Goal: Task Accomplishment & Management: Manage account settings

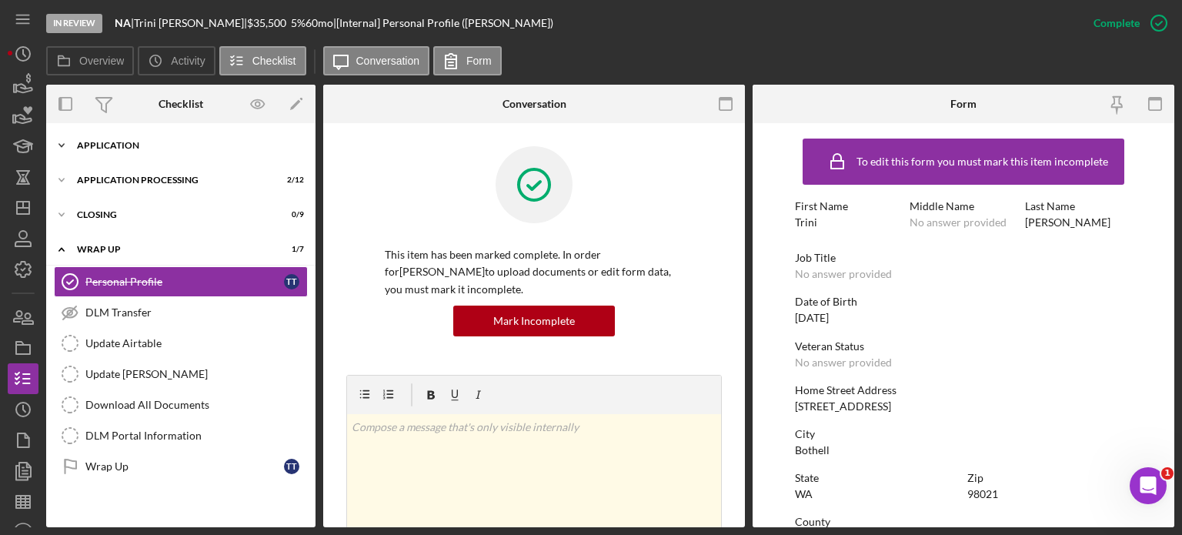
click at [126, 140] on div "Icon/Expander Application 12 / 21" at bounding box center [180, 145] width 269 height 31
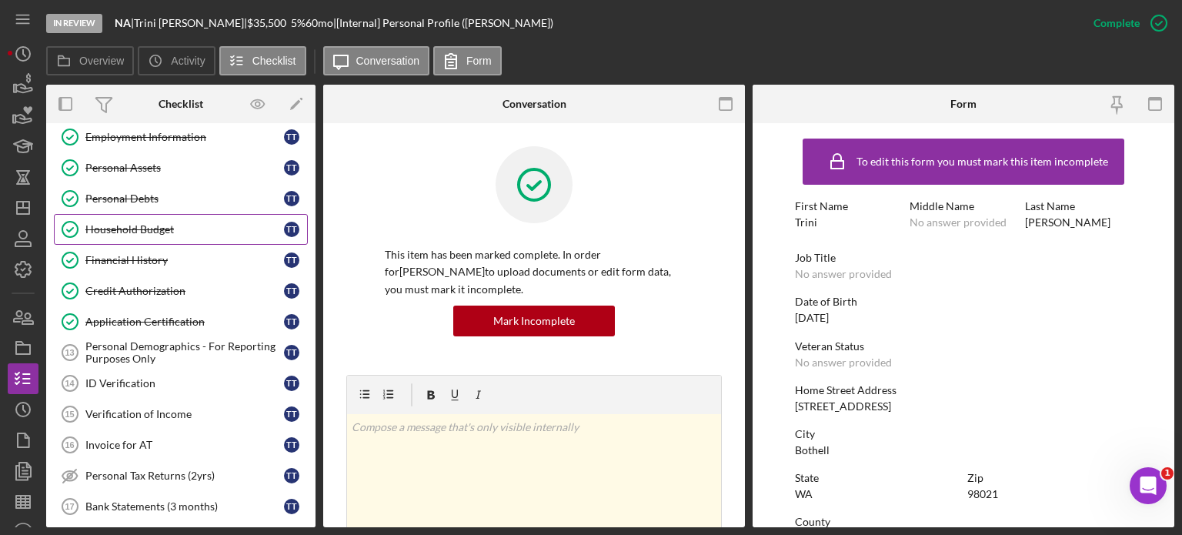
scroll to position [231, 0]
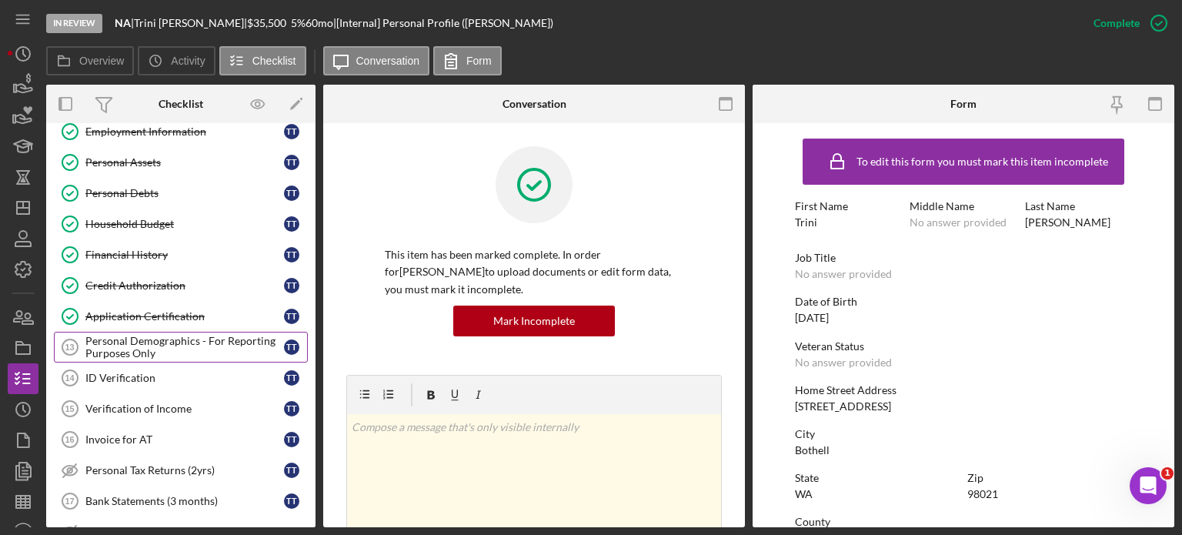
click at [157, 352] on div "Personal Demographics - For Reporting Purposes Only" at bounding box center [184, 347] width 199 height 25
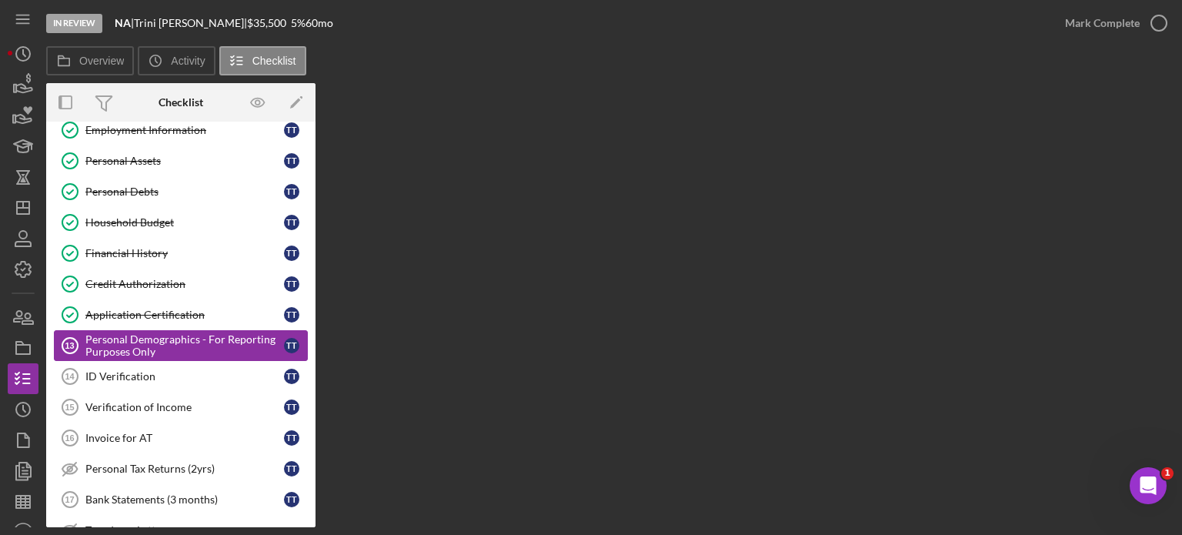
click at [157, 350] on div "Personal Demographics - For Reporting Purposes Only" at bounding box center [184, 345] width 199 height 25
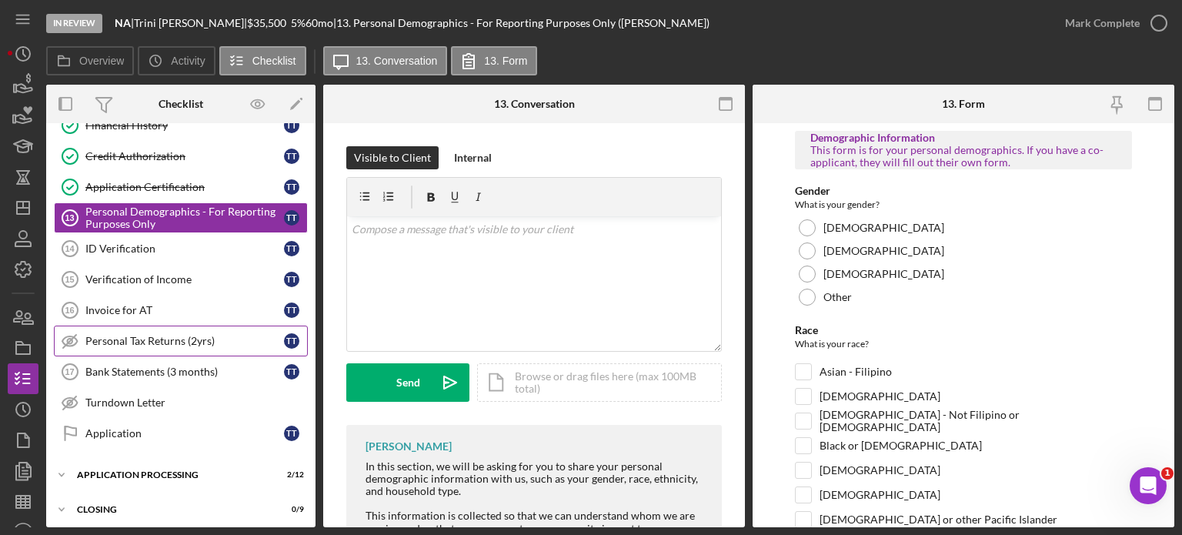
scroll to position [385, 0]
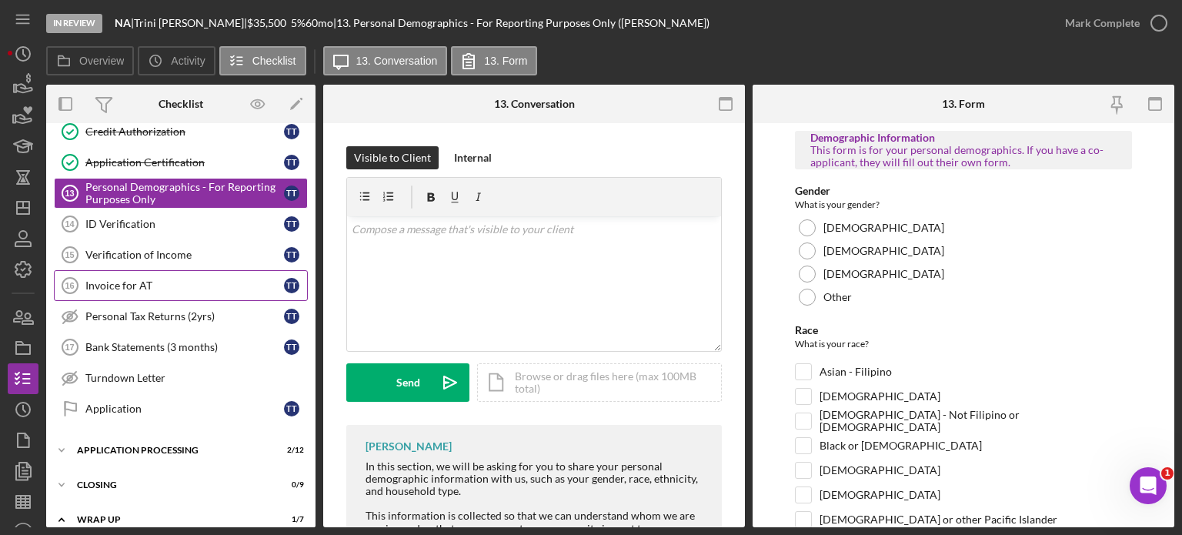
click at [125, 281] on div "Invoice for AT" at bounding box center [184, 285] width 199 height 12
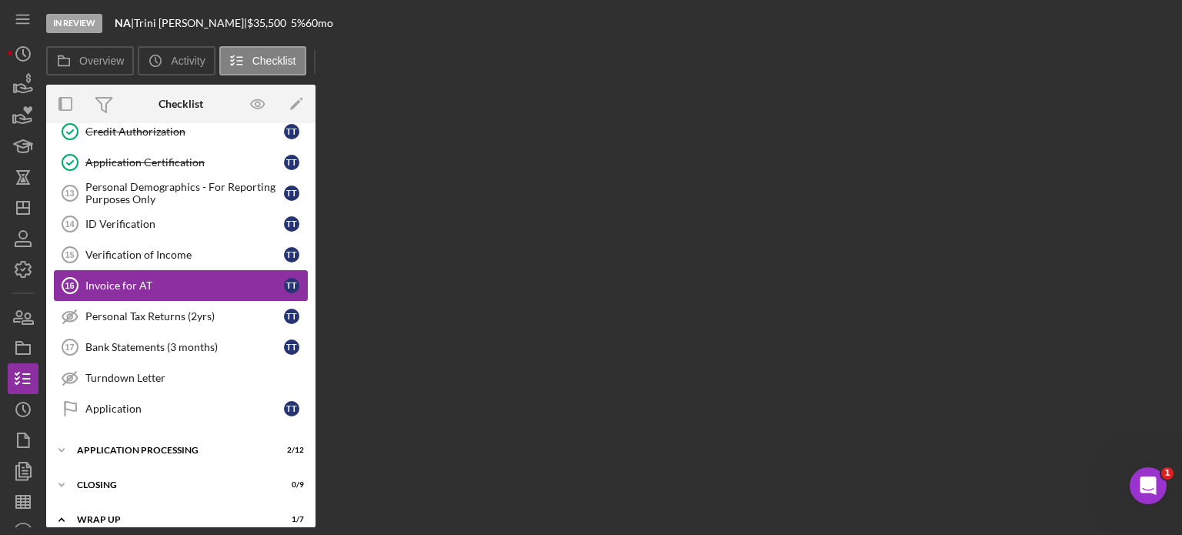
click at [125, 281] on div "Invoice for AT" at bounding box center [184, 285] width 199 height 12
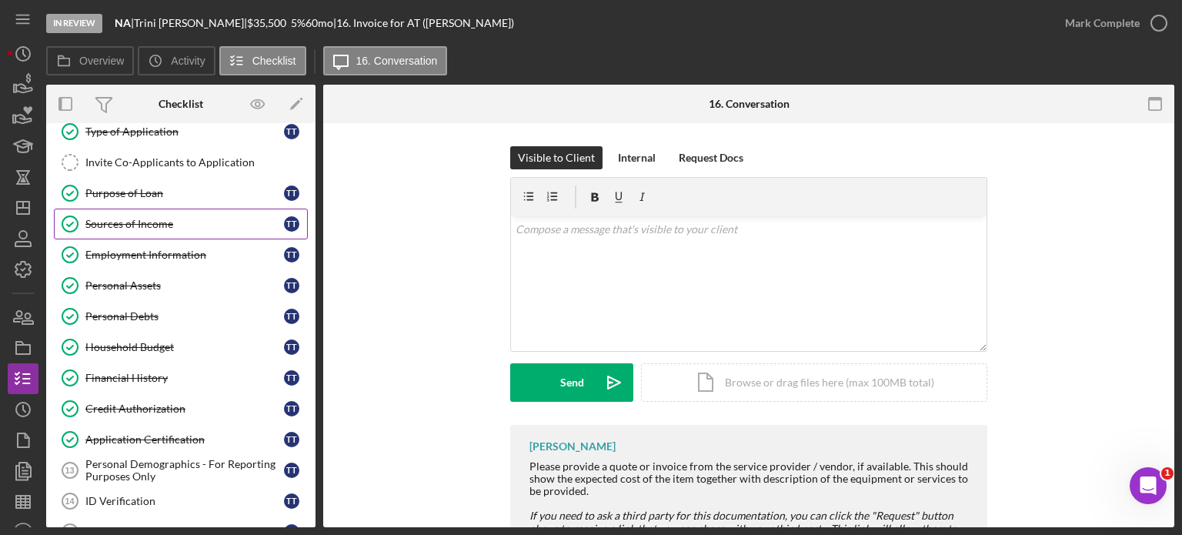
scroll to position [154, 0]
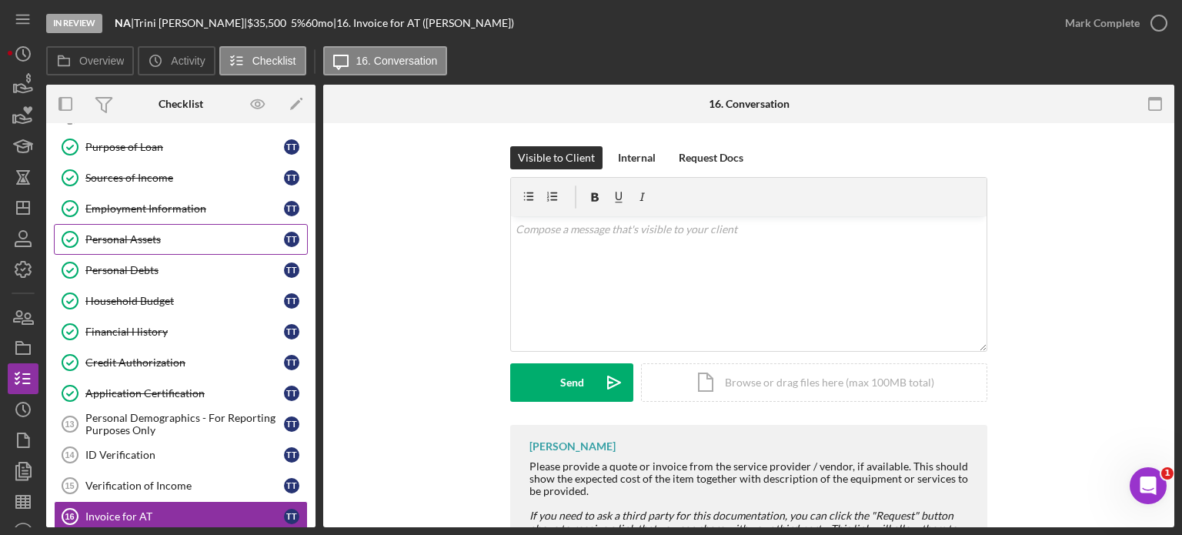
click at [127, 238] on div "Personal Assets" at bounding box center [184, 239] width 199 height 12
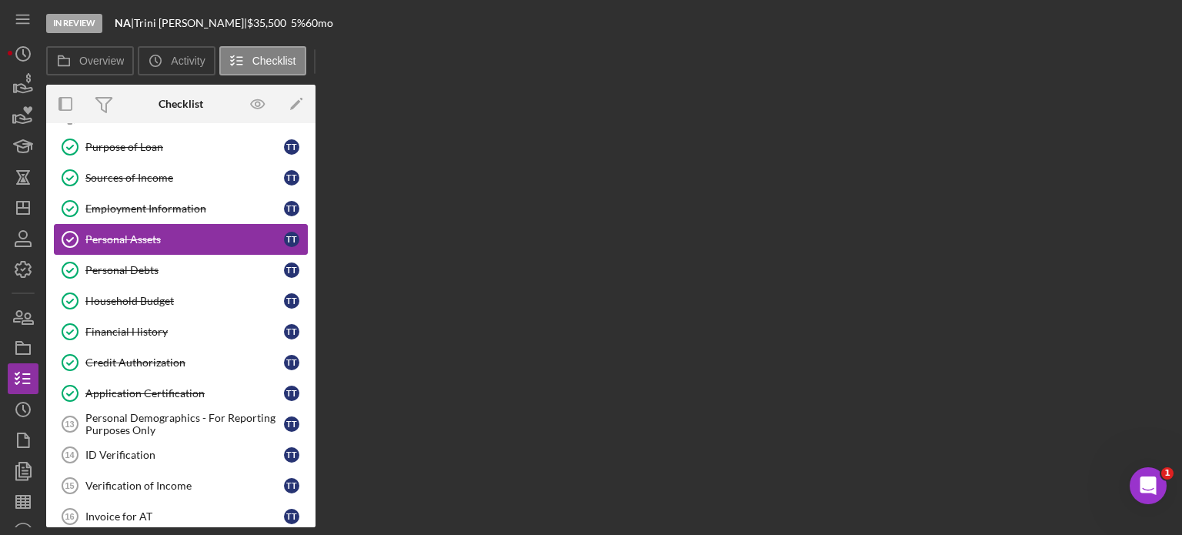
click at [127, 238] on div "Personal Assets" at bounding box center [184, 239] width 199 height 12
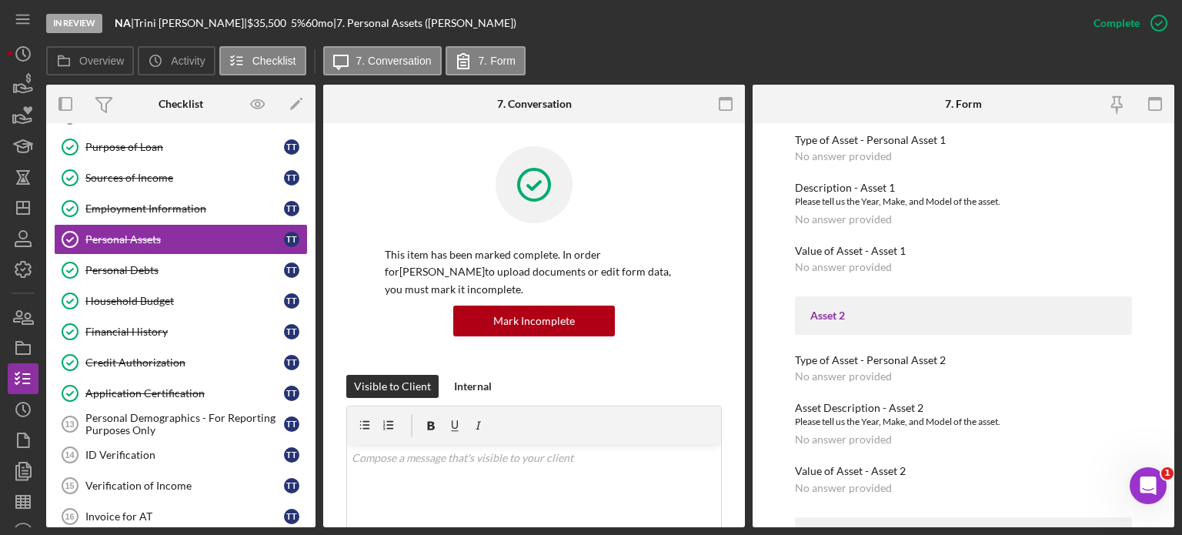
scroll to position [924, 0]
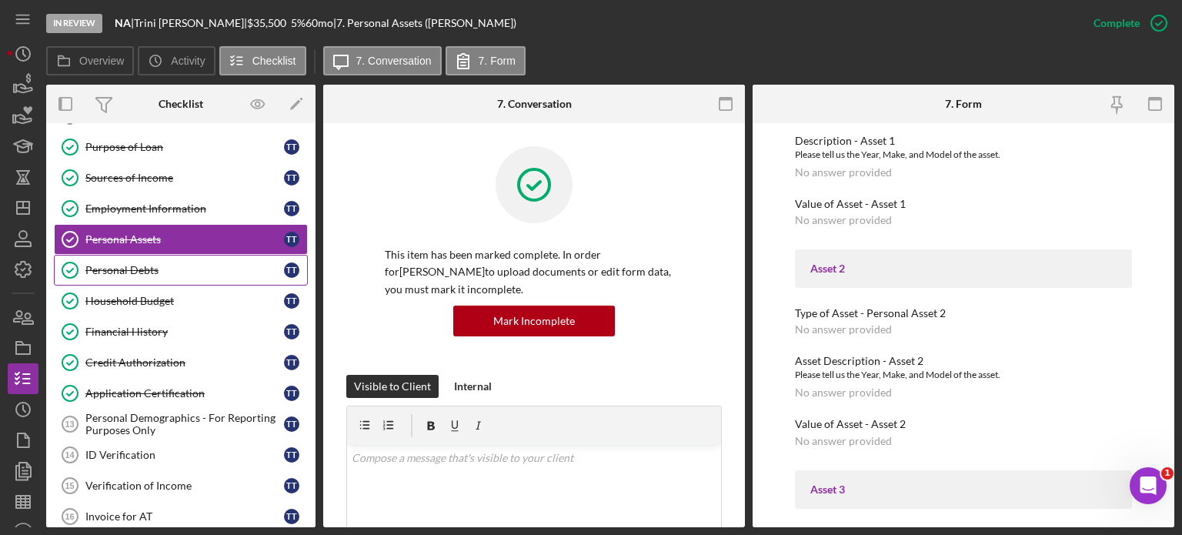
click at [149, 269] on div "Personal Debts" at bounding box center [184, 270] width 199 height 12
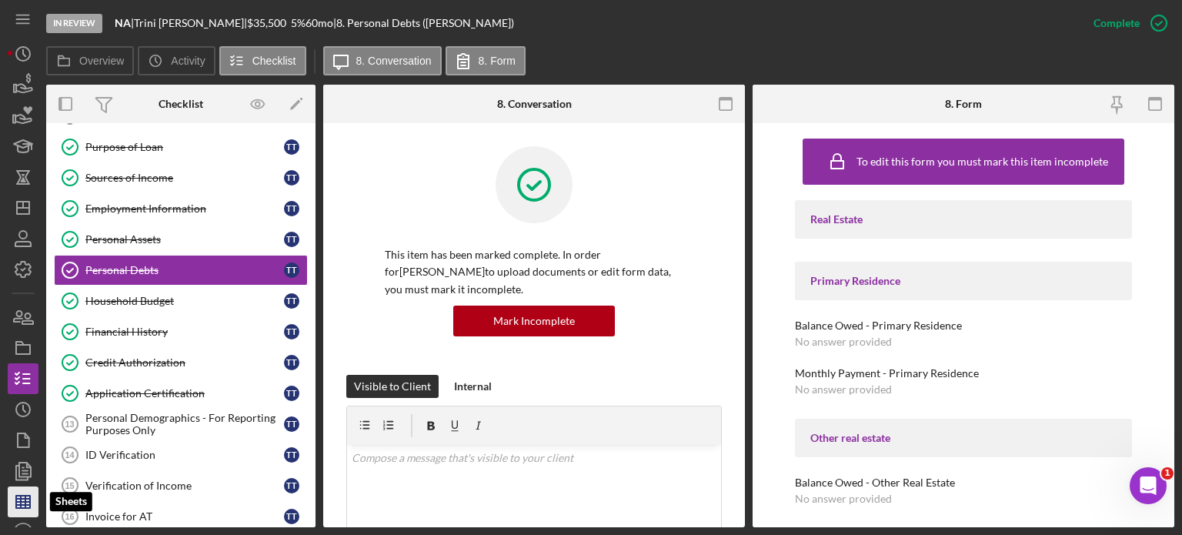
click at [22, 499] on line "button" at bounding box center [23, 499] width 14 height 0
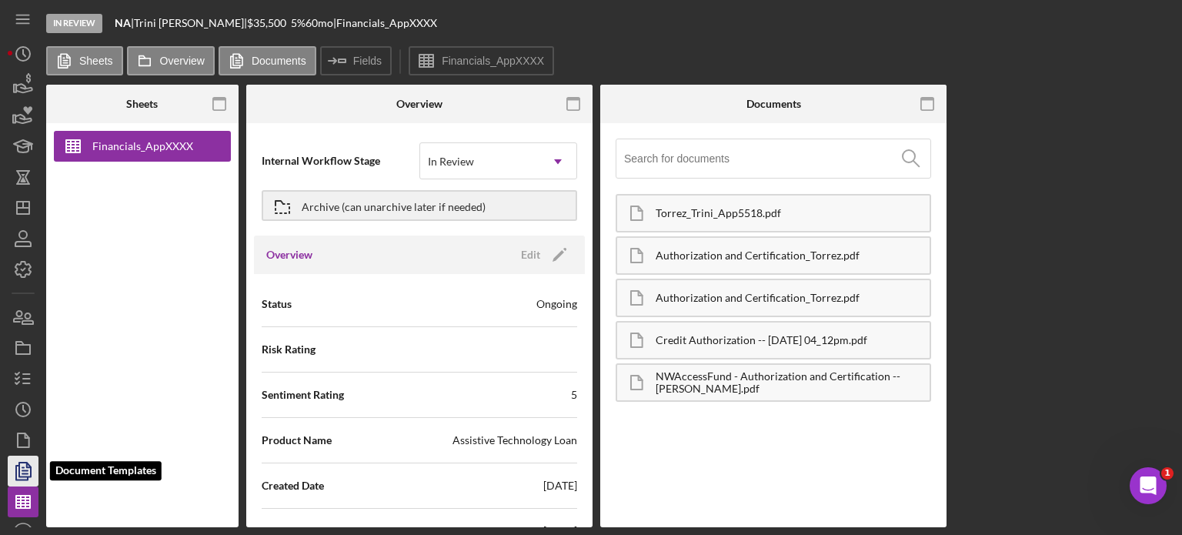
click at [19, 469] on polygon "button" at bounding box center [25, 470] width 12 height 14
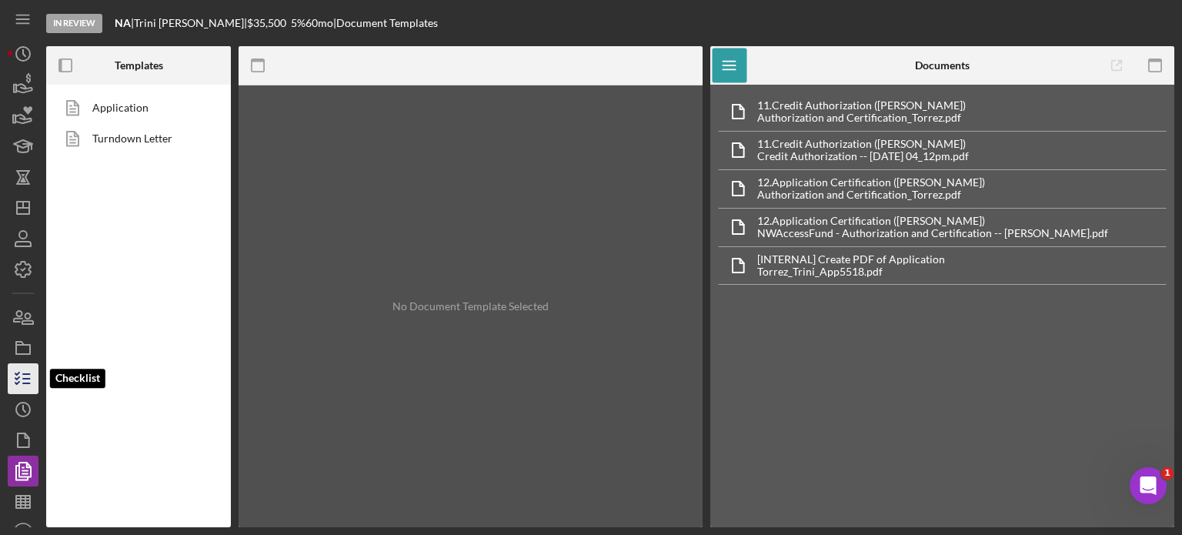
click at [22, 379] on icon "button" at bounding box center [23, 378] width 38 height 38
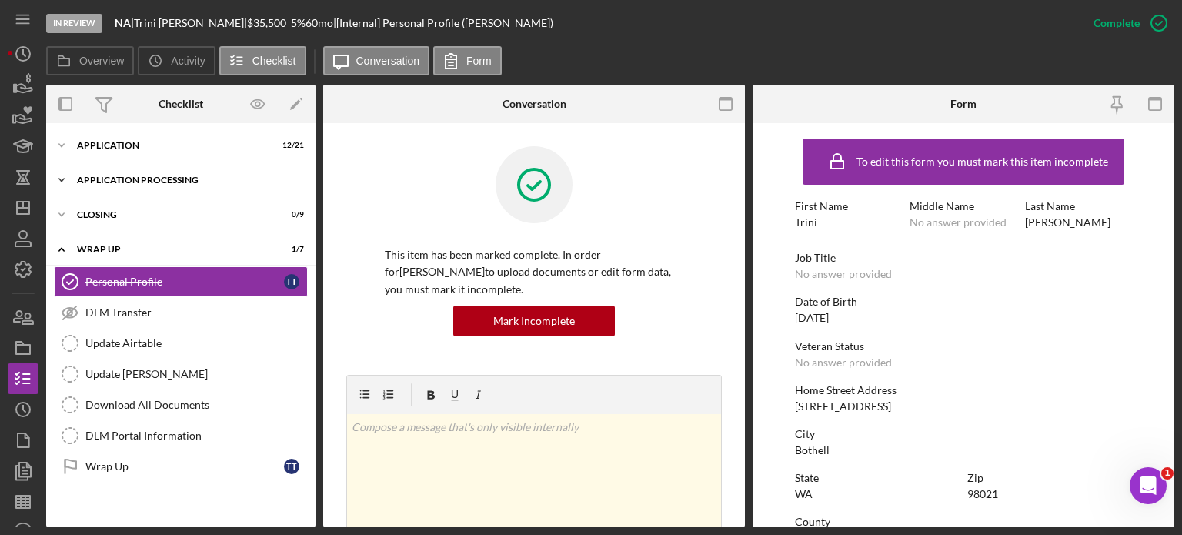
click at [135, 181] on div "Application Processing" at bounding box center [186, 180] width 219 height 9
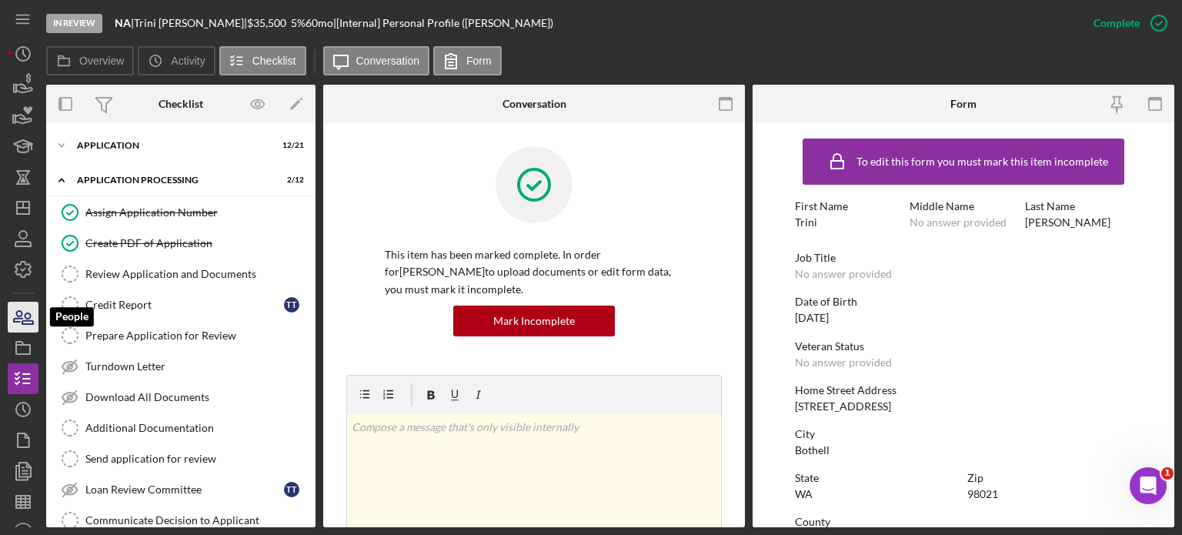
click at [29, 321] on icon "button" at bounding box center [27, 318] width 11 height 11
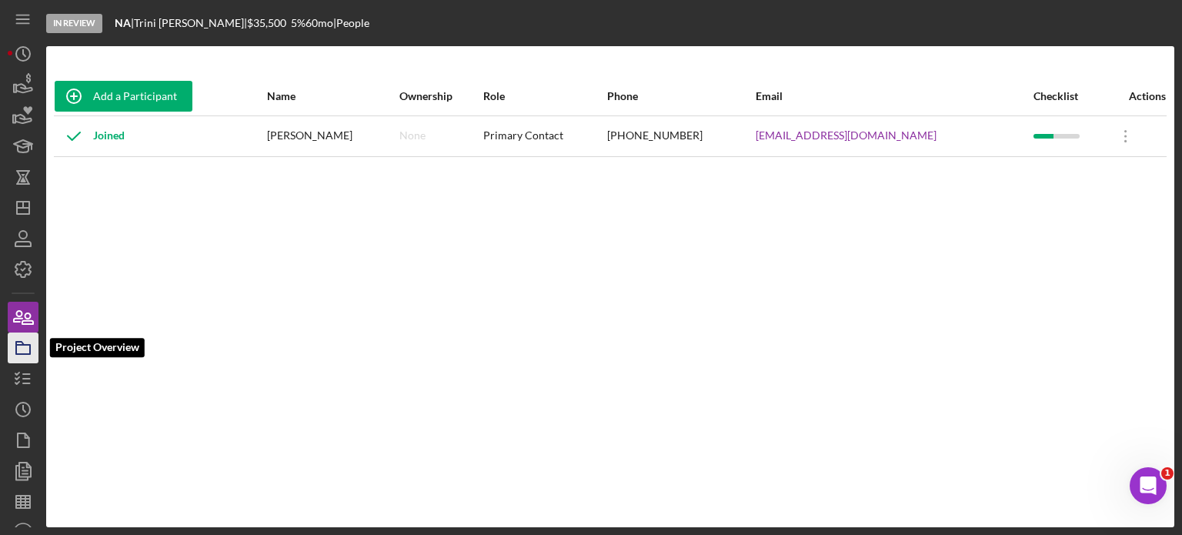
click at [23, 347] on icon "button" at bounding box center [23, 348] width 38 height 38
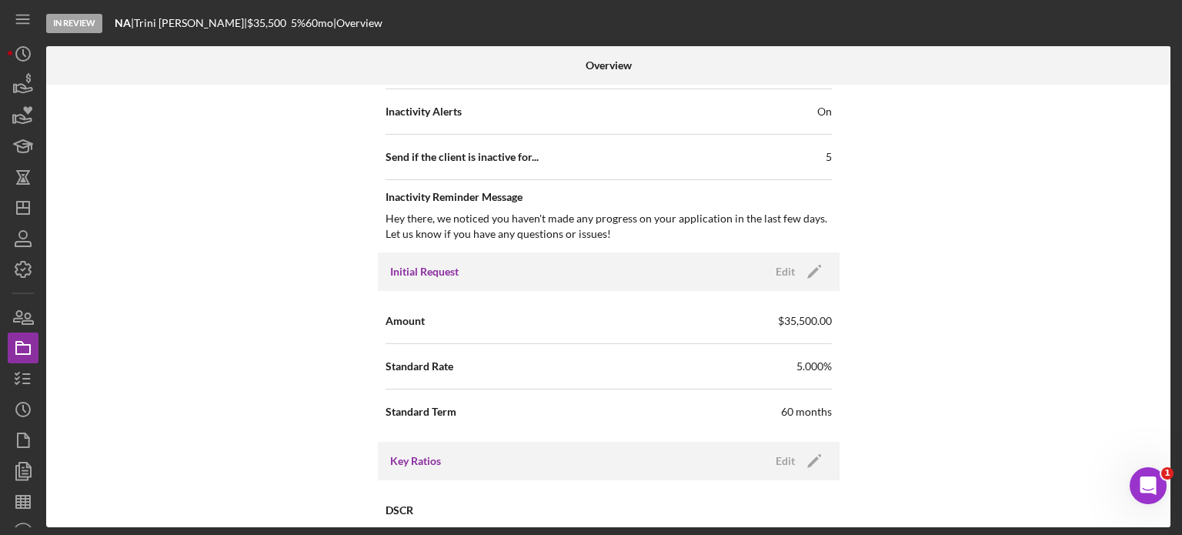
scroll to position [693, 0]
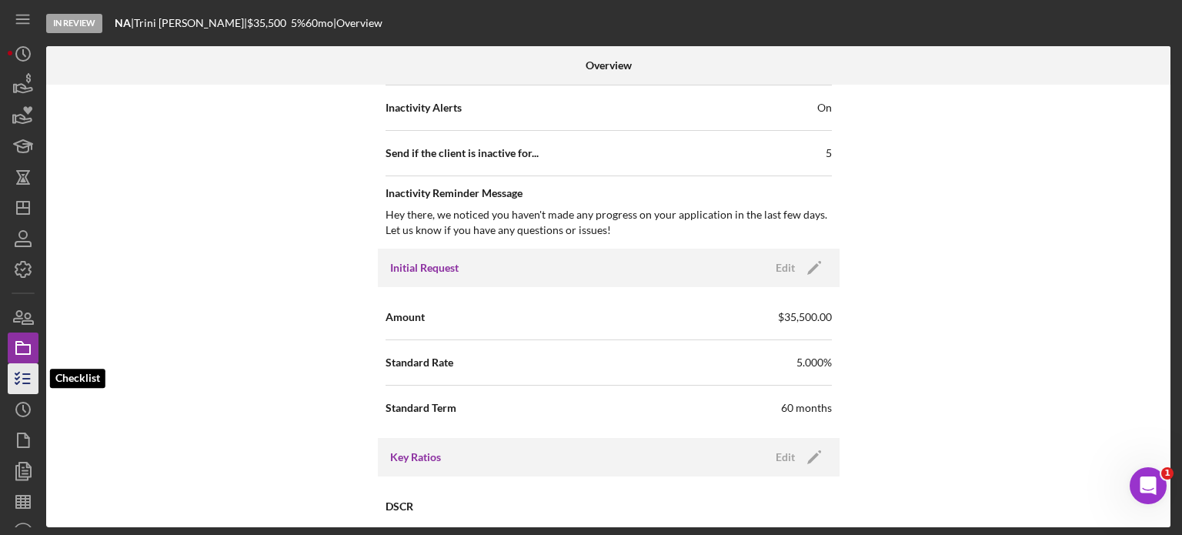
click at [25, 379] on line "button" at bounding box center [26, 379] width 7 height 0
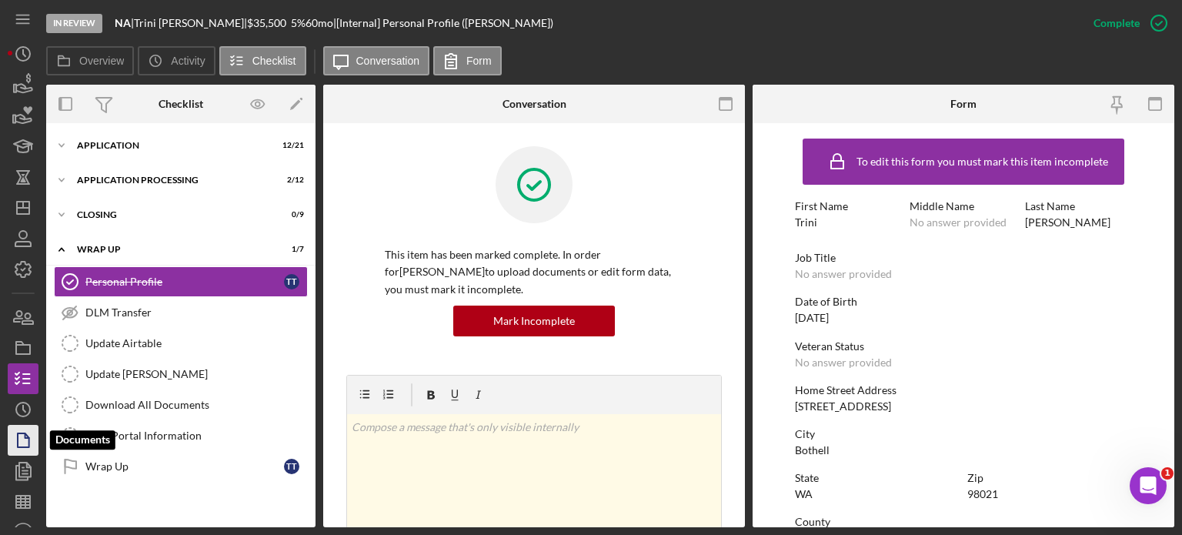
click at [28, 446] on polygon "button" at bounding box center [24, 440] width 12 height 14
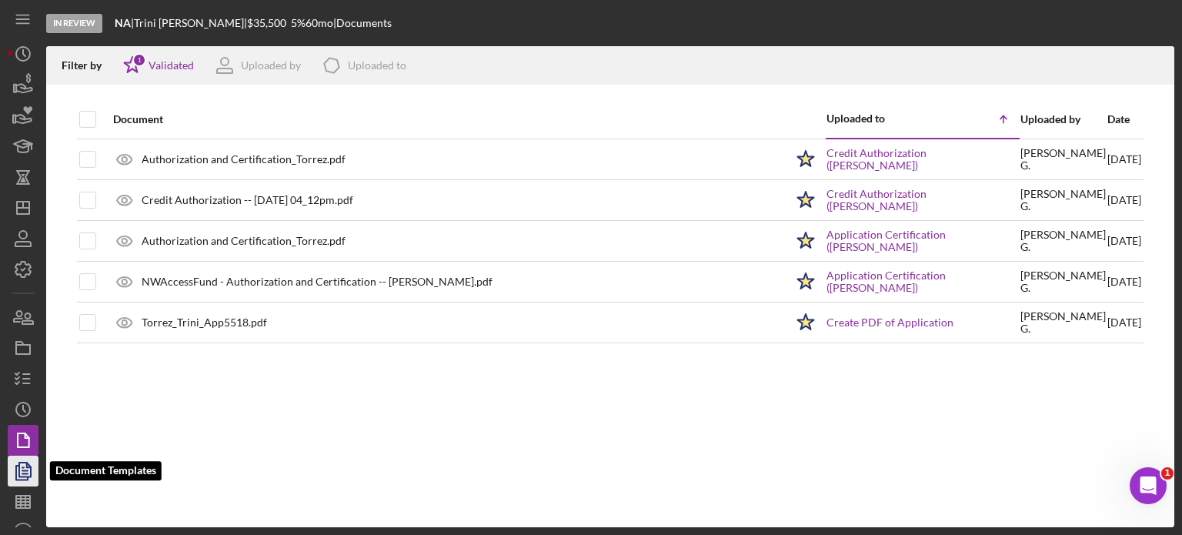
click at [21, 470] on icon "button" at bounding box center [23, 471] width 38 height 38
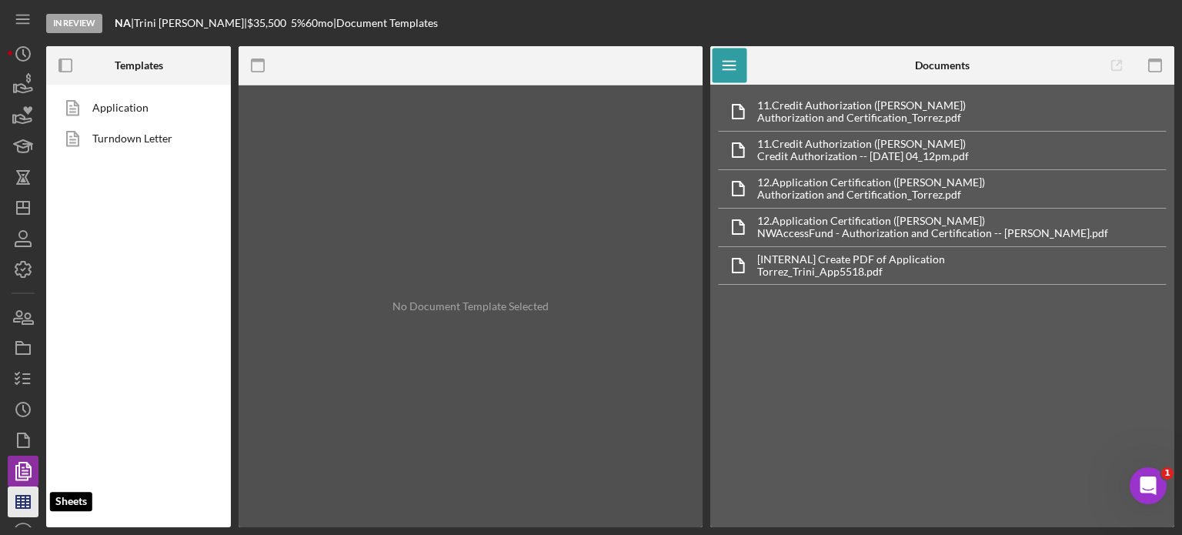
click at [22, 510] on icon "button" at bounding box center [23, 502] width 38 height 38
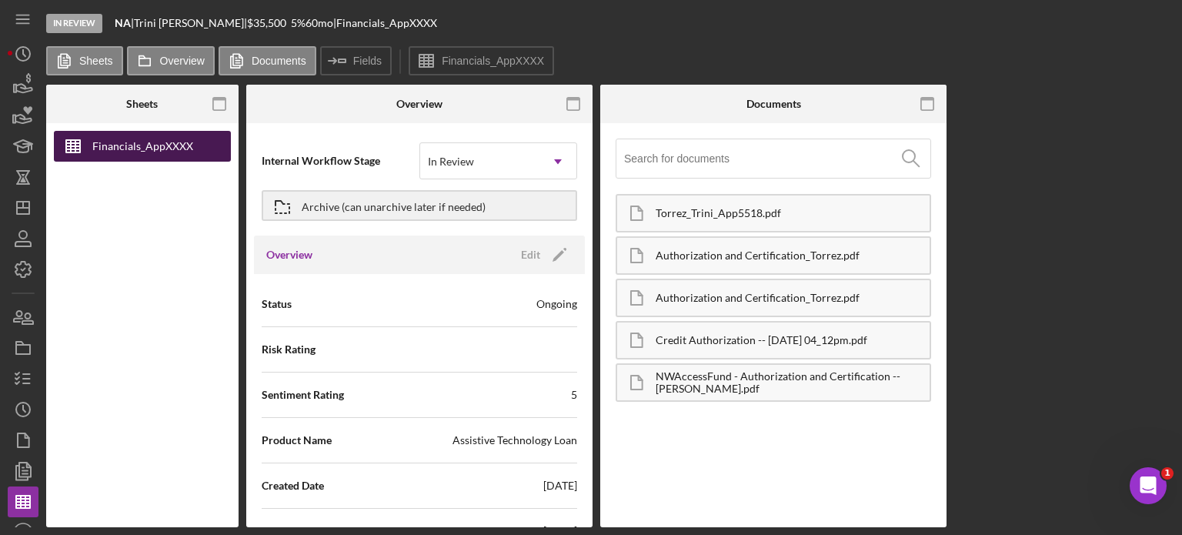
click at [168, 150] on div "Financials_AppXXXX" at bounding box center [142, 146] width 101 height 31
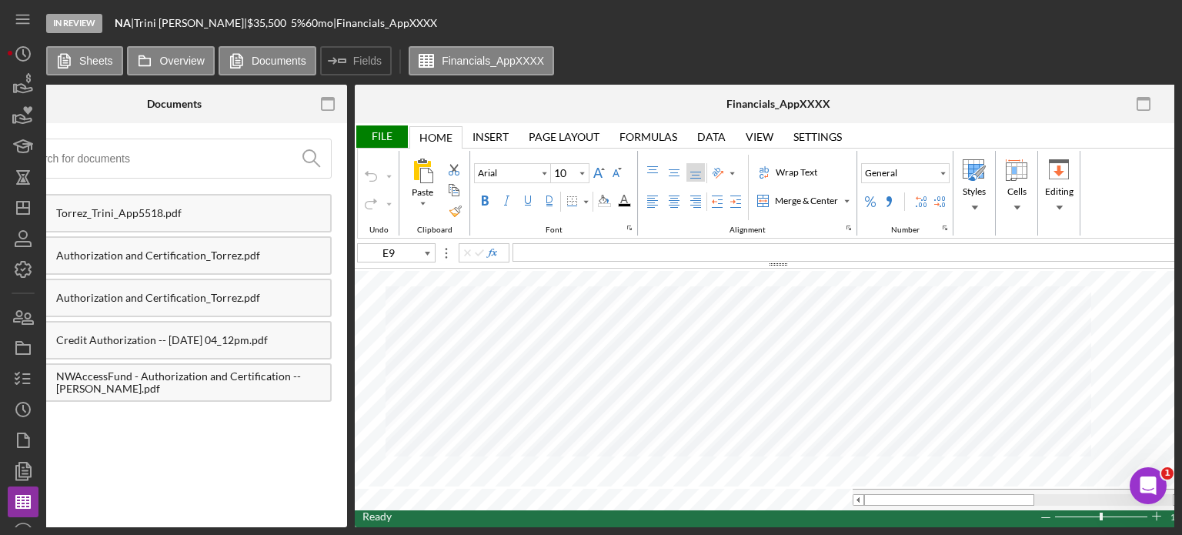
scroll to position [0, 626]
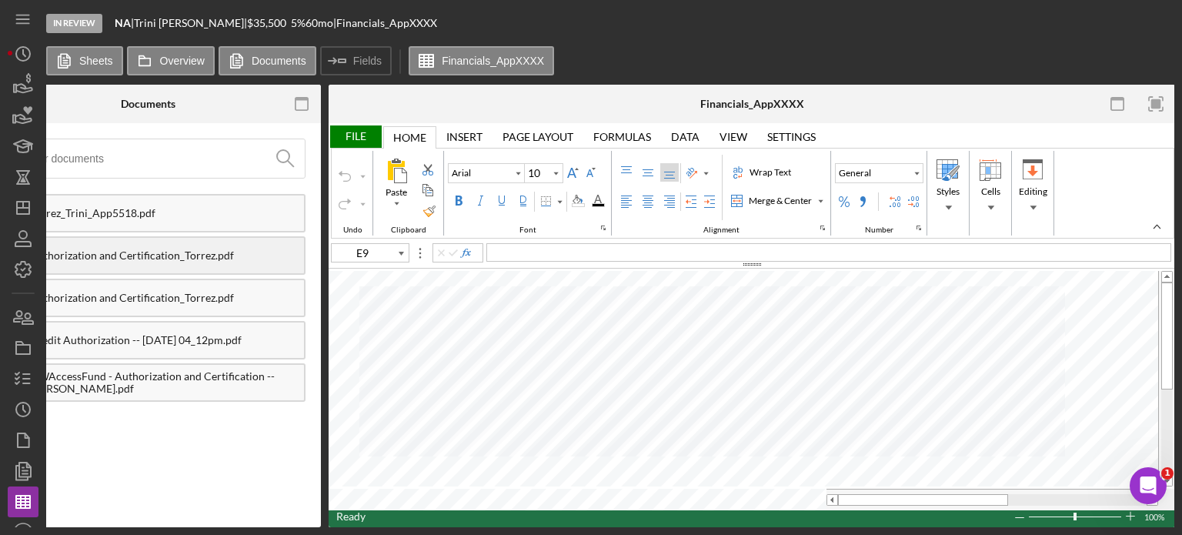
type input "E77"
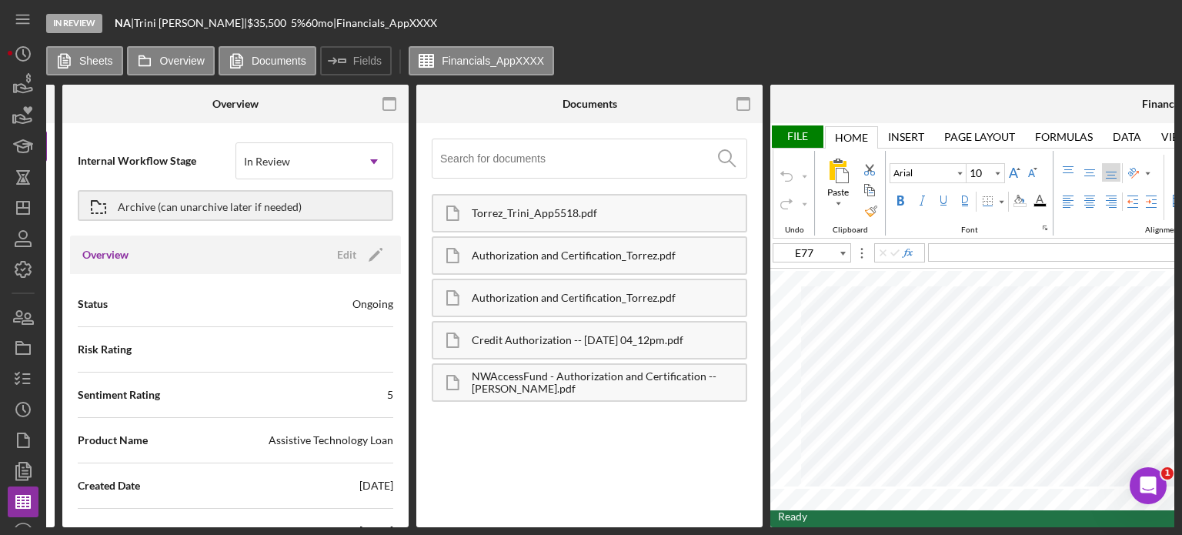
scroll to position [0, 0]
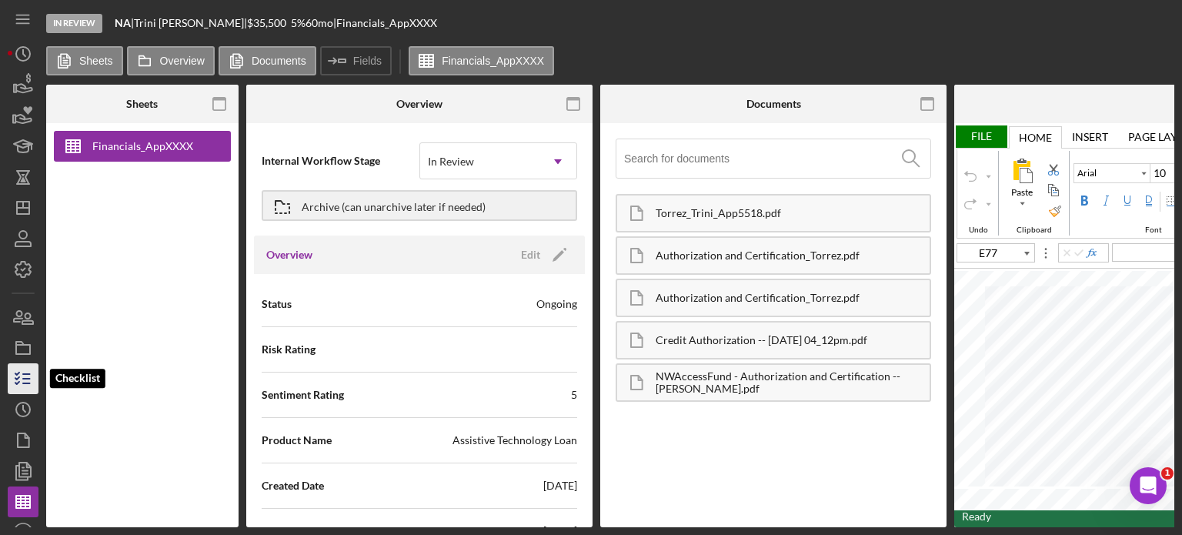
click at [18, 381] on icon "button" at bounding box center [23, 378] width 38 height 38
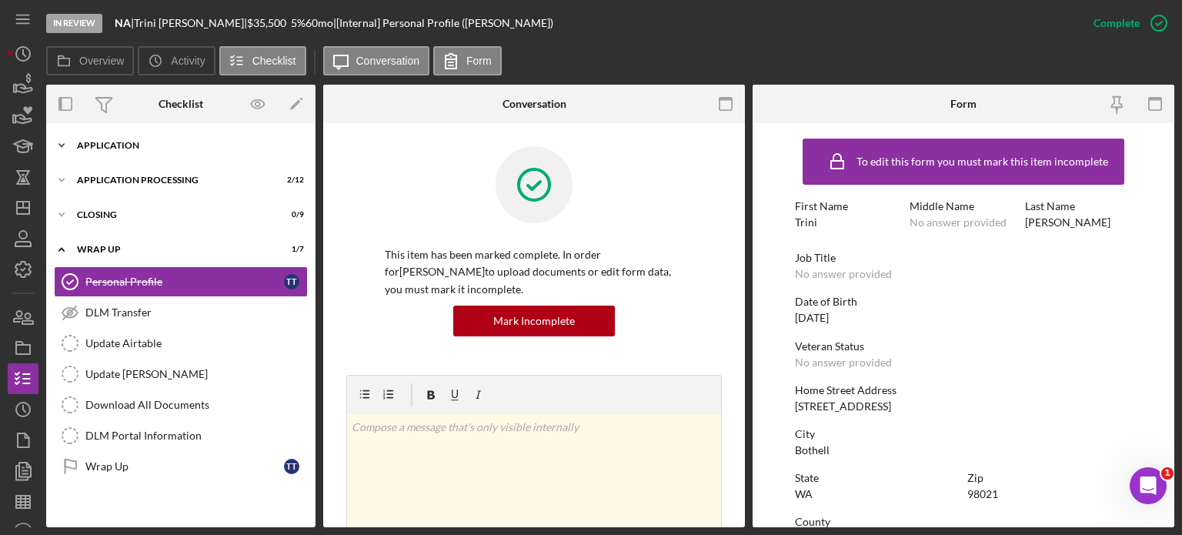
click at [153, 139] on div "Icon/Expander Application 12 / 21" at bounding box center [180, 145] width 269 height 31
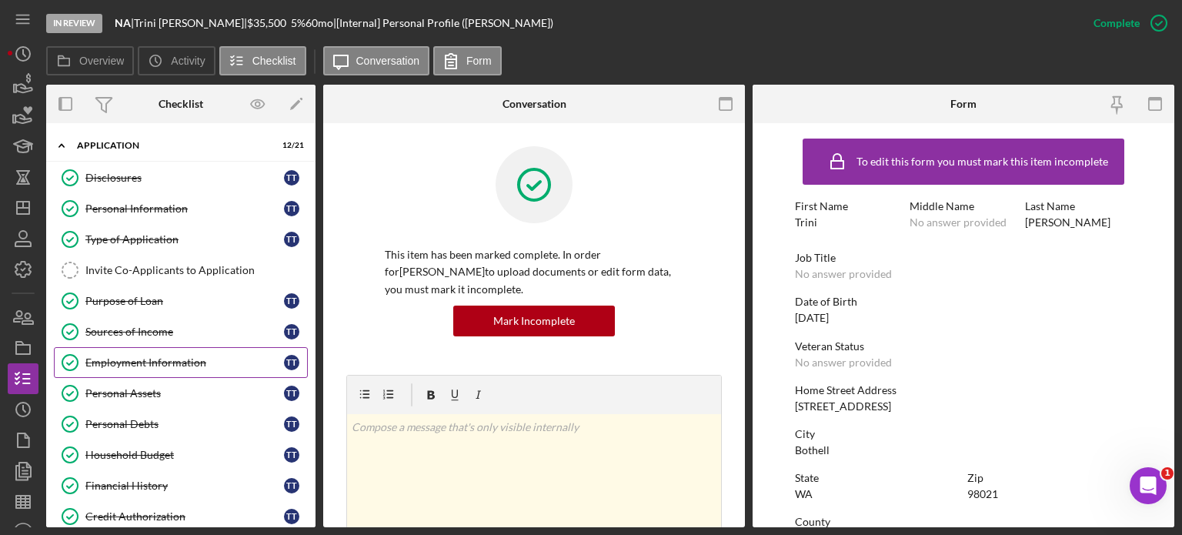
click at [169, 356] on div "Employment Information" at bounding box center [184, 362] width 199 height 12
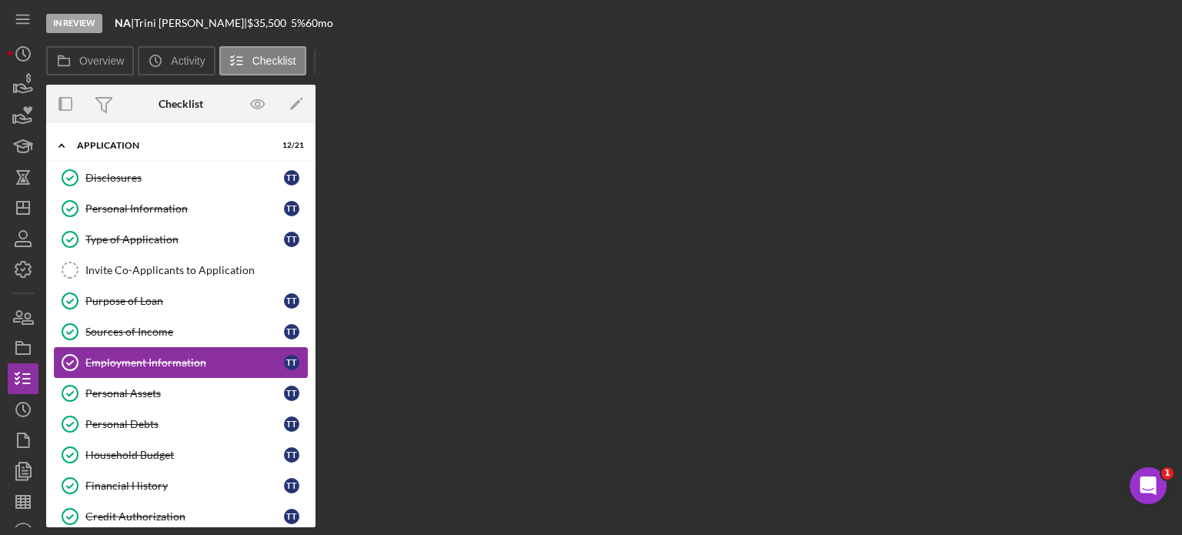
click at [169, 356] on div "Employment Information" at bounding box center [184, 362] width 199 height 12
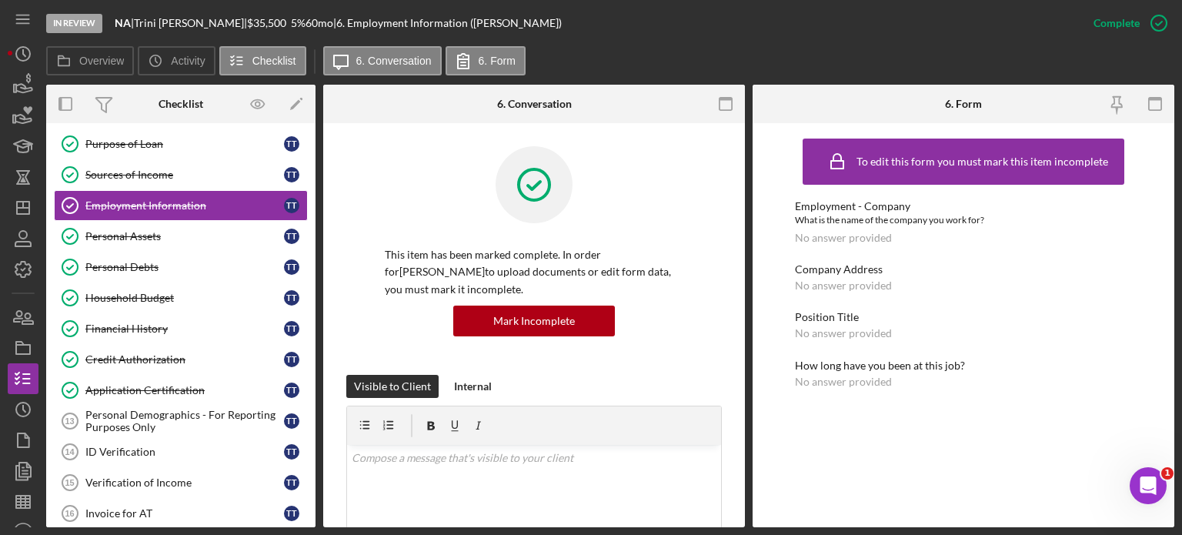
scroll to position [154, 0]
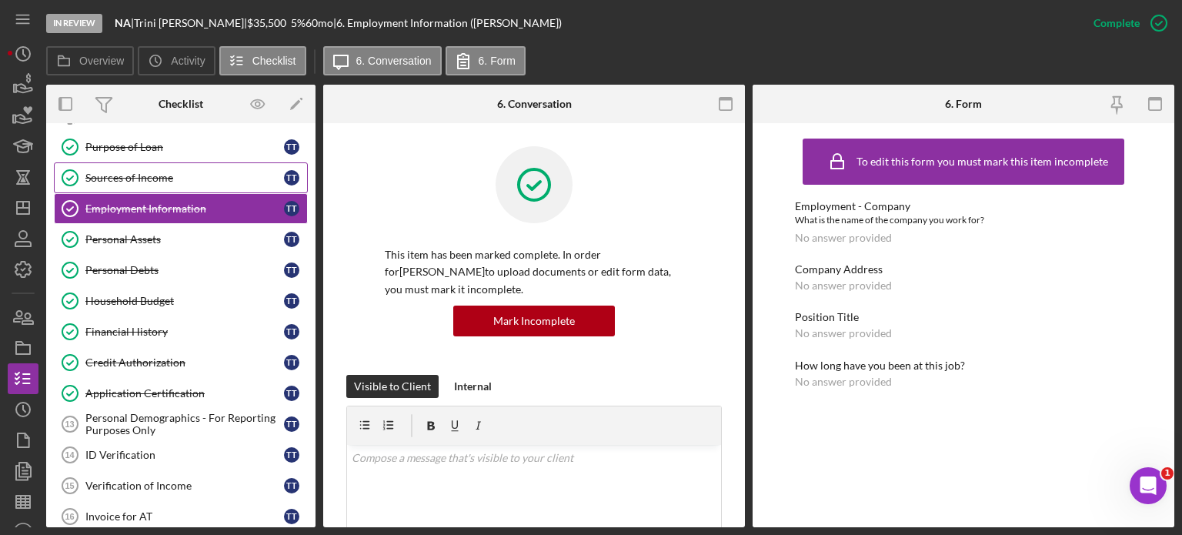
click at [126, 175] on div "Sources of Income" at bounding box center [184, 178] width 199 height 12
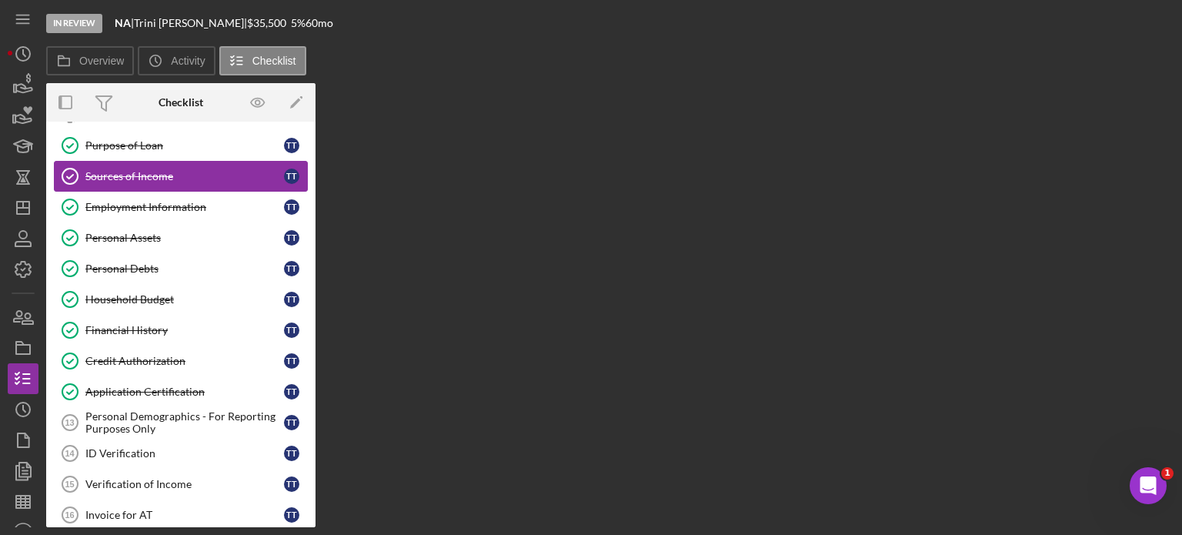
click at [126, 175] on div "Sources of Income" at bounding box center [184, 176] width 199 height 12
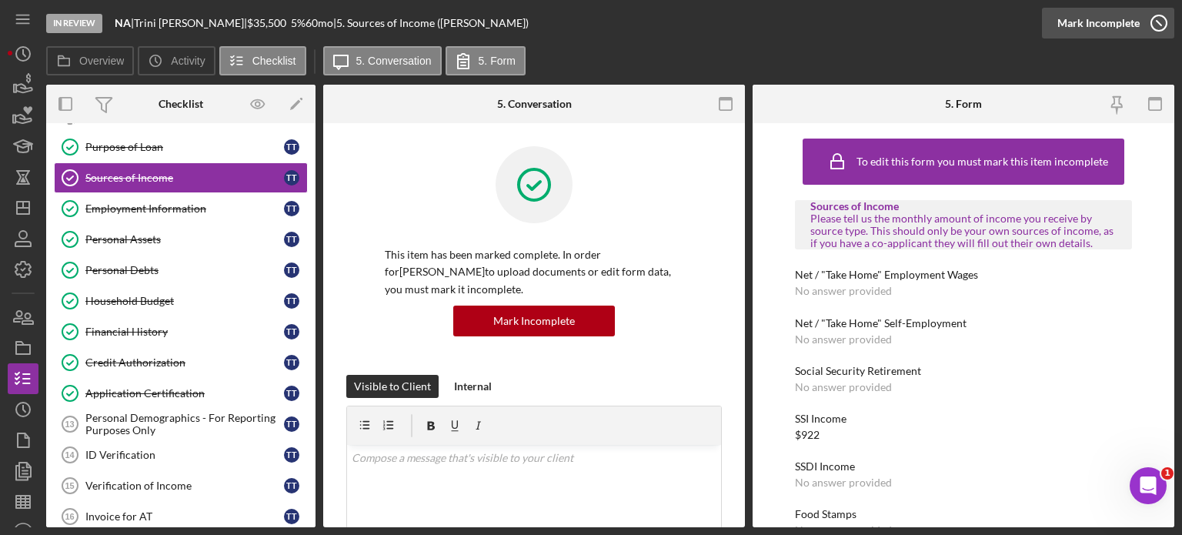
click at [1157, 18] on icon "button" at bounding box center [1159, 23] width 38 height 38
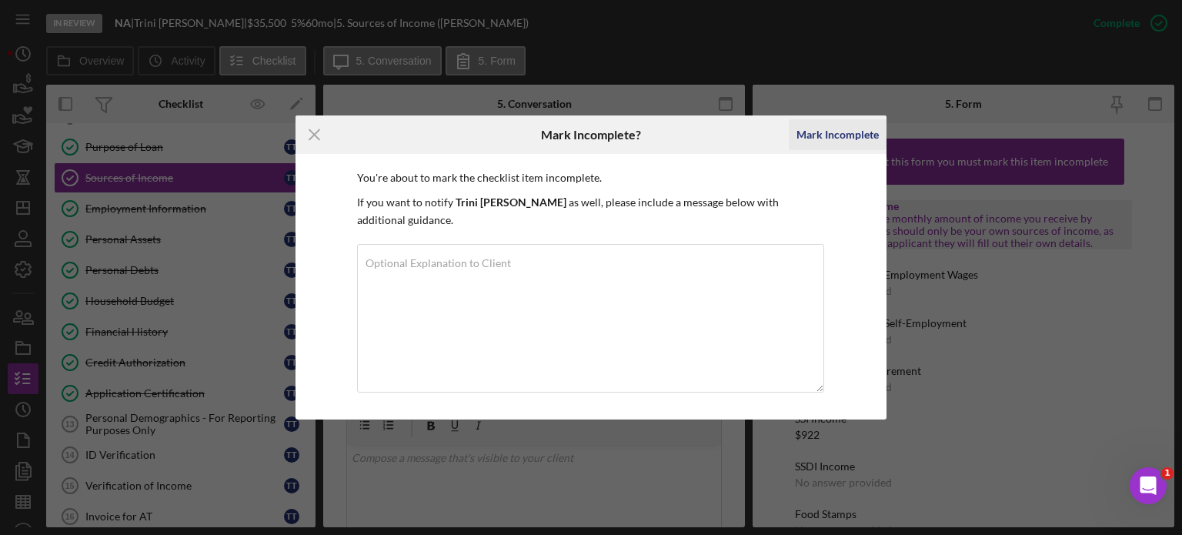
click at [850, 141] on div "Mark Incomplete" at bounding box center [838, 134] width 82 height 31
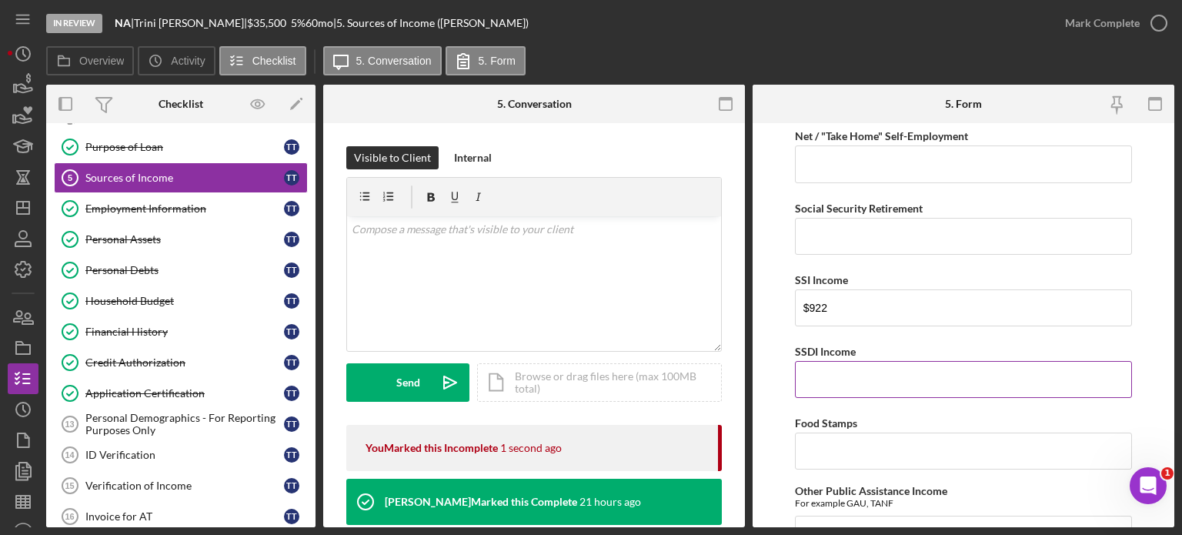
scroll to position [154, 0]
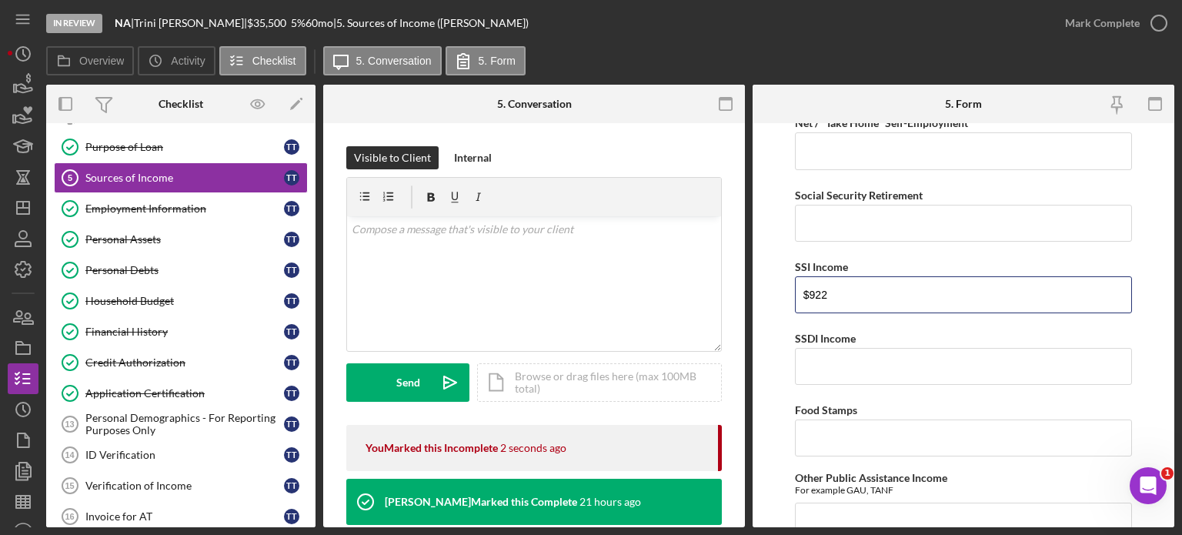
drag, startPoint x: 841, startPoint y: 285, endPoint x: 758, endPoint y: 293, distance: 82.8
click at [758, 293] on form "Sources of Income Please tell us the monthly amount of income you receive by so…" at bounding box center [964, 325] width 422 height 404
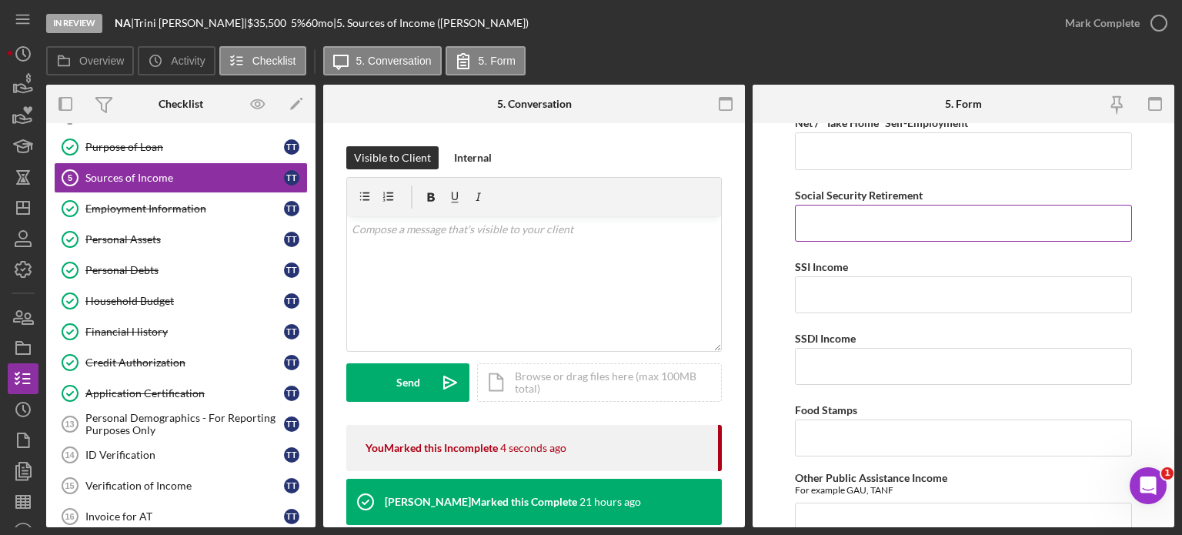
click at [837, 221] on input "Social Security Retirement" at bounding box center [963, 223] width 337 height 37
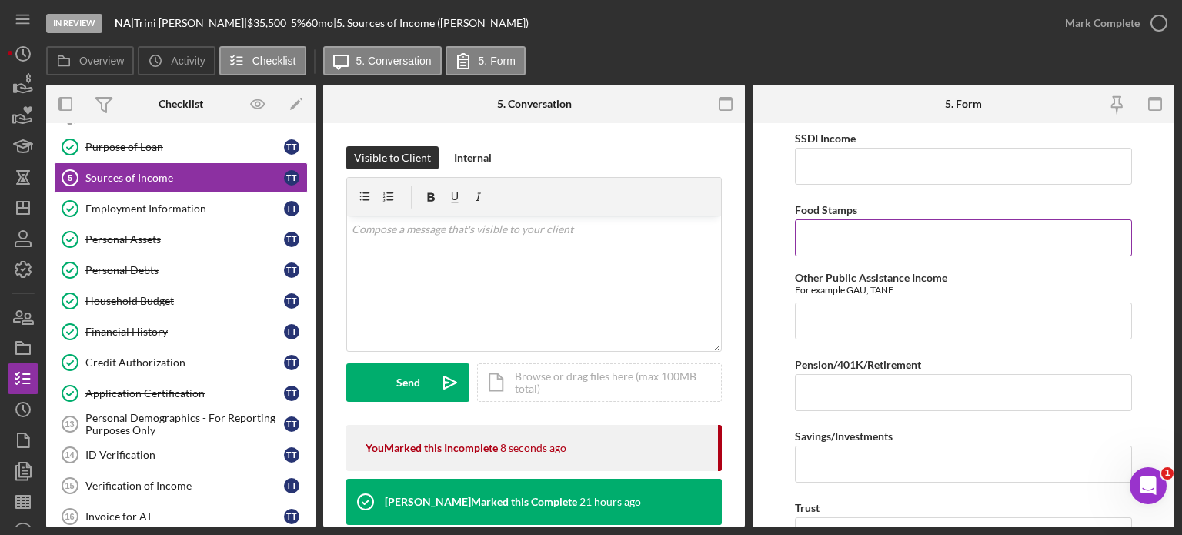
scroll to position [385, 0]
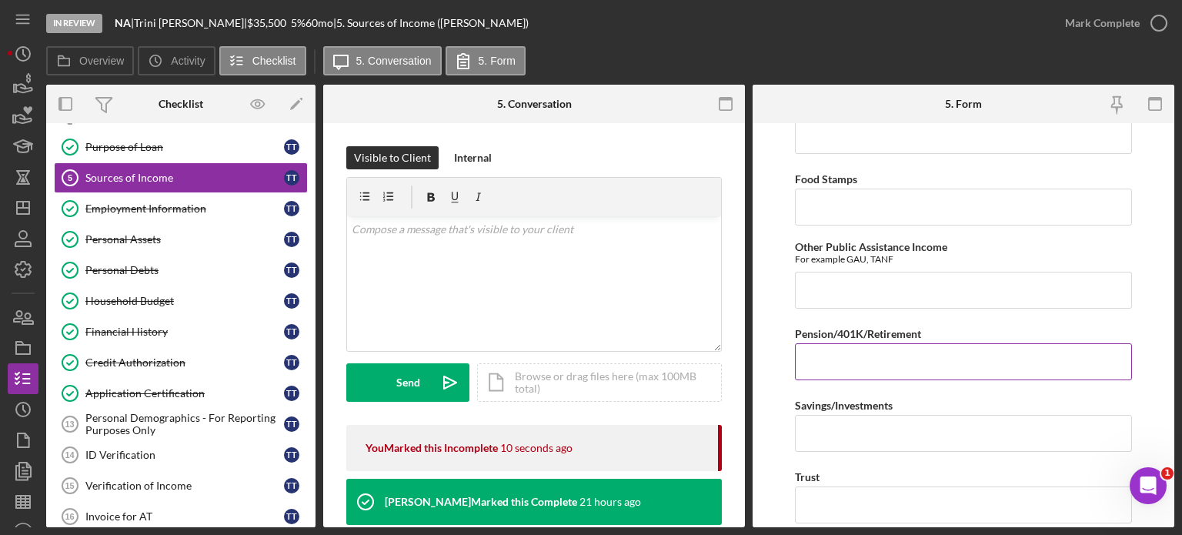
type input "$922"
click at [970, 359] on input "Pension/401K/Retirement" at bounding box center [963, 361] width 337 height 37
click at [864, 366] on input "Pension/401K/Retirement" at bounding box center [963, 361] width 337 height 37
type input "$1,515"
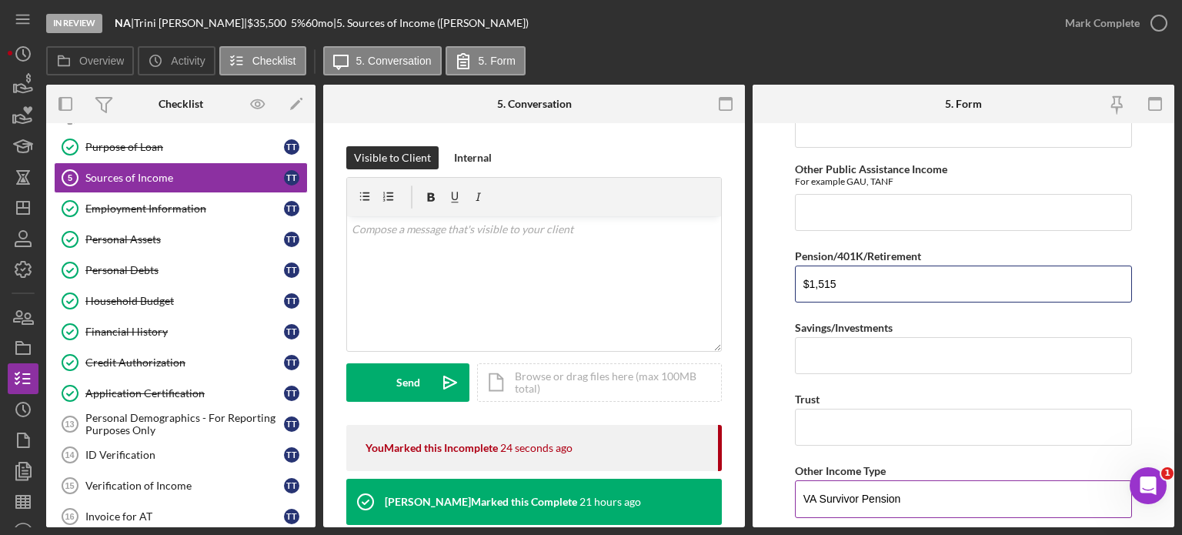
scroll to position [462, 0]
drag, startPoint x: 891, startPoint y: 278, endPoint x: 724, endPoint y: 290, distance: 167.5
click at [724, 290] on div "Overview Internal Workflow Stage In Review Icon/Dropdown Arrow Archive (can una…" at bounding box center [610, 306] width 1128 height 443
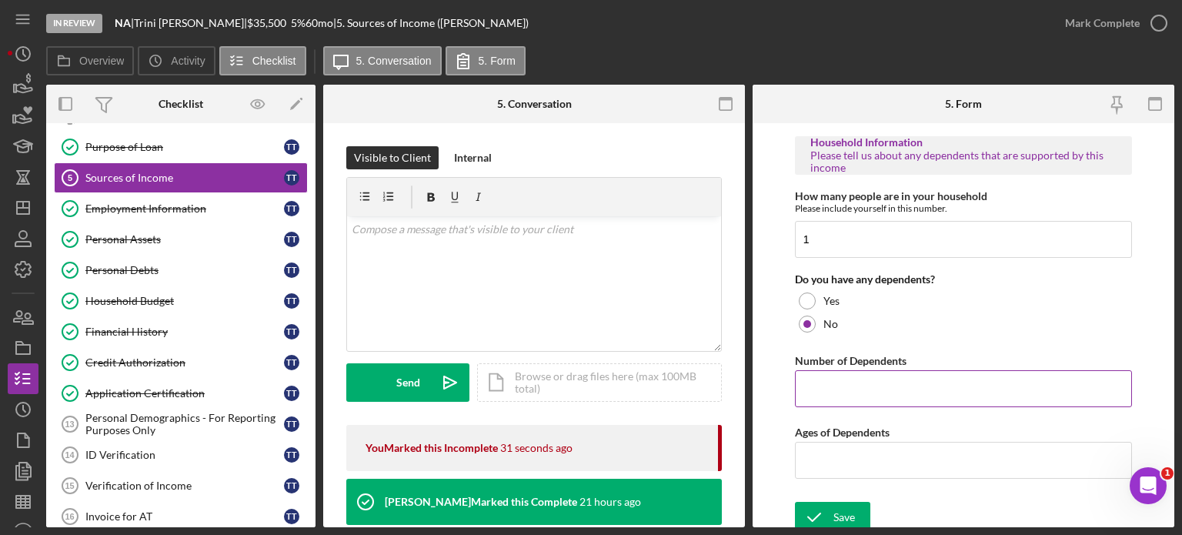
scroll to position [934, 0]
click at [844, 508] on div "Save" at bounding box center [845, 515] width 22 height 31
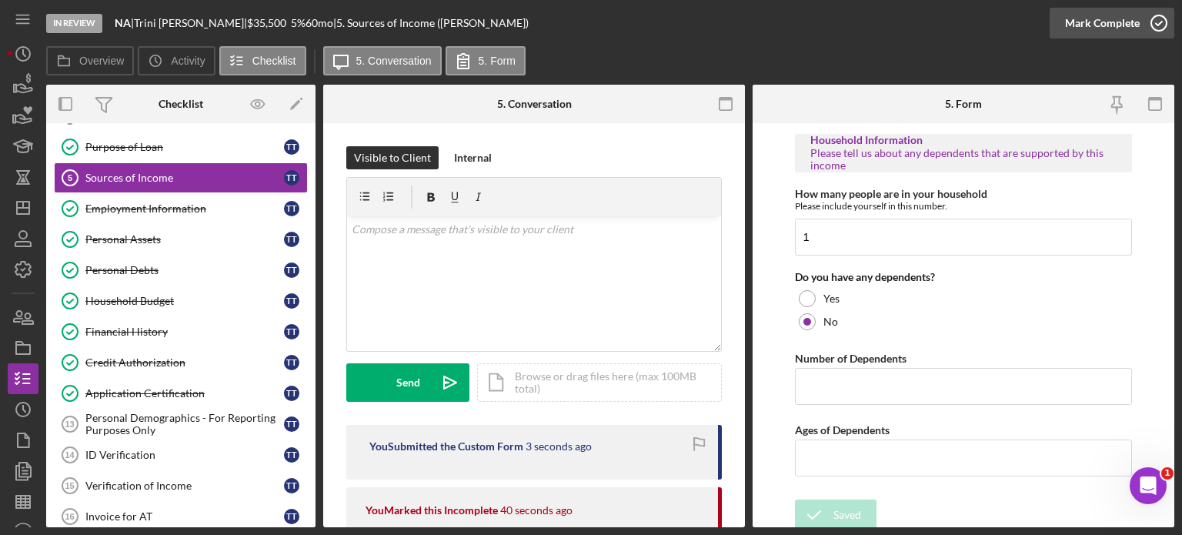
click at [1152, 20] on icon "button" at bounding box center [1159, 23] width 38 height 38
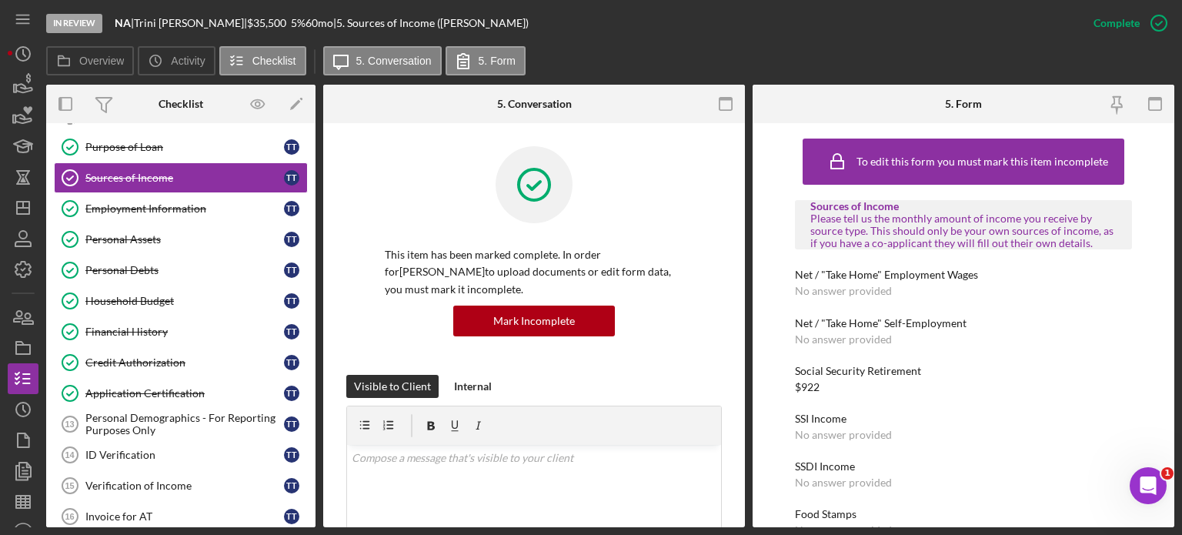
scroll to position [231, 0]
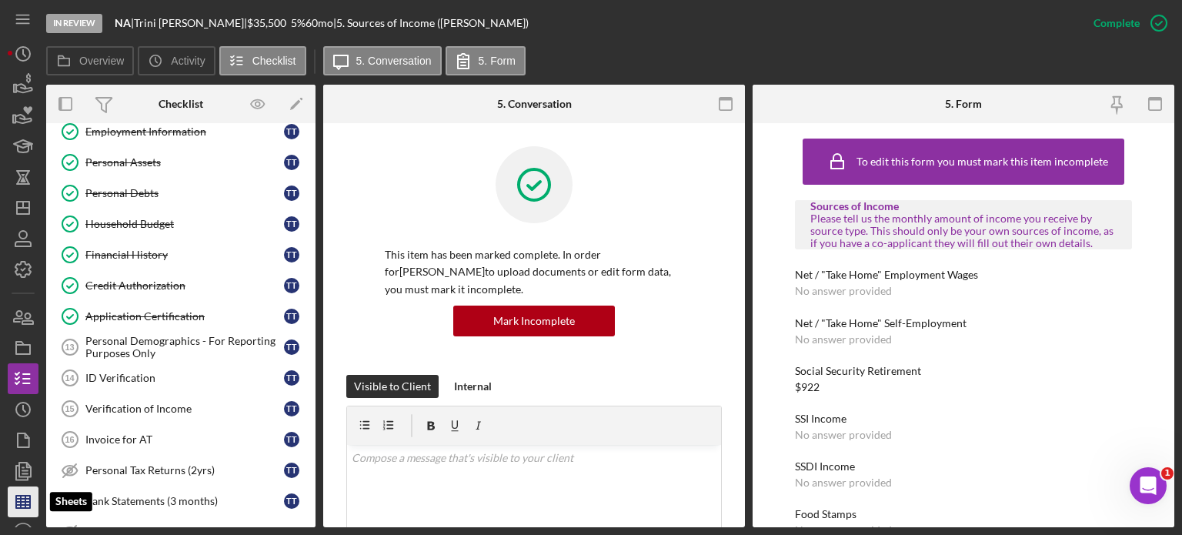
click at [25, 501] on line "button" at bounding box center [25, 502] width 0 height 12
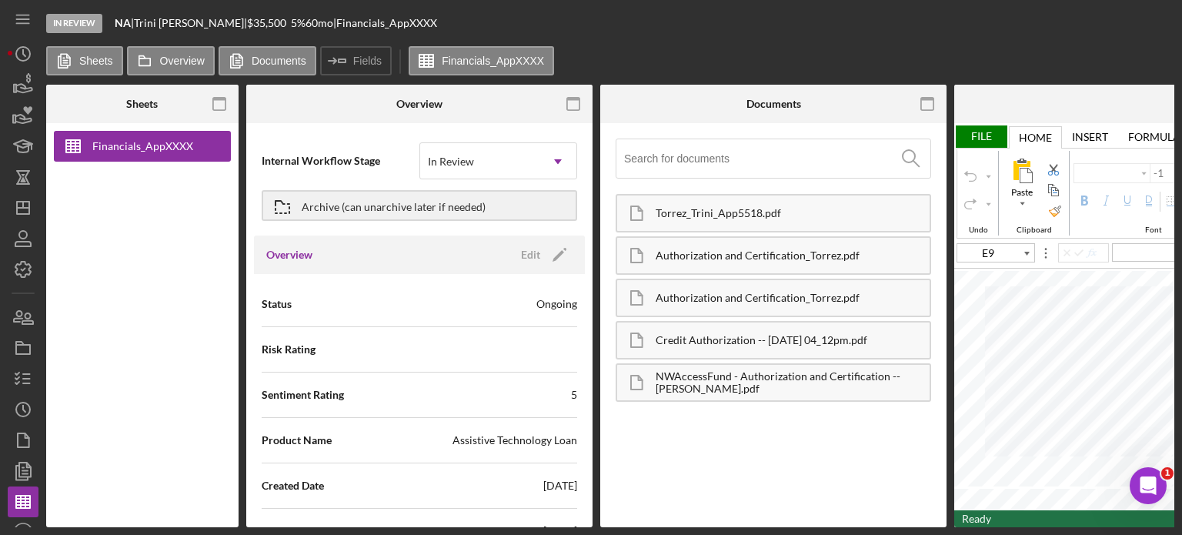
type input "Arial"
type input "10"
click at [527, 55] on label "Financials_AppXXXX" at bounding box center [493, 61] width 102 height 12
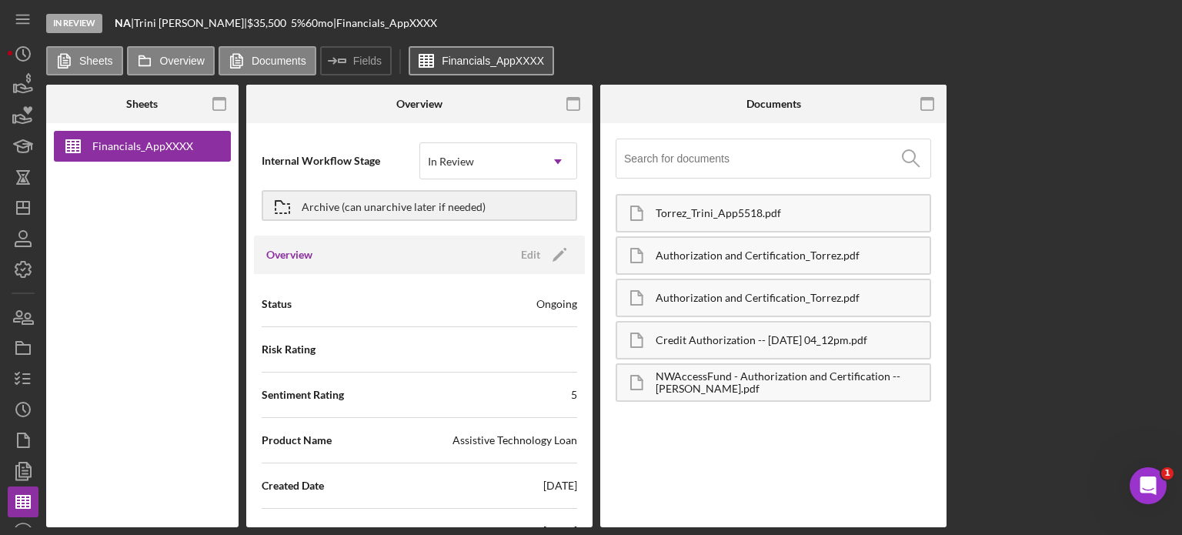
click at [446, 62] on label "Financials_AppXXXX" at bounding box center [493, 61] width 102 height 12
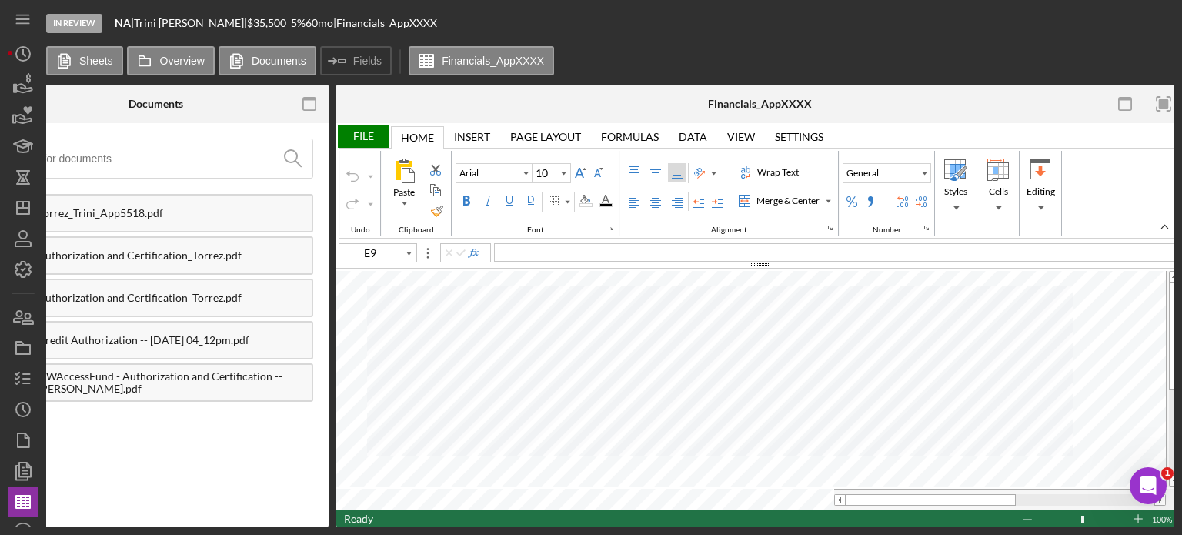
scroll to position [0, 626]
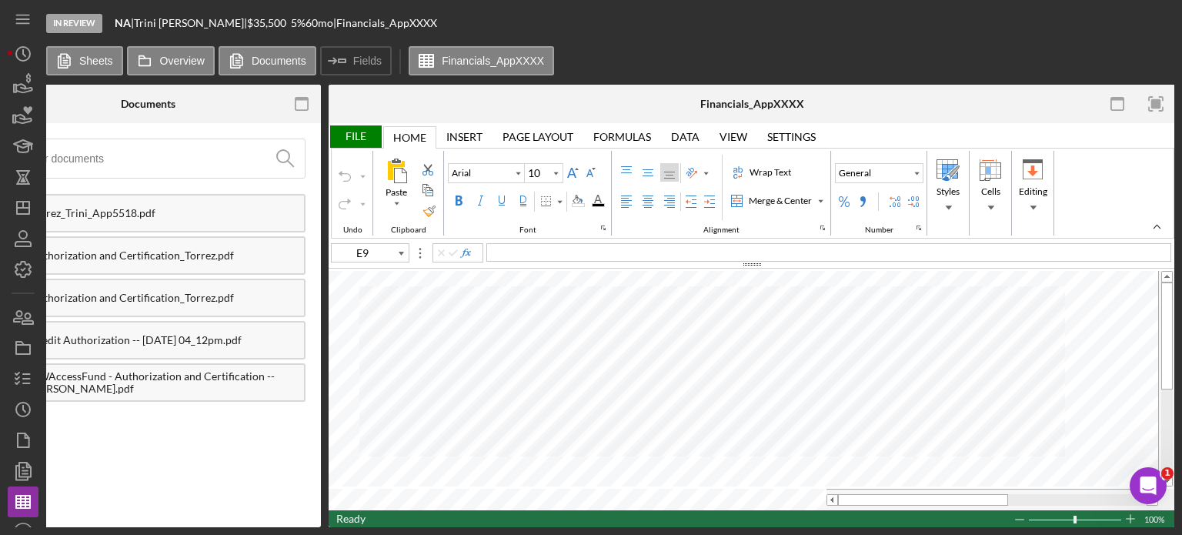
type input "E77"
click at [22, 376] on icon "button" at bounding box center [23, 378] width 38 height 38
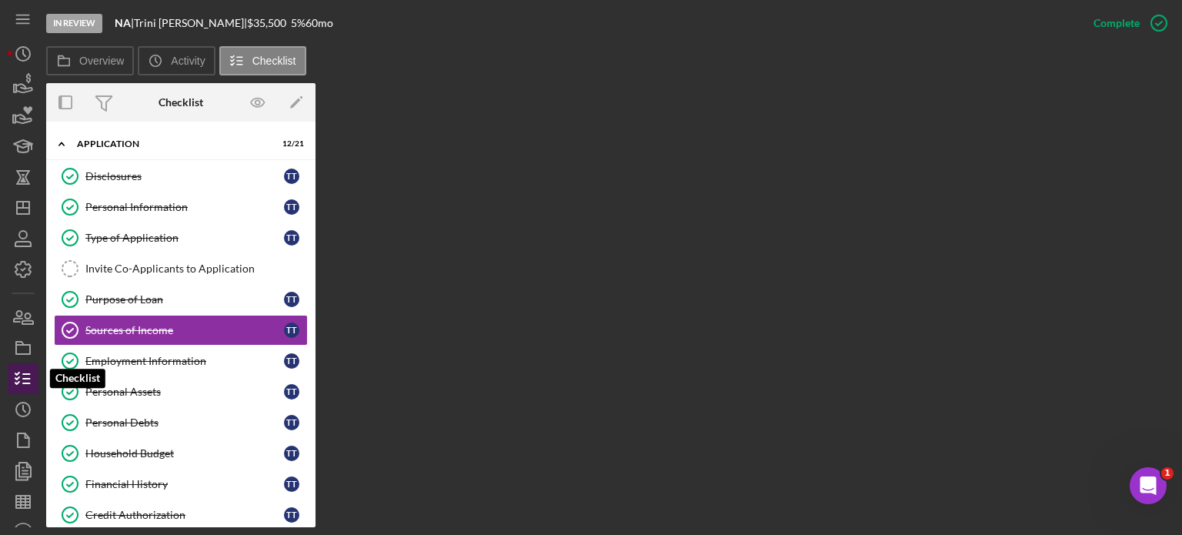
scroll to position [3, 0]
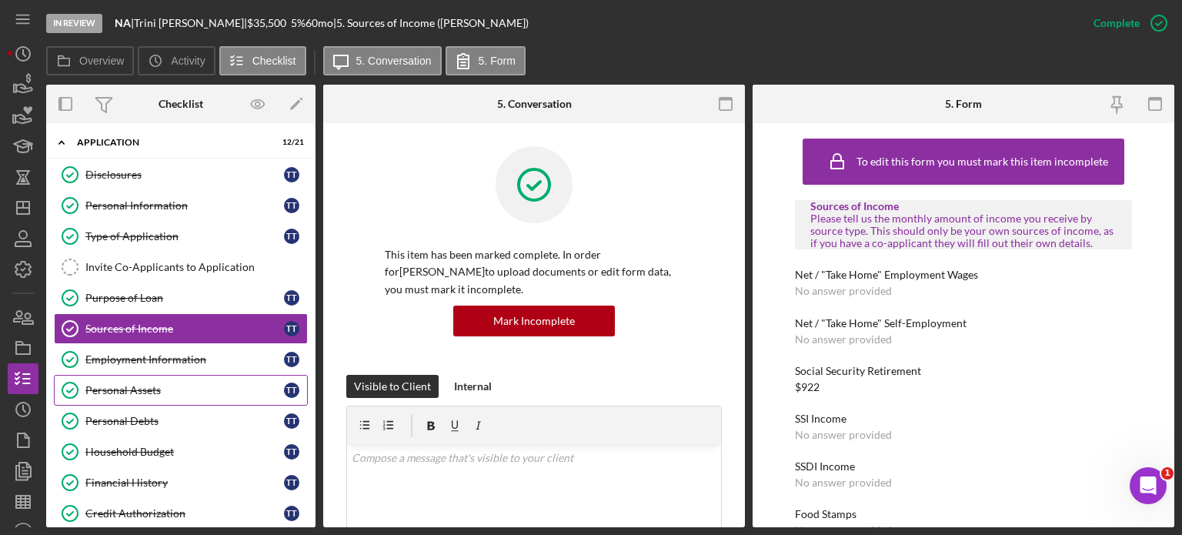
click at [135, 384] on div "Personal Assets" at bounding box center [184, 390] width 199 height 12
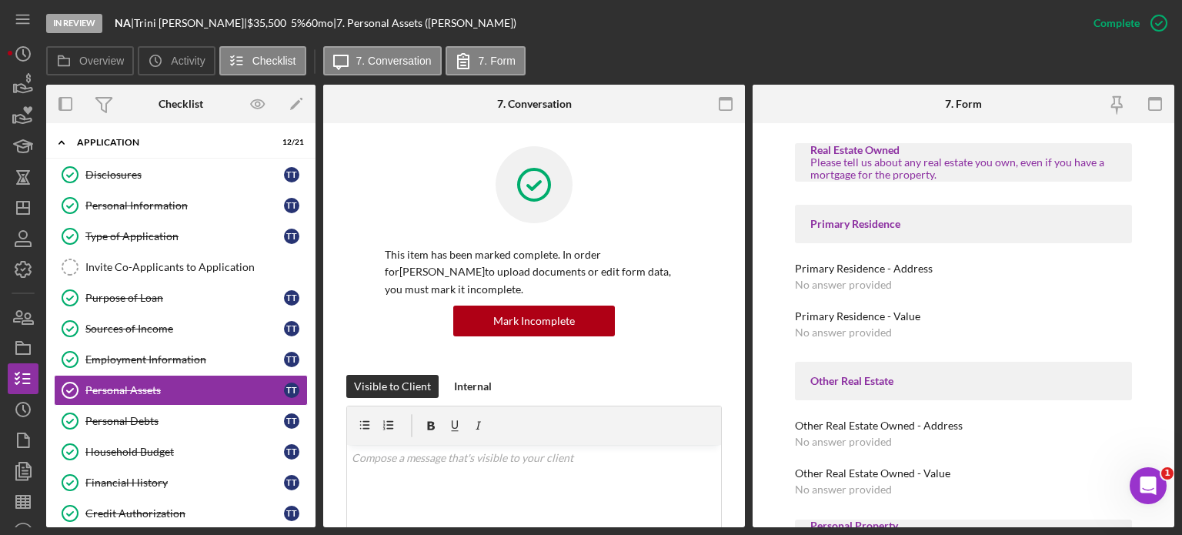
scroll to position [269, 0]
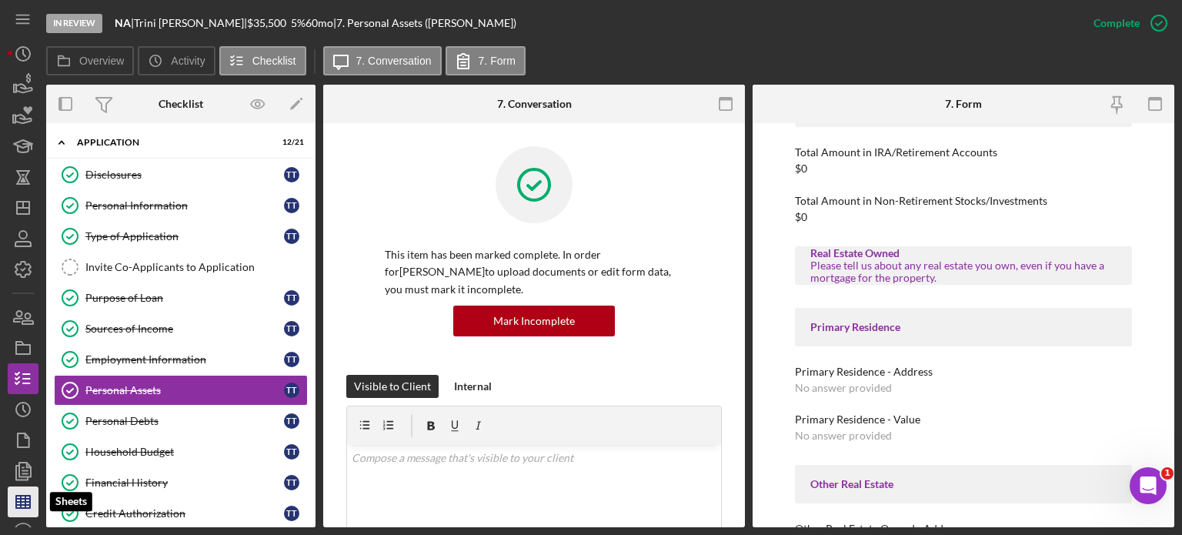
click at [21, 498] on line "button" at bounding box center [21, 502] width 0 height 12
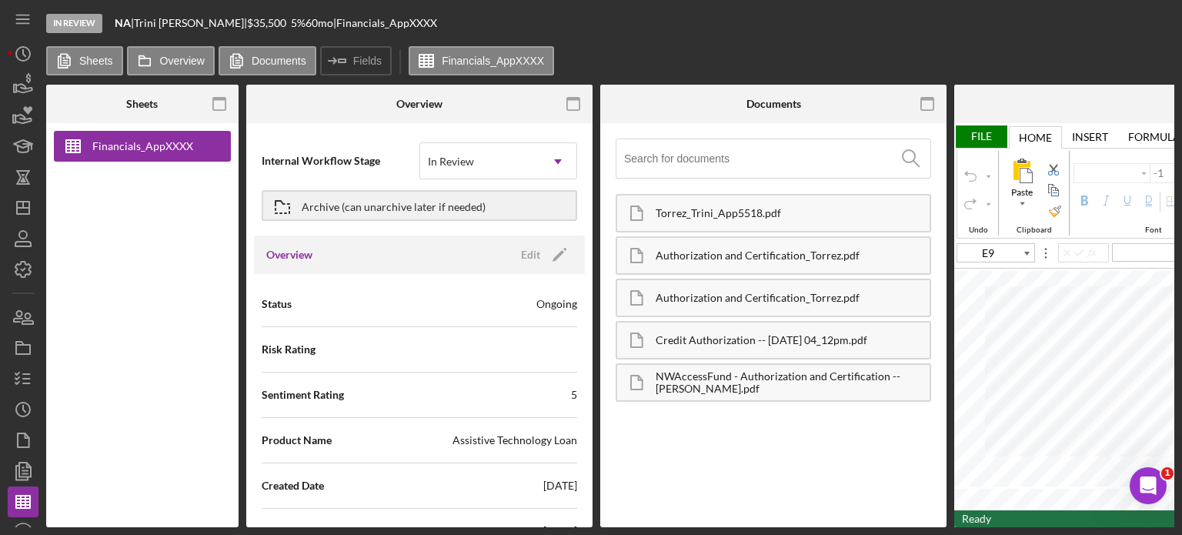
type input "Arial"
type input "10"
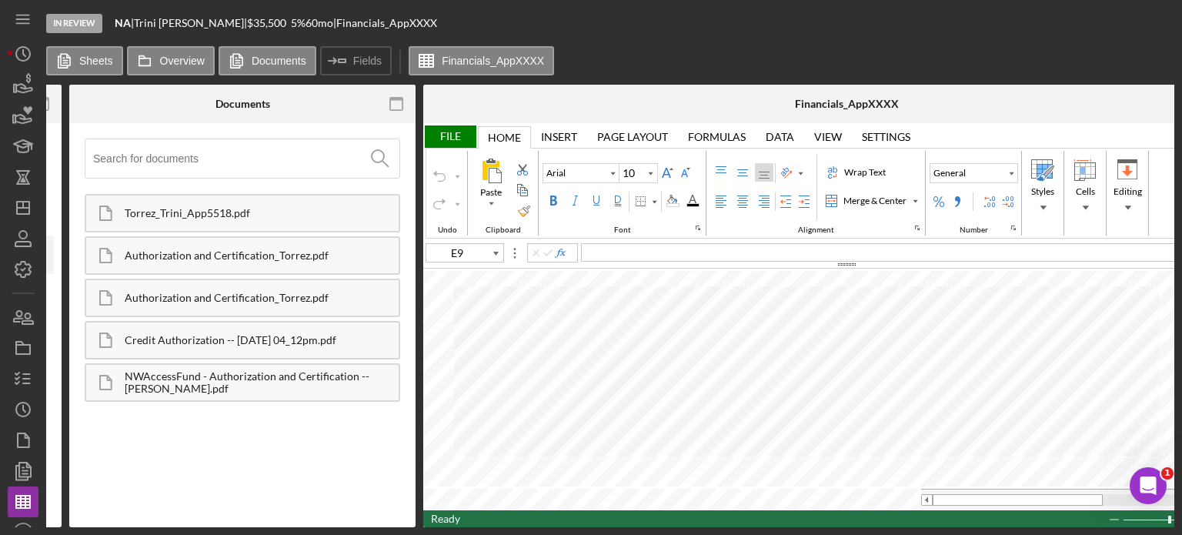
scroll to position [0, 533]
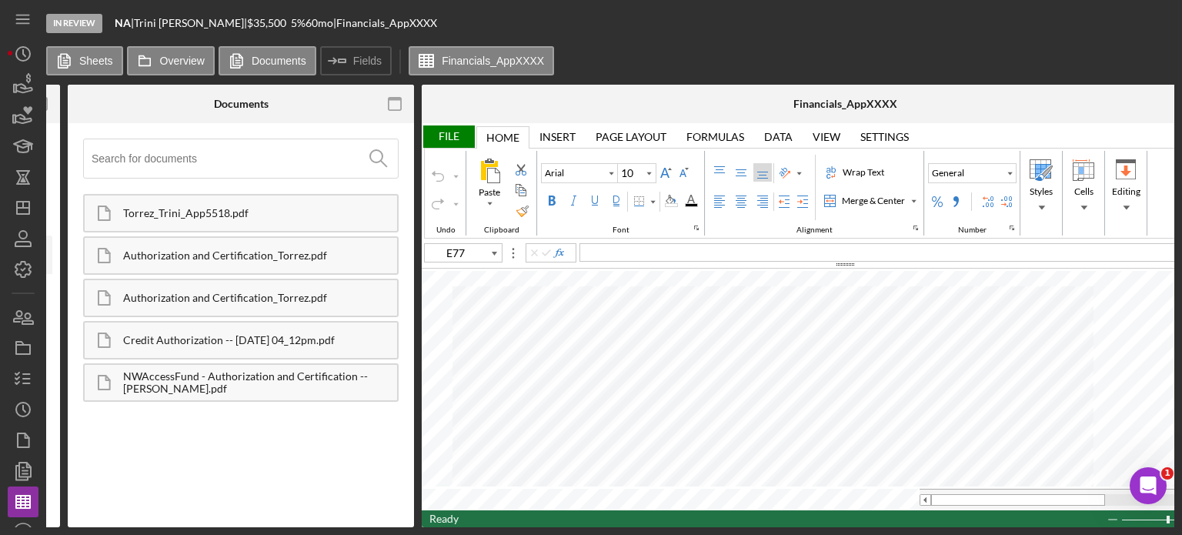
type input "D17"
type input "Calibri"
type input "11"
type input "A3"
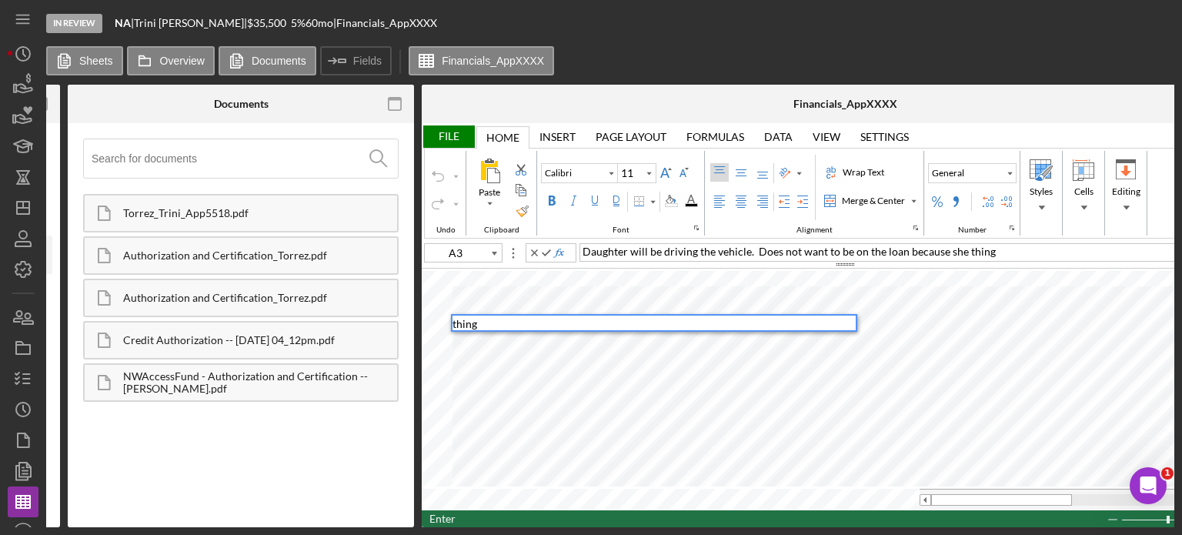
scroll to position [0, 0]
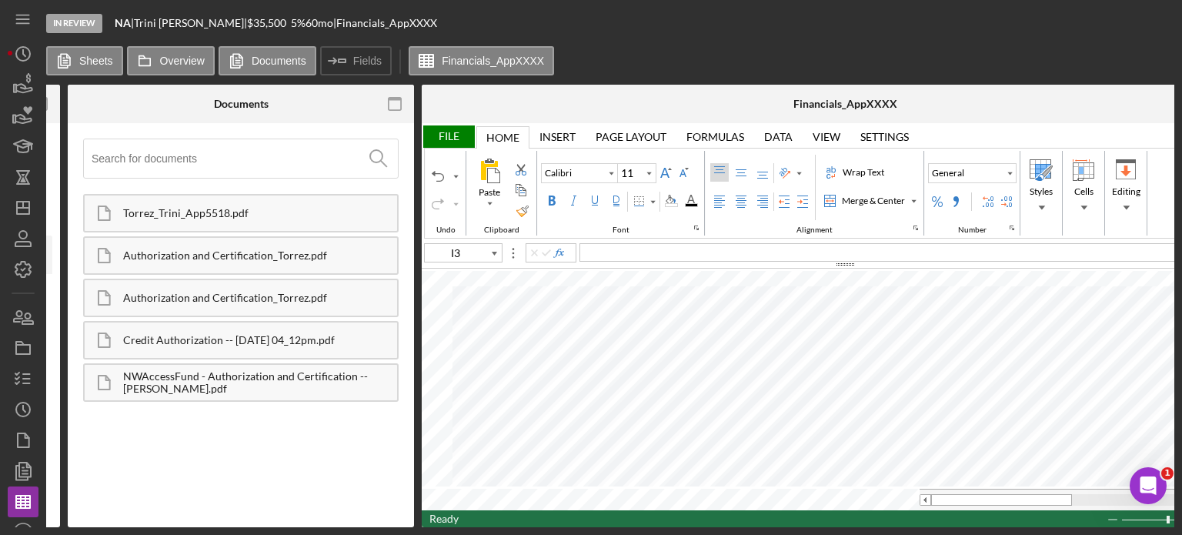
type input "A3"
click at [991, 255] on div "Daughter will be driving the vehicle. Does not want to be on the loan because s…" at bounding box center [922, 252] width 685 height 18
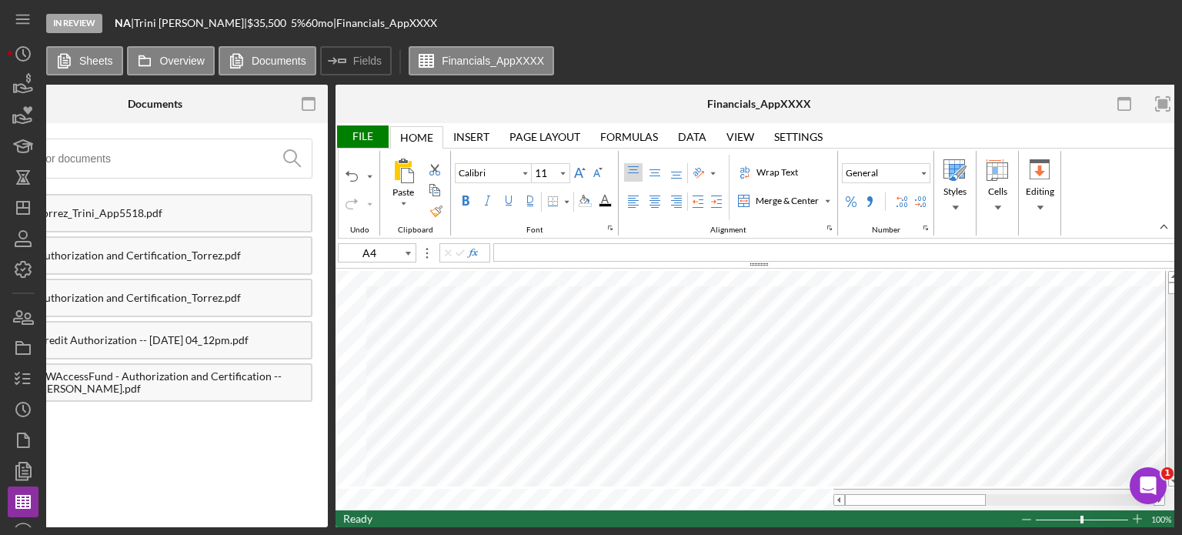
type input "E77"
type input "Arial"
type input "10"
type input "A4"
type input "Calibri"
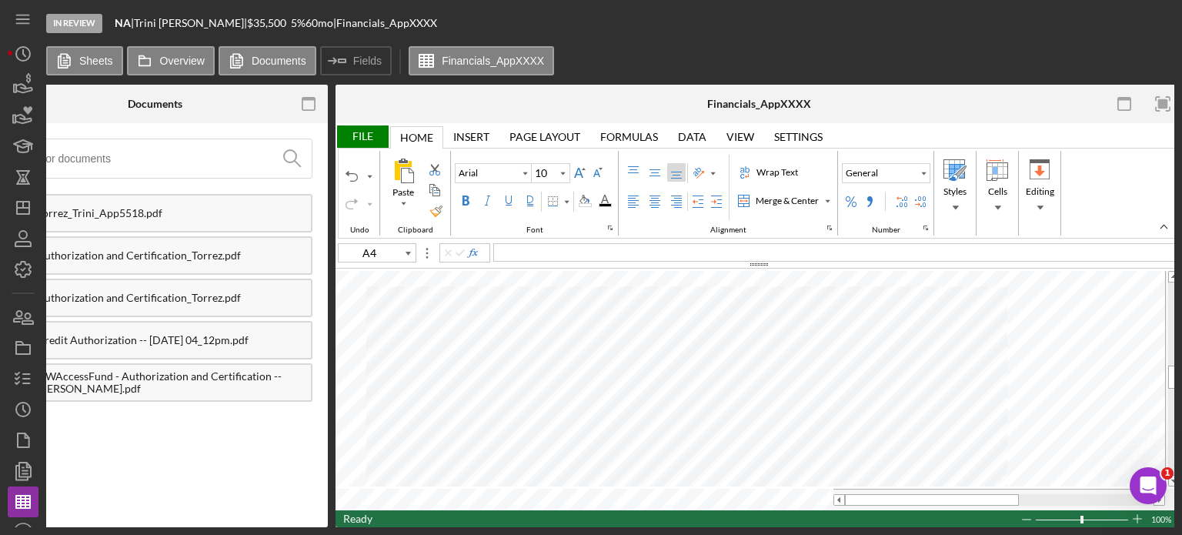
type input "11"
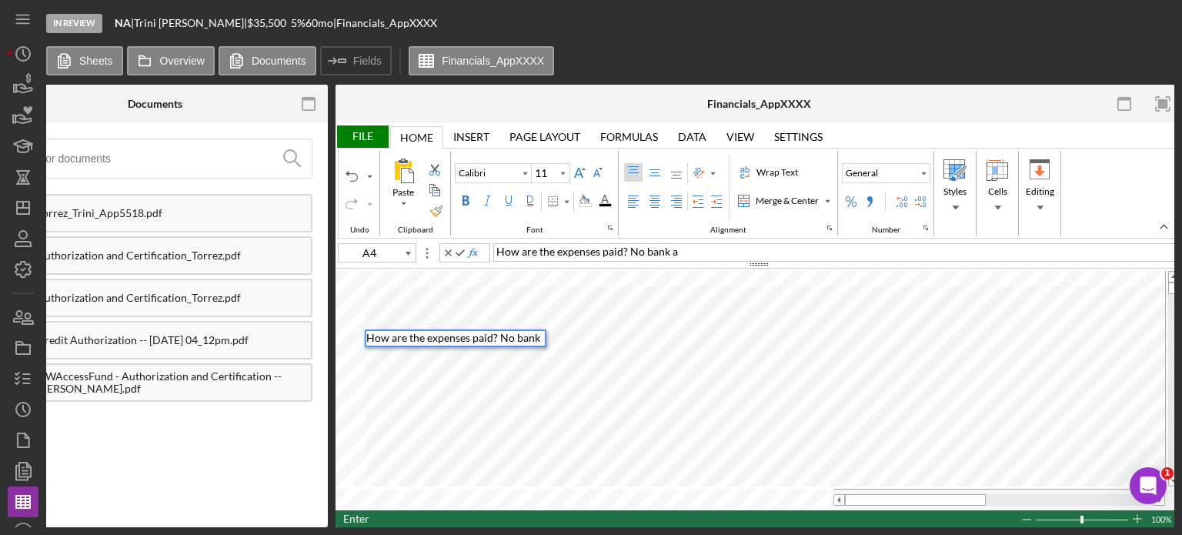
scroll to position [12, 0]
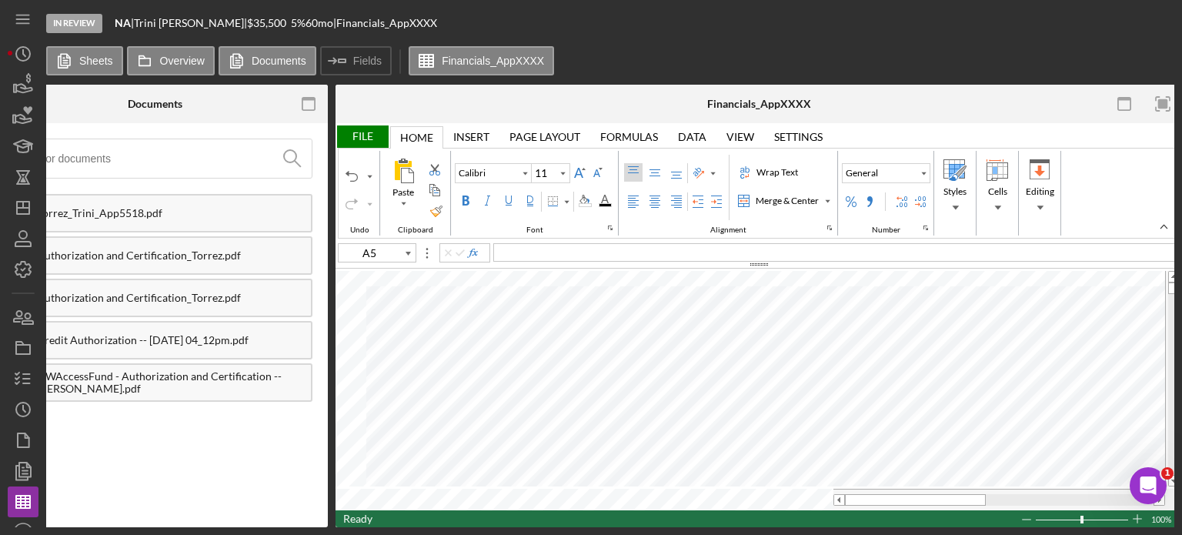
type input "A4"
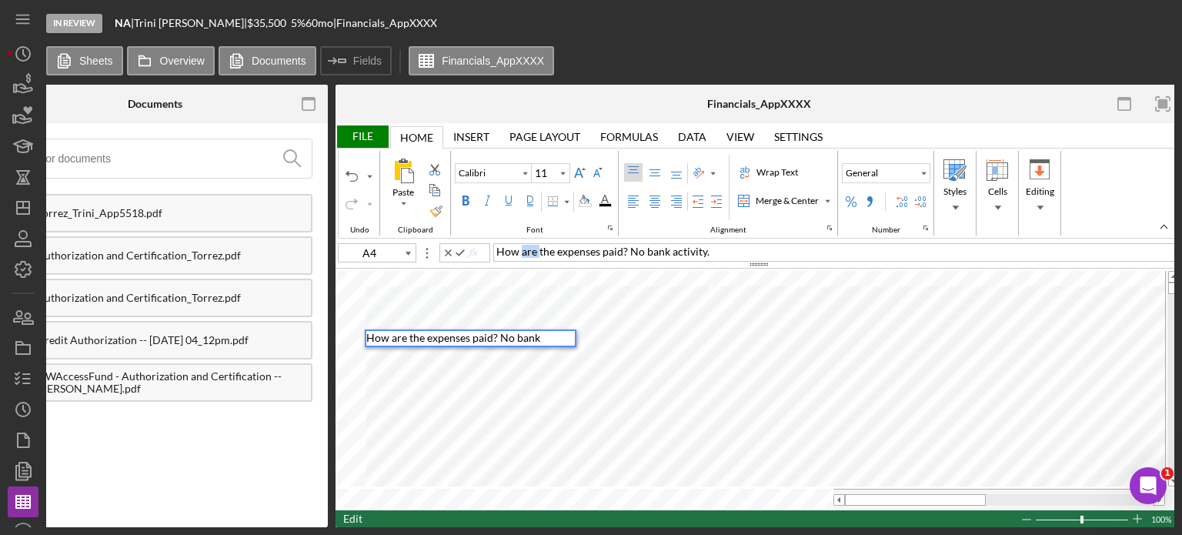
drag, startPoint x: 537, startPoint y: 249, endPoint x: 520, endPoint y: 250, distance: 17.0
click at [520, 250] on span "How are the expenses paid? No bank activity." at bounding box center [603, 251] width 213 height 13
click at [499, 335] on span "How were the expenses paid? No bank activity." at bounding box center [458, 344] width 185 height 27
type input "A5"
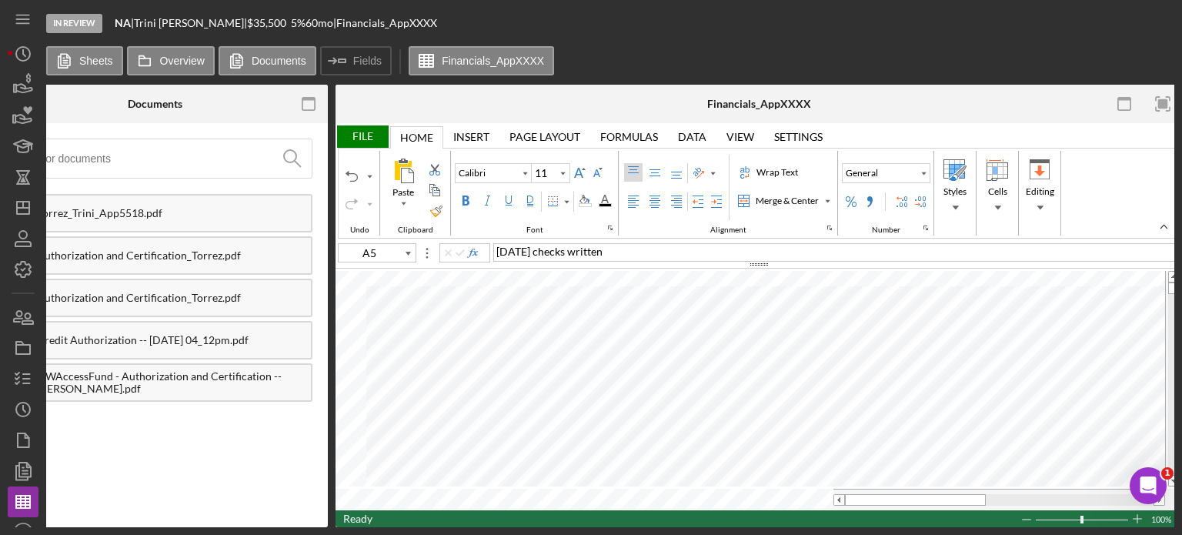
click at [611, 249] on div "June 4 checks written" at bounding box center [835, 252] width 685 height 18
click at [497, 250] on span "June 4 checks written;" at bounding box center [551, 251] width 109 height 13
click at [642, 252] on div "May/June 4 checks written;" at bounding box center [835, 252] width 685 height 18
type input "A4"
type input "A6"
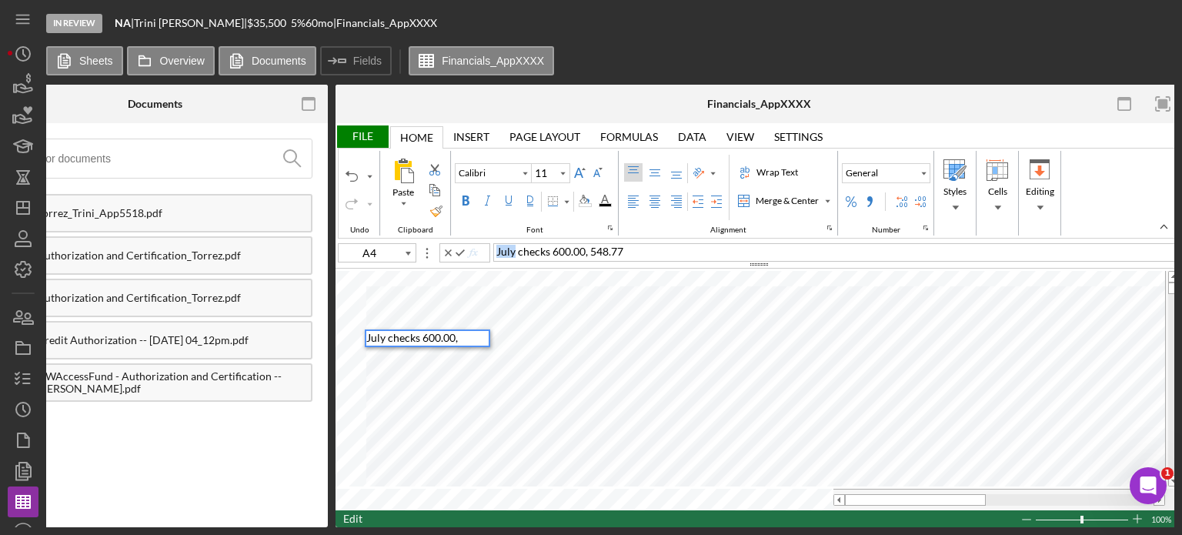
drag, startPoint x: 512, startPoint y: 251, endPoint x: 486, endPoint y: 251, distance: 26.2
click at [486, 251] on div "A4 July checks 600.00, 548.77" at bounding box center [759, 251] width 847 height 17
click at [718, 252] on span "Bank statement that ends in July has no checdks written" at bounding box center [629, 251] width 265 height 13
type input "E77"
type input "Arial"
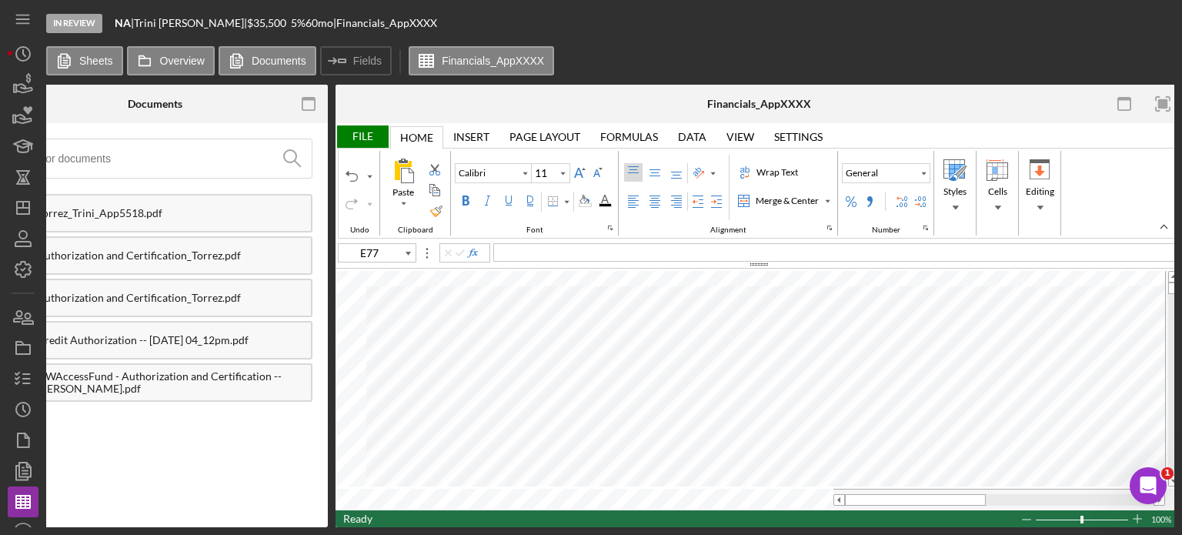
type input "10"
type input "A7"
type input "Calibri"
type input "11"
click at [19, 79] on icon "button" at bounding box center [23, 84] width 38 height 38
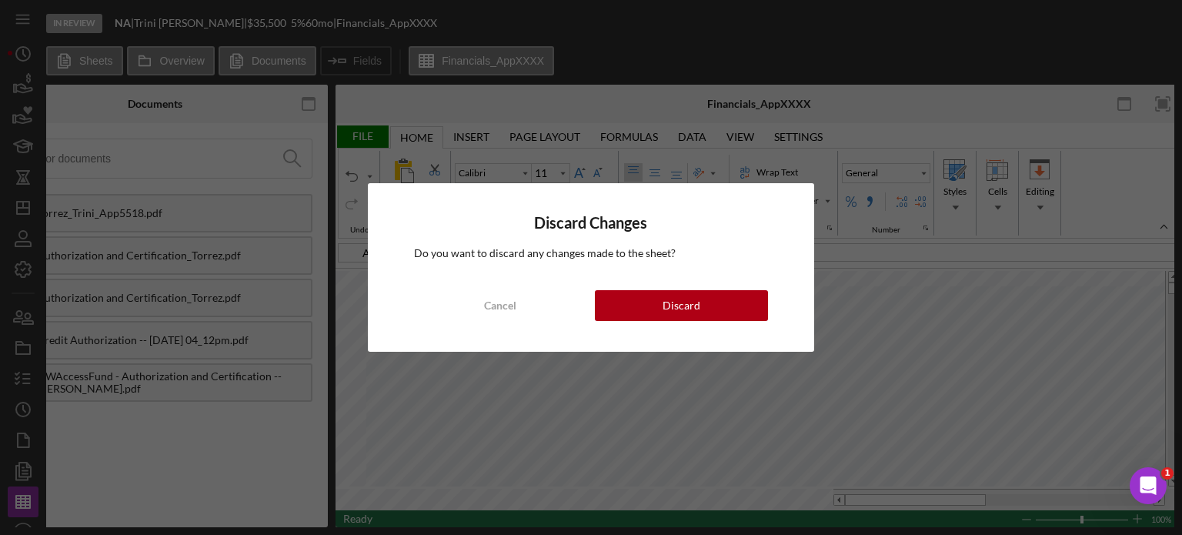
click at [983, 106] on div "Discard Changes Do you want to discard any changes made to the sheet? Cancel Di…" at bounding box center [591, 267] width 1182 height 535
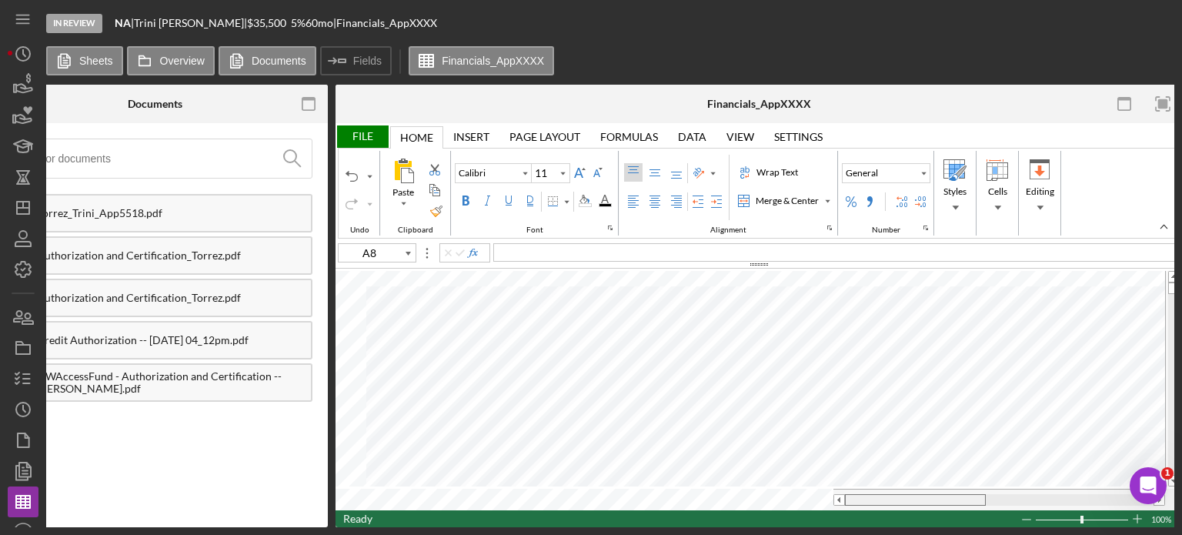
click at [810, 498] on tr at bounding box center [751, 500] width 830 height 22
type input "E77"
type input "Arial"
type input "10"
click at [28, 95] on icon "button" at bounding box center [23, 84] width 38 height 38
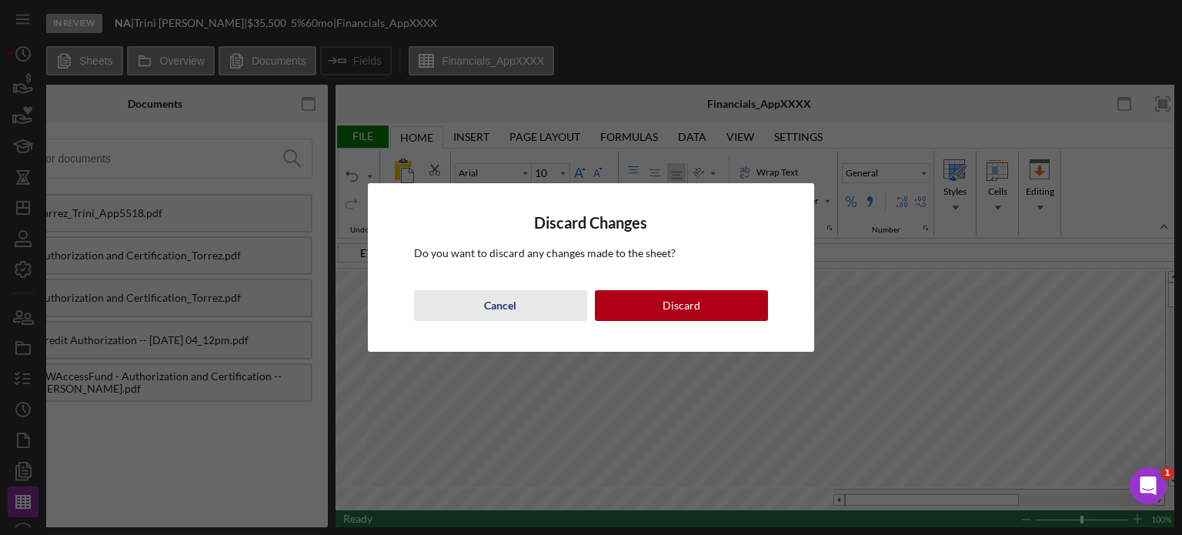
click at [507, 307] on div "Cancel" at bounding box center [500, 305] width 32 height 31
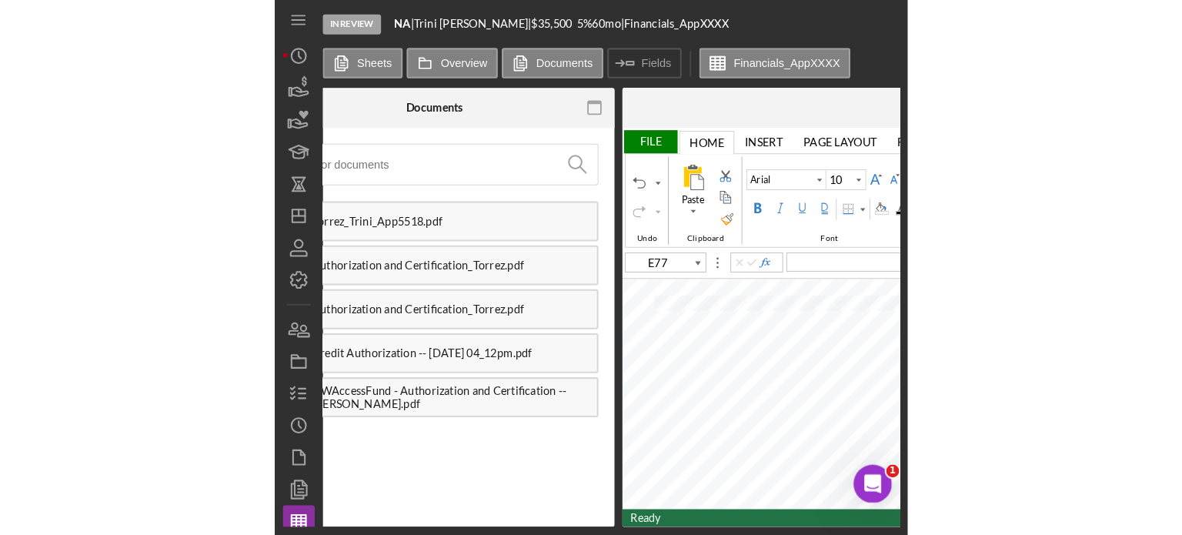
scroll to position [0, 0]
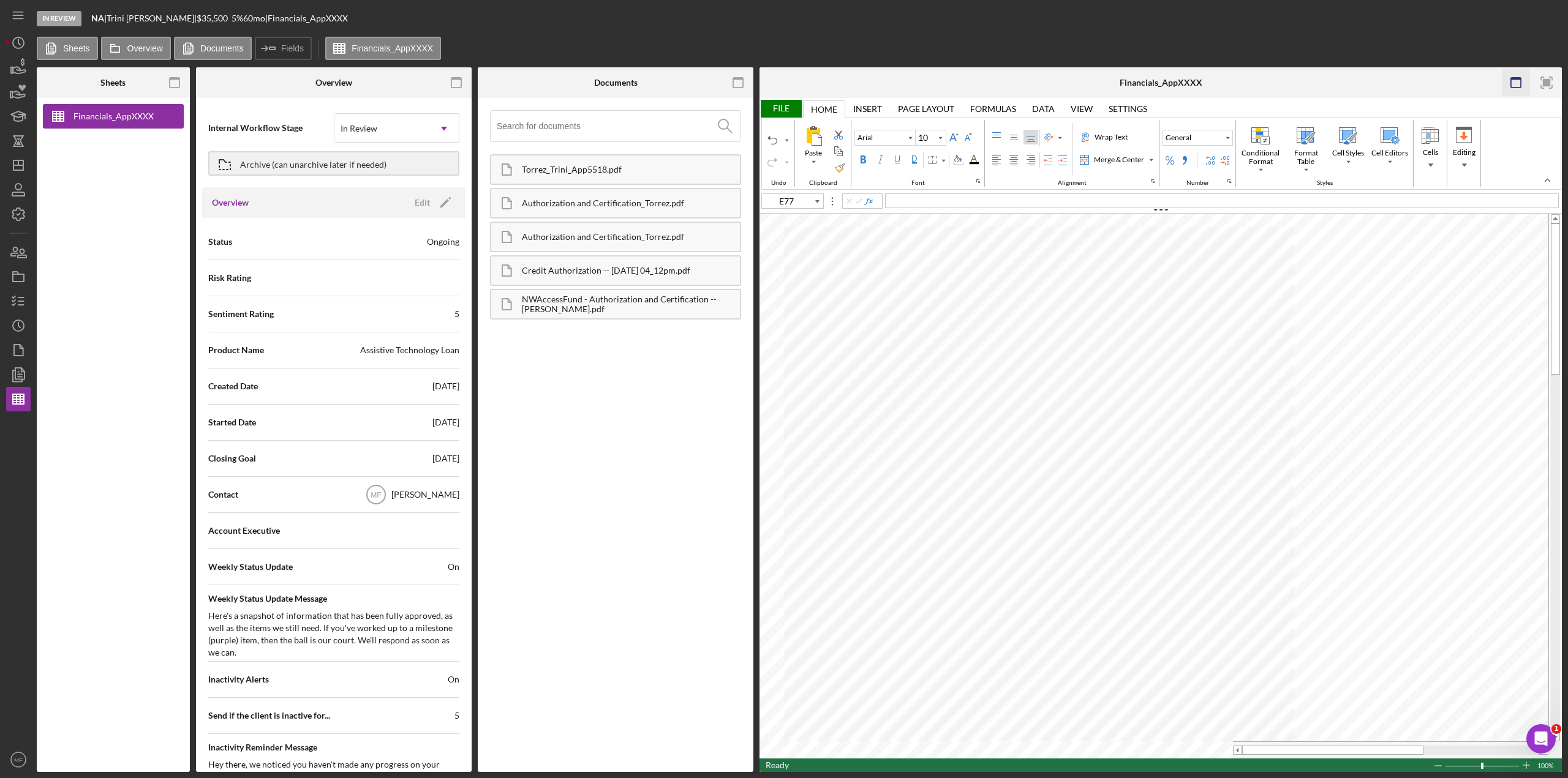
click at [940, 81] on icon "button" at bounding box center [1515, 83] width 28 height 28
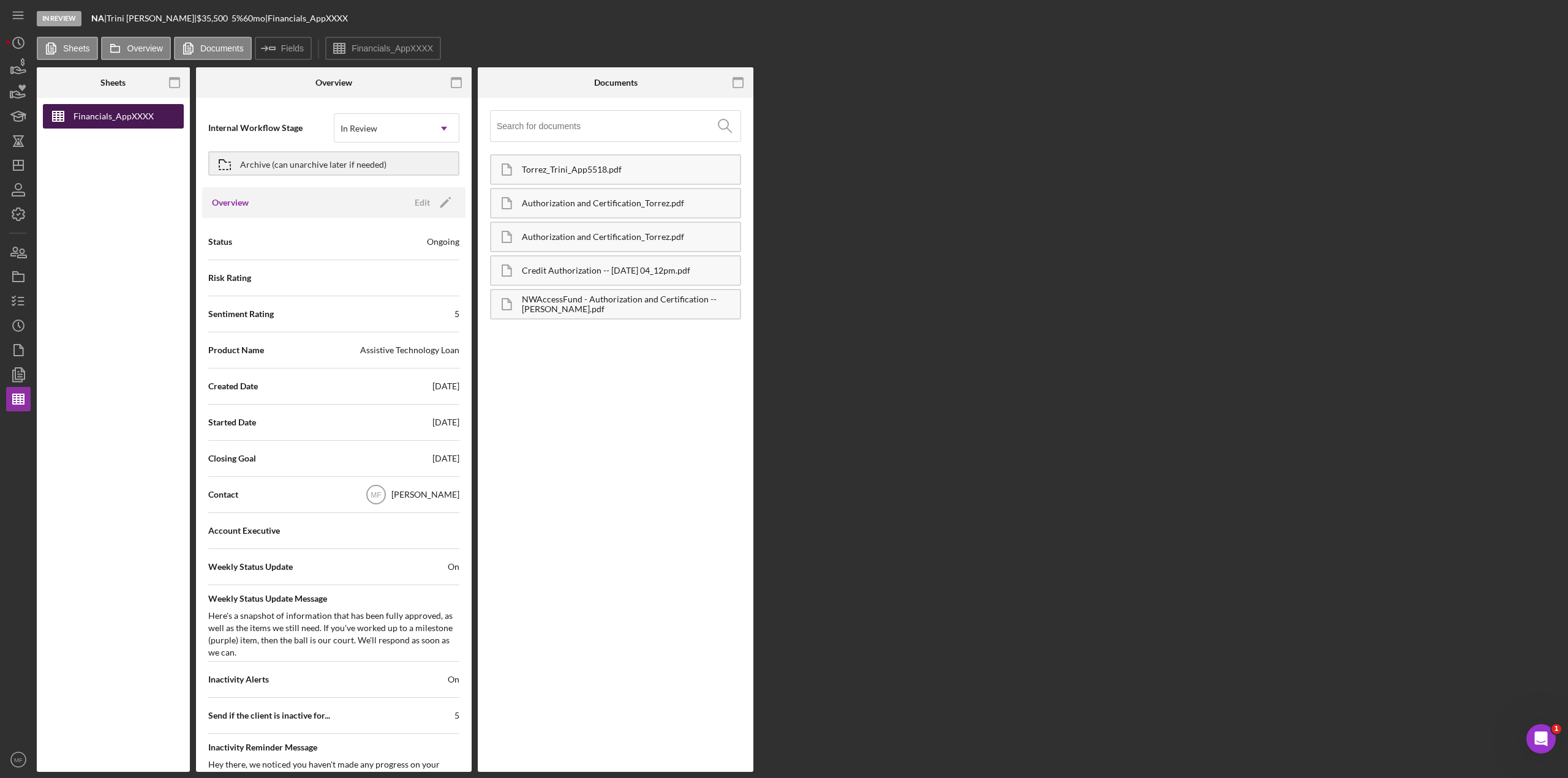
click at [99, 115] on div "Financials_AppXXXX" at bounding box center [113, 116] width 80 height 25
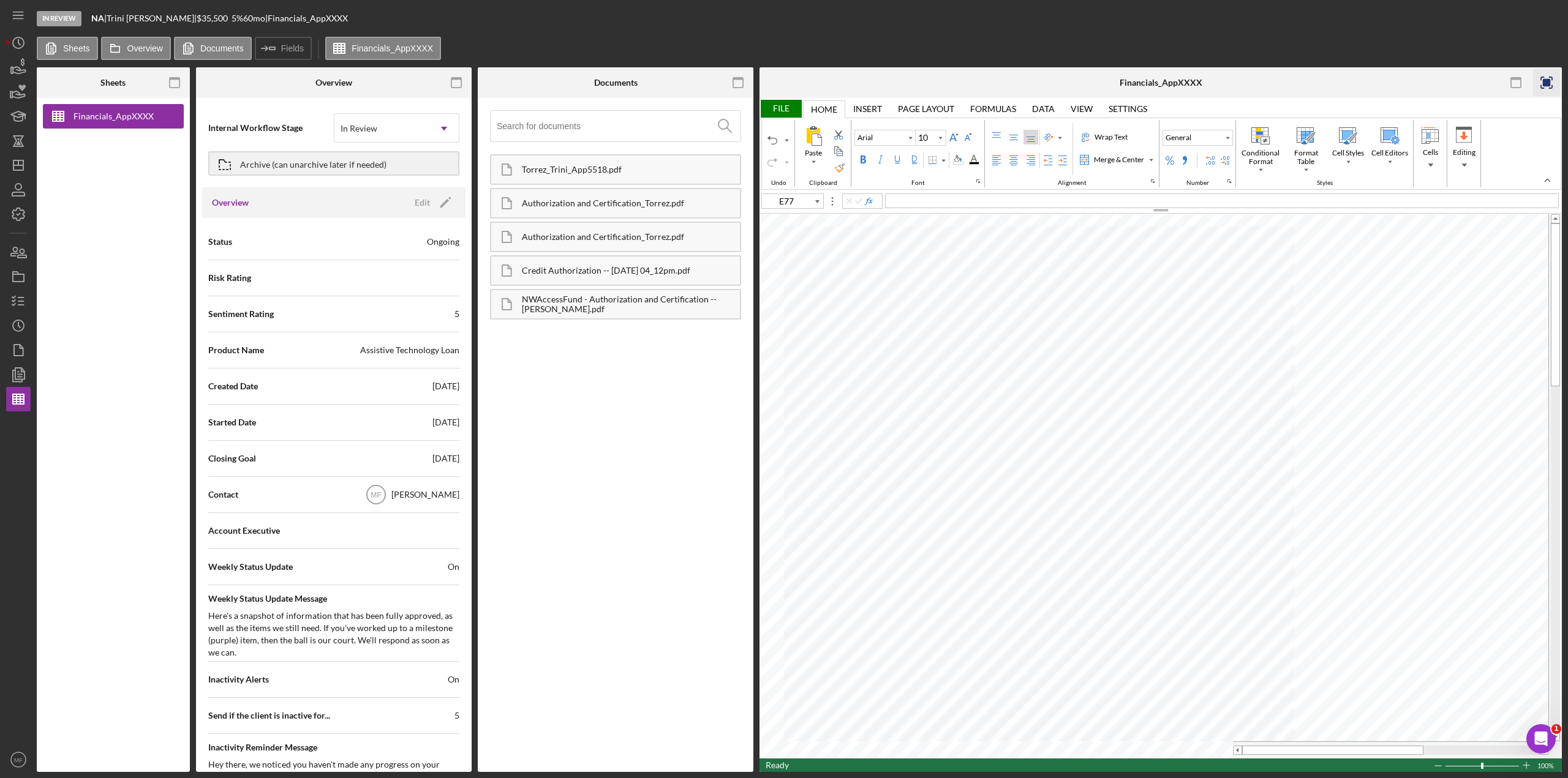
click at [940, 82] on rect "button" at bounding box center [1547, 83] width 8 height 8
type input "Arial"
type input "10"
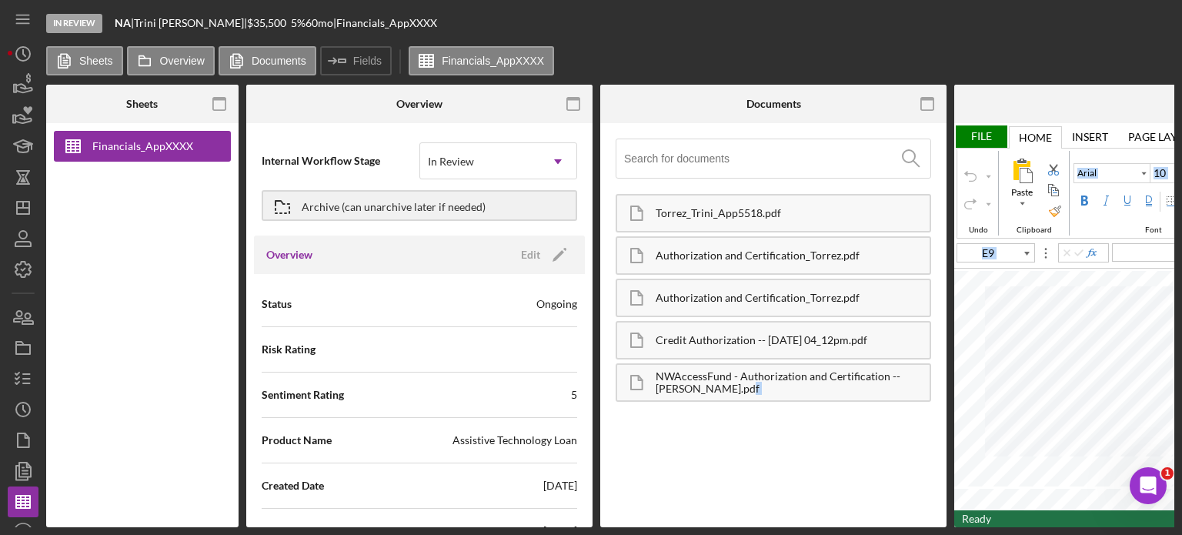
drag, startPoint x: 764, startPoint y: 527, endPoint x: 1115, endPoint y: 525, distance: 351.8
click at [1151, 534] on html "In Review NA | Trini Torrez | $35,500 $12,425 5 % 60 mo | Financials_AppXXXX Sh…" at bounding box center [591, 267] width 1182 height 535
click at [260, 66] on label "Documents" at bounding box center [279, 61] width 55 height 12
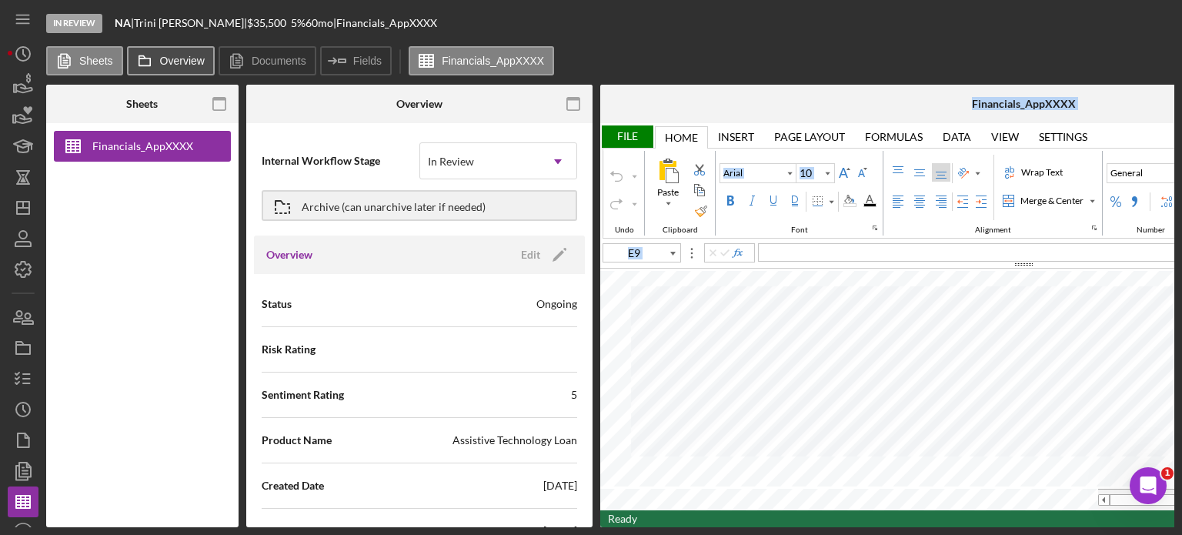
click at [149, 65] on rect at bounding box center [144, 63] width 11 height 8
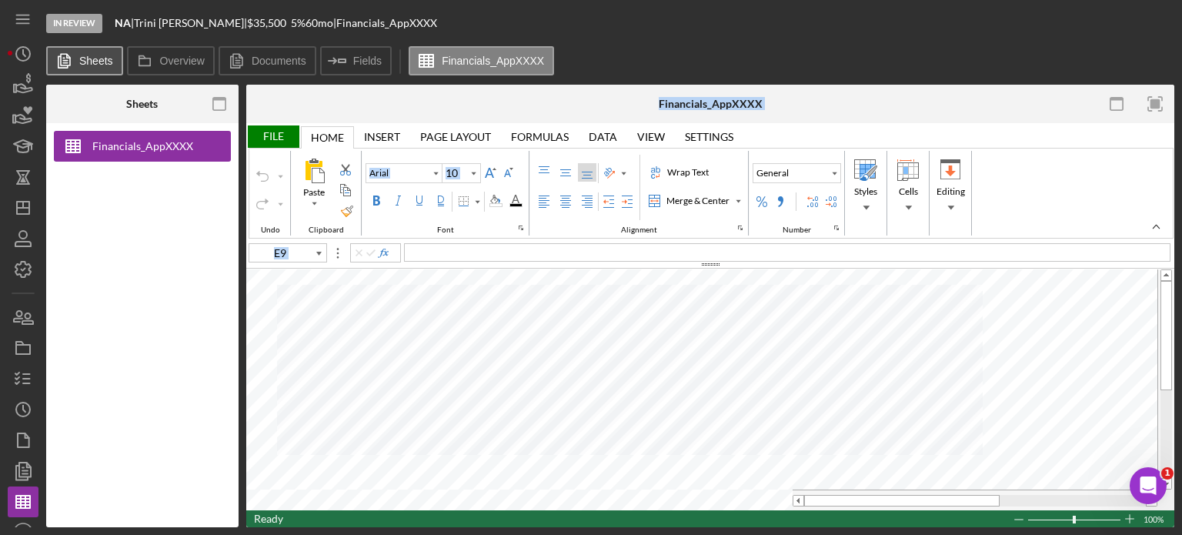
click at [83, 59] on label "Sheets" at bounding box center [96, 61] width 34 height 12
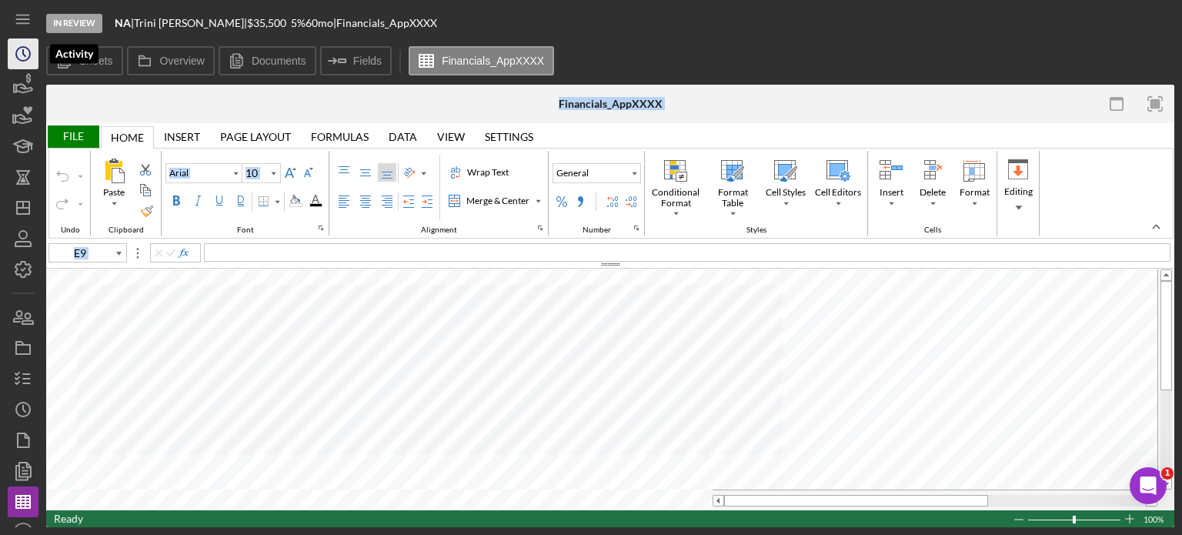
click at [23, 57] on icon "Icon/History" at bounding box center [23, 54] width 38 height 38
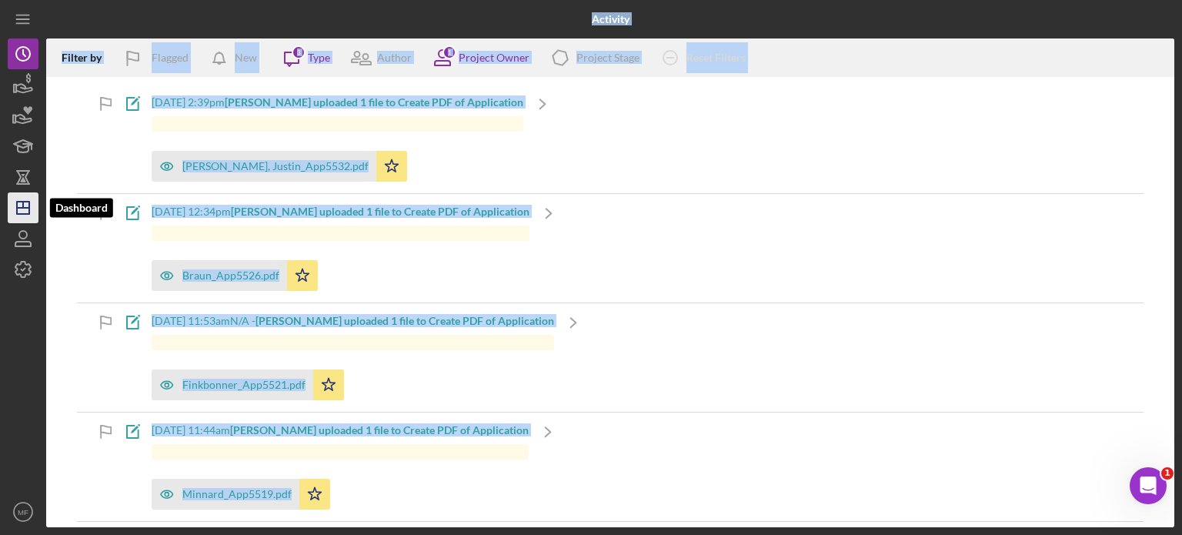
click at [25, 214] on polygon "button" at bounding box center [23, 208] width 12 height 12
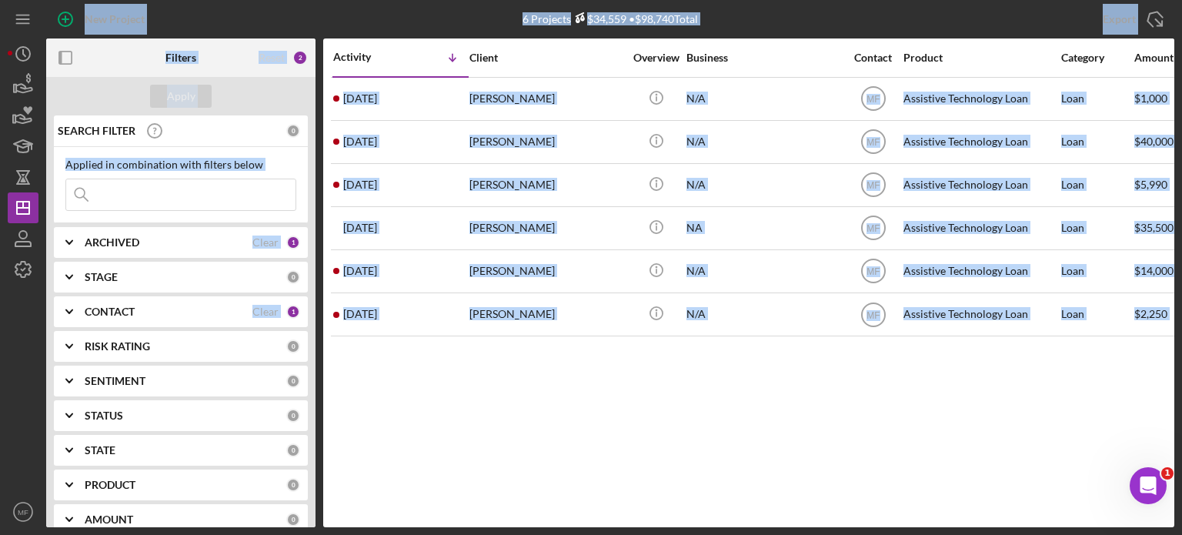
click at [575, 420] on div "Activity Icon/Table Sort Arrow Client Overview Business Contact Product Categor…" at bounding box center [748, 282] width 851 height 489
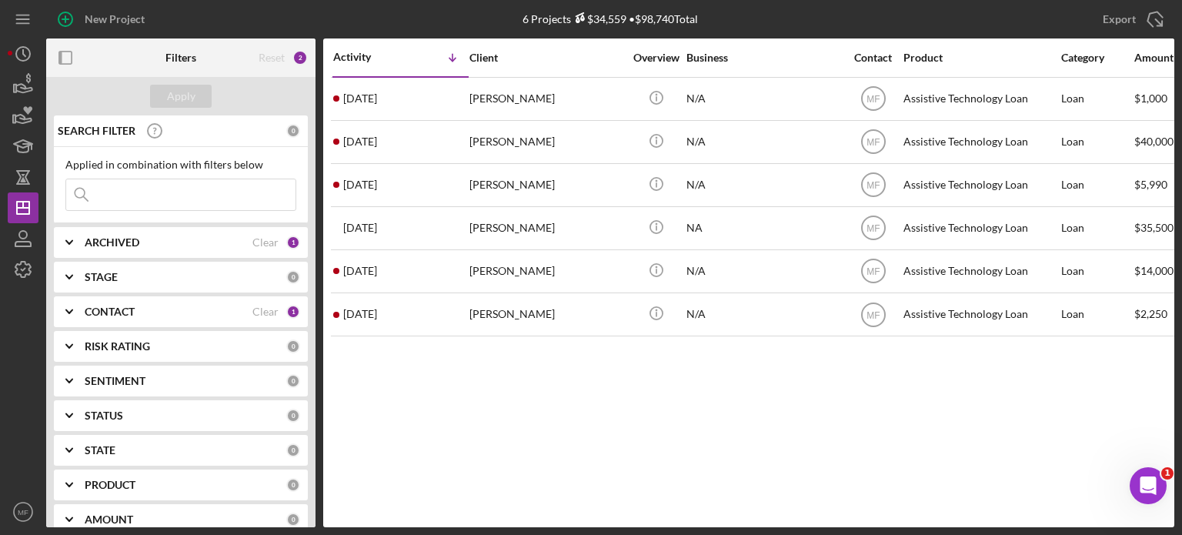
click at [179, 58] on b "Filters" at bounding box center [181, 58] width 31 height 12
click at [273, 59] on div "Reset" at bounding box center [272, 58] width 26 height 12
click at [296, 59] on div "2" at bounding box center [300, 57] width 15 height 15
click at [303, 56] on div "2" at bounding box center [300, 57] width 15 height 15
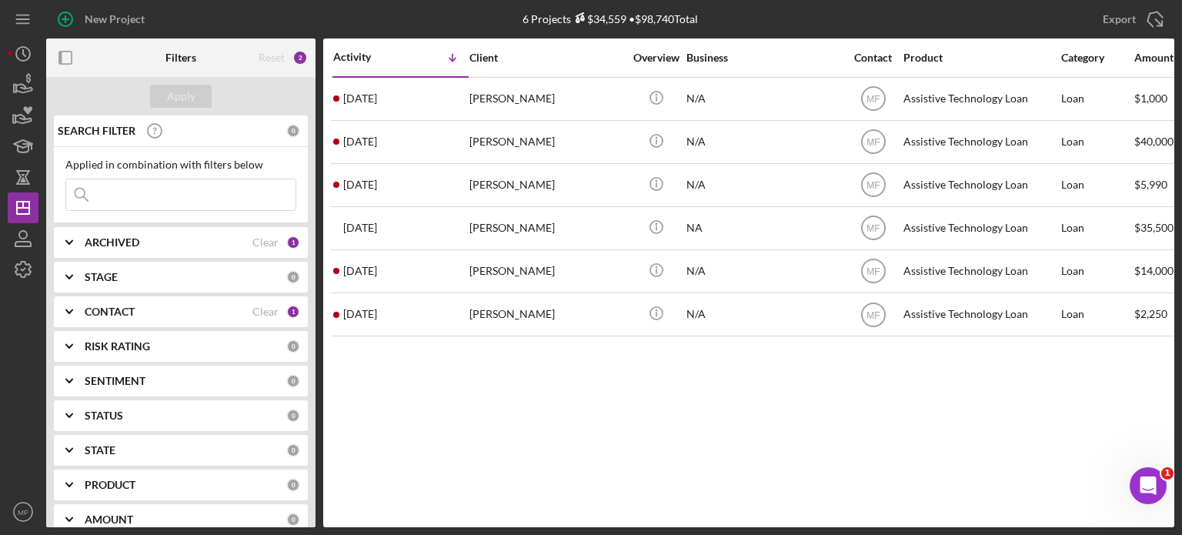
click at [186, 48] on div "Filters" at bounding box center [181, 57] width 31 height 38
click at [22, 208] on line "button" at bounding box center [23, 208] width 12 height 0
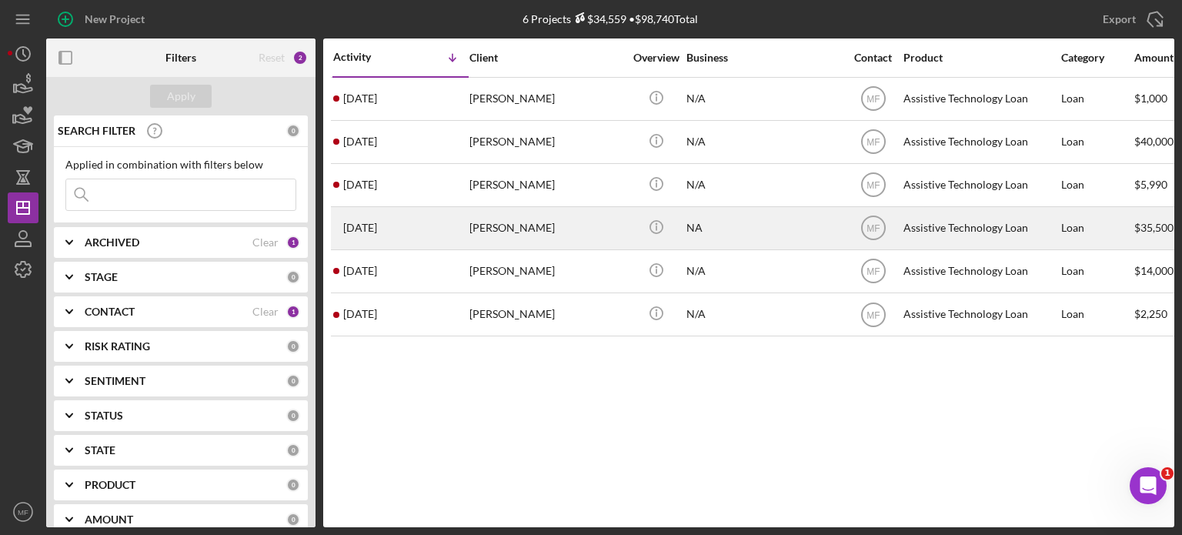
click at [511, 230] on div "[PERSON_NAME]" at bounding box center [547, 228] width 154 height 41
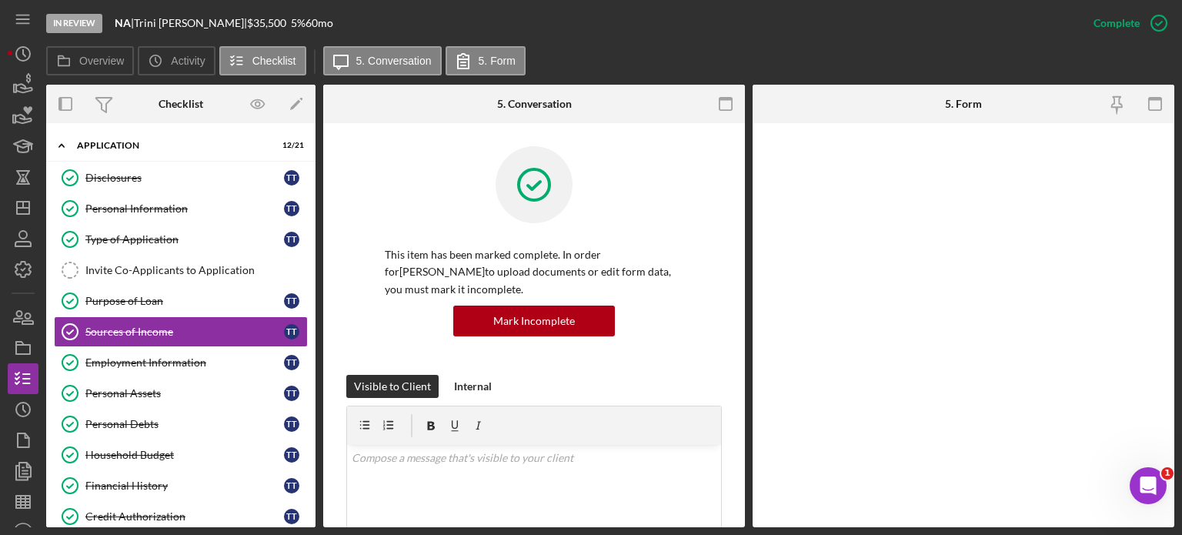
scroll to position [3, 0]
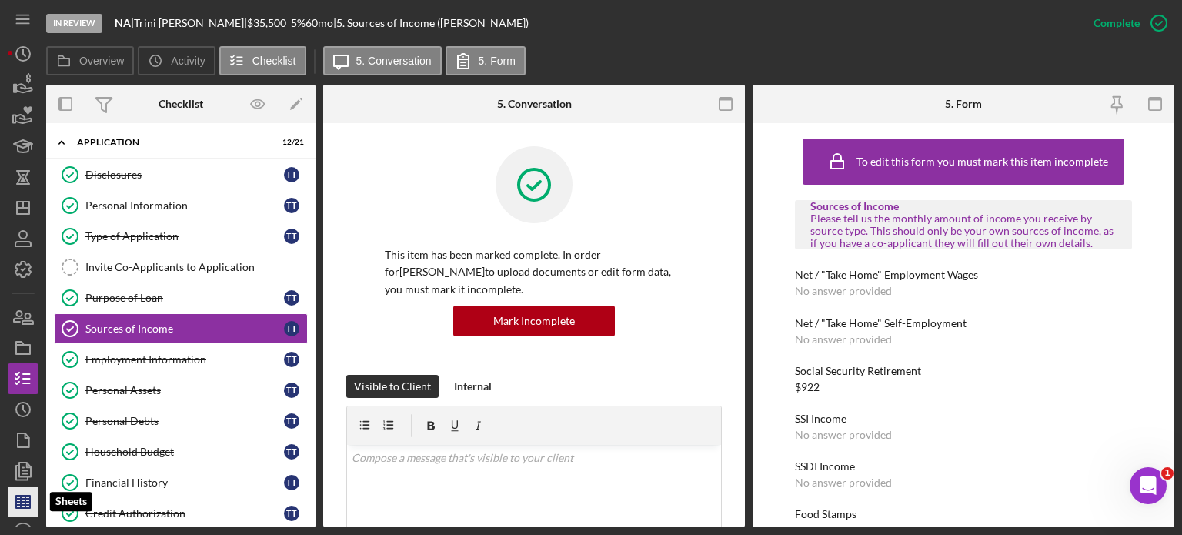
click at [21, 498] on line "button" at bounding box center [21, 502] width 0 height 12
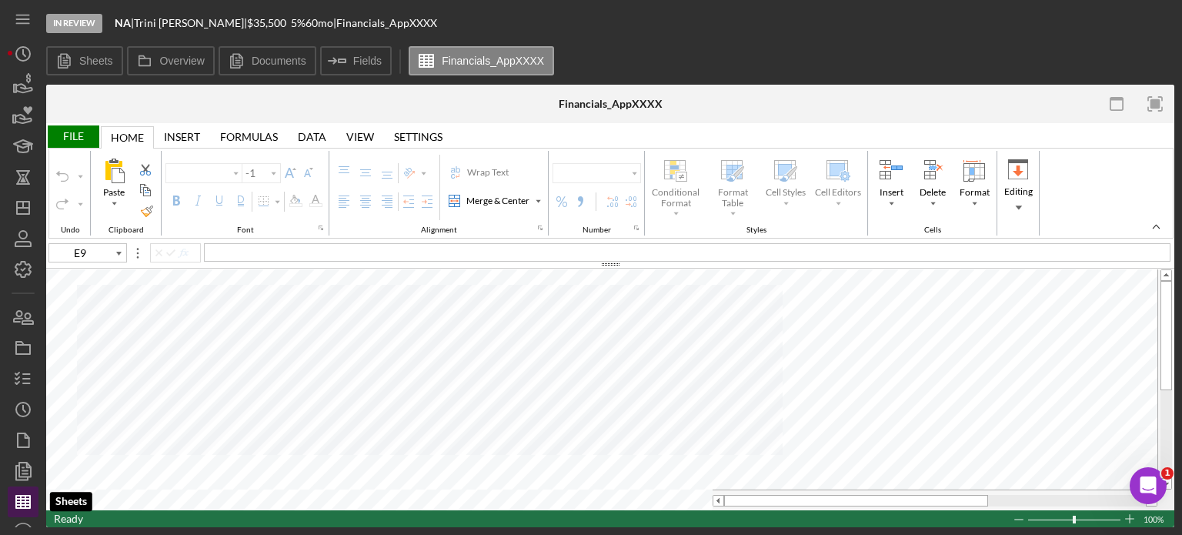
type input "Arial"
type input "10"
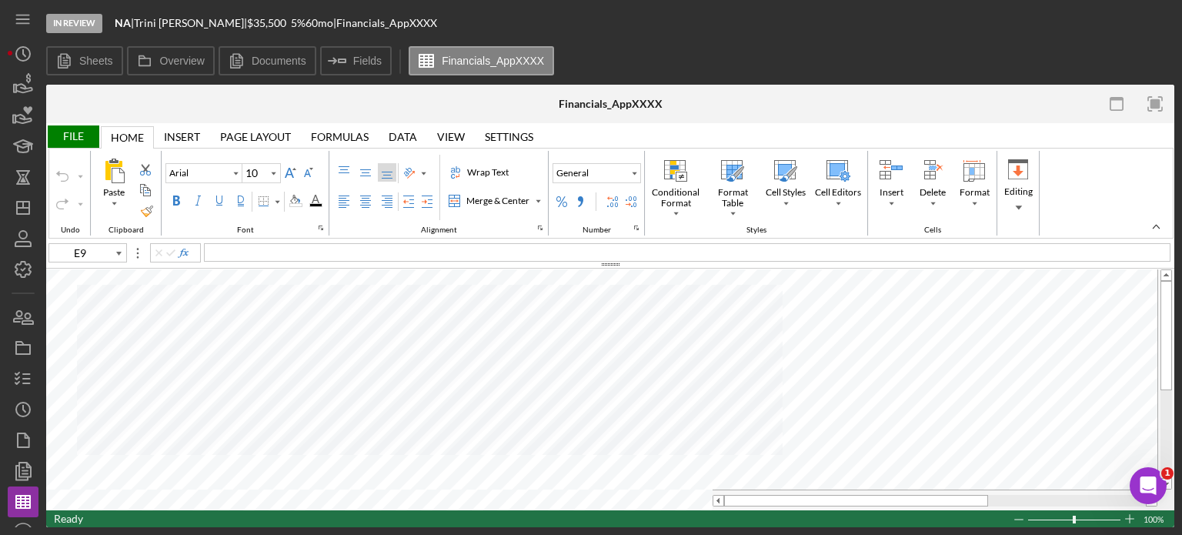
type input "E77"
click at [31, 379] on icon "button" at bounding box center [23, 378] width 38 height 38
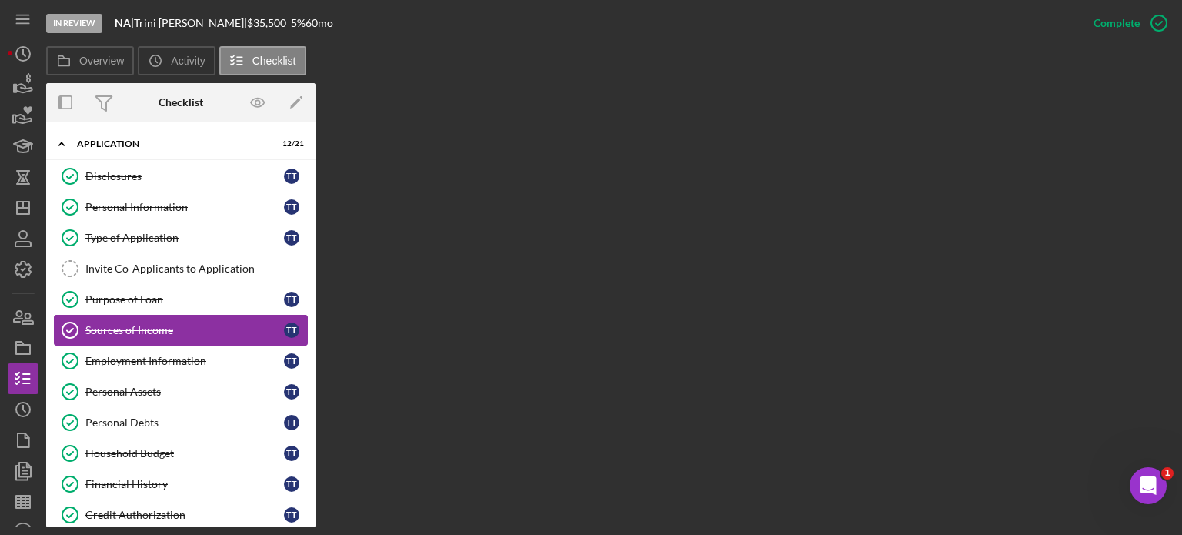
scroll to position [3, 0]
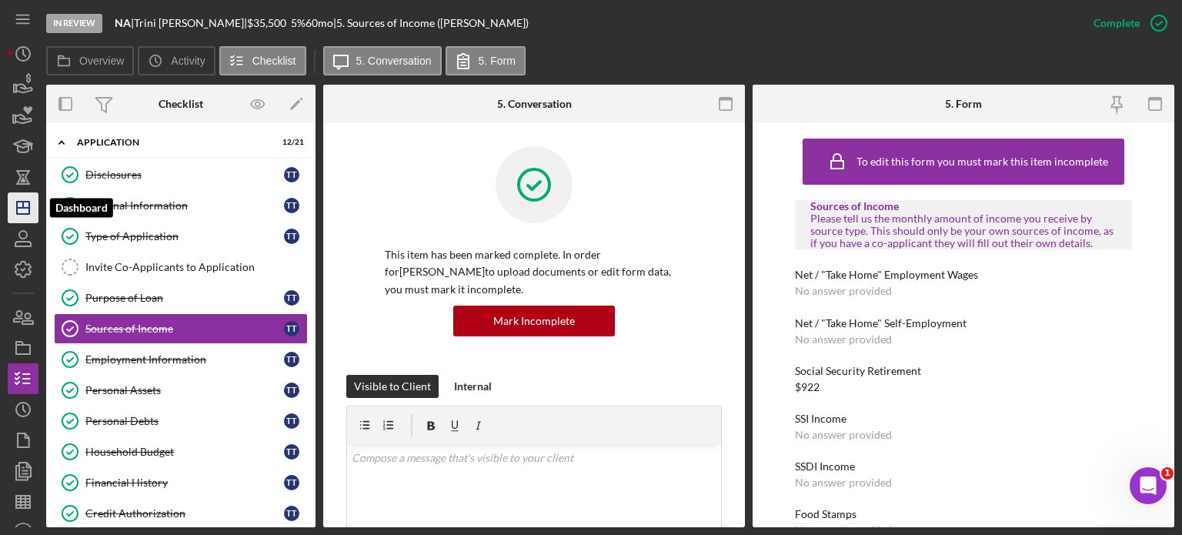
click at [22, 209] on icon "Icon/Dashboard" at bounding box center [23, 208] width 38 height 38
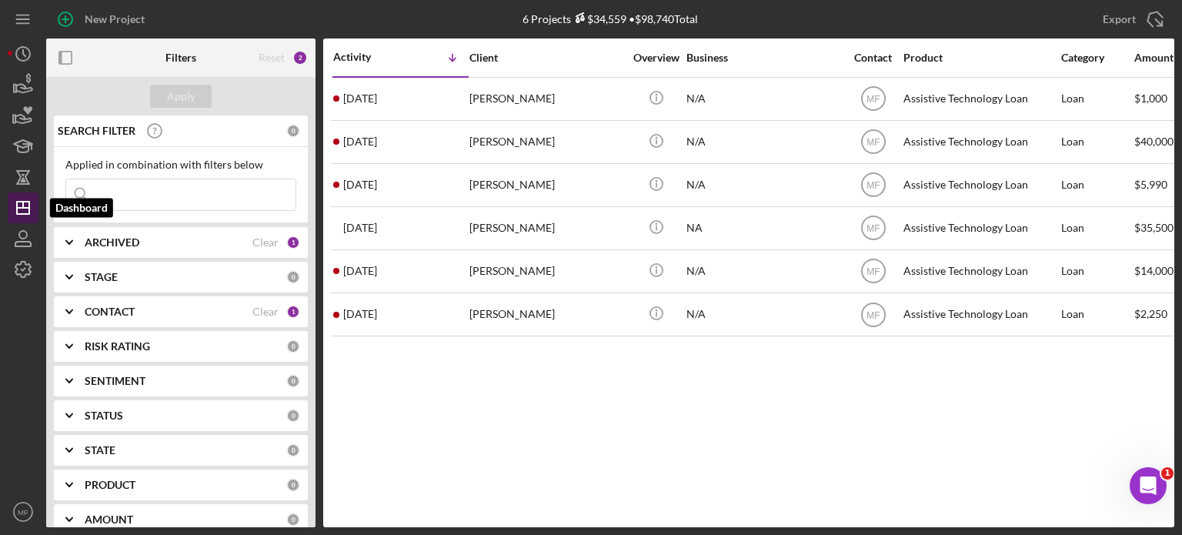
click at [33, 206] on icon "Icon/Dashboard" at bounding box center [23, 208] width 38 height 38
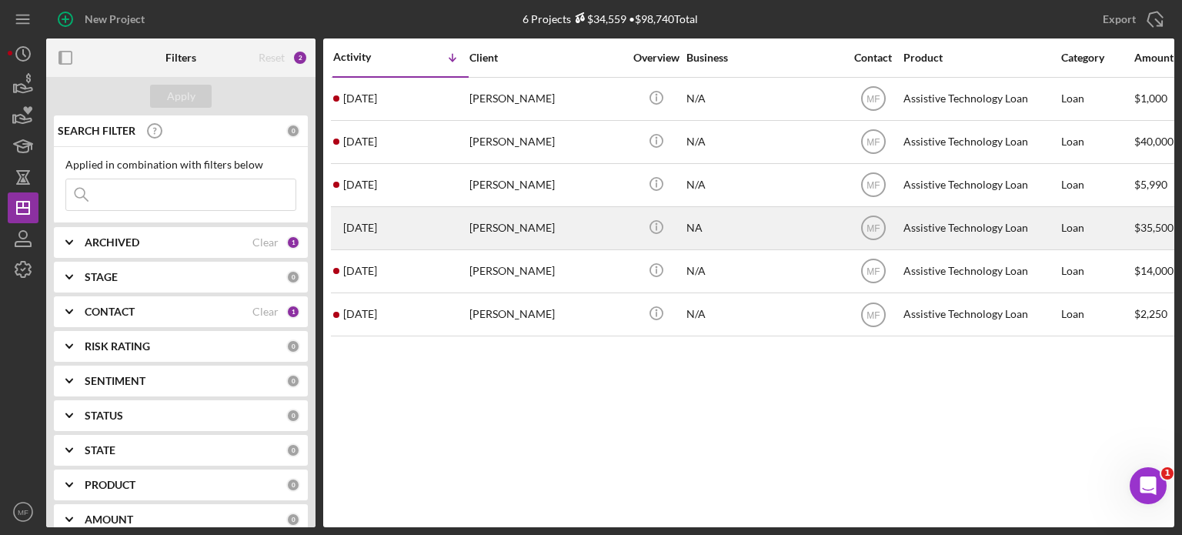
click at [532, 231] on div "[PERSON_NAME]" at bounding box center [547, 228] width 154 height 41
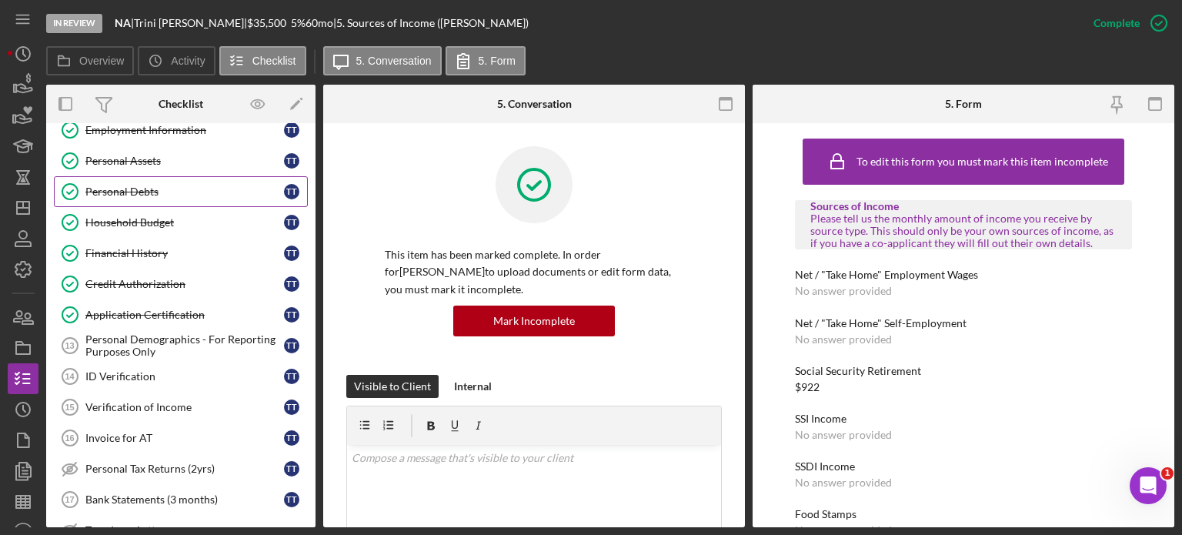
scroll to position [234, 0]
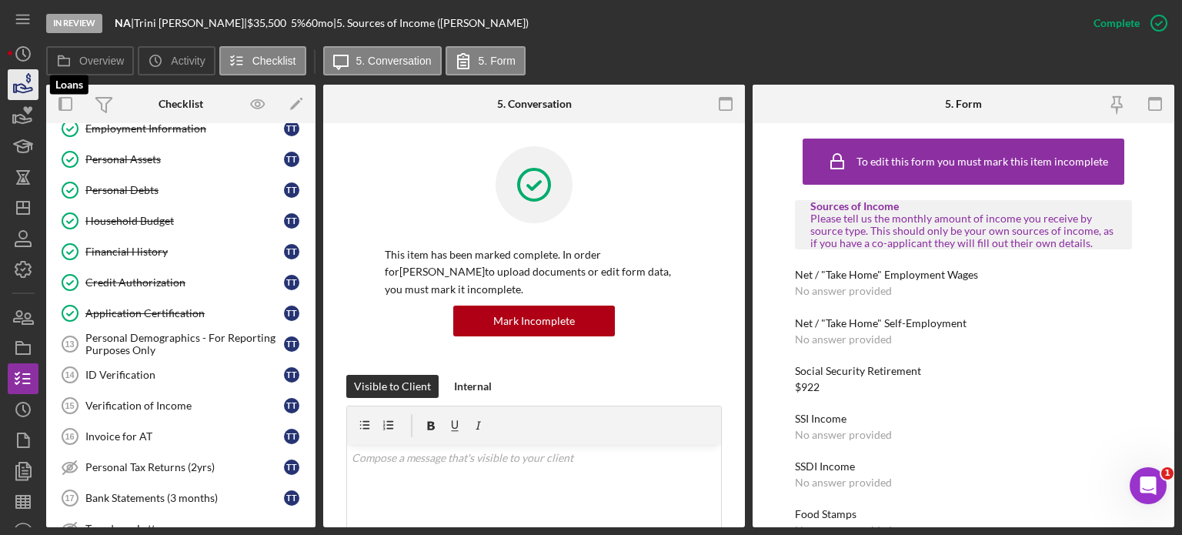
click at [15, 89] on icon "button" at bounding box center [23, 84] width 38 height 38
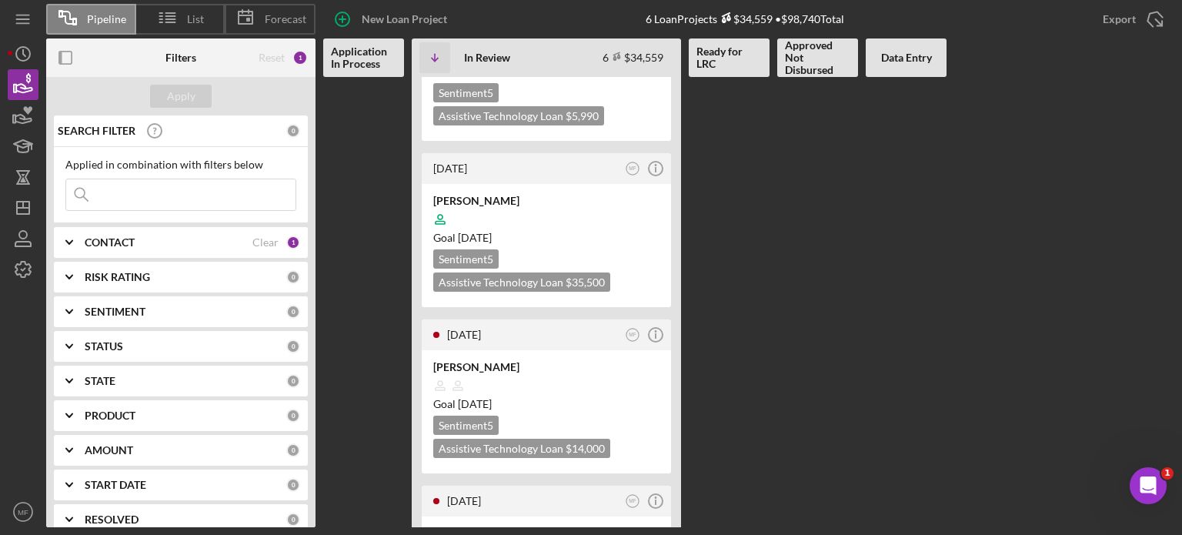
scroll to position [541, 0]
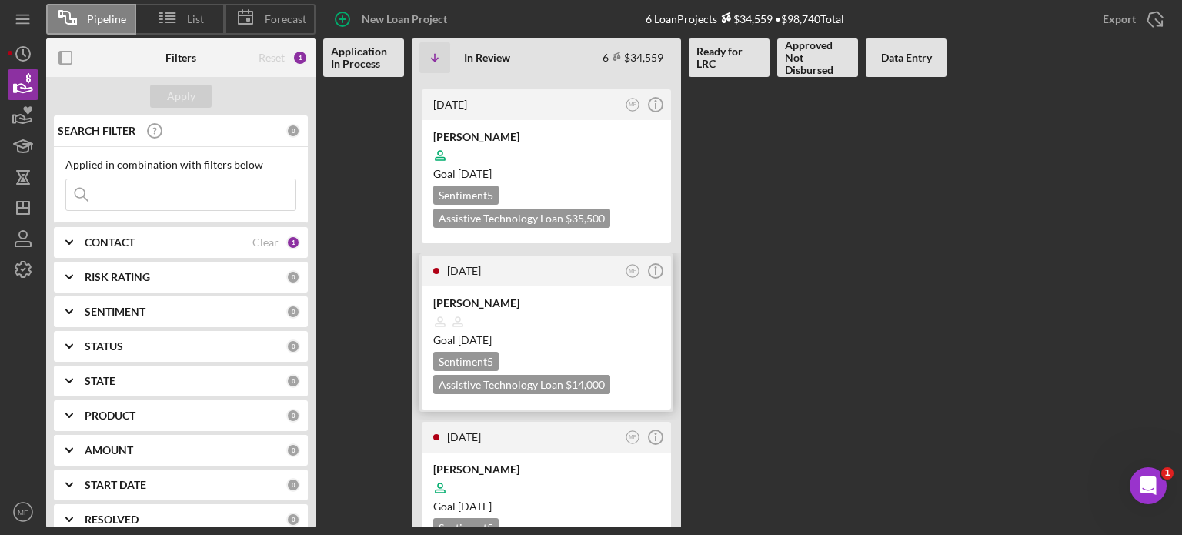
click at [558, 307] on div at bounding box center [546, 321] width 226 height 29
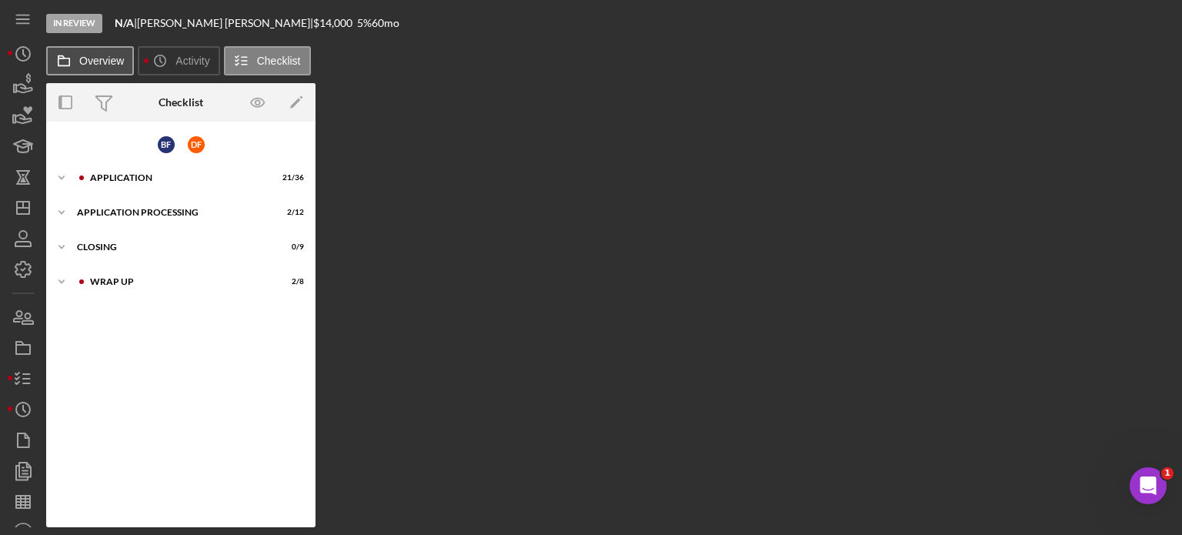
click at [108, 60] on label "Overview" at bounding box center [101, 61] width 45 height 12
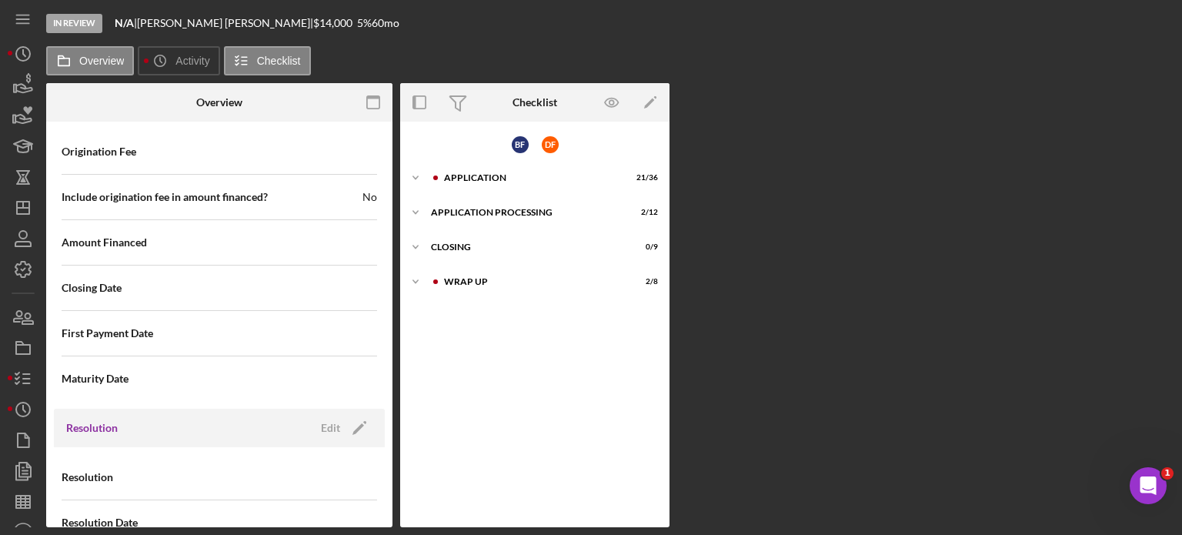
scroll to position [1884, 0]
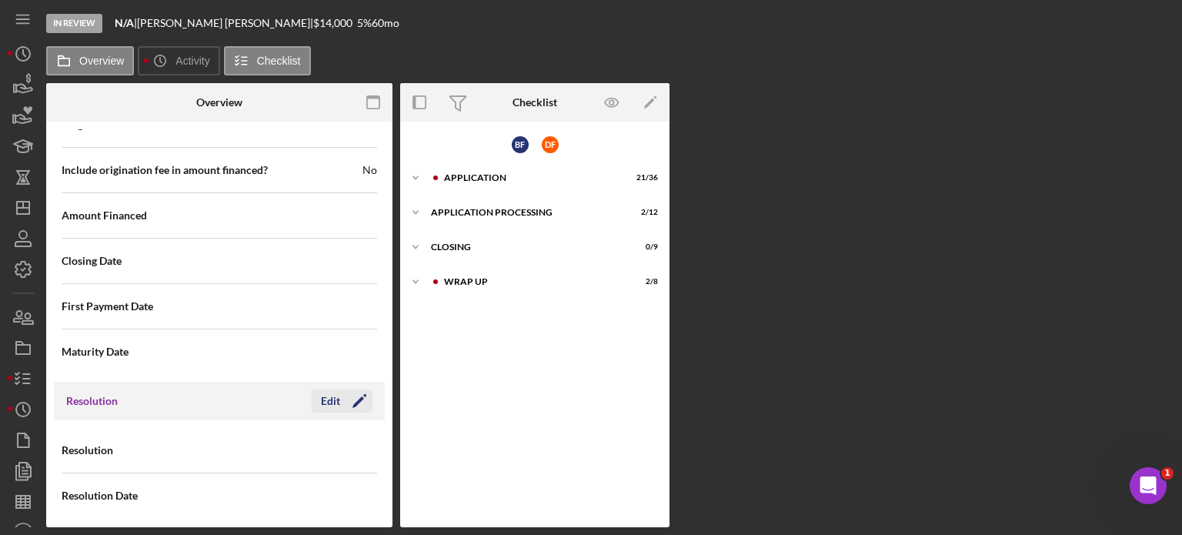
click at [323, 396] on div "Edit" at bounding box center [330, 401] width 19 height 23
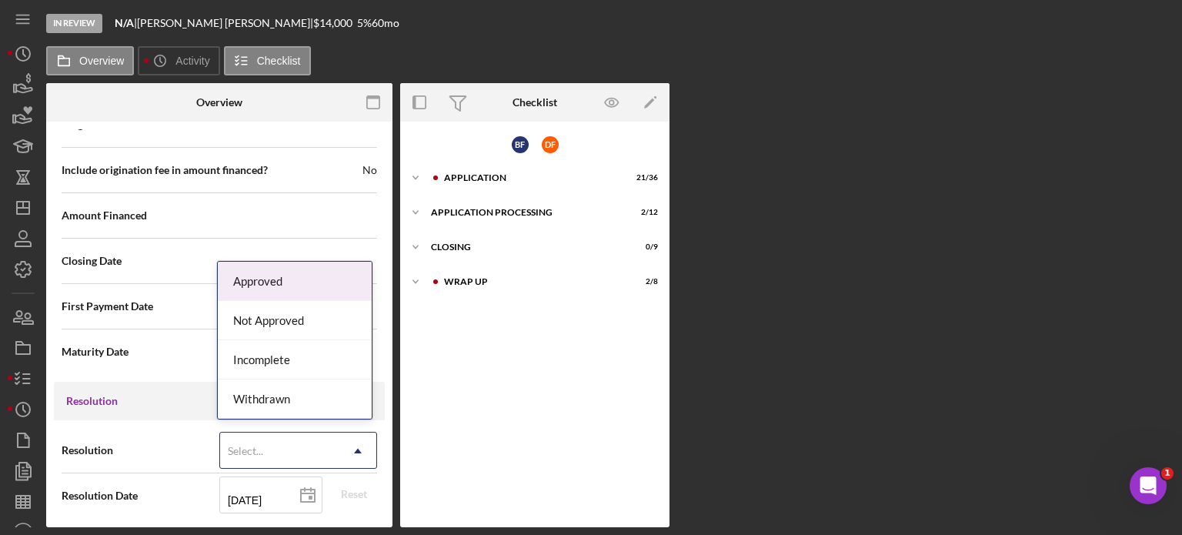
click at [343, 444] on icon "Icon/Dropdown Arrow" at bounding box center [357, 451] width 37 height 37
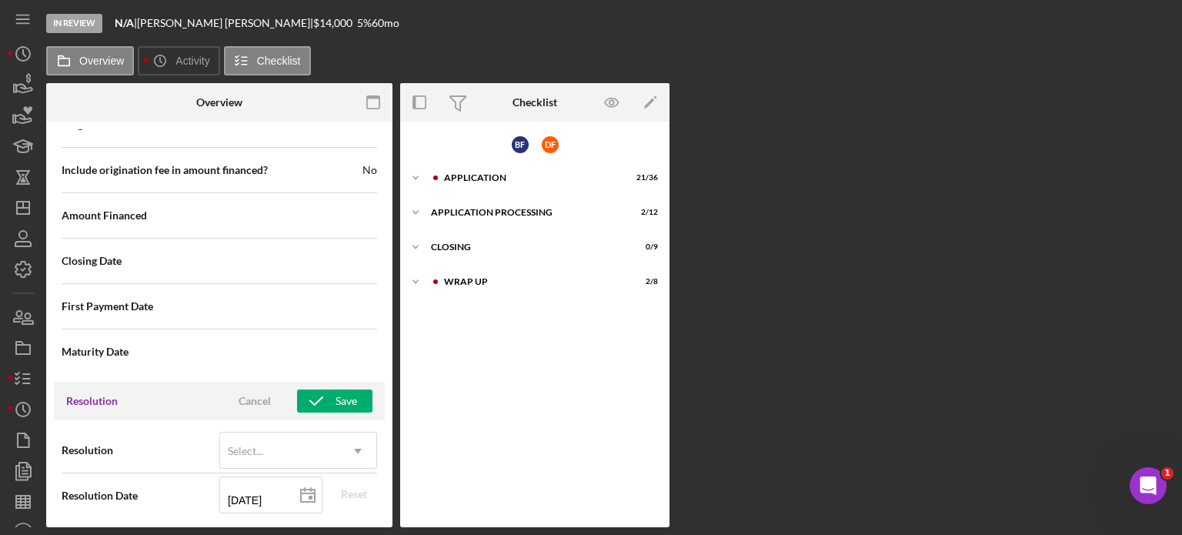
click at [172, 296] on div "First Payment Date" at bounding box center [220, 306] width 316 height 38
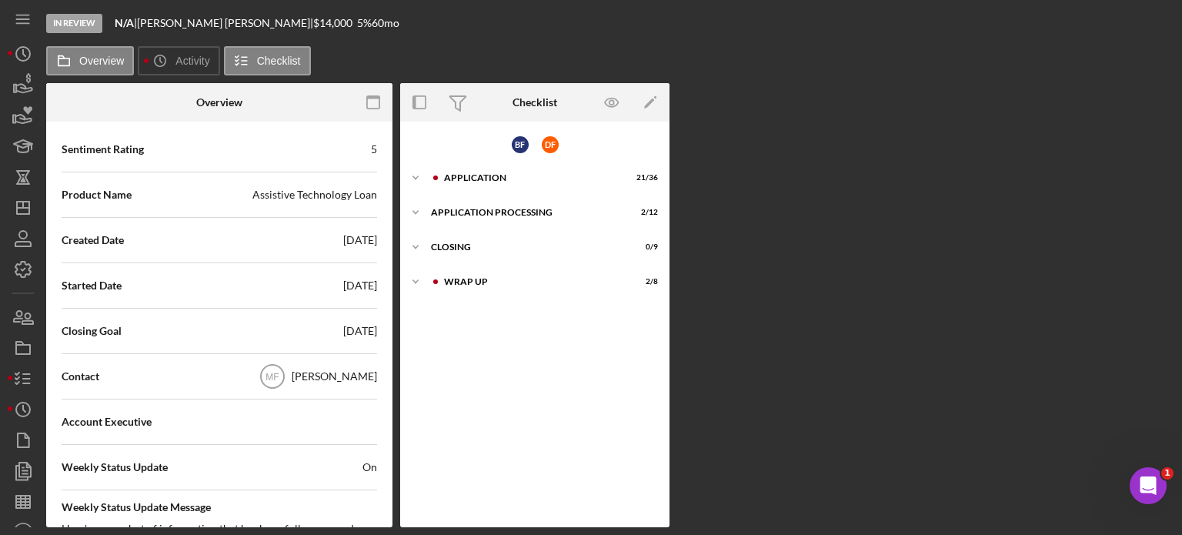
scroll to position [0, 0]
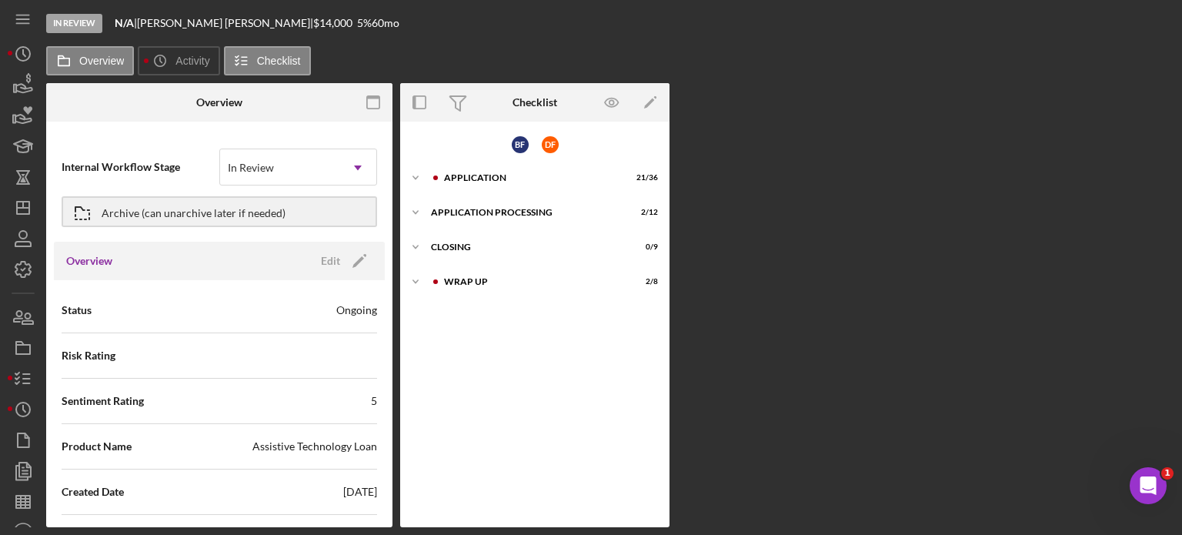
click at [143, 137] on div "Internal Workflow Stage In Review Icon/Dropdown Arrow Archive (can unarchive la…" at bounding box center [219, 189] width 331 height 105
click at [473, 280] on div "Wrap up" at bounding box center [547, 281] width 206 height 9
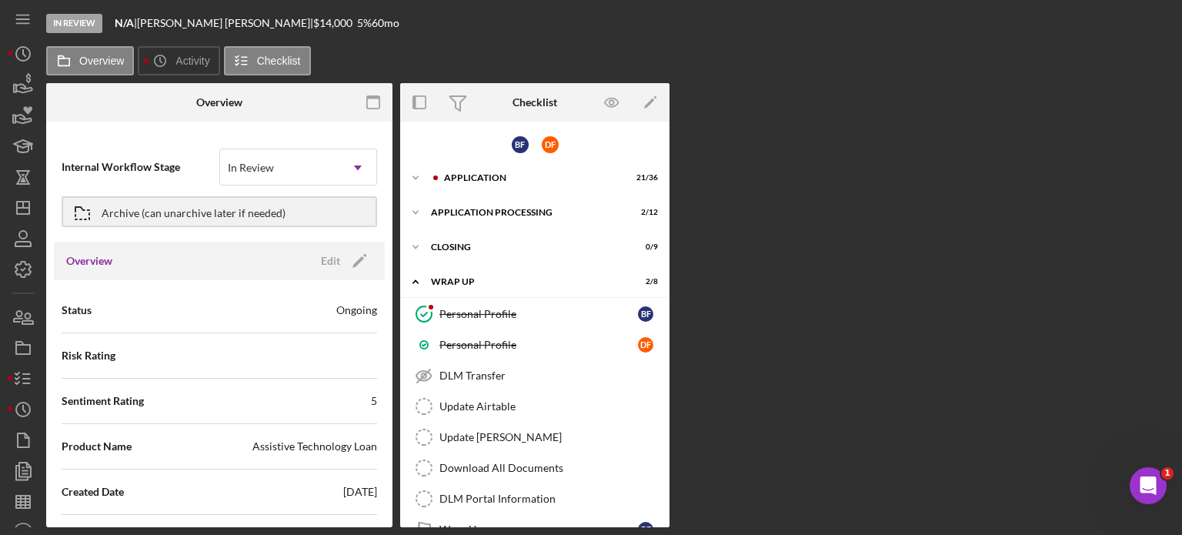
click at [351, 59] on div "Overview Icon/History Activity Checklist" at bounding box center [610, 60] width 1128 height 29
click at [786, 171] on div "Overview Internal Workflow Stage In Review Icon/Dropdown Arrow Archive (can una…" at bounding box center [610, 305] width 1128 height 444
click at [79, 67] on icon at bounding box center [63, 60] width 31 height 31
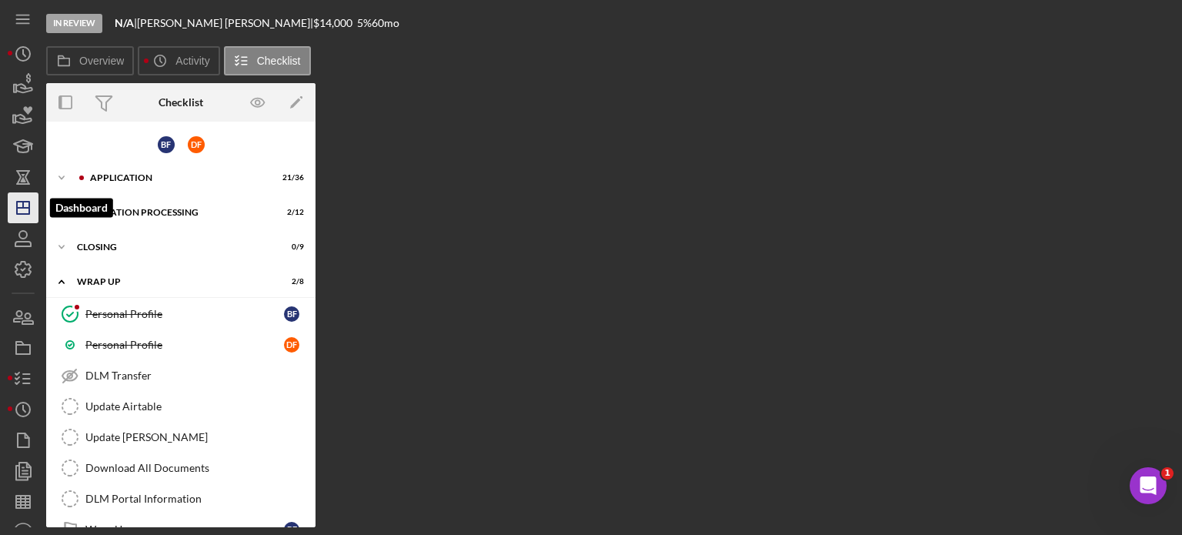
click at [30, 209] on icon "Icon/Dashboard" at bounding box center [23, 208] width 38 height 38
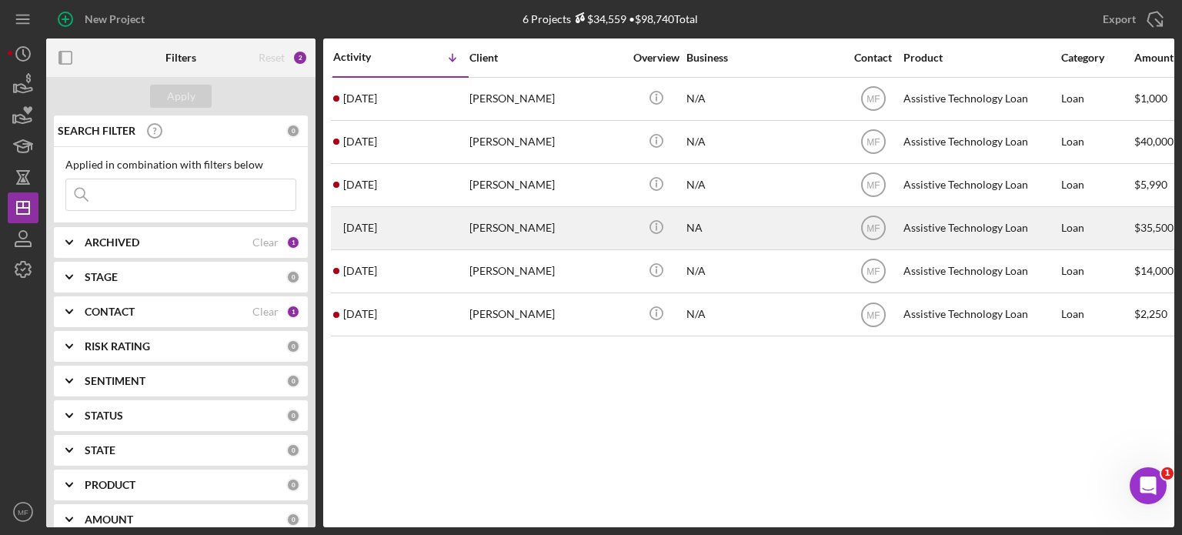
click at [558, 223] on div "[PERSON_NAME]" at bounding box center [547, 228] width 154 height 41
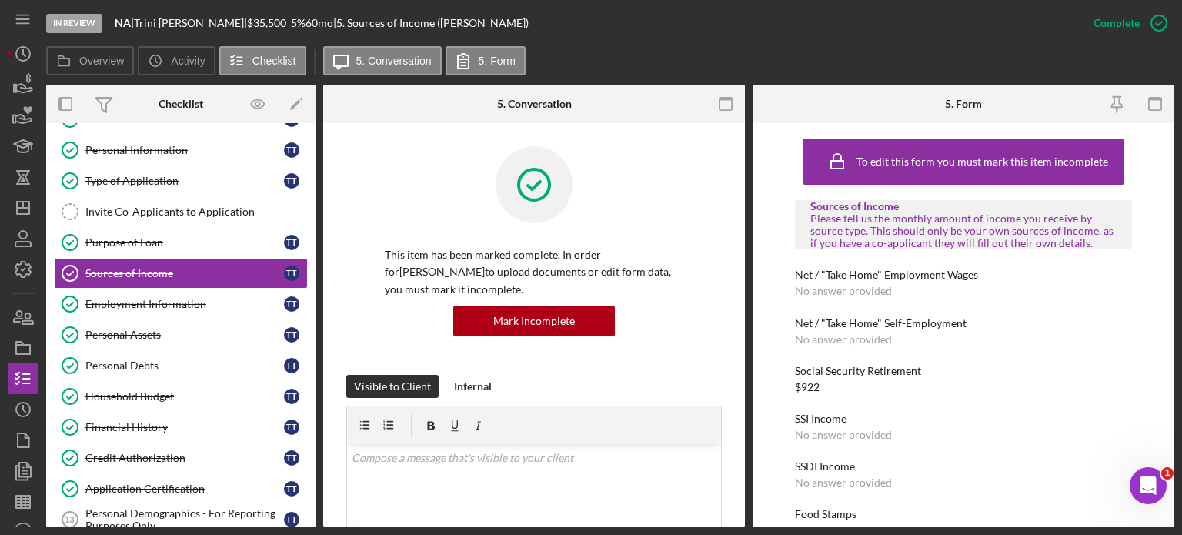
scroll to position [394, 0]
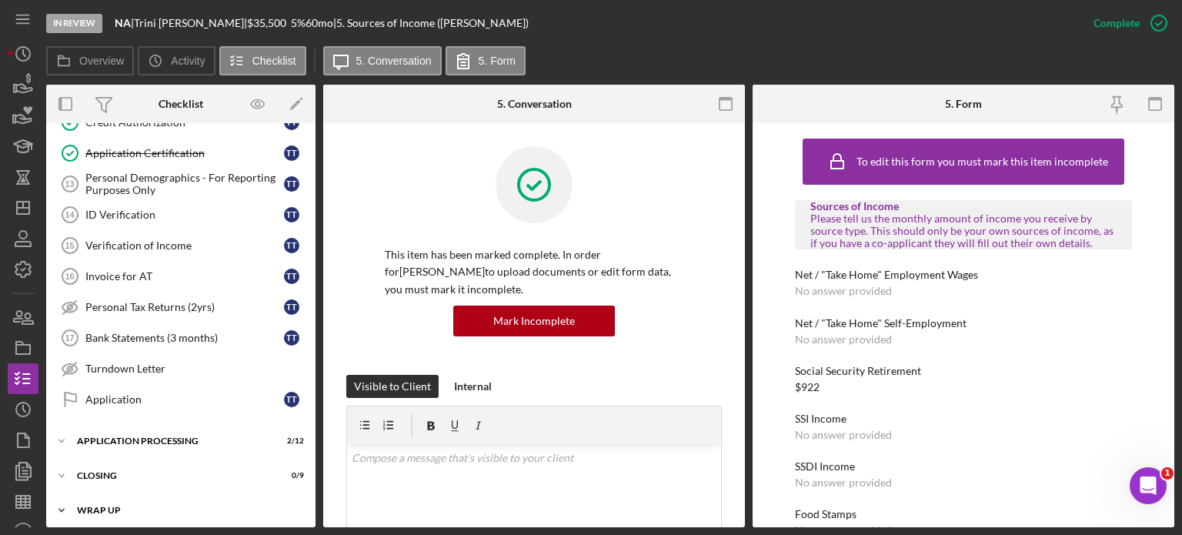
click at [115, 506] on div "Wrap up" at bounding box center [186, 510] width 219 height 9
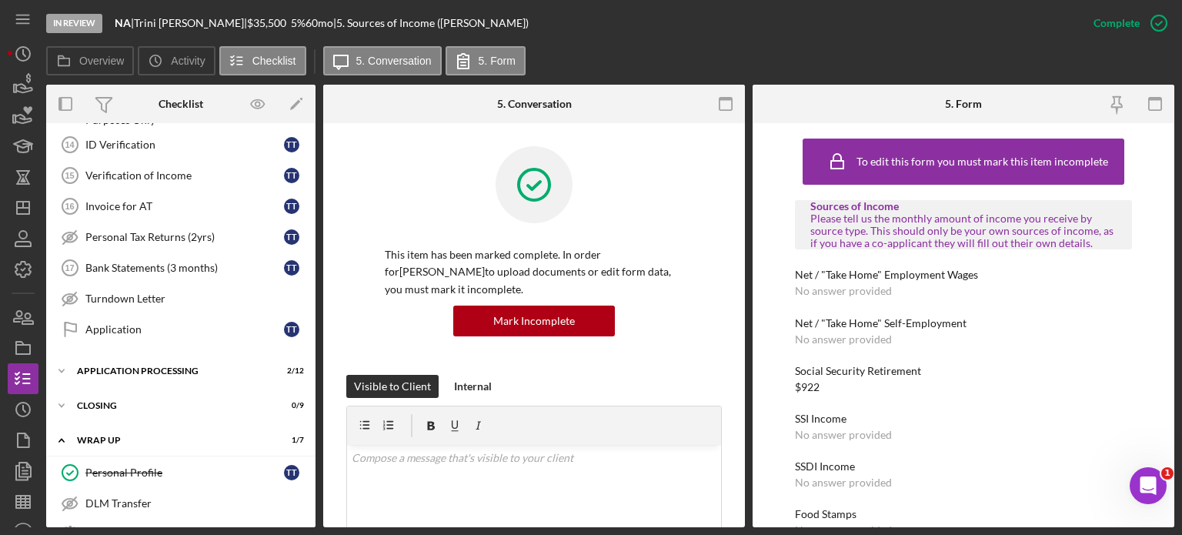
scroll to position [616, 0]
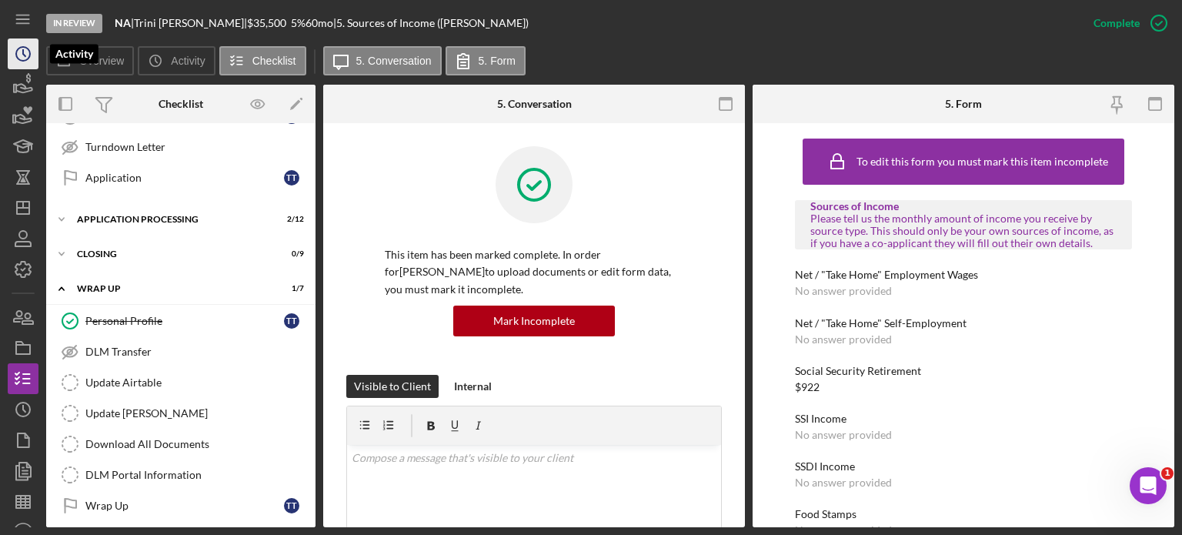
click at [25, 58] on icon "Icon/History" at bounding box center [23, 54] width 38 height 38
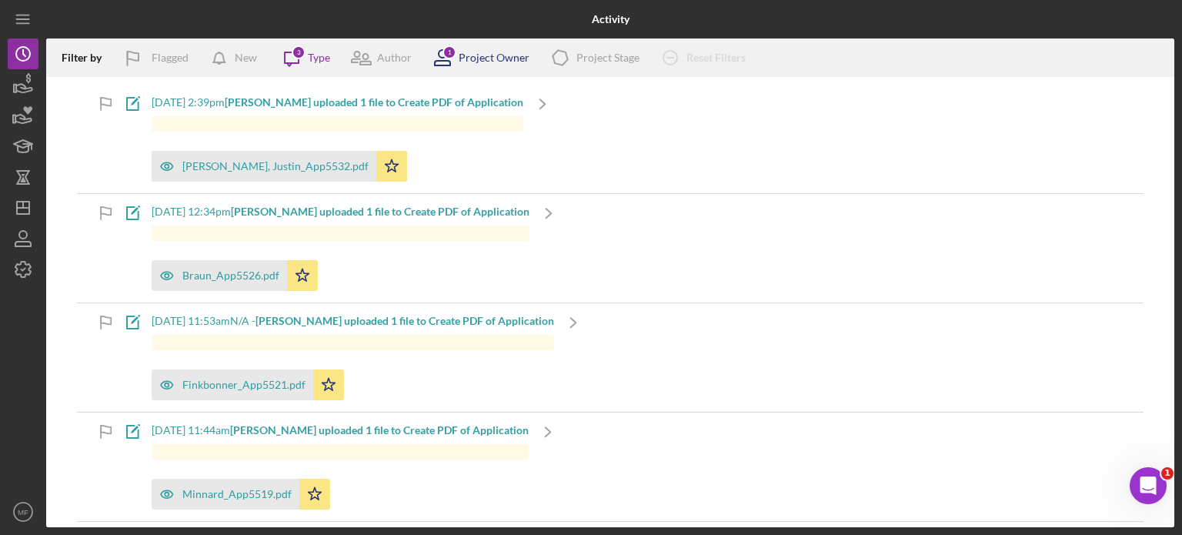
click at [485, 59] on div "Project Owner" at bounding box center [494, 58] width 71 height 12
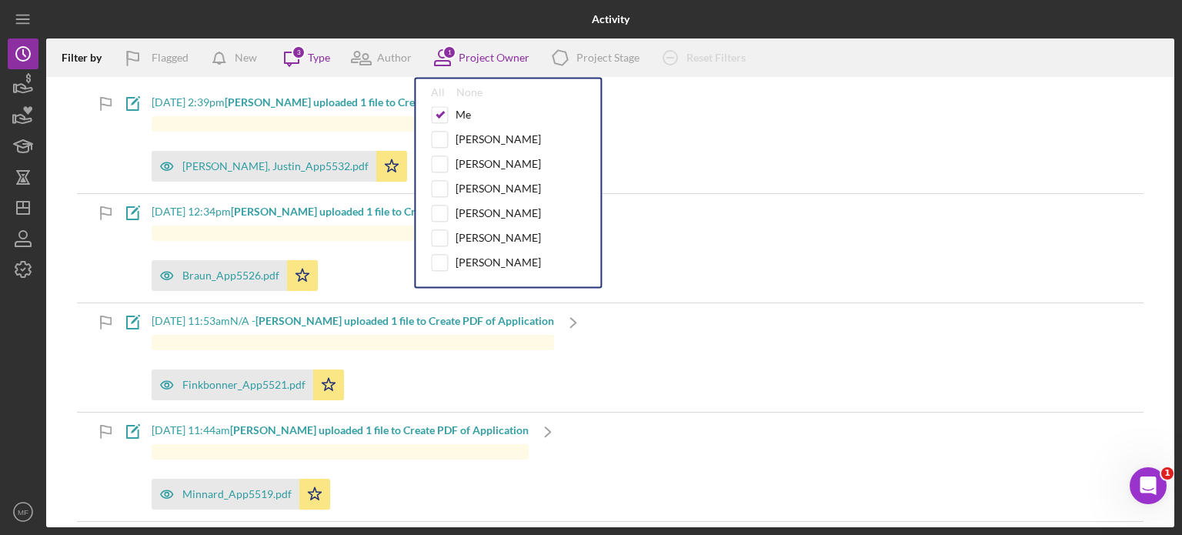
click at [818, 346] on div "Icon/Note 9/8/2025 at 11:53am N/A - Nicole G. uploaded 1 file to Create PDF of …" at bounding box center [610, 357] width 1067 height 109
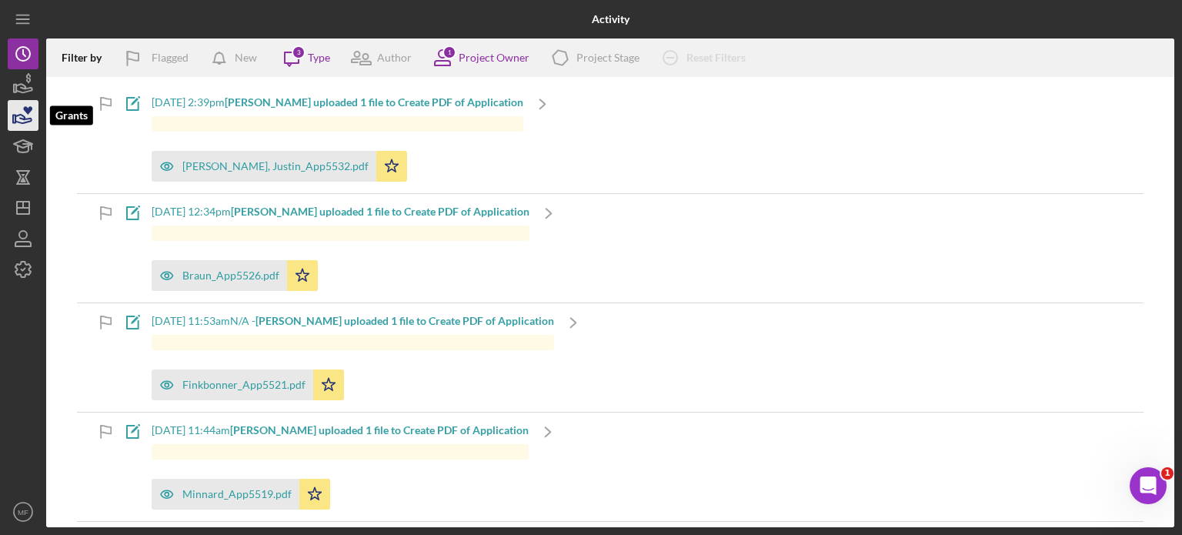
click at [21, 115] on icon "button" at bounding box center [23, 119] width 16 height 8
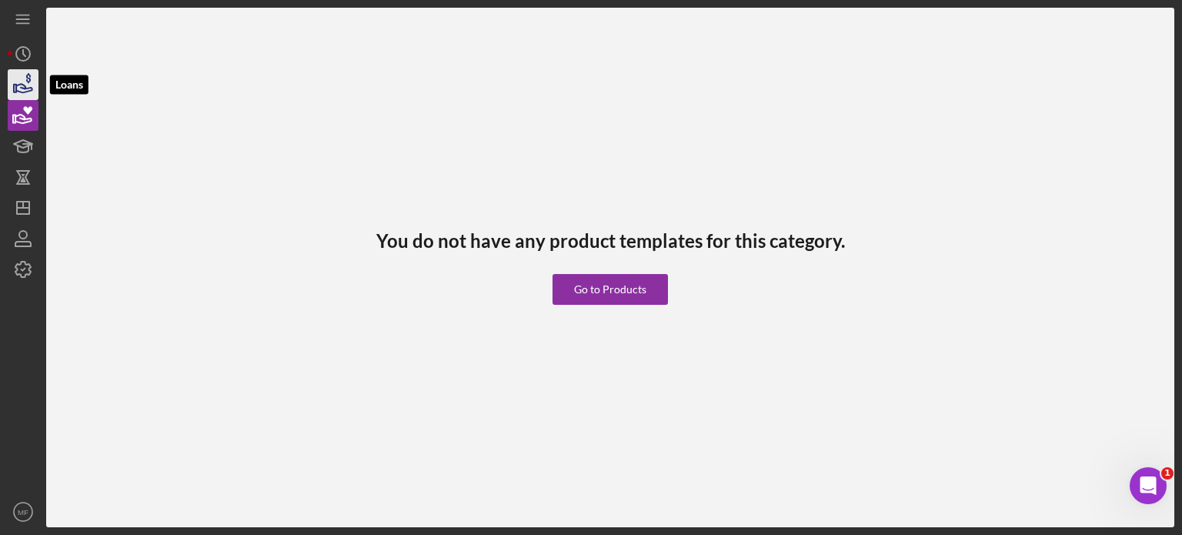
click at [13, 82] on icon "button" at bounding box center [23, 84] width 38 height 38
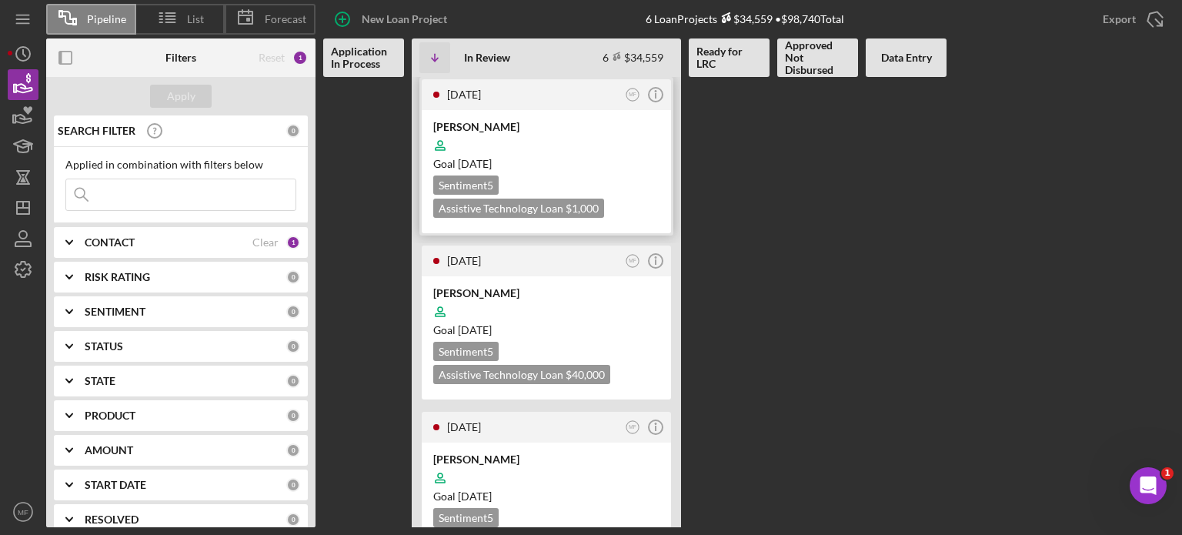
click at [593, 156] on div "Goal 4 weeks from now" at bounding box center [546, 163] width 226 height 15
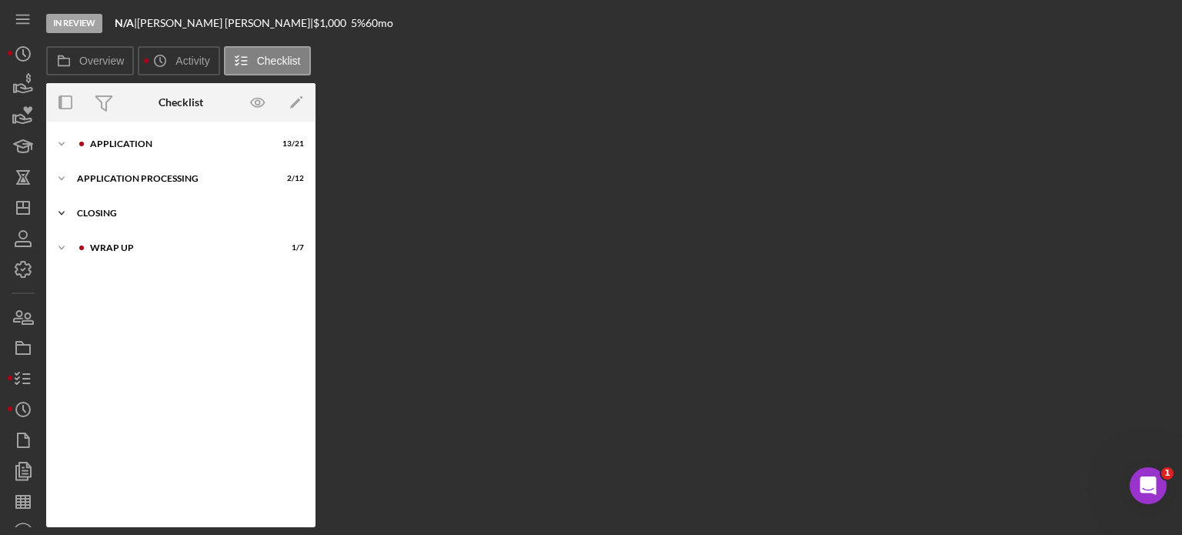
click at [103, 212] on div "Closing" at bounding box center [186, 213] width 219 height 9
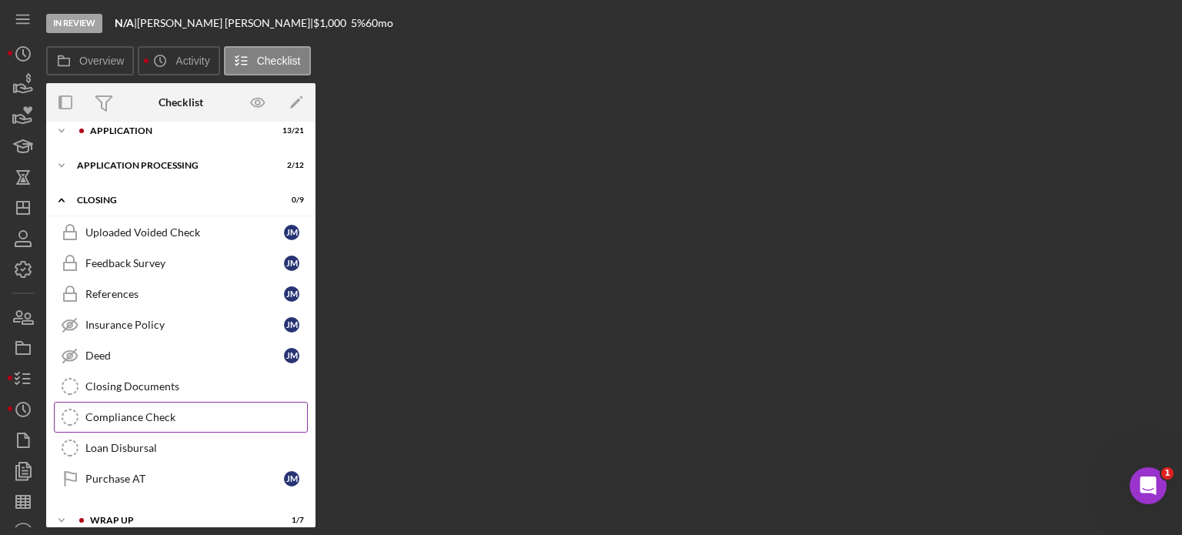
scroll to position [26, 0]
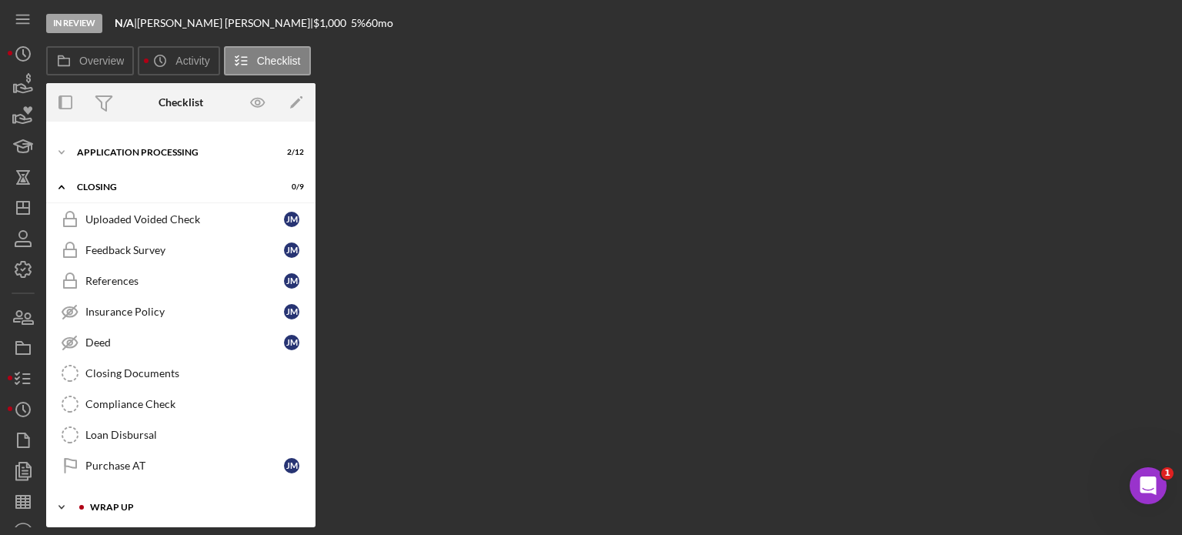
click at [114, 503] on div "Wrap up" at bounding box center [193, 507] width 206 height 9
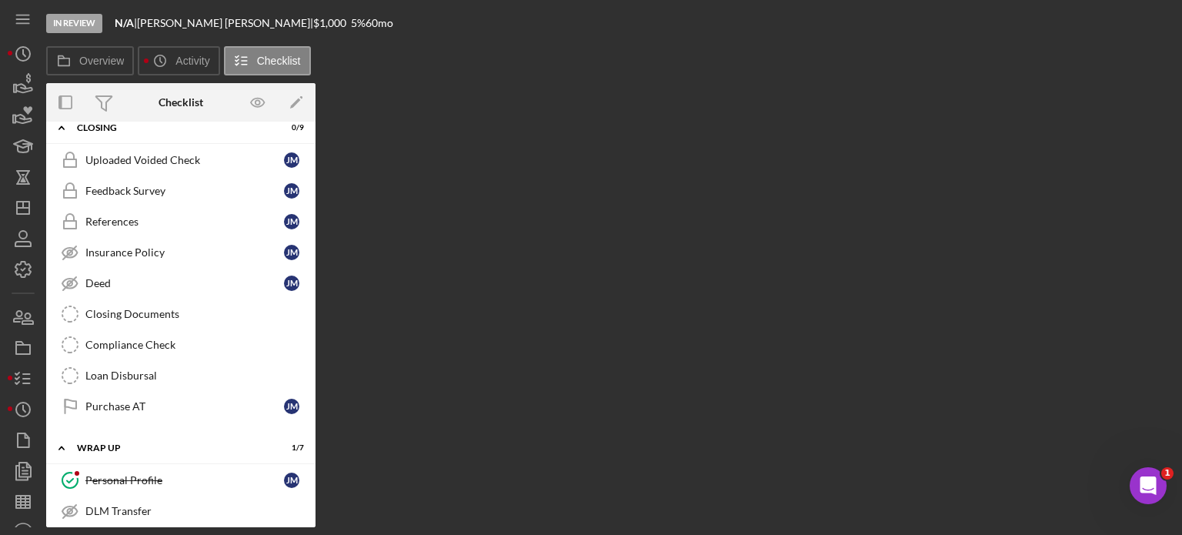
scroll to position [248, 0]
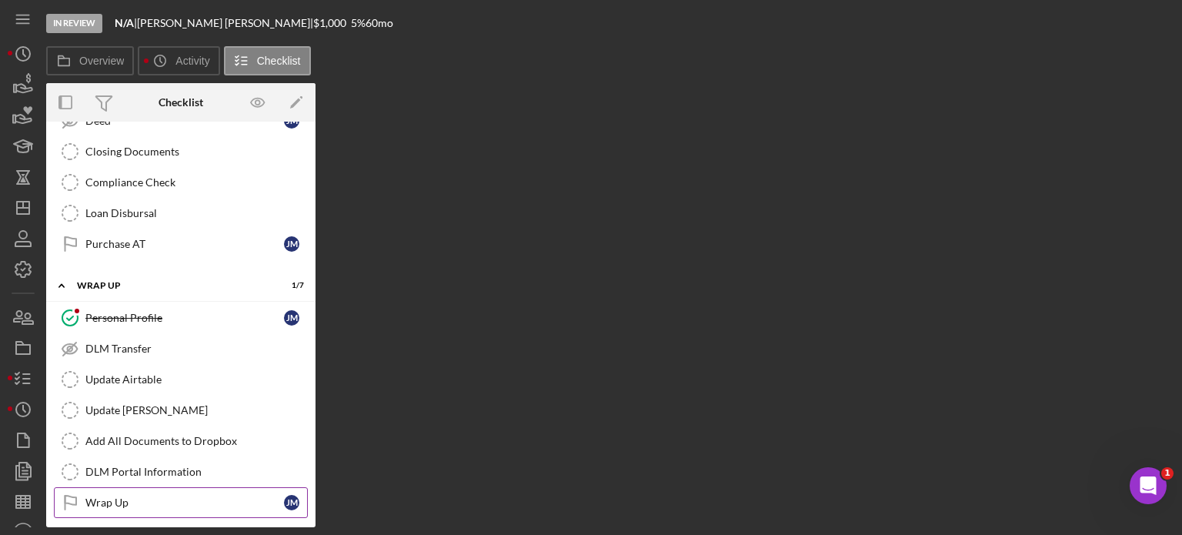
click at [137, 497] on div "Wrap Up" at bounding box center [184, 503] width 199 height 12
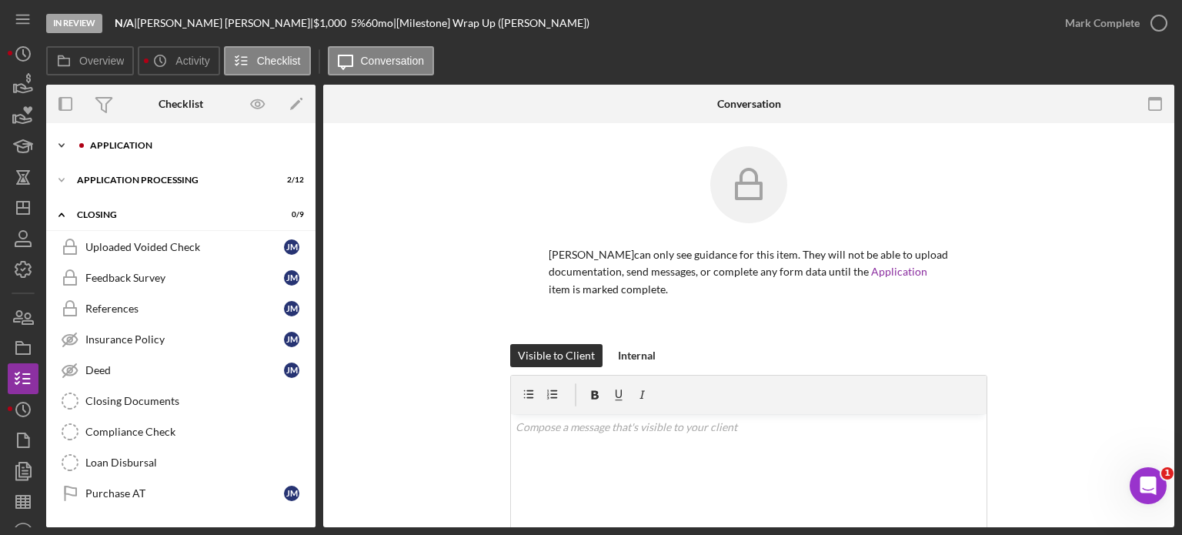
click at [135, 141] on div "Application" at bounding box center [193, 145] width 206 height 9
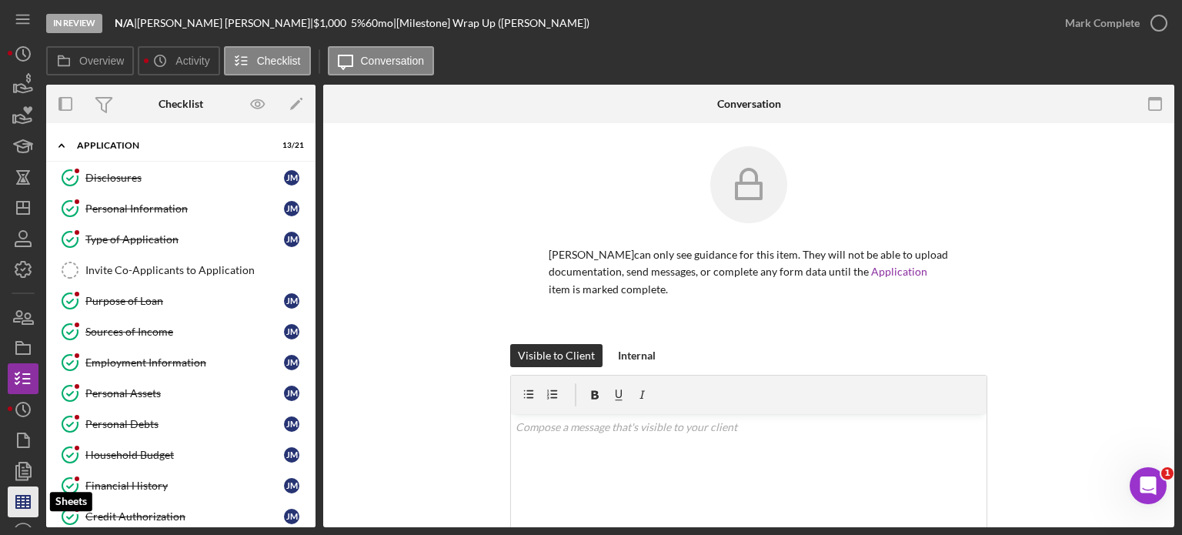
click at [24, 505] on line "button" at bounding box center [23, 505] width 14 height 0
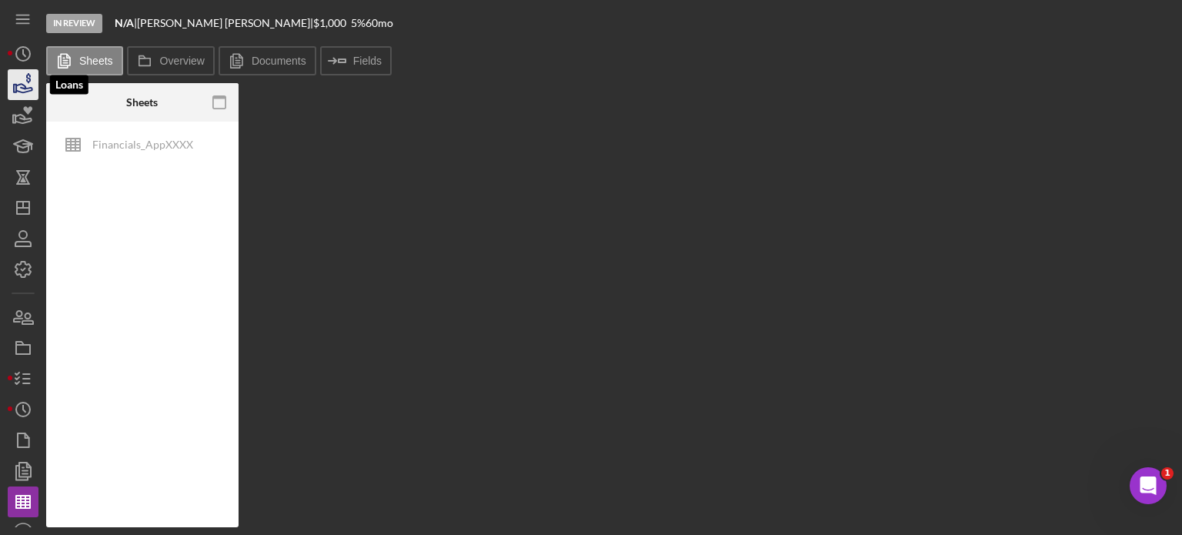
click at [25, 82] on icon "button" at bounding box center [23, 84] width 38 height 38
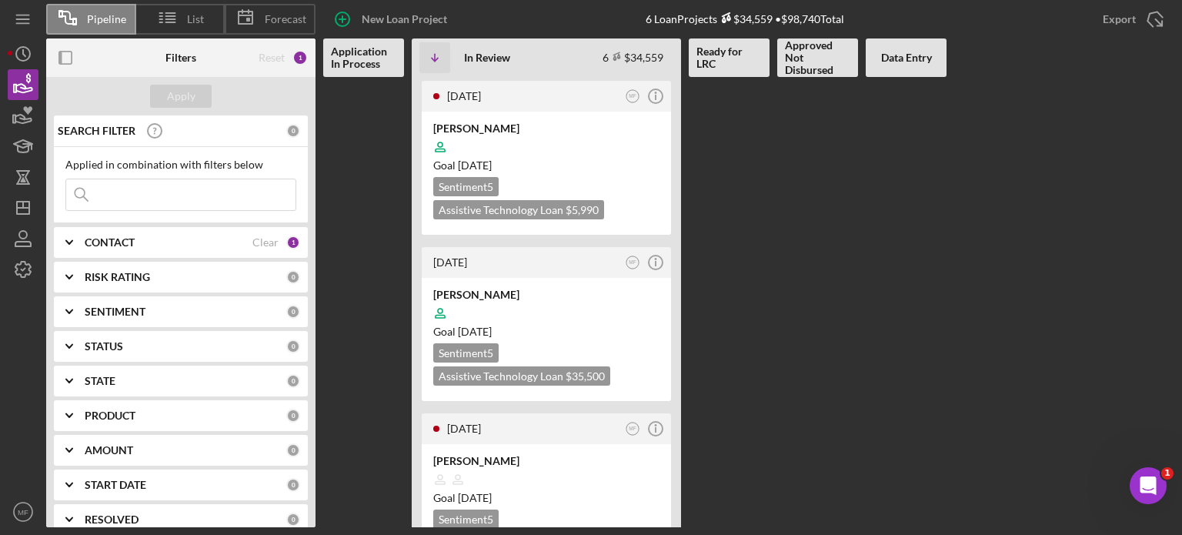
scroll to position [310, 0]
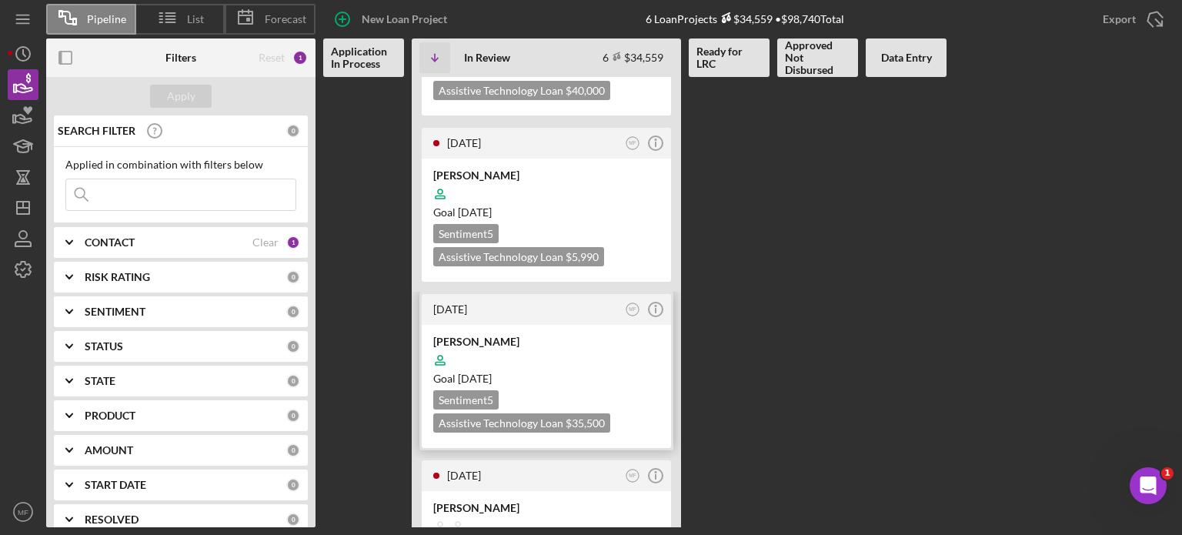
click at [531, 346] on div at bounding box center [546, 360] width 226 height 29
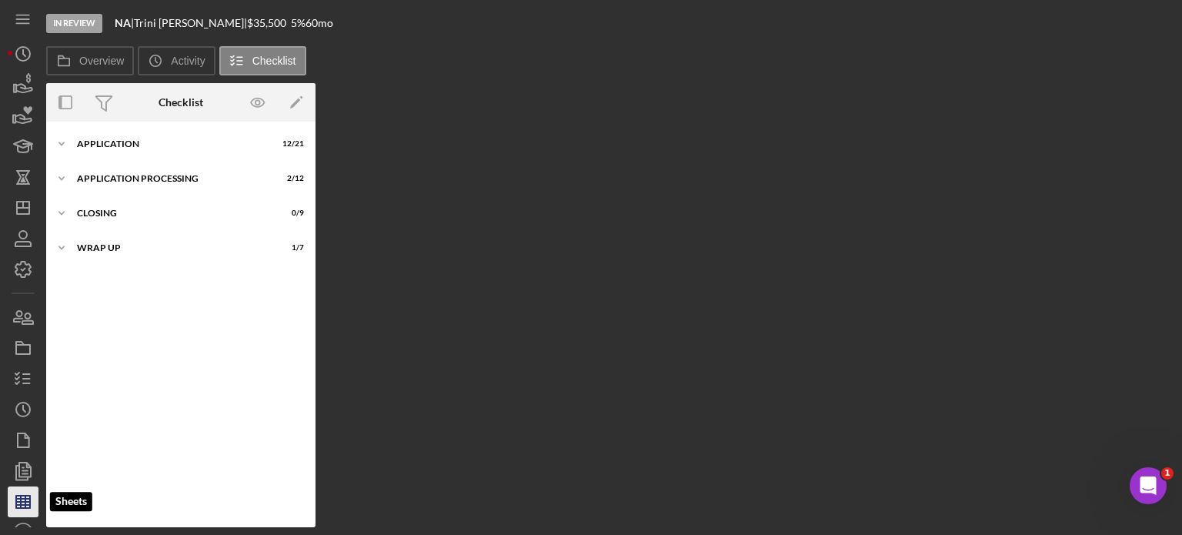
click at [23, 503] on icon "button" at bounding box center [23, 502] width 38 height 38
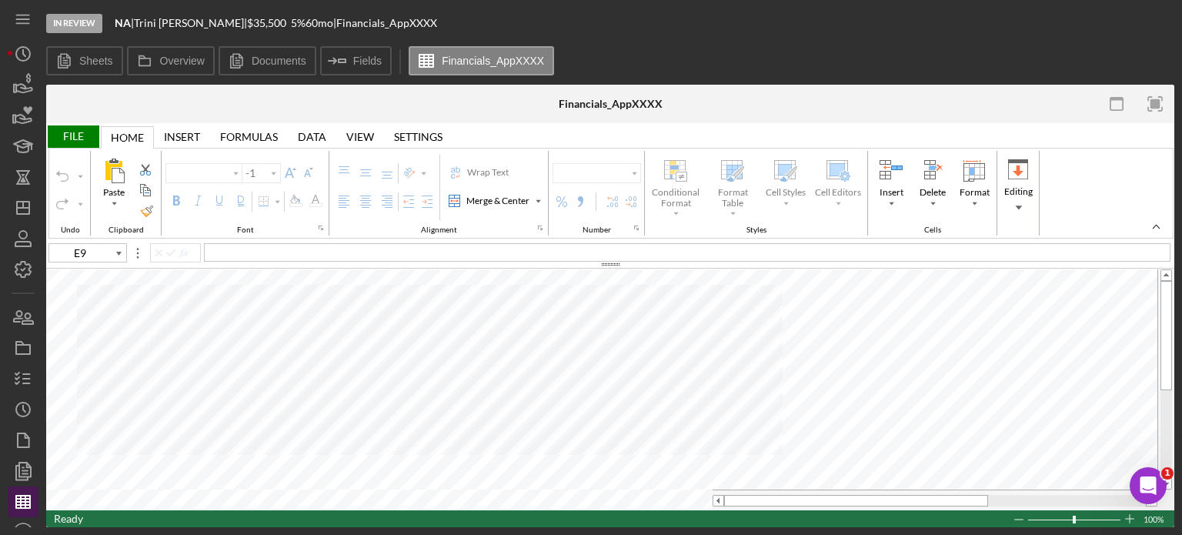
type input "Arial"
type input "10"
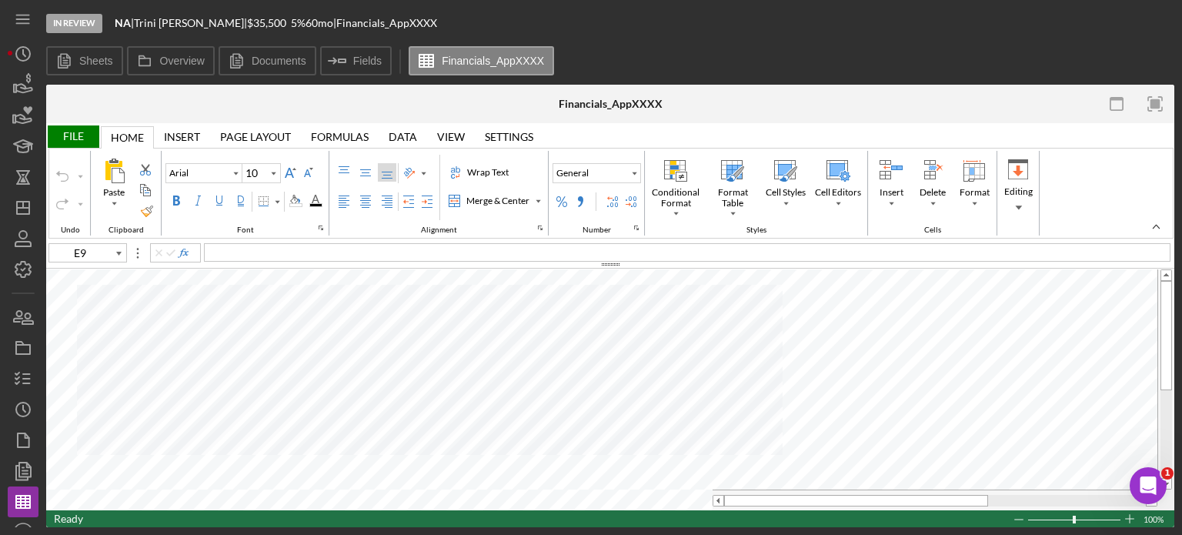
type input "E77"
click at [18, 58] on circle "button" at bounding box center [23, 54] width 14 height 14
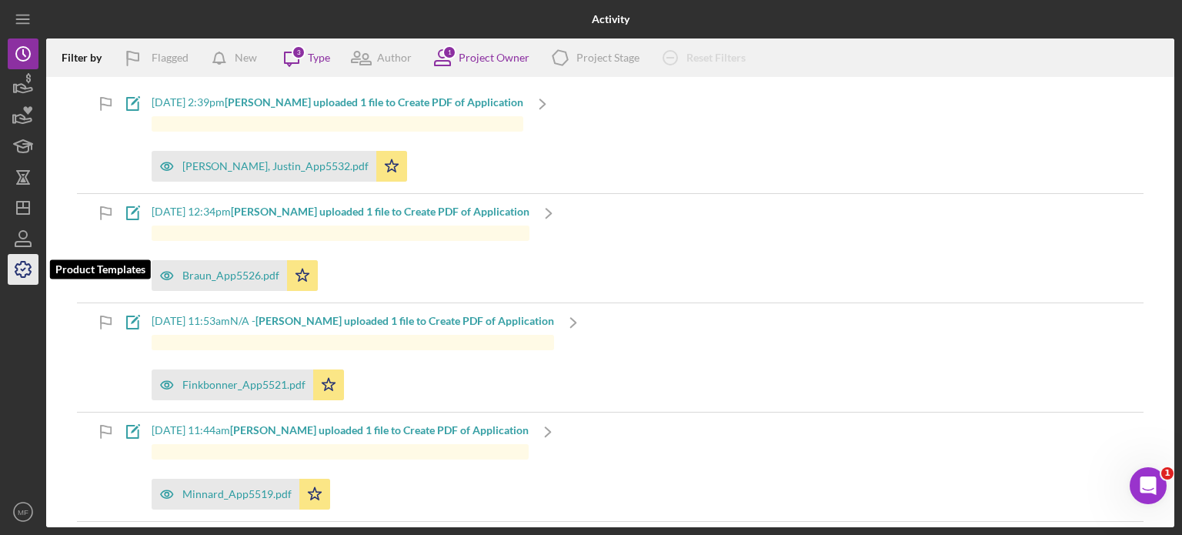
click at [14, 269] on icon "button" at bounding box center [23, 269] width 38 height 38
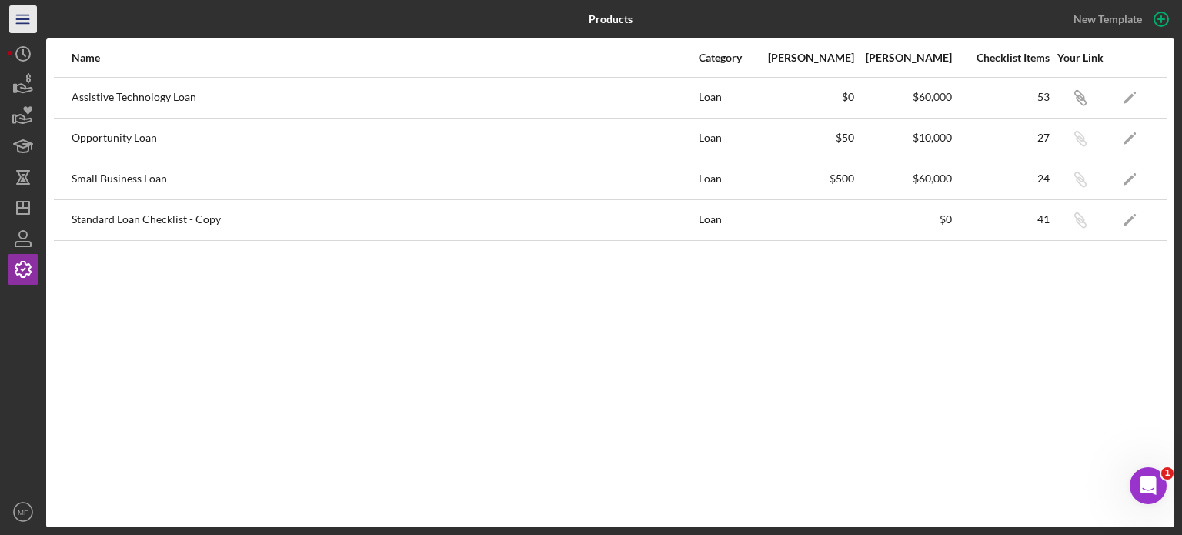
click at [23, 22] on icon "Icon/Menu" at bounding box center [23, 19] width 35 height 35
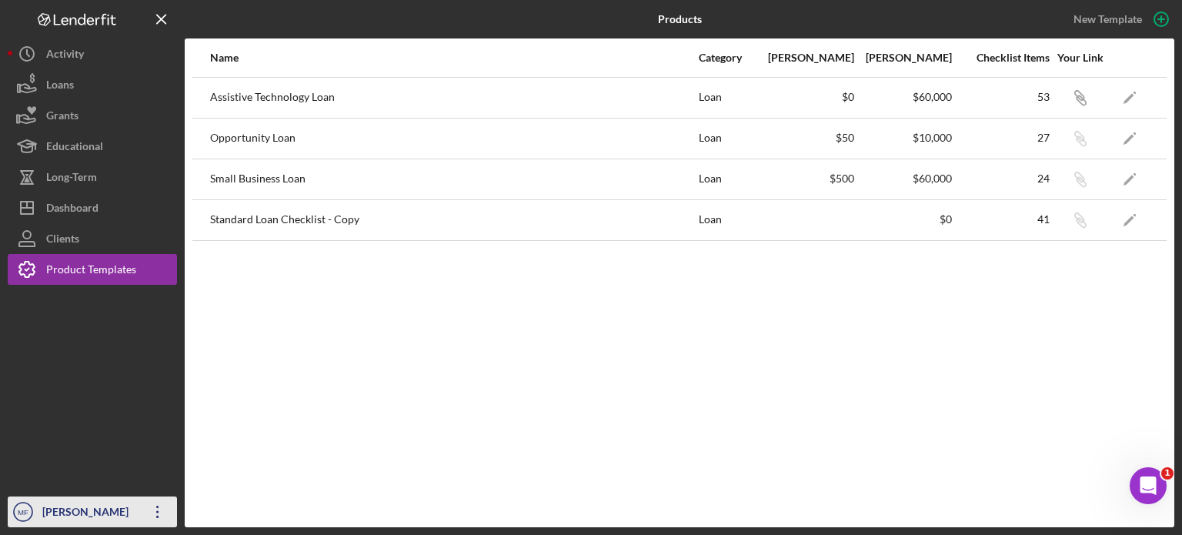
click at [155, 513] on icon "Icon/Overflow" at bounding box center [158, 512] width 38 height 38
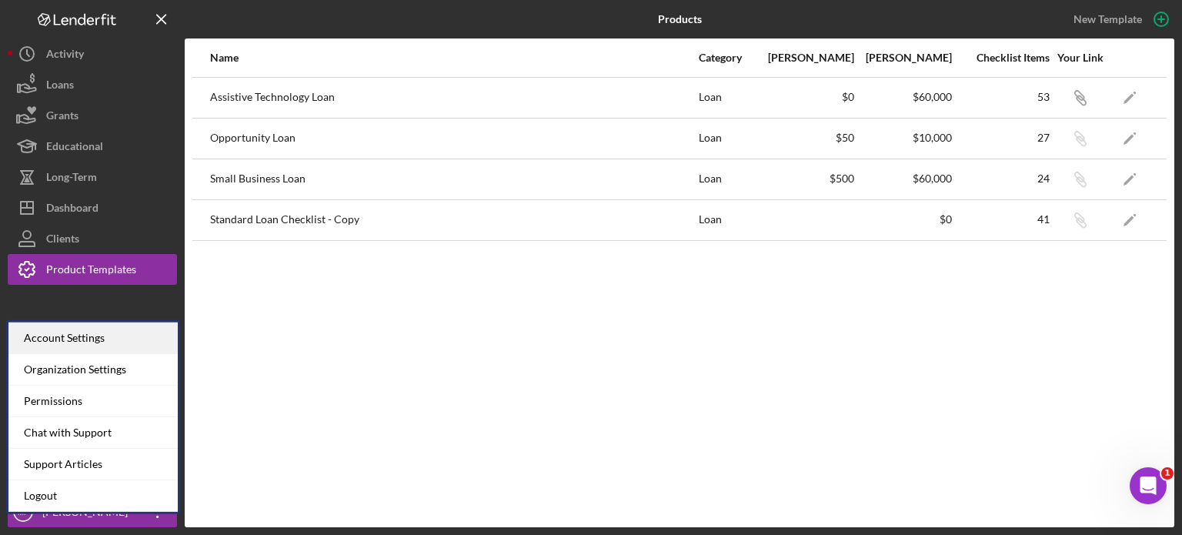
click at [68, 335] on div "Account Settings" at bounding box center [92, 339] width 169 height 32
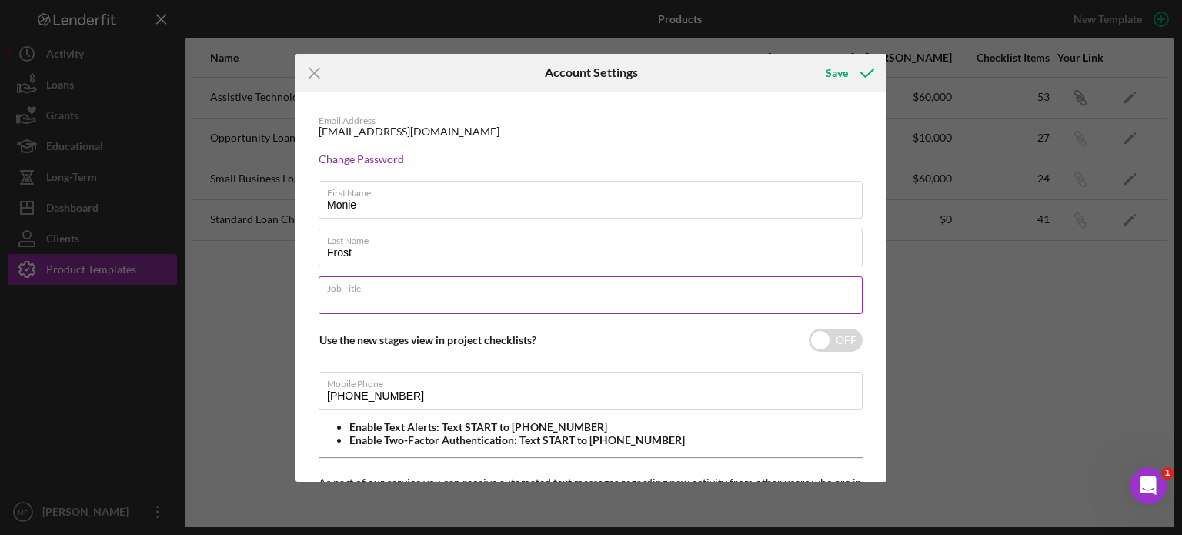
click at [489, 295] on input "Job Title" at bounding box center [591, 294] width 544 height 37
type input "Senior"
click at [812, 337] on input "checkbox" at bounding box center [836, 340] width 54 height 23
checkbox input "true"
click at [390, 293] on label "Job Title" at bounding box center [595, 285] width 536 height 17
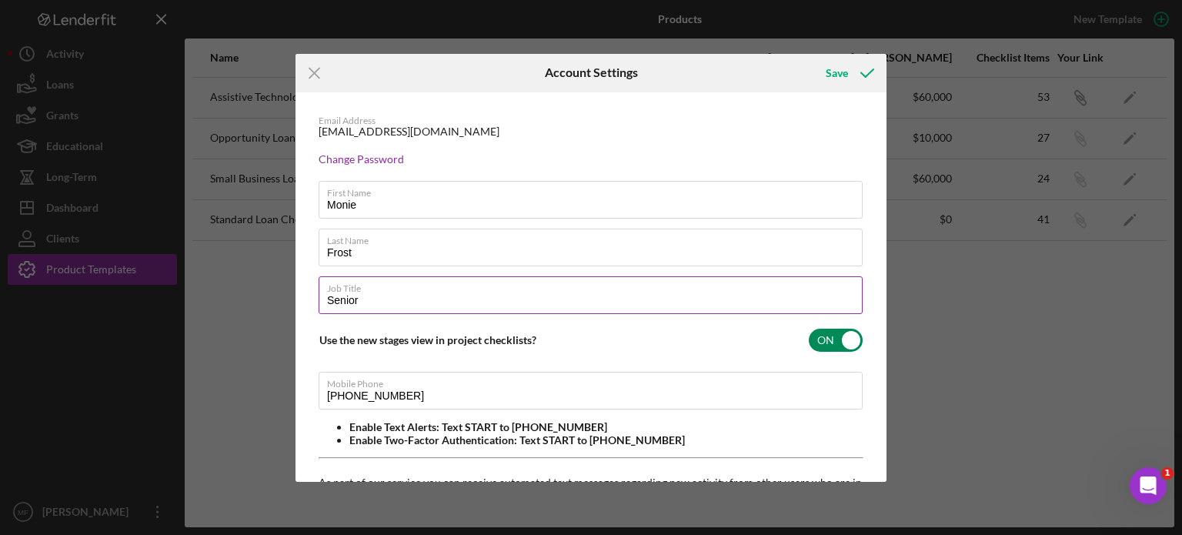
click at [390, 293] on input "Senior" at bounding box center [591, 294] width 544 height 37
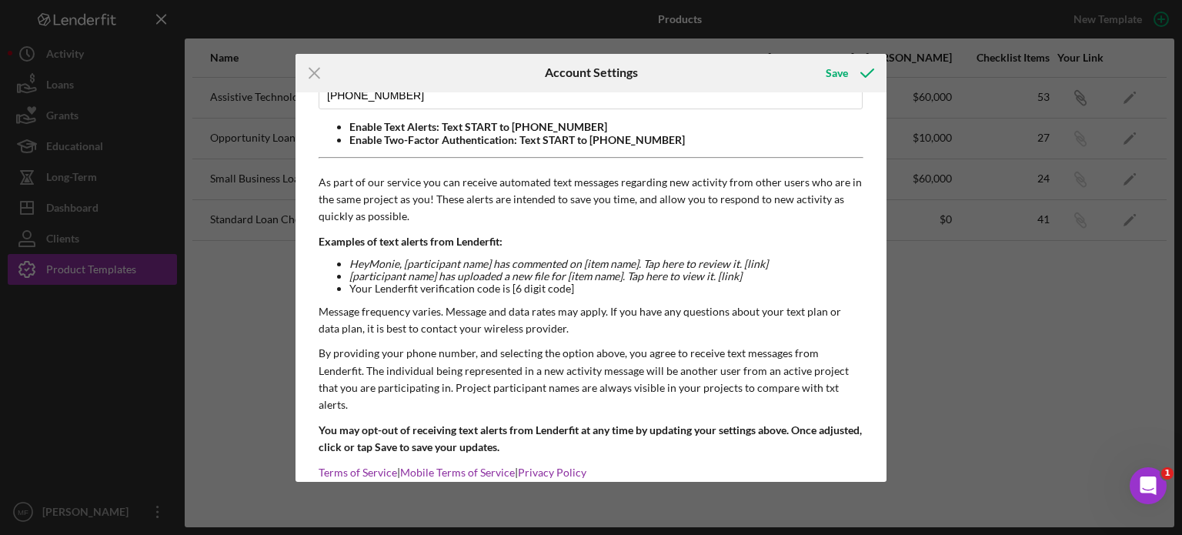
scroll to position [308, 0]
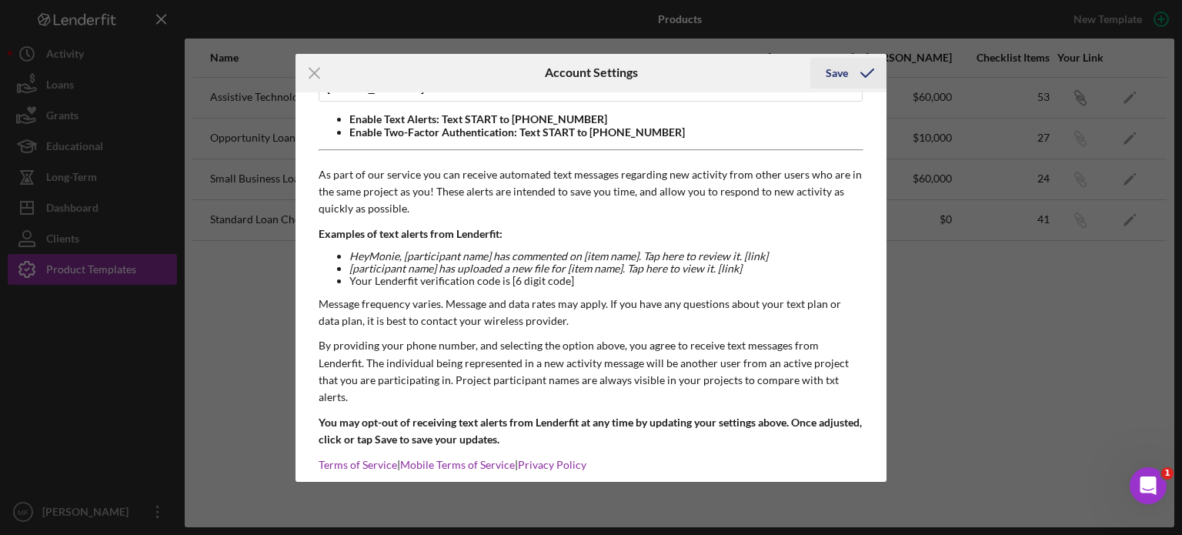
type input "Senior Loan Officer and Underwriter"
click at [835, 72] on div "Save" at bounding box center [837, 73] width 22 height 31
checkbox input "true"
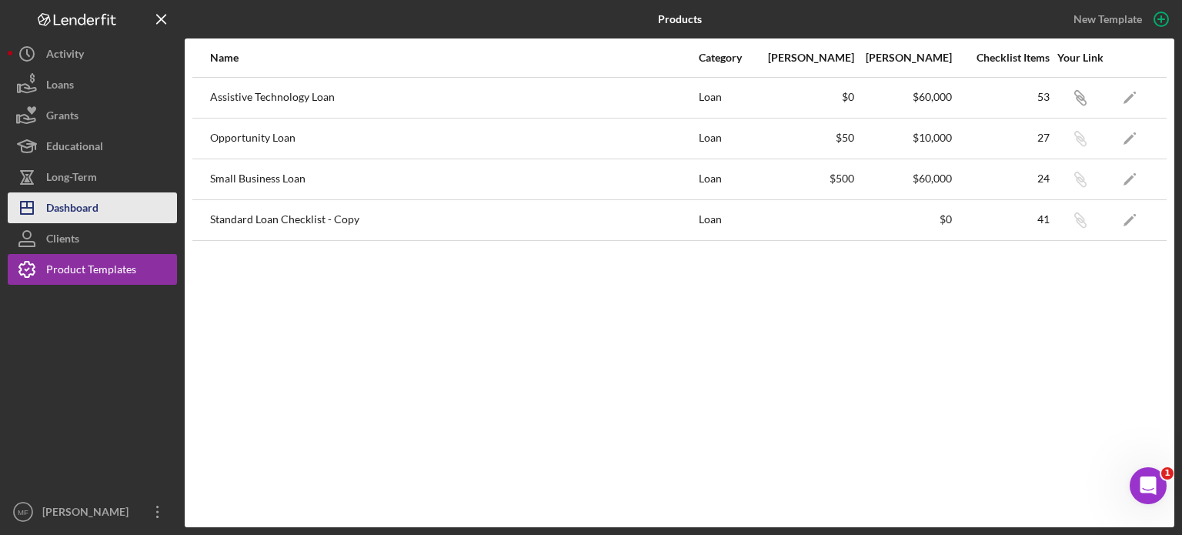
click at [105, 206] on button "Icon/Dashboard Dashboard" at bounding box center [92, 207] width 169 height 31
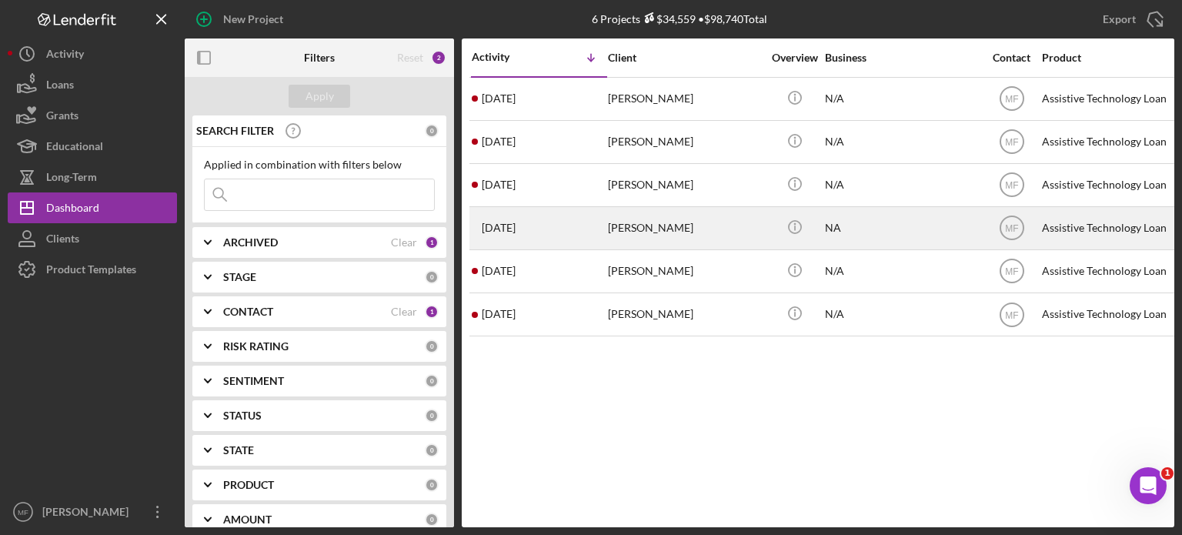
click at [701, 227] on div "[PERSON_NAME]" at bounding box center [685, 228] width 154 height 41
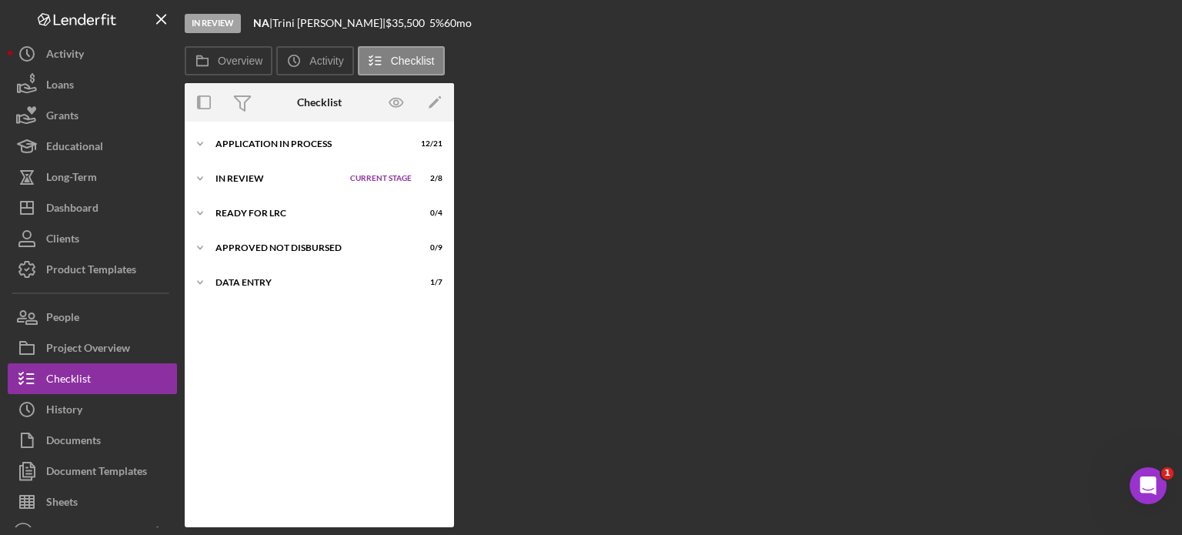
scroll to position [3, 0]
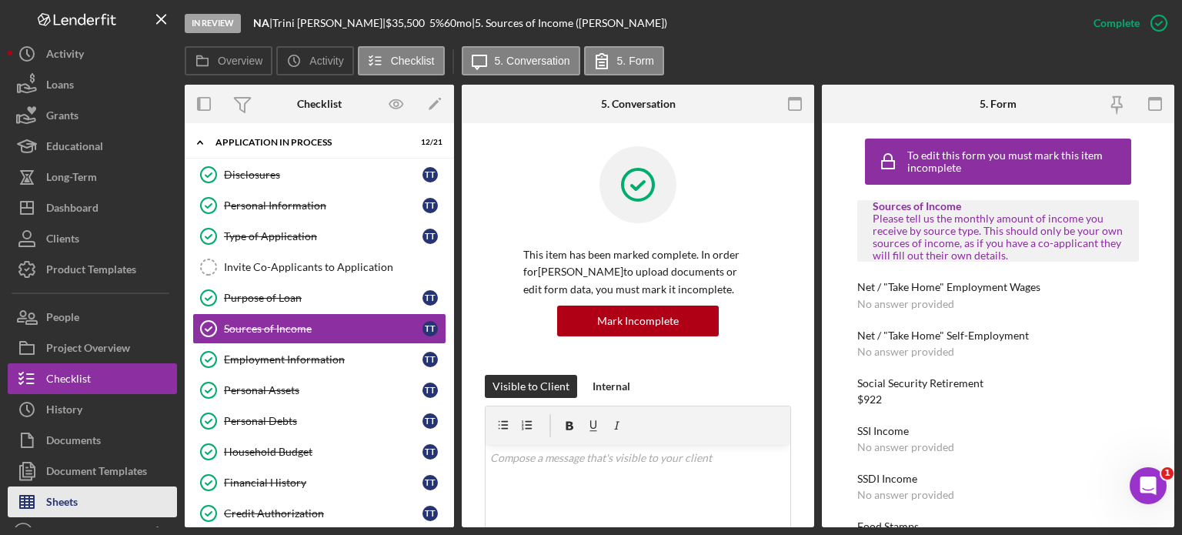
click at [95, 501] on button "Sheets" at bounding box center [92, 501] width 169 height 31
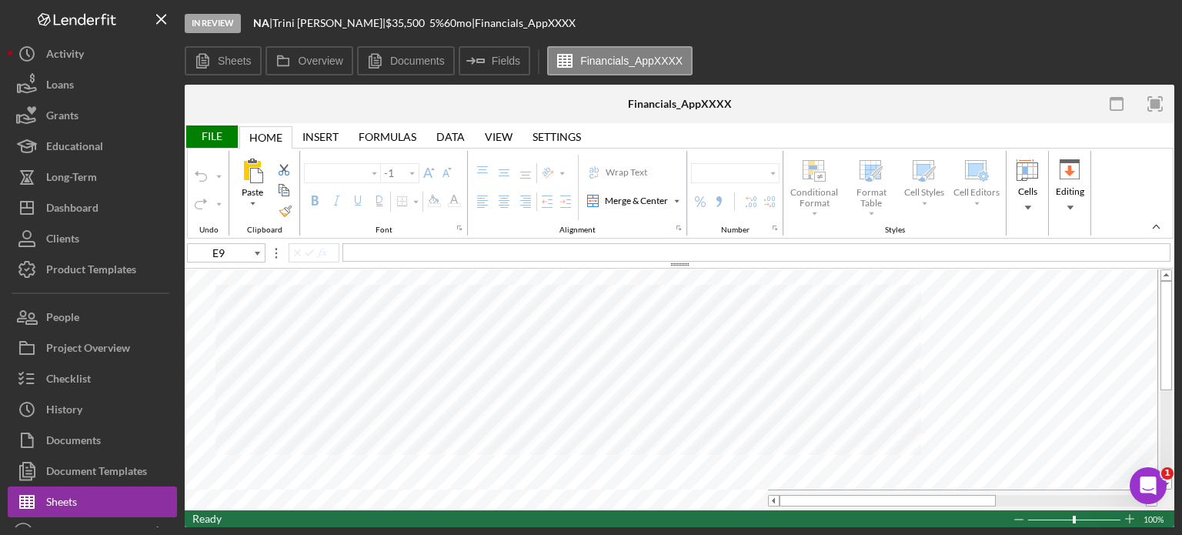
type input "Arial"
type input "10"
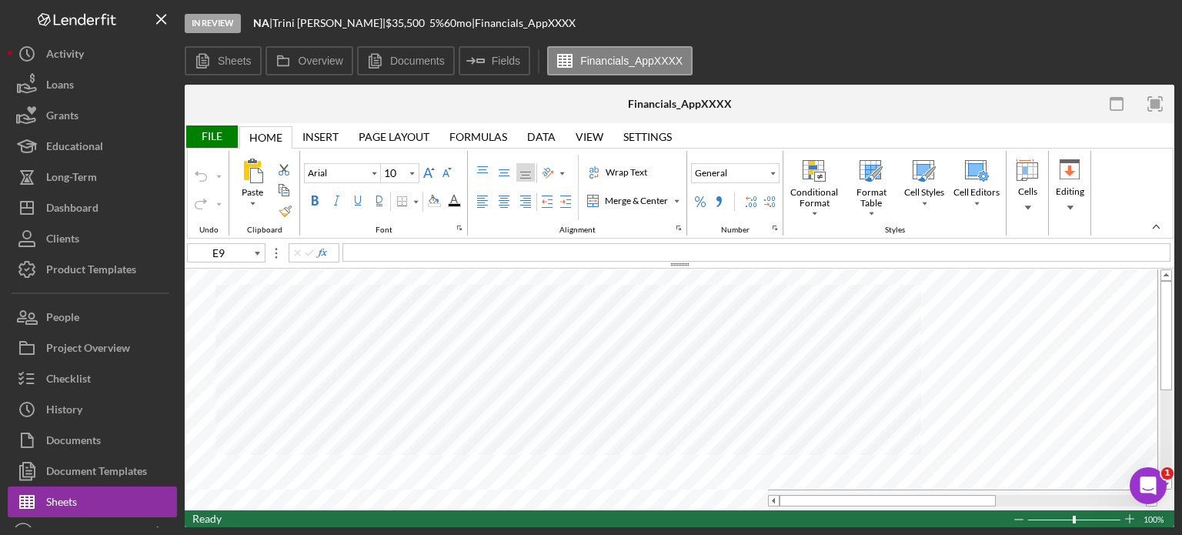
type input "E77"
click at [748, 51] on div "Sheets Overview Documents Icon/Insert Field Fields Financials_AppXXXX" at bounding box center [680, 61] width 990 height 31
type input "Arial"
type input "10"
type input "B11"
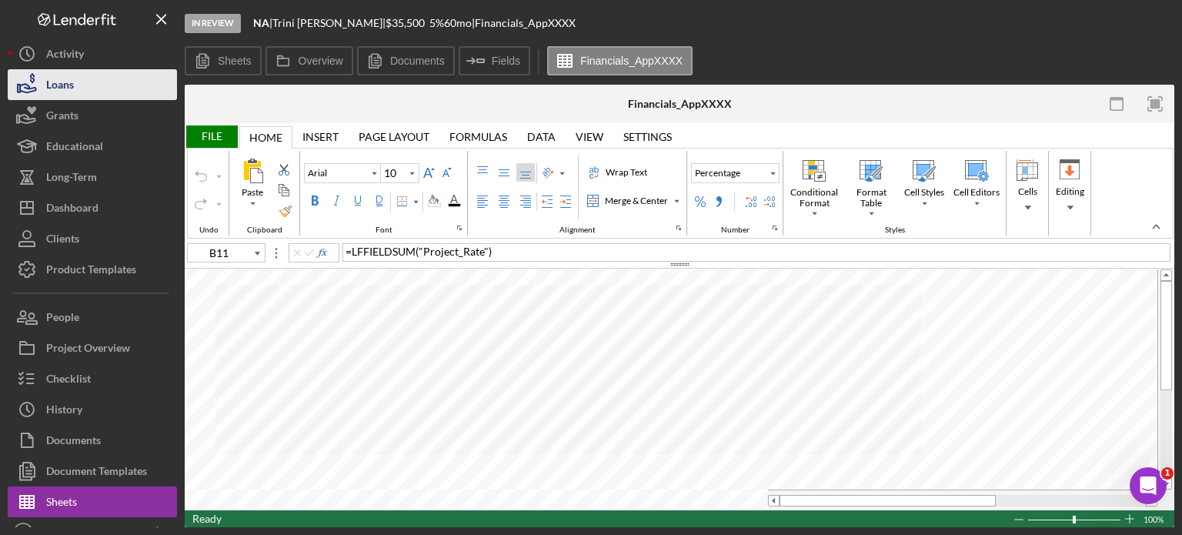
click at [89, 89] on button "Loans" at bounding box center [92, 84] width 169 height 31
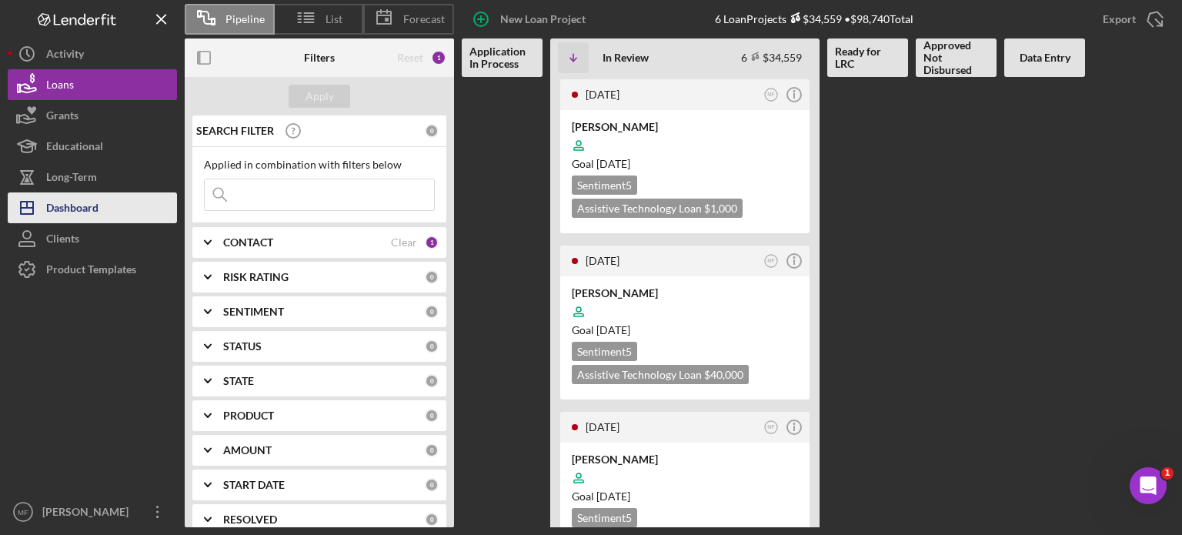
click at [82, 215] on div "Dashboard" at bounding box center [72, 209] width 52 height 35
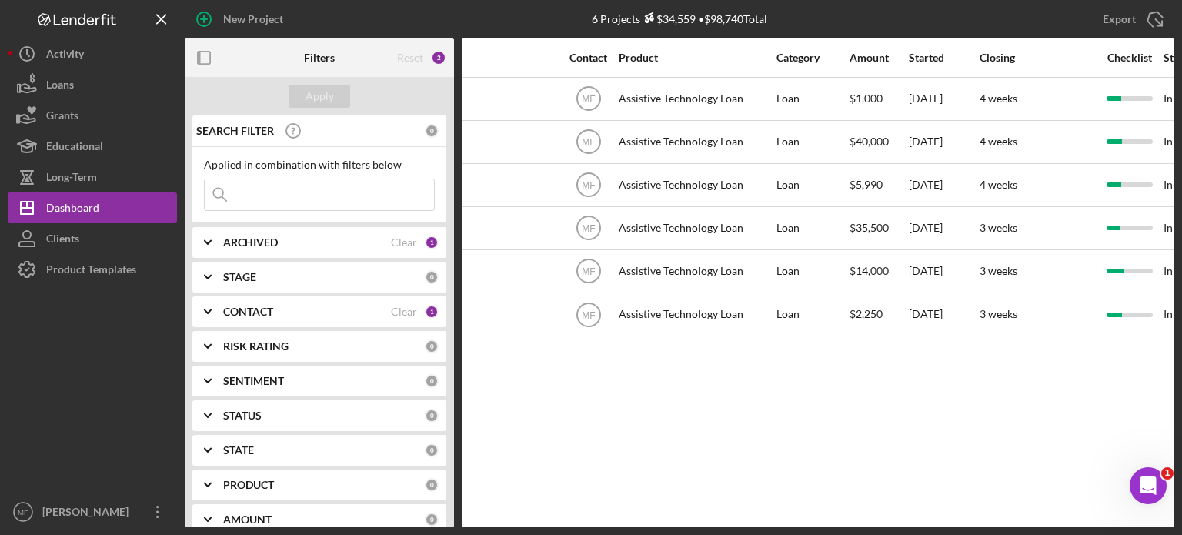
scroll to position [0, 437]
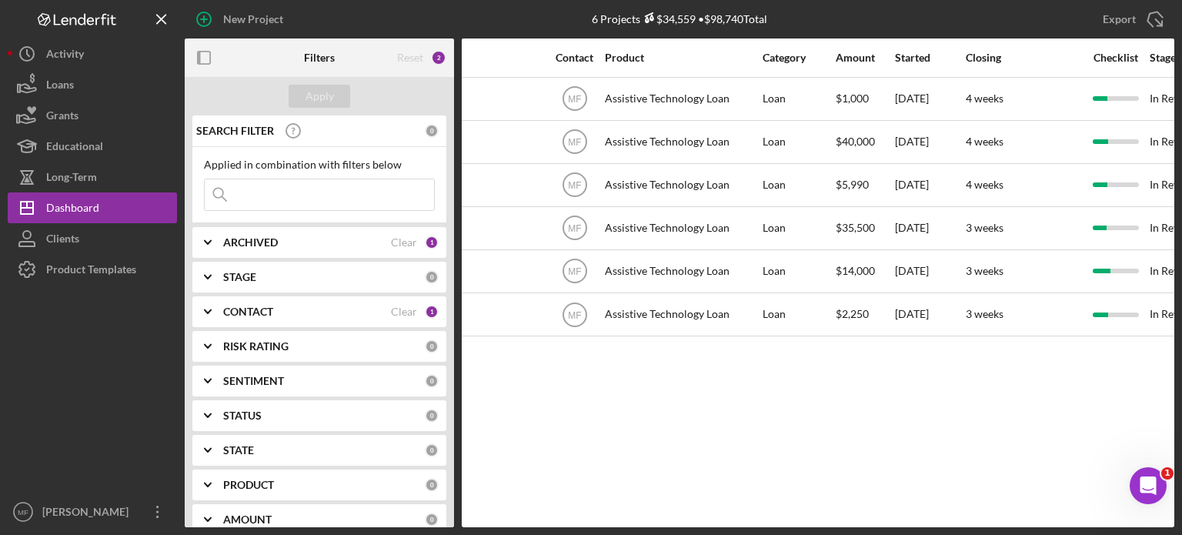
click at [1102, 470] on div "Activity Icon/Table Sort Arrow Client Overview Business Contact Product Categor…" at bounding box center [818, 282] width 713 height 489
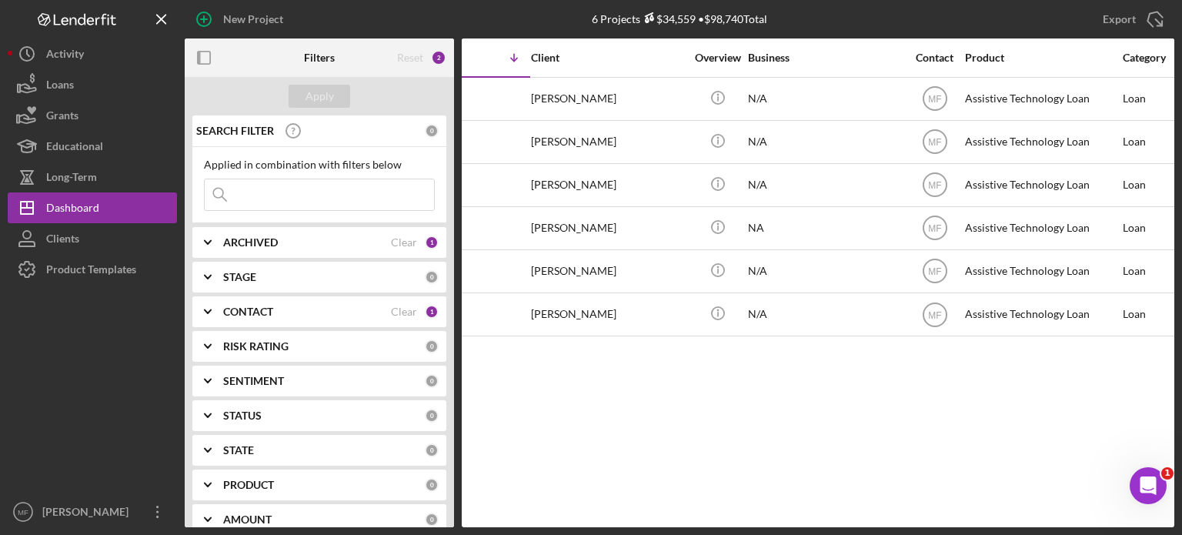
scroll to position [0, 0]
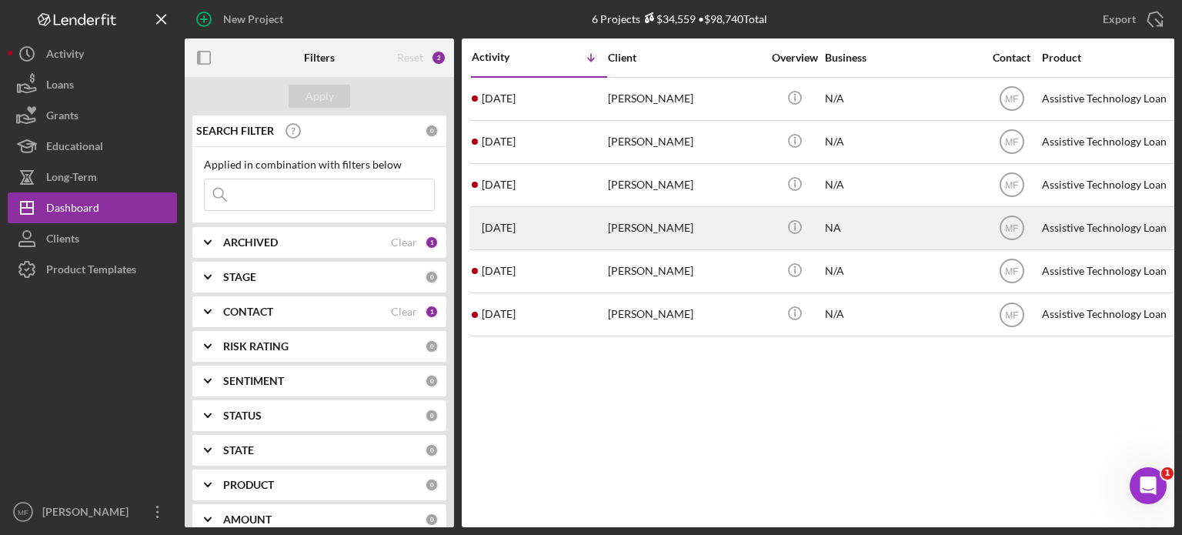
click at [731, 241] on div "[PERSON_NAME]" at bounding box center [685, 228] width 154 height 41
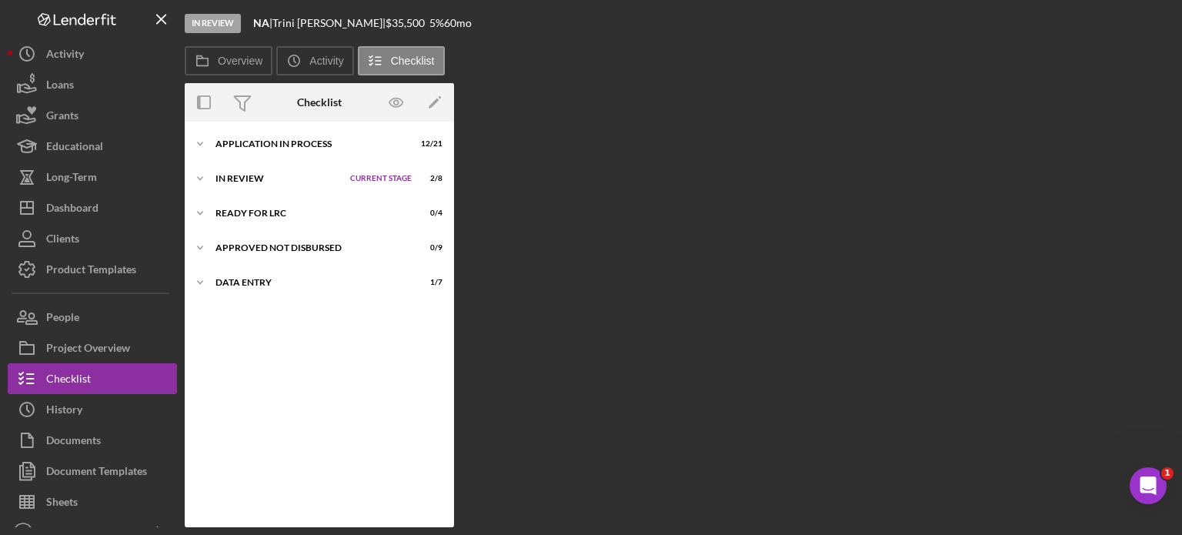
scroll to position [3, 0]
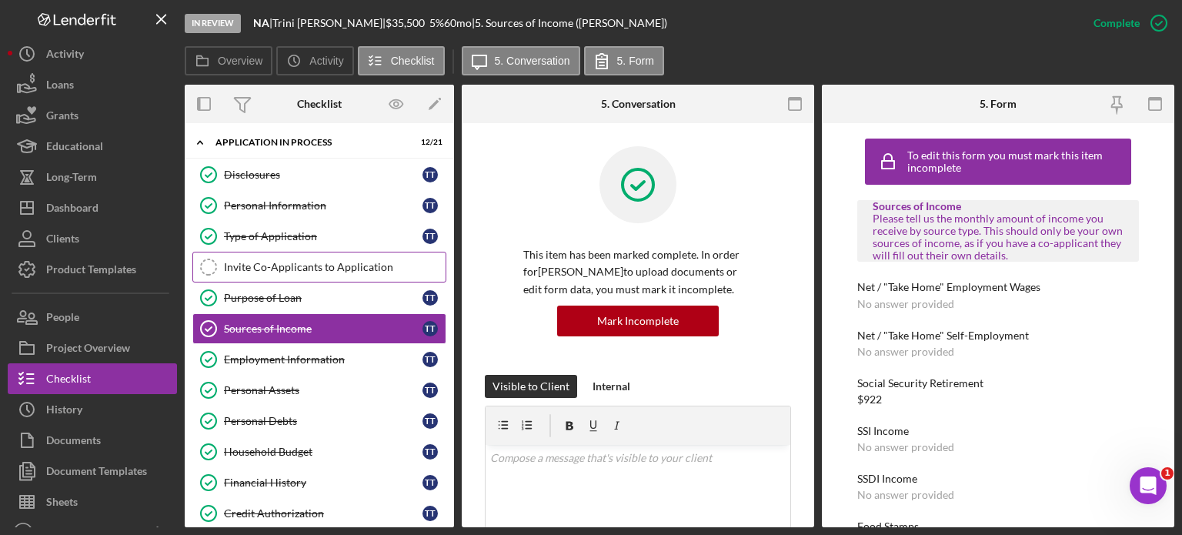
click at [323, 262] on div "Invite Co-Applicants to Application" at bounding box center [335, 267] width 222 height 12
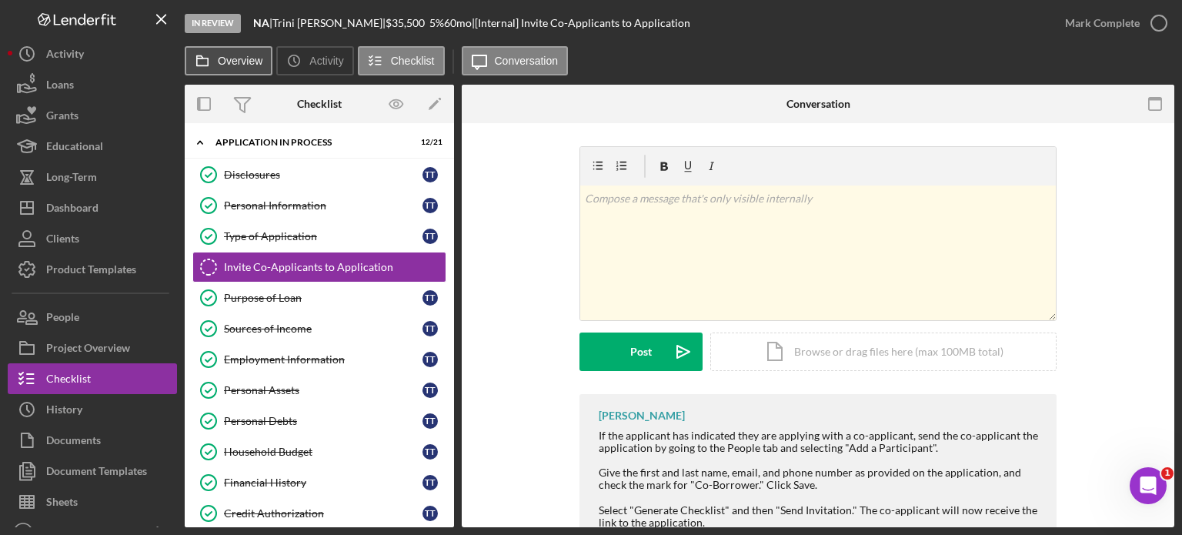
click at [222, 64] on label "Overview" at bounding box center [240, 61] width 45 height 12
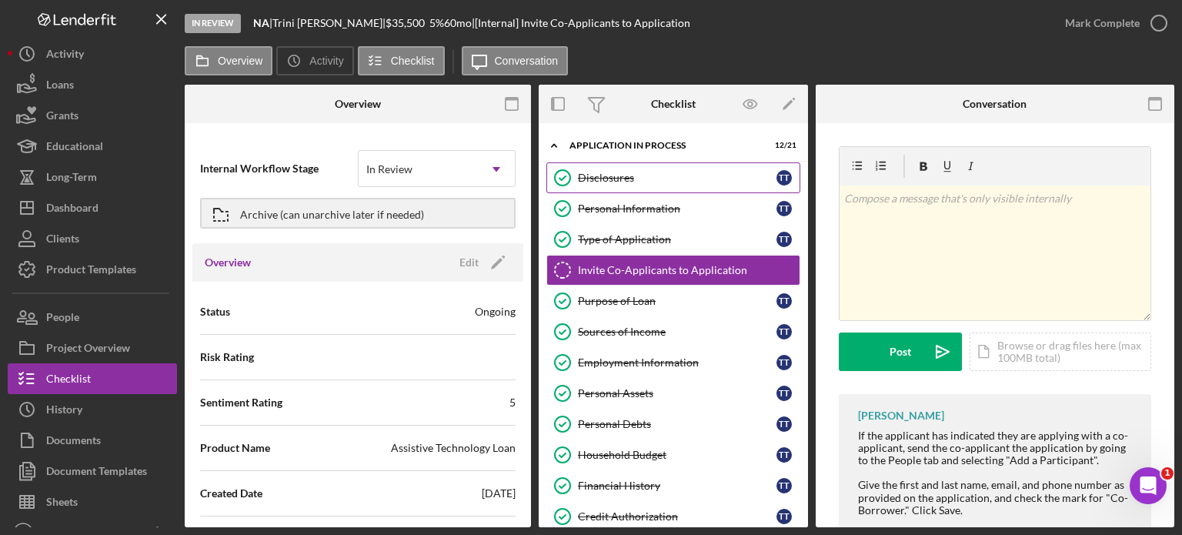
click at [602, 178] on div "Disclosures" at bounding box center [677, 178] width 199 height 12
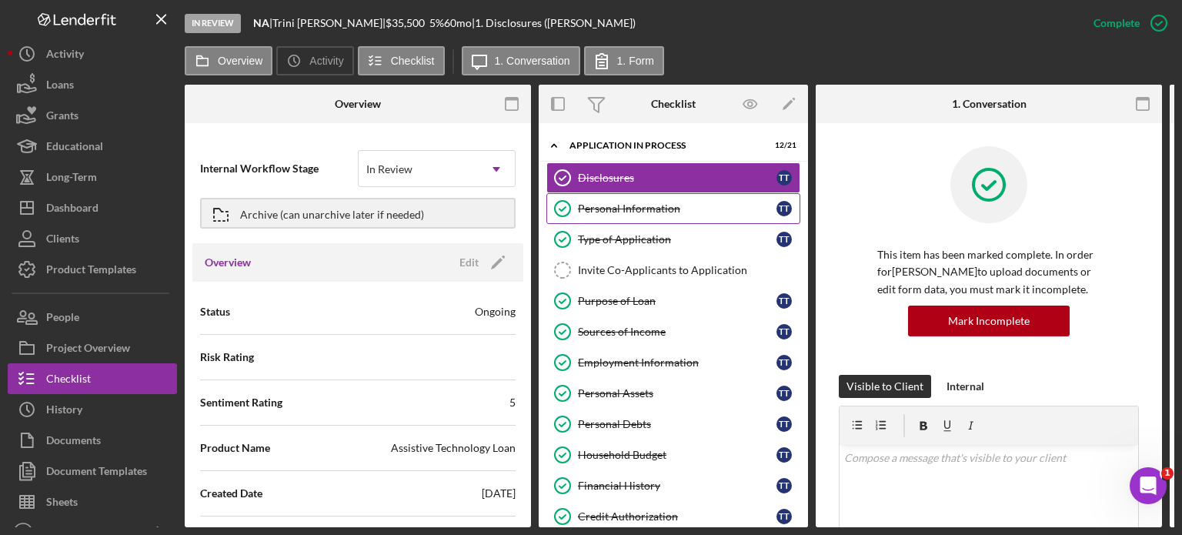
click at [656, 210] on div "Personal Information" at bounding box center [677, 208] width 199 height 12
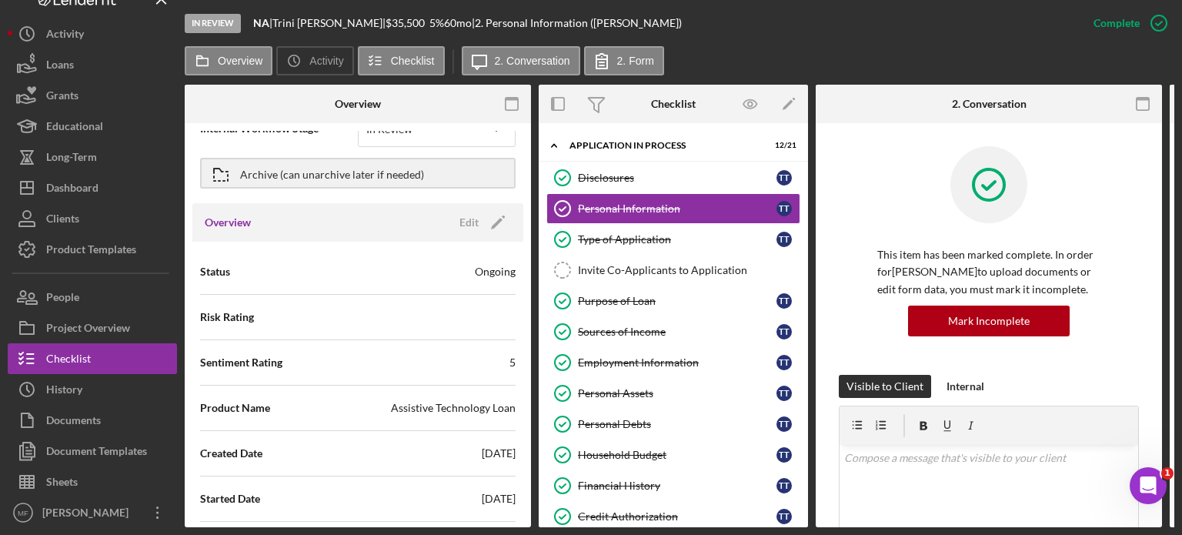
scroll to position [77, 0]
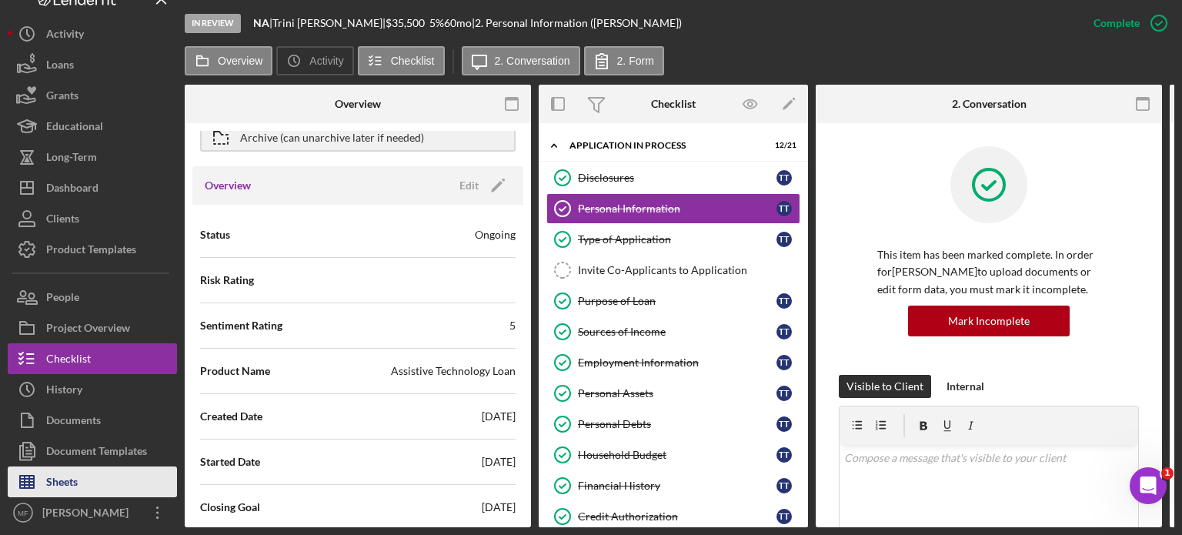
click at [93, 485] on button "Sheets" at bounding box center [92, 481] width 169 height 31
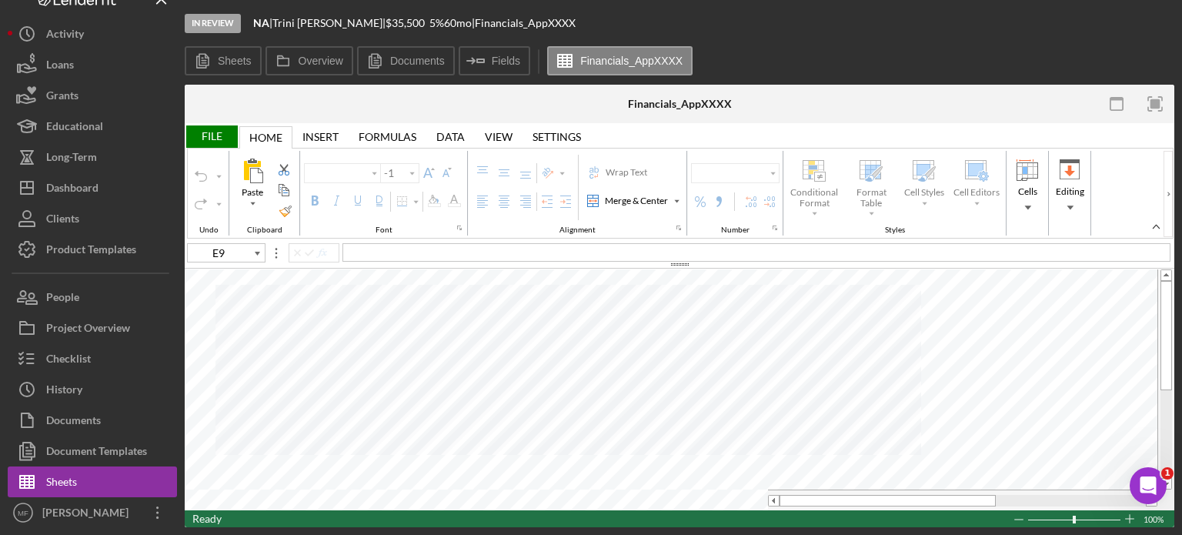
type input "Arial"
type input "10"
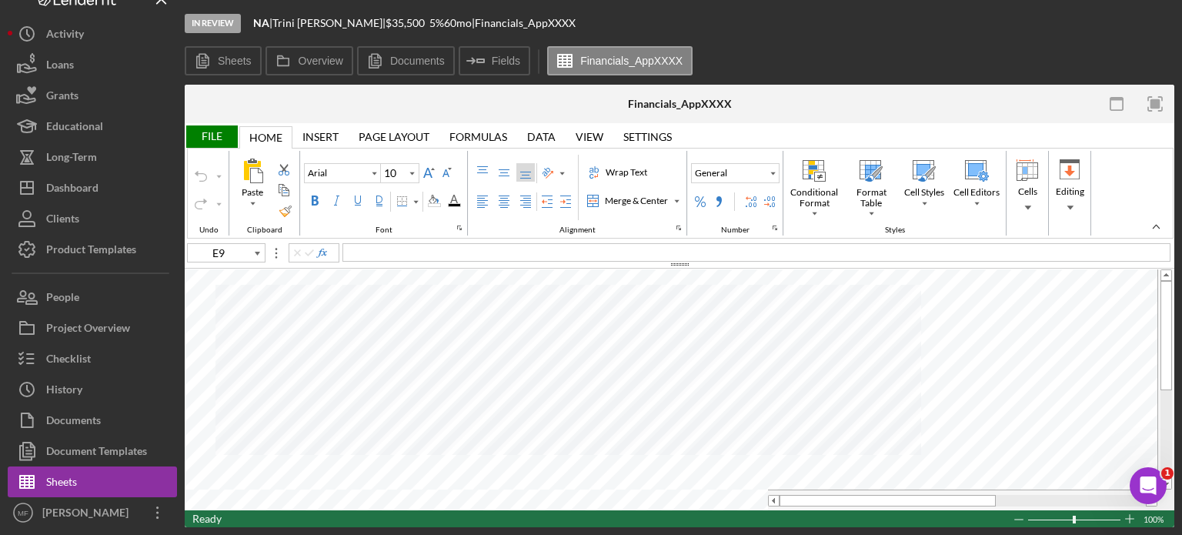
type input "D17"
type input "Calibri"
type input "11"
type input "A3"
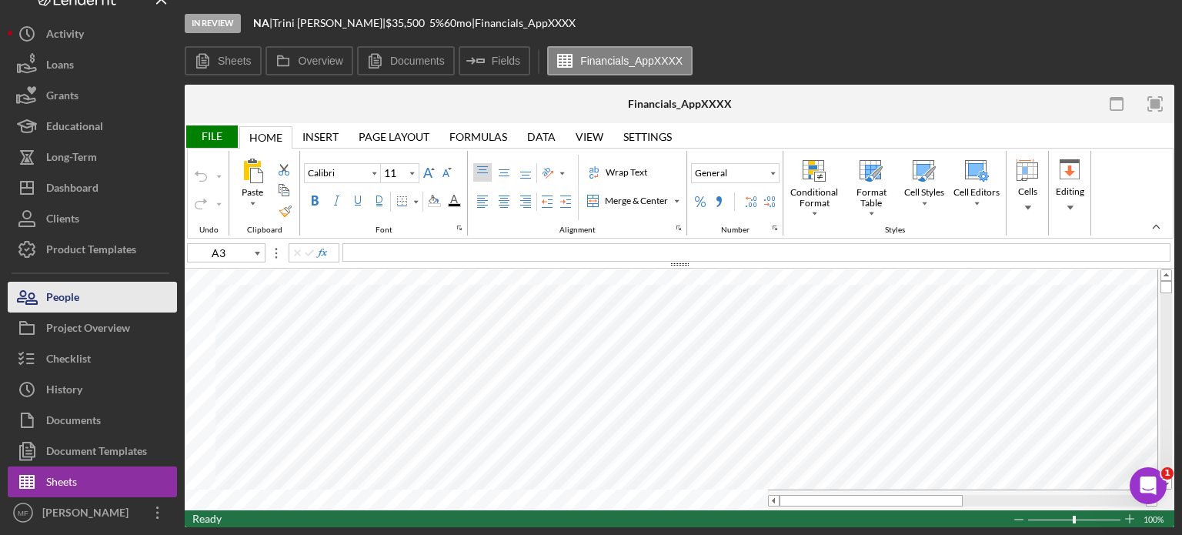
click at [82, 294] on button "People" at bounding box center [92, 297] width 169 height 31
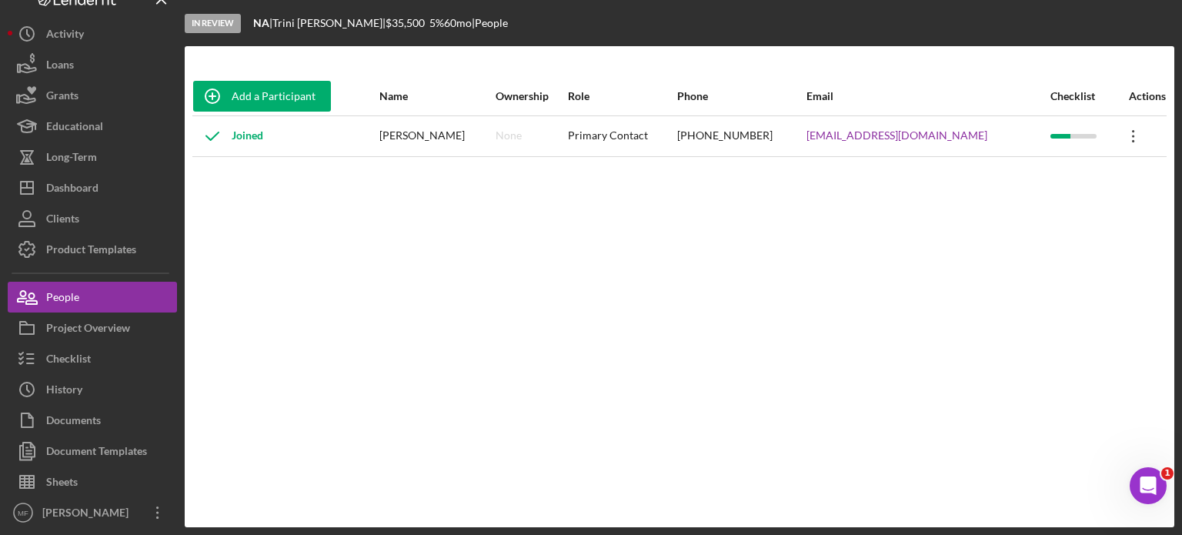
click at [1115, 135] on icon "Icon/Overflow" at bounding box center [1134, 136] width 38 height 38
click at [1010, 175] on div "Icon/Edit Edit" at bounding box center [1052, 177] width 169 height 32
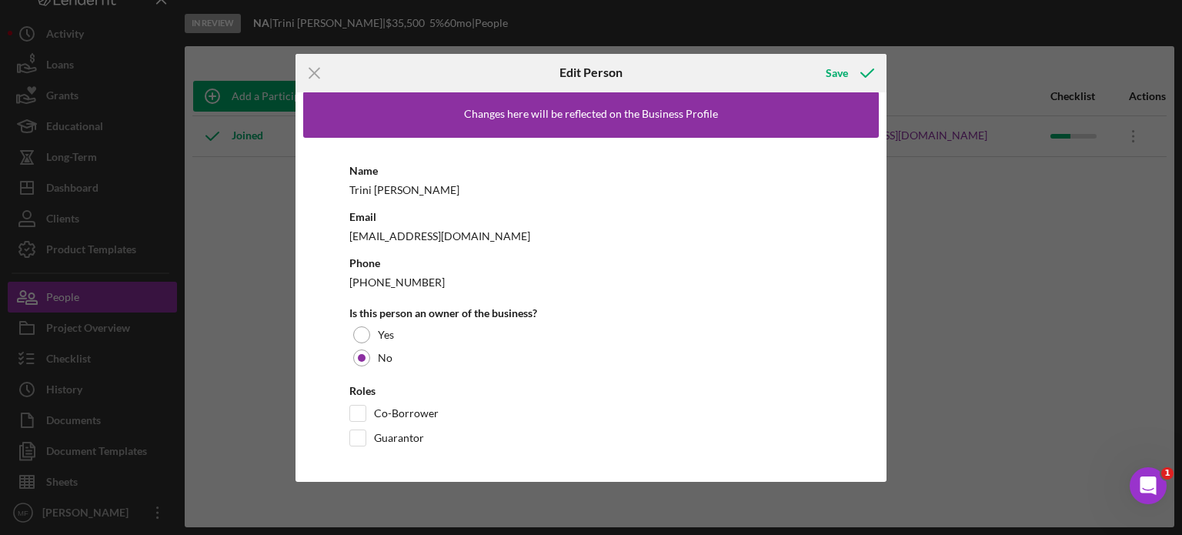
scroll to position [11, 0]
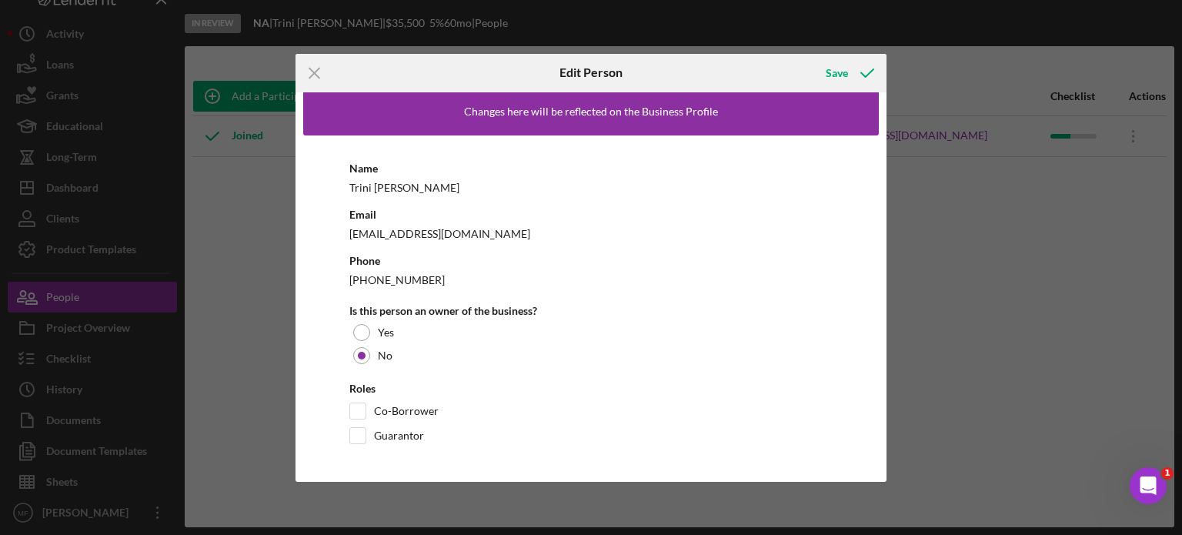
click at [311, 70] on icon "Icon/Menu Close" at bounding box center [315, 73] width 38 height 38
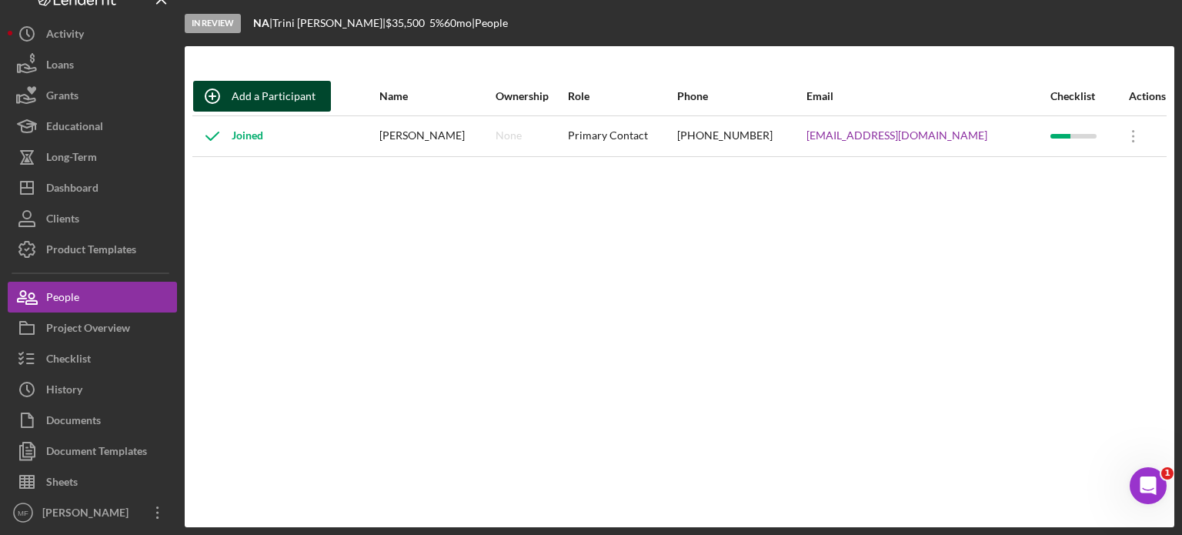
click at [242, 93] on div "Add a Participant" at bounding box center [274, 96] width 84 height 31
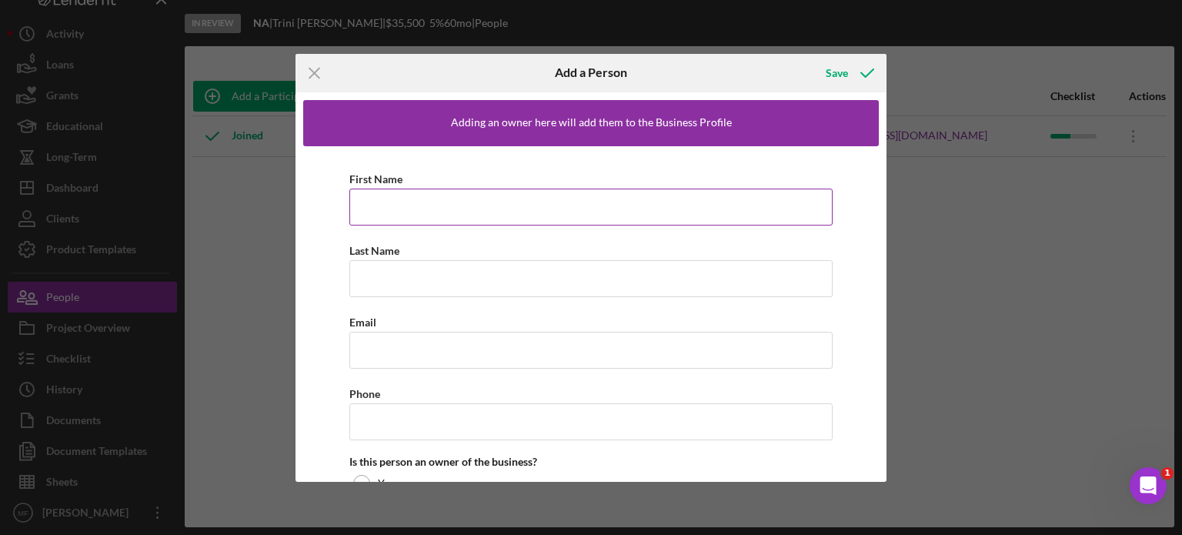
click at [386, 206] on input "First Name" at bounding box center [590, 207] width 483 height 37
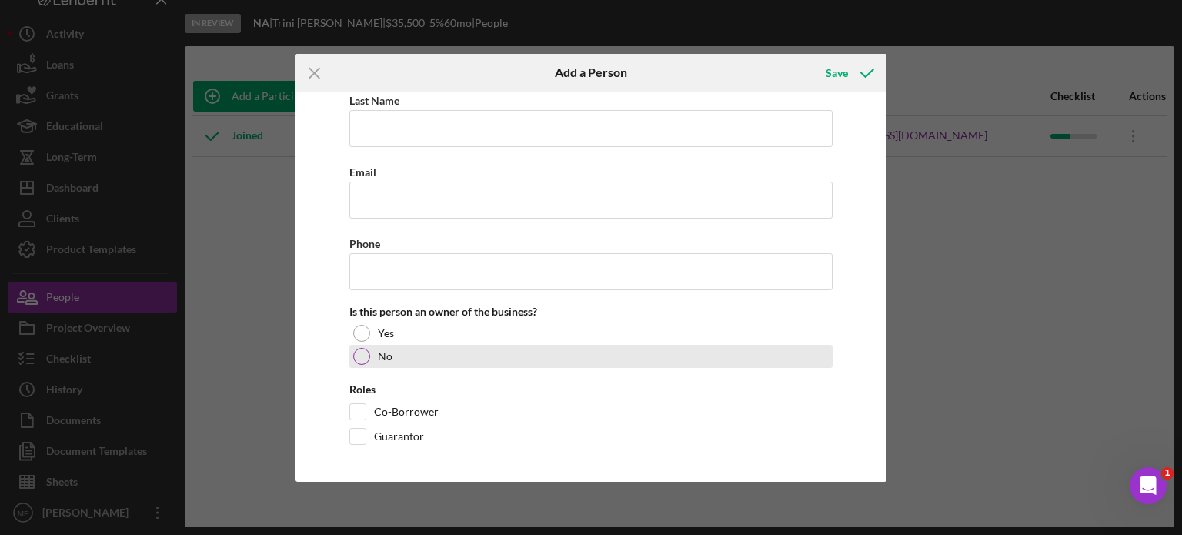
scroll to position [0, 0]
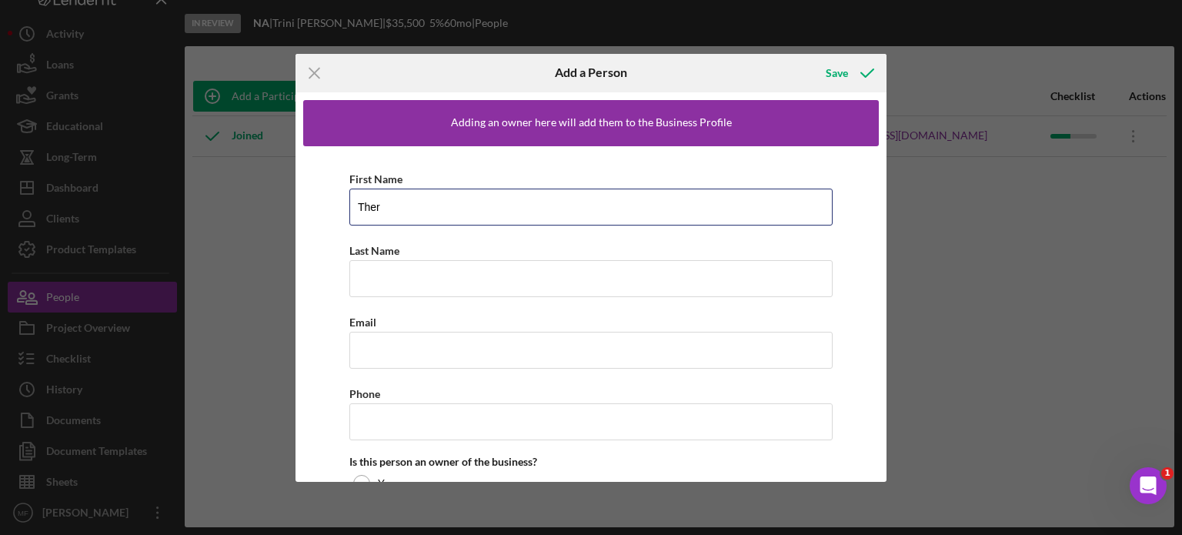
drag, startPoint x: 394, startPoint y: 212, endPoint x: 342, endPoint y: 215, distance: 52.4
click at [342, 215] on div "First Name Ther Last Name Required Email Phone Is this person an owner of the b…" at bounding box center [591, 386] width 576 height 480
type input "[PERSON_NAME]"
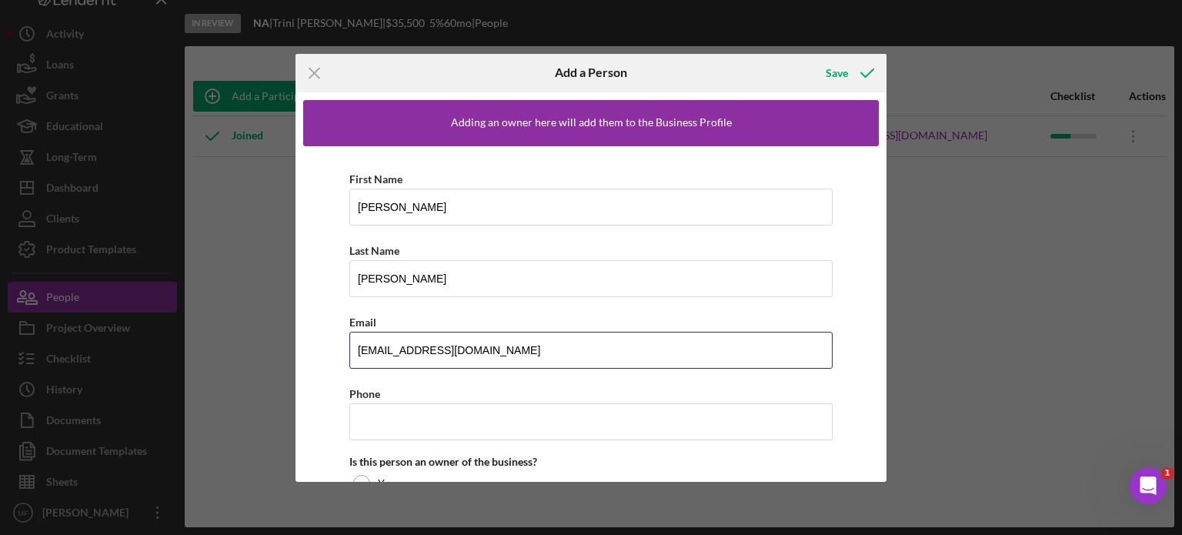
type input "[EMAIL_ADDRESS][DOMAIN_NAME]"
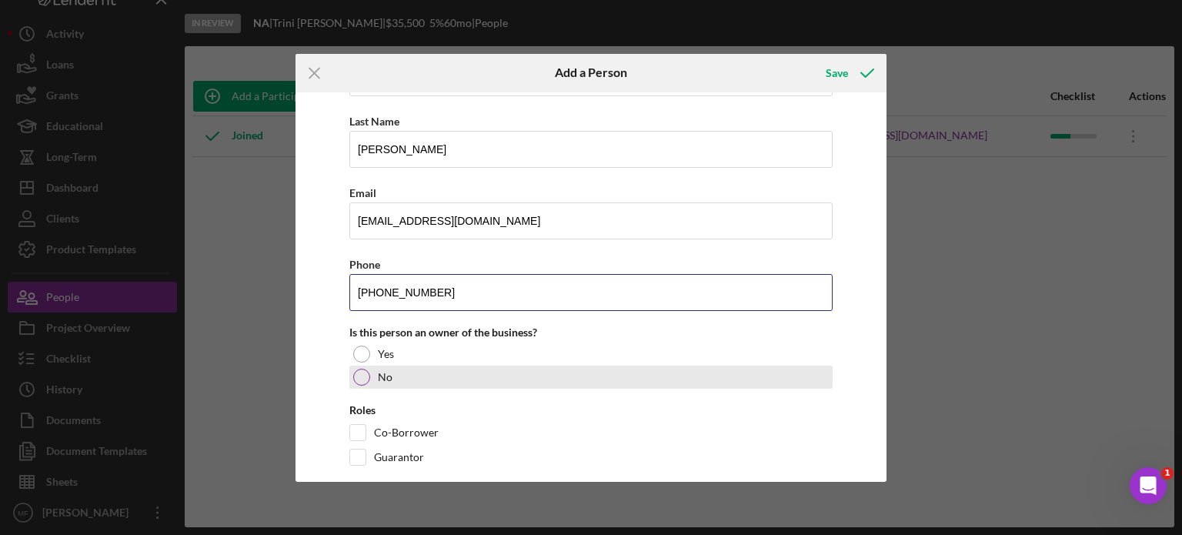
scroll to position [150, 0]
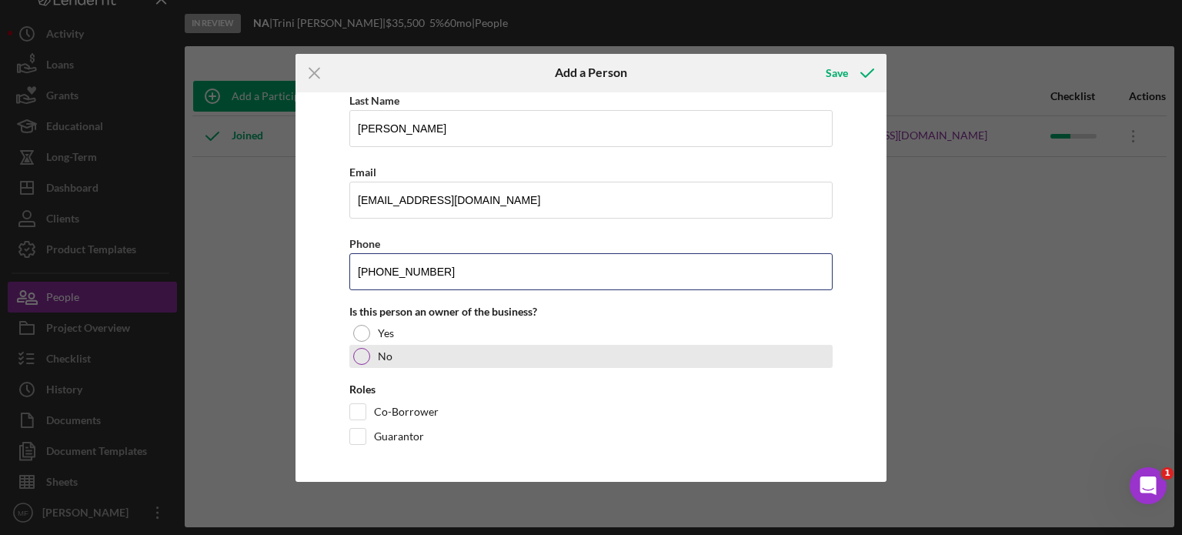
type input "[PHONE_NUMBER]"
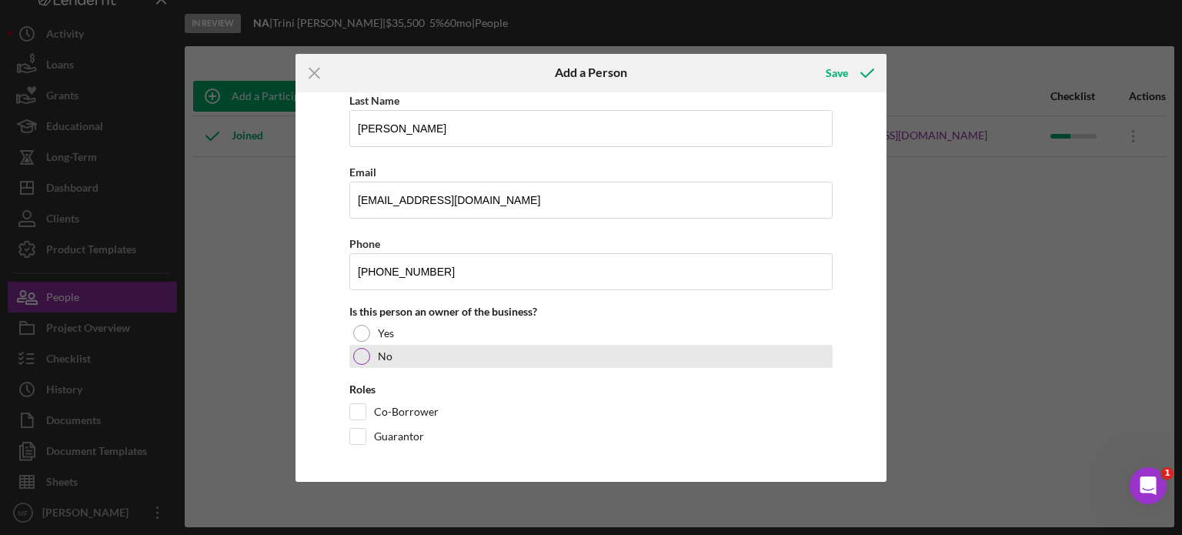
click at [366, 354] on div at bounding box center [361, 356] width 17 height 17
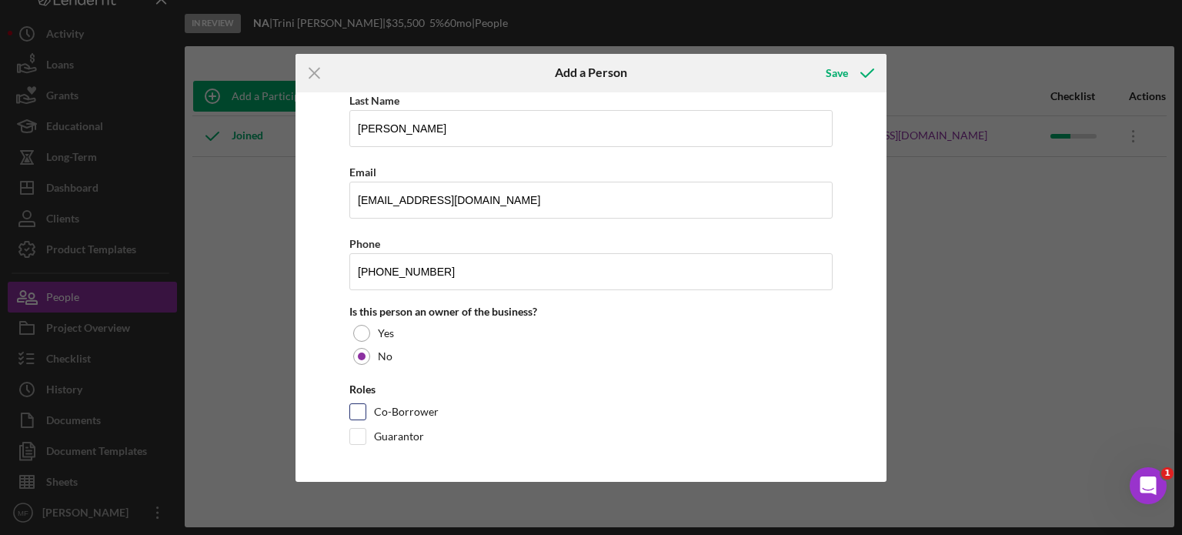
click at [357, 406] on input "Co-Borrower" at bounding box center [357, 411] width 15 height 15
checkbox input "true"
click at [838, 73] on div "Save" at bounding box center [837, 73] width 22 height 31
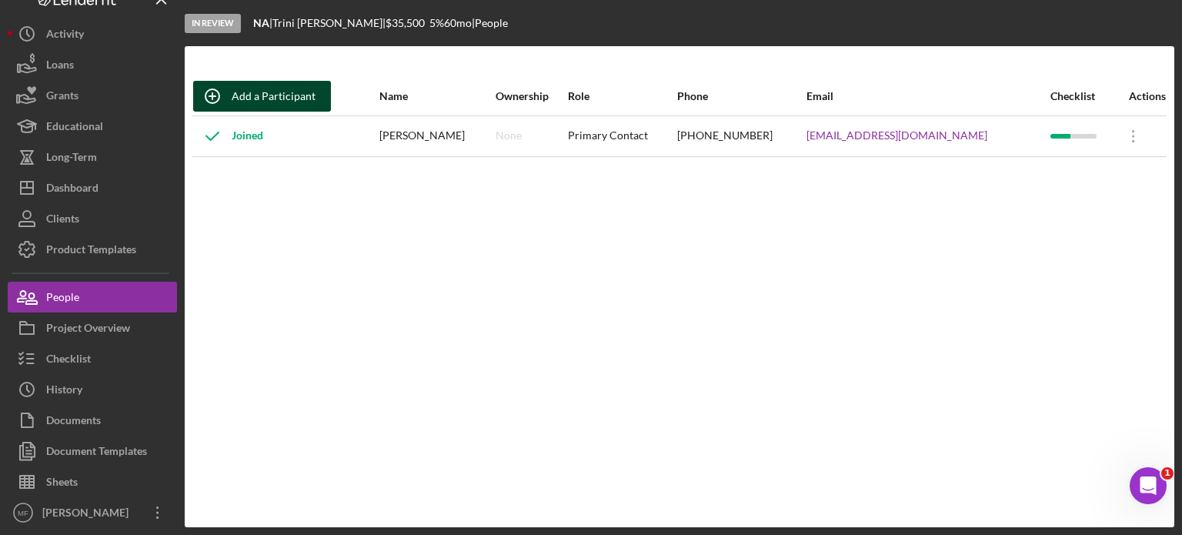
click at [282, 95] on div "Add a Participant" at bounding box center [274, 96] width 84 height 31
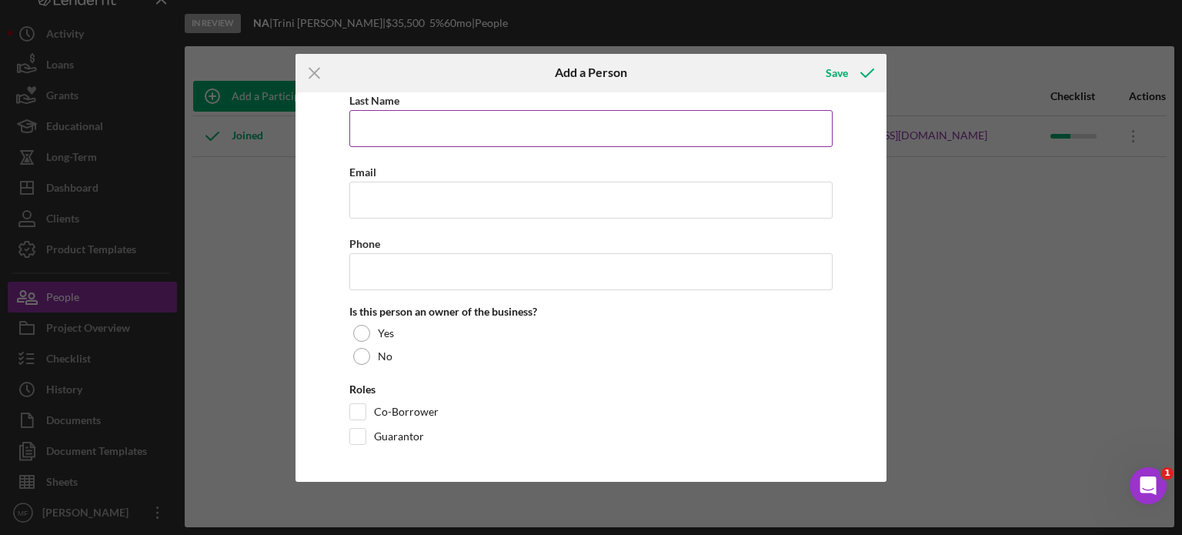
click at [484, 122] on input "Last Name" at bounding box center [590, 128] width 483 height 37
click at [431, 124] on input "Last Name" at bounding box center [590, 128] width 483 height 37
type input "[PERSON_NAME]"
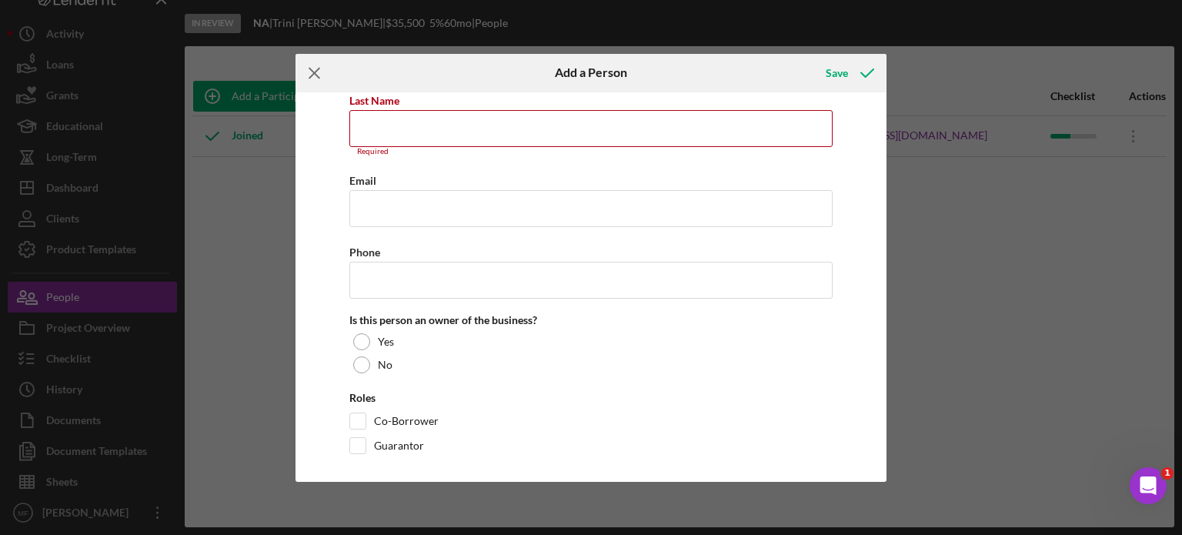
click at [309, 72] on icon "Icon/Menu Close" at bounding box center [315, 73] width 38 height 38
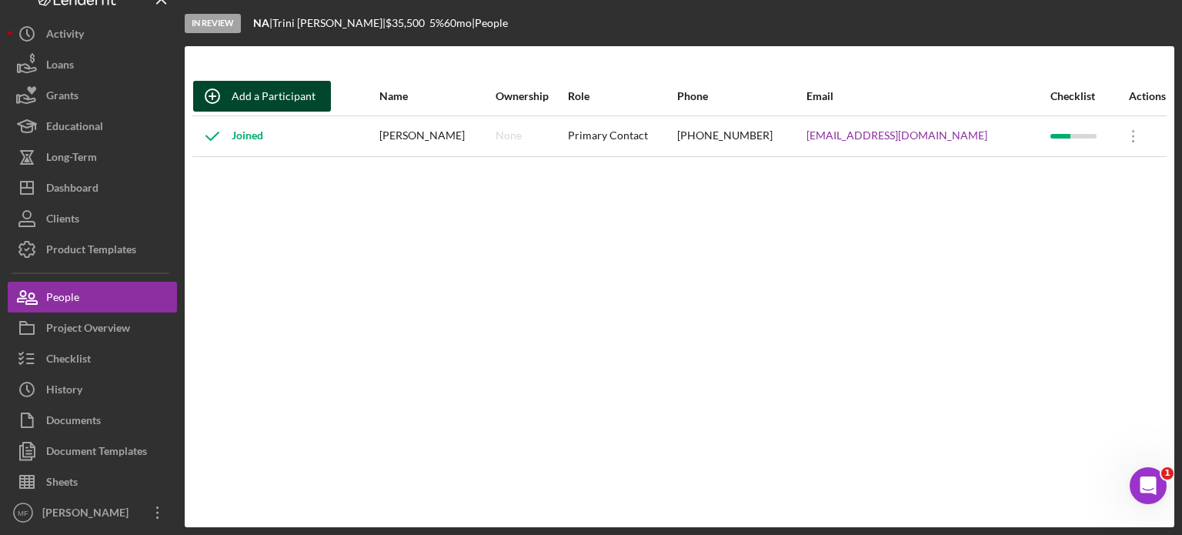
click at [286, 96] on div "Add a Participant" at bounding box center [274, 96] width 84 height 31
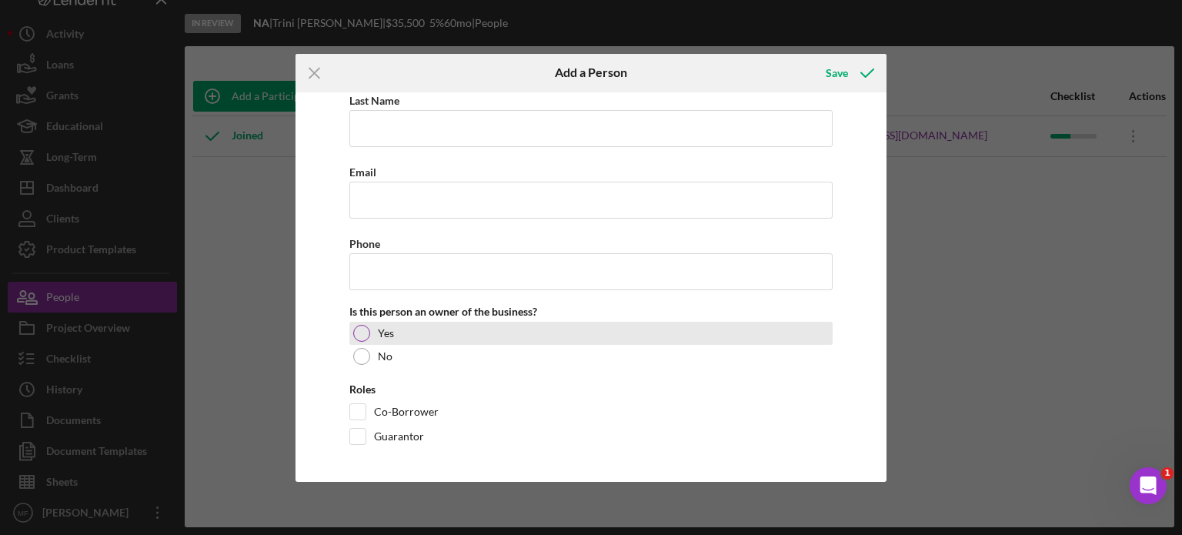
scroll to position [0, 0]
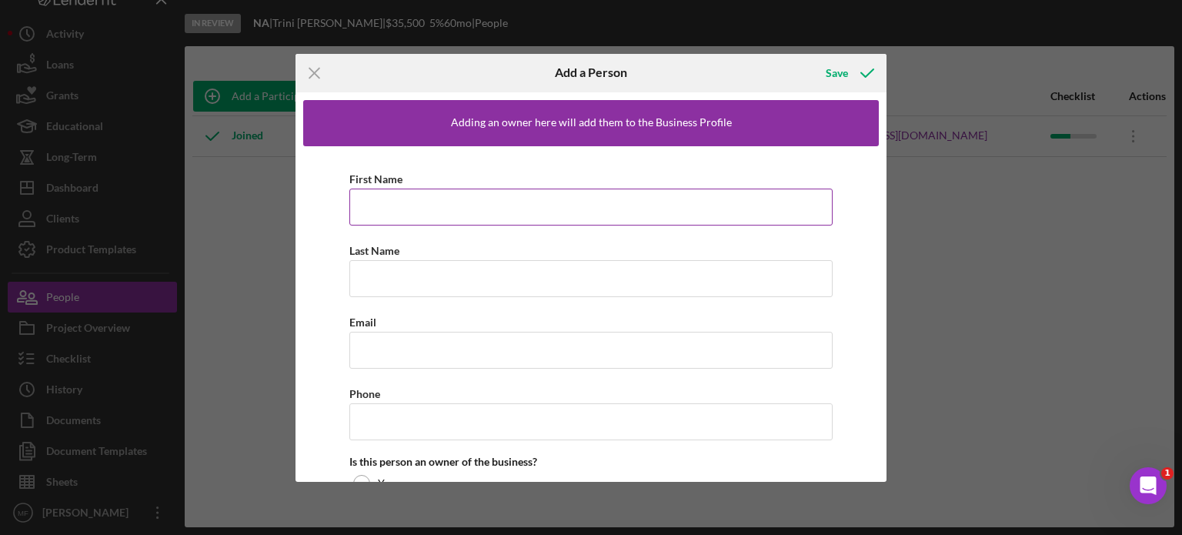
click at [489, 209] on input "First Name" at bounding box center [590, 207] width 483 height 37
type input "[PERSON_NAME]"
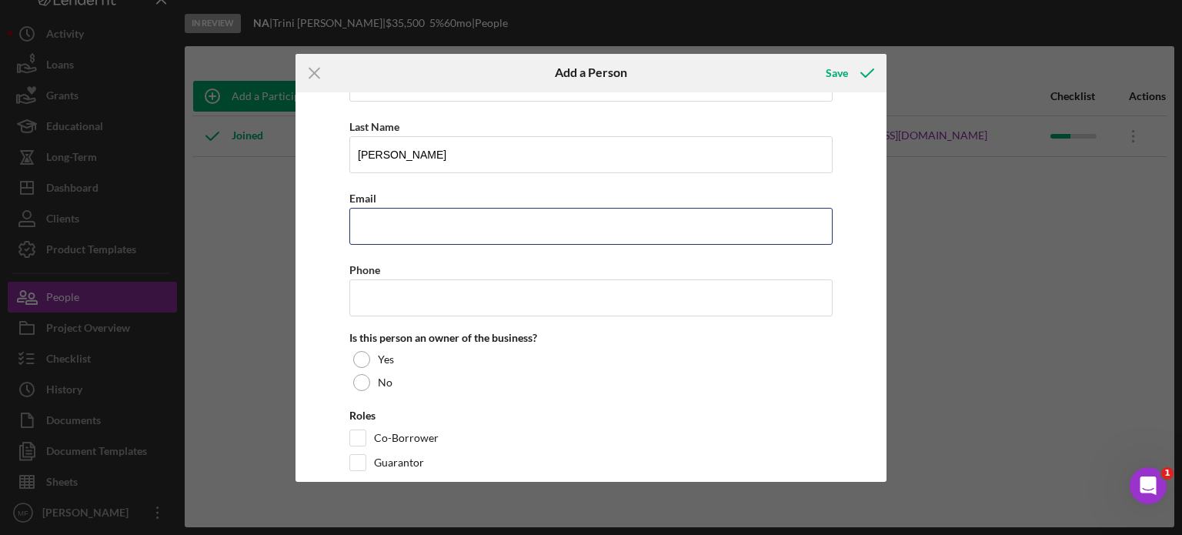
scroll to position [150, 0]
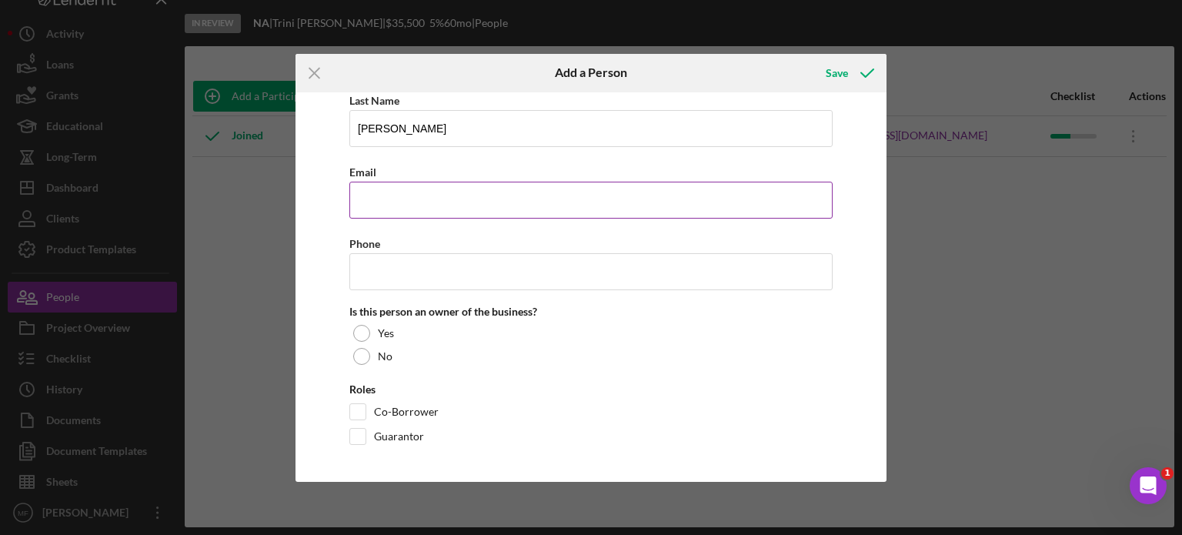
click at [405, 196] on input "Email" at bounding box center [590, 200] width 483 height 37
drag, startPoint x: 480, startPoint y: 199, endPoint x: 212, endPoint y: 209, distance: 268.0
click at [212, 209] on div "Icon/Menu Close Add a Person Save Adding an owner here will add them to the Bus…" at bounding box center [591, 267] width 1182 height 535
paste input "+Trini"
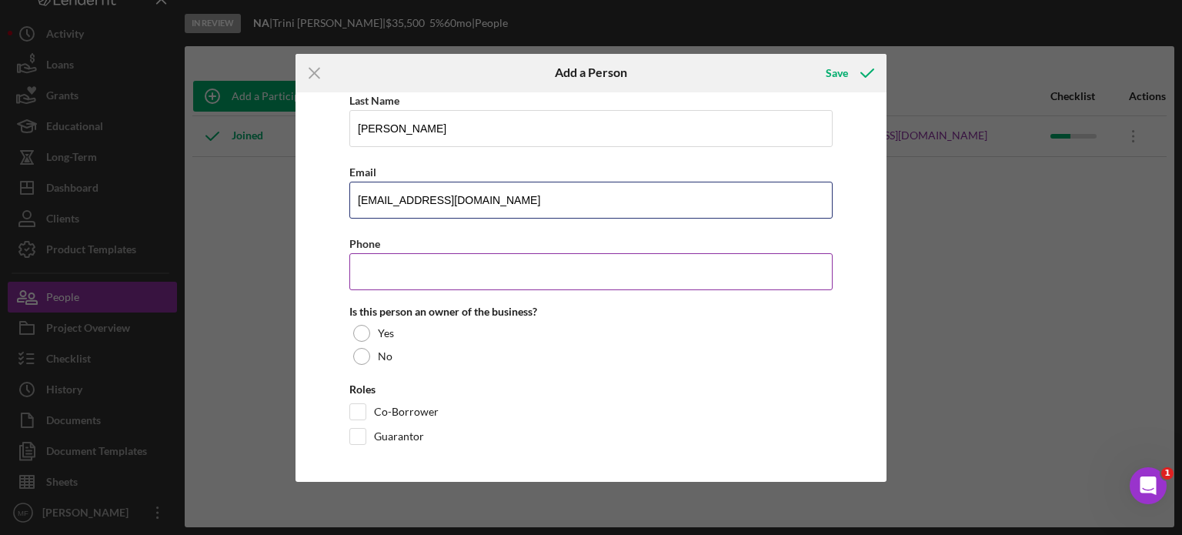
type input "[EMAIL_ADDRESS][DOMAIN_NAME]"
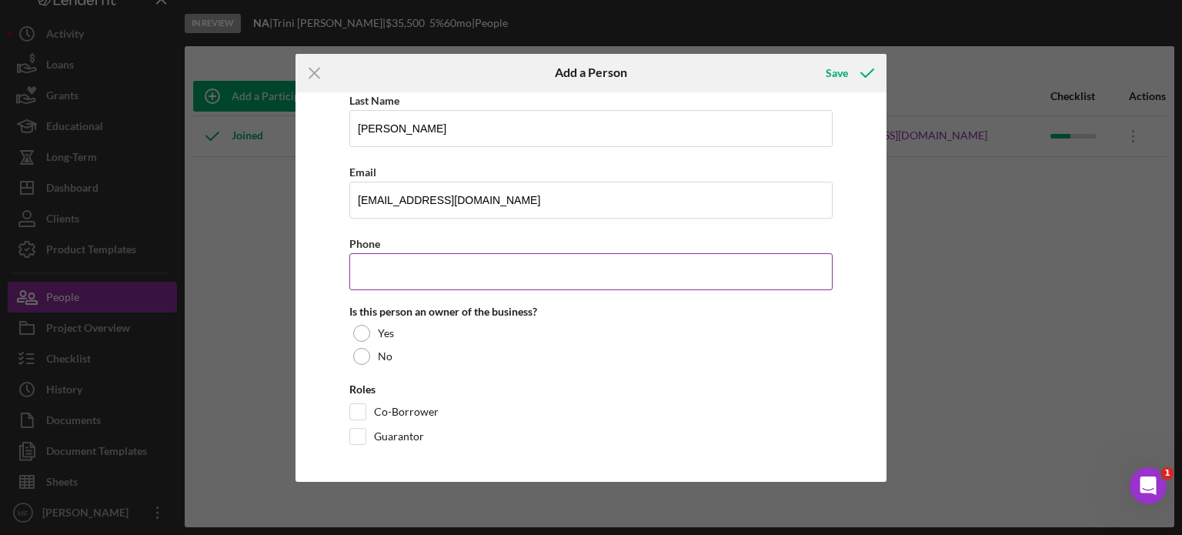
click at [392, 273] on input "Phone" at bounding box center [590, 271] width 483 height 37
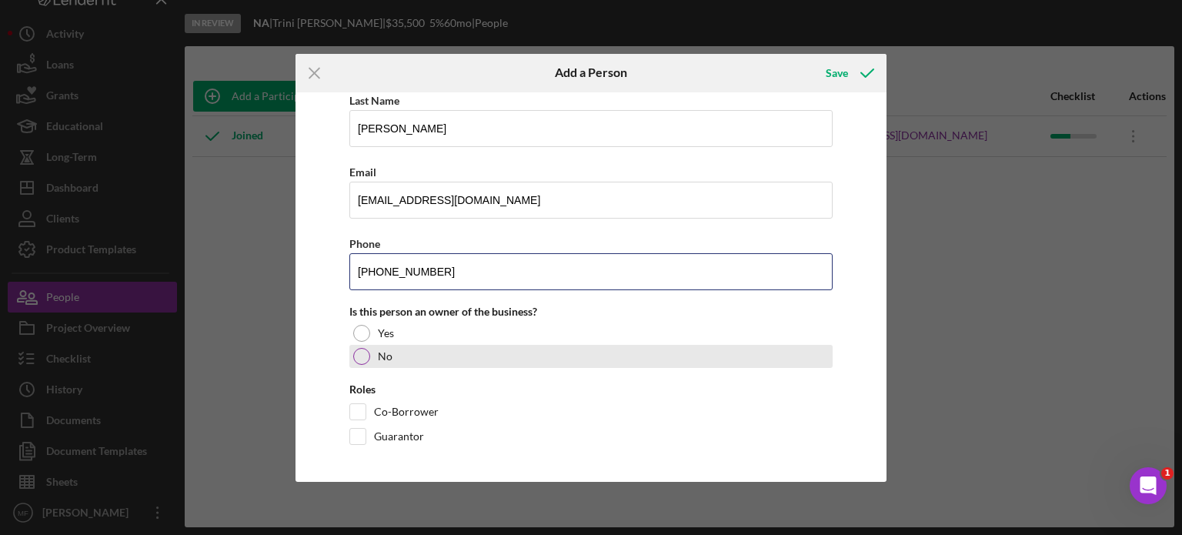
type input "[PHONE_NUMBER]"
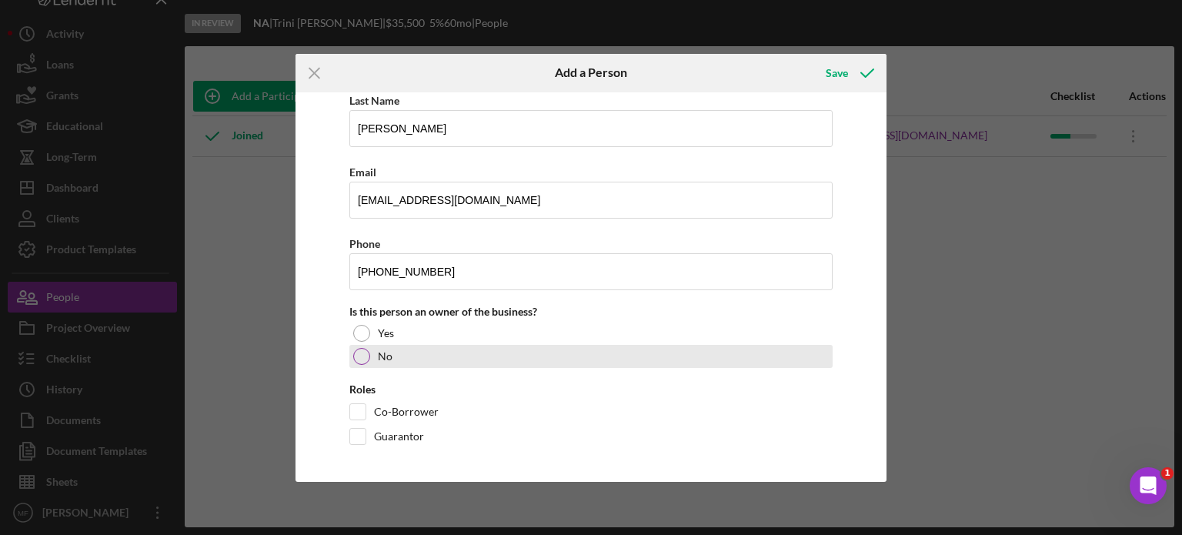
click at [364, 358] on div at bounding box center [361, 356] width 17 height 17
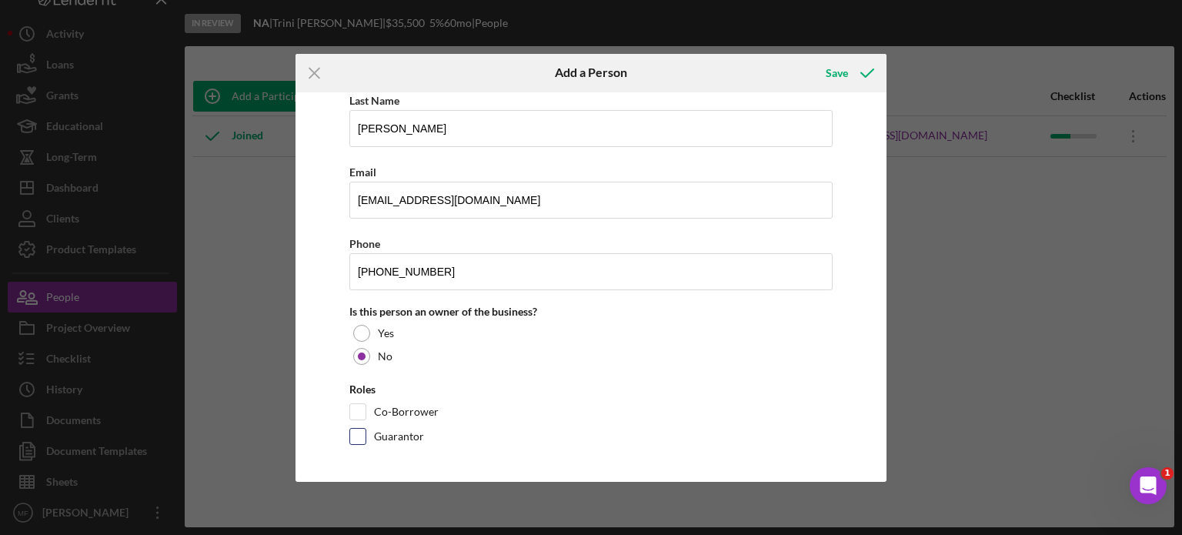
click at [363, 435] on input "Guarantor" at bounding box center [357, 436] width 15 height 15
checkbox input "true"
click at [844, 73] on div "Save" at bounding box center [837, 73] width 22 height 31
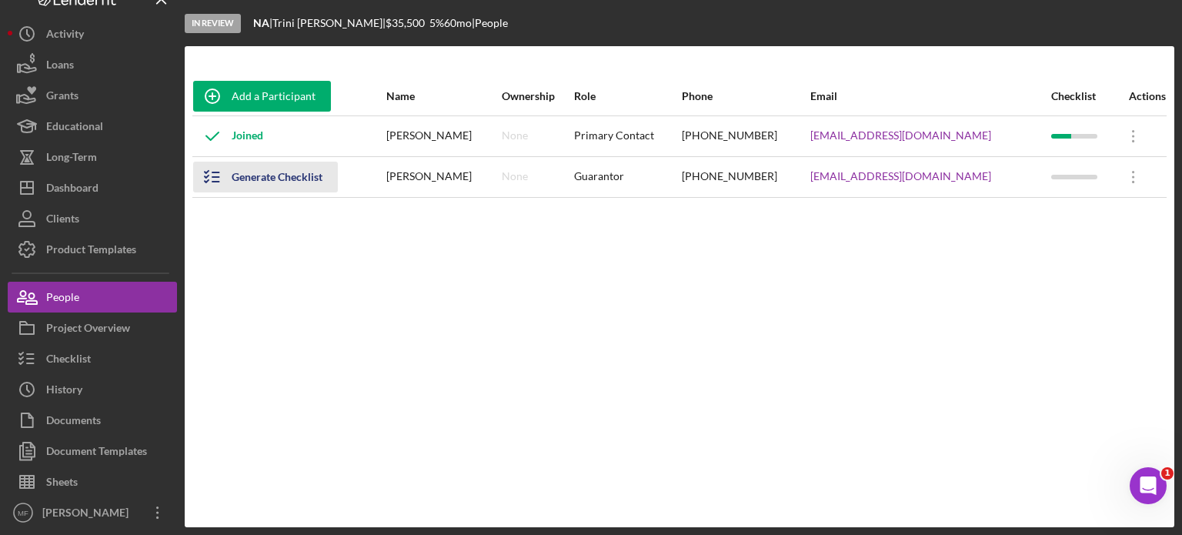
click at [263, 175] on div "Generate Checklist" at bounding box center [277, 177] width 91 height 31
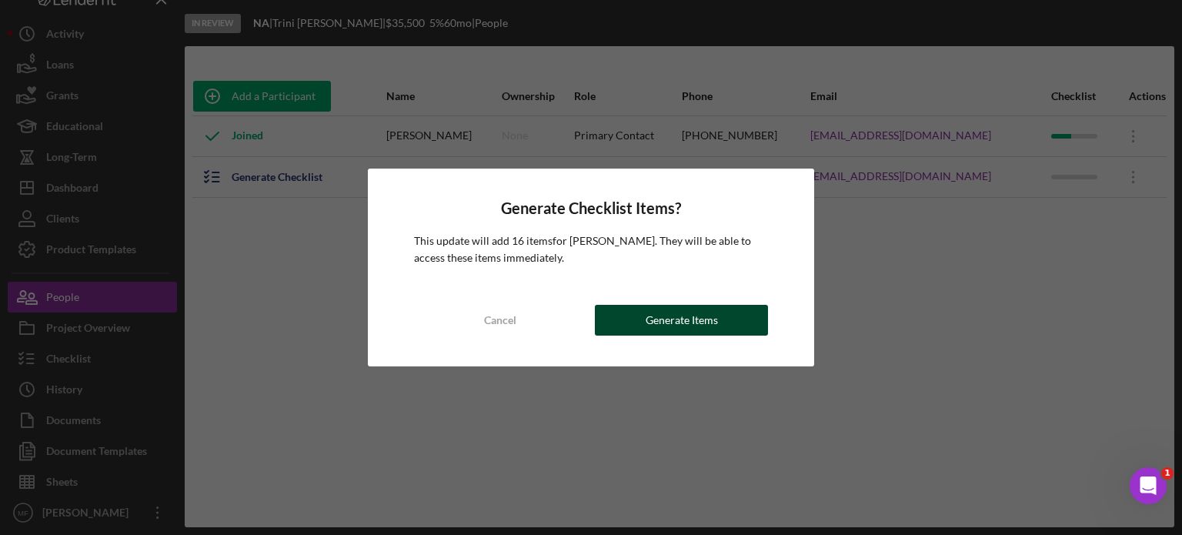
click at [677, 326] on div "Generate Items" at bounding box center [682, 320] width 72 height 31
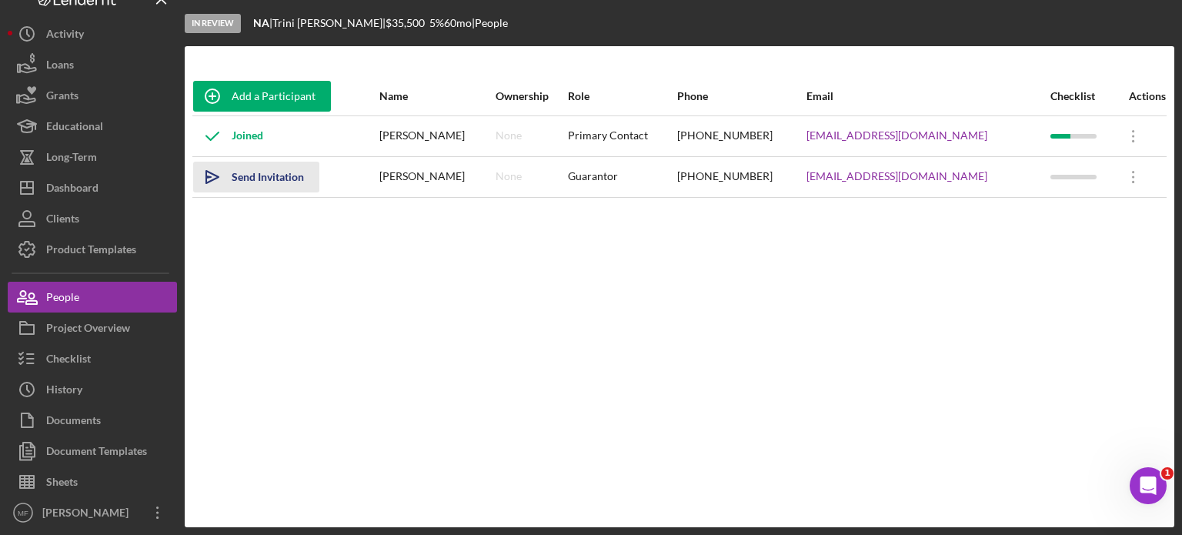
click at [271, 179] on div "Send Invitation" at bounding box center [268, 177] width 72 height 31
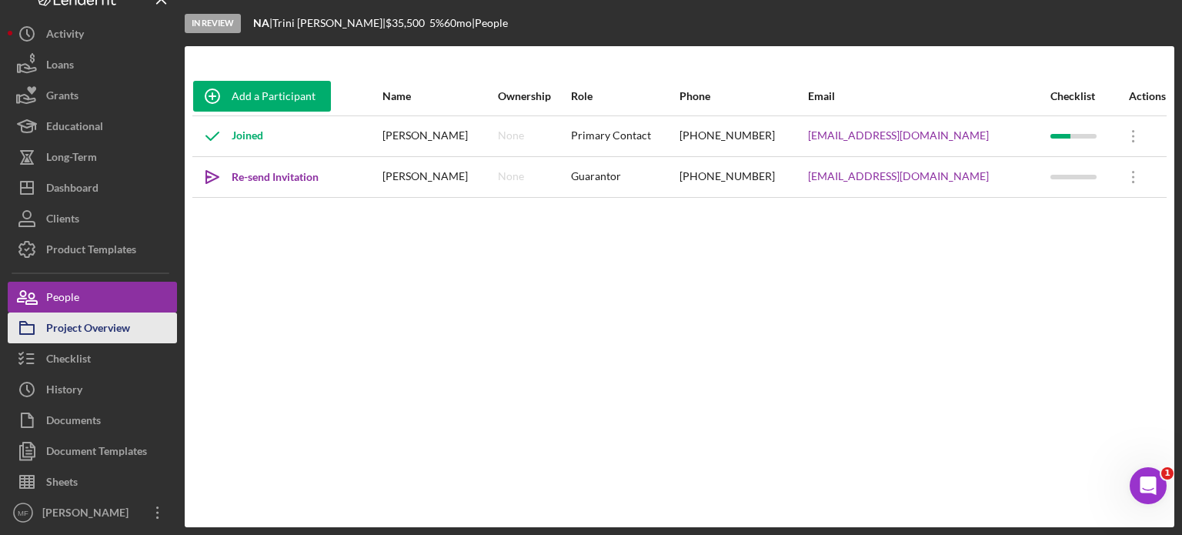
click at [100, 326] on div "Project Overview" at bounding box center [88, 330] width 84 height 35
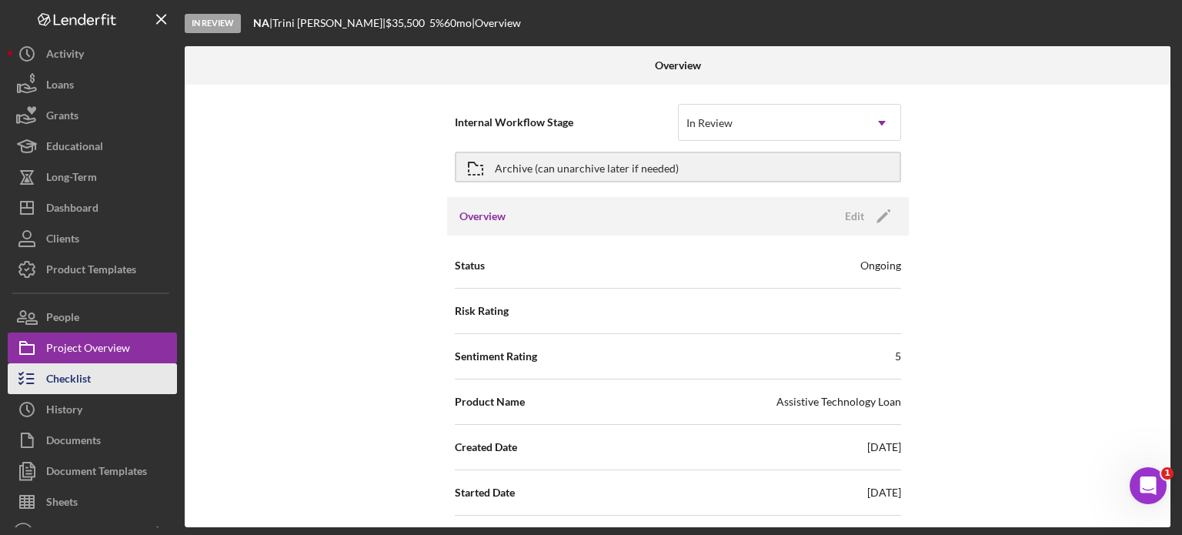
click at [83, 369] on div "Checklist" at bounding box center [68, 380] width 45 height 35
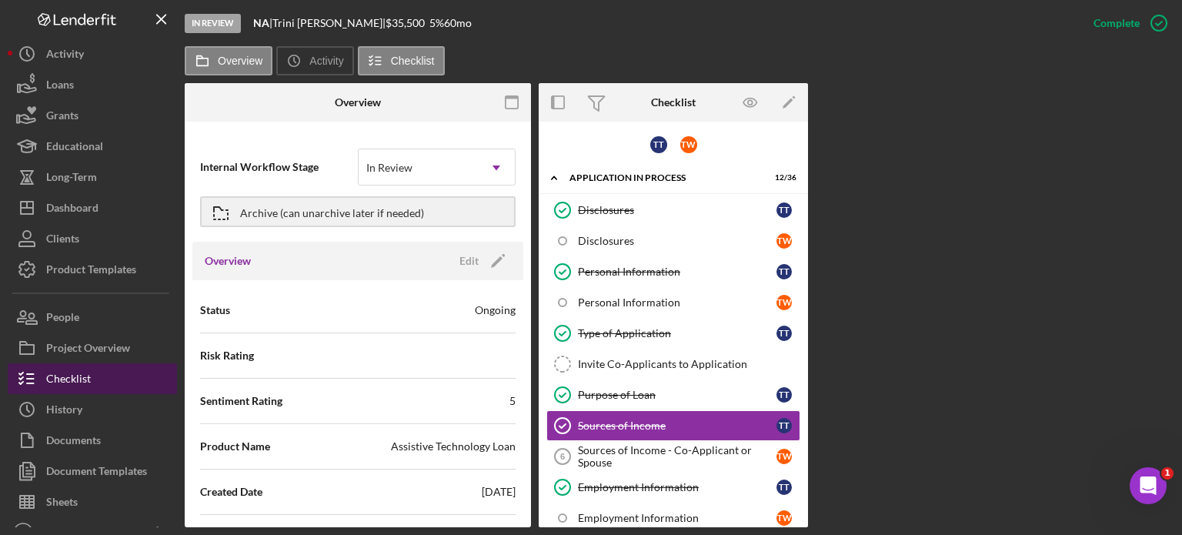
scroll to position [98, 0]
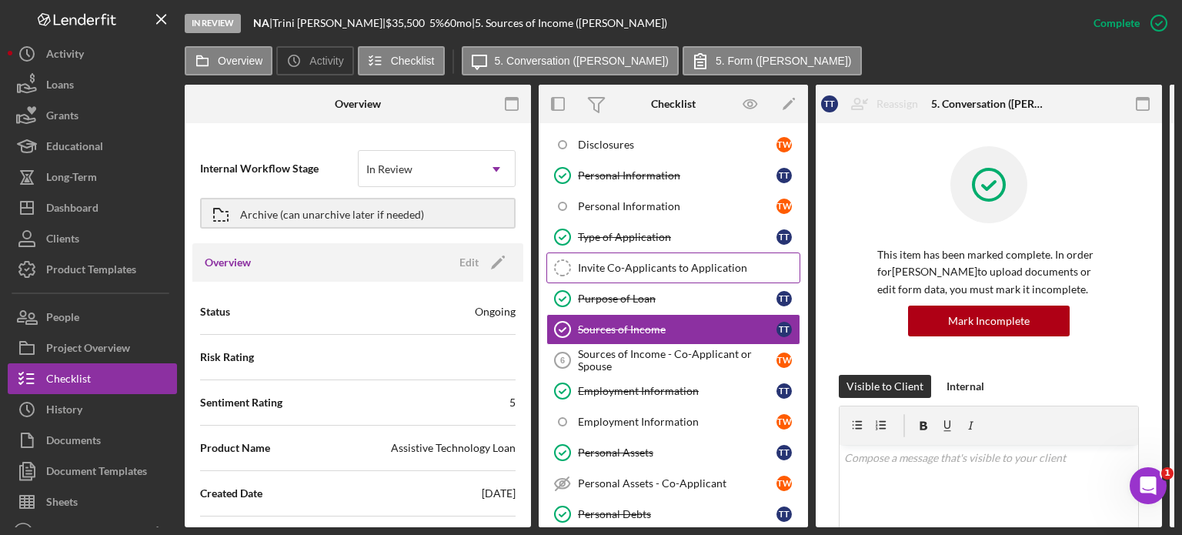
click at [687, 262] on div "Invite Co-Applicants to Application" at bounding box center [689, 268] width 222 height 12
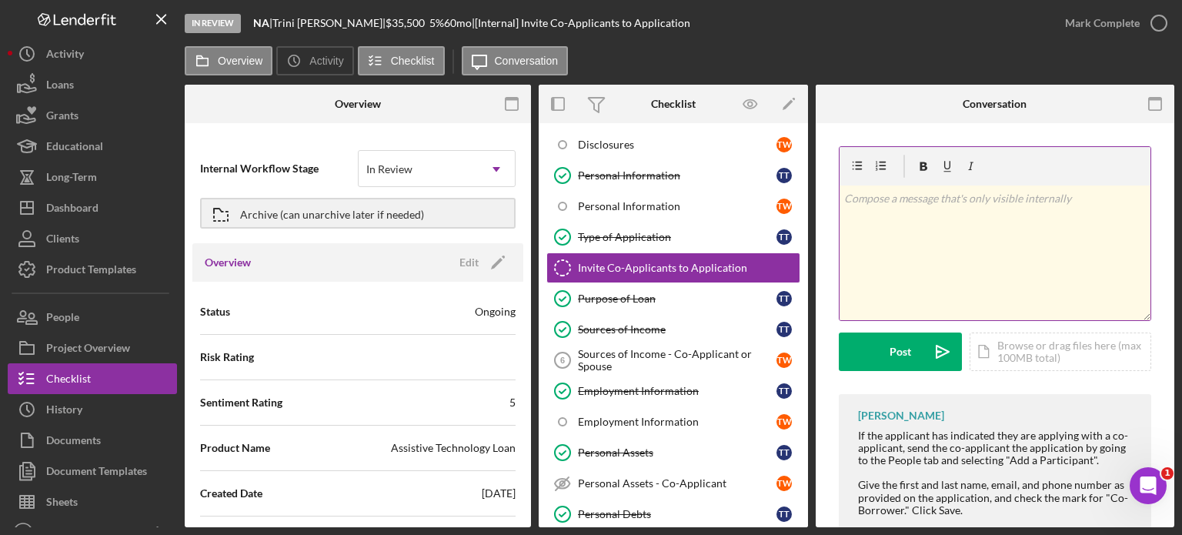
click at [945, 200] on p at bounding box center [995, 198] width 303 height 17
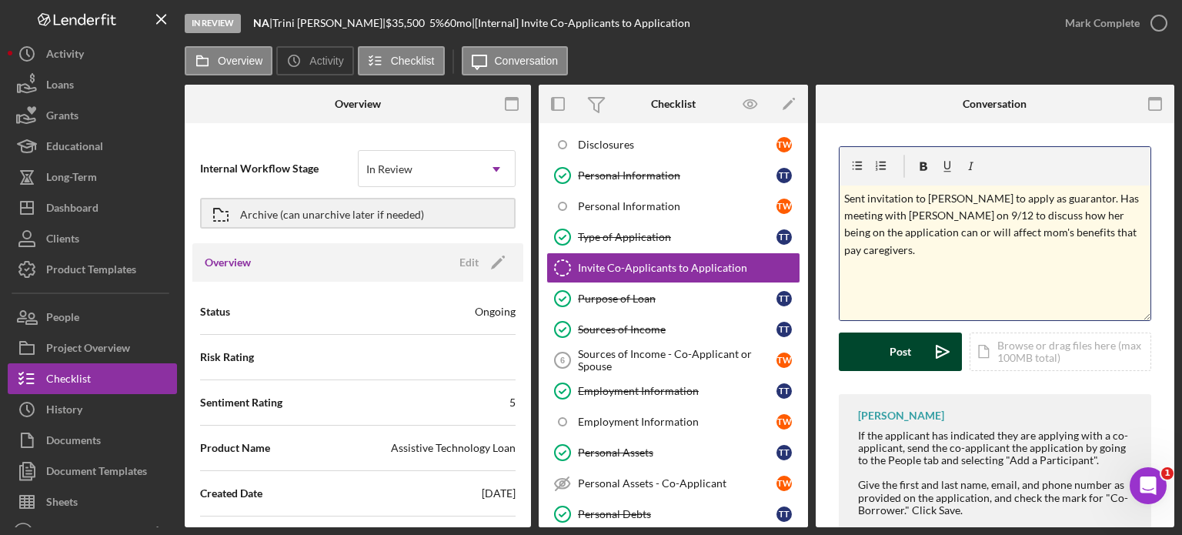
click at [890, 354] on div "Post" at bounding box center [901, 352] width 22 height 38
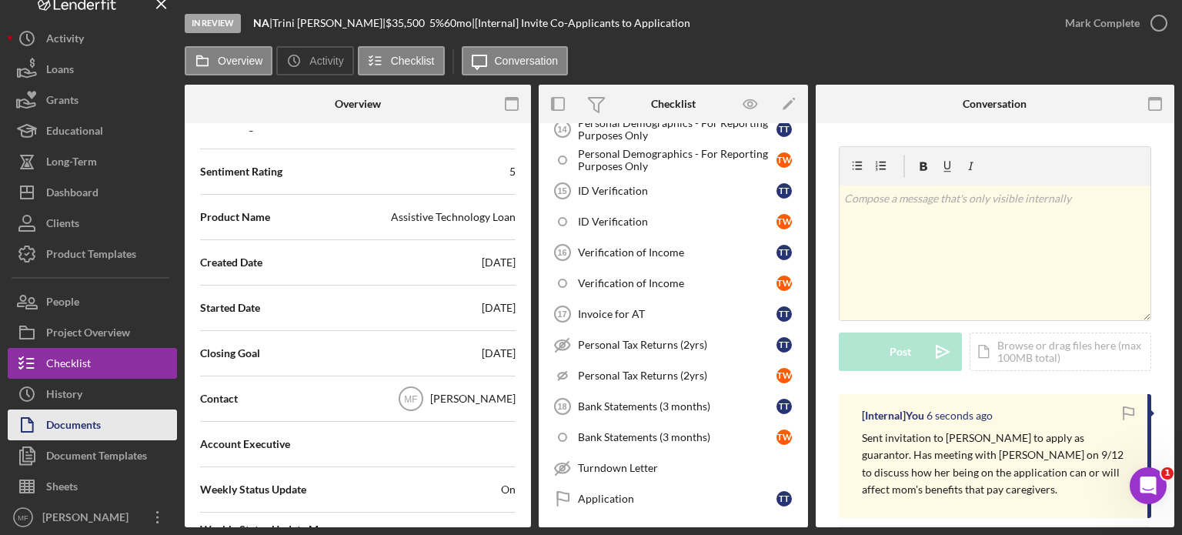
scroll to position [20, 0]
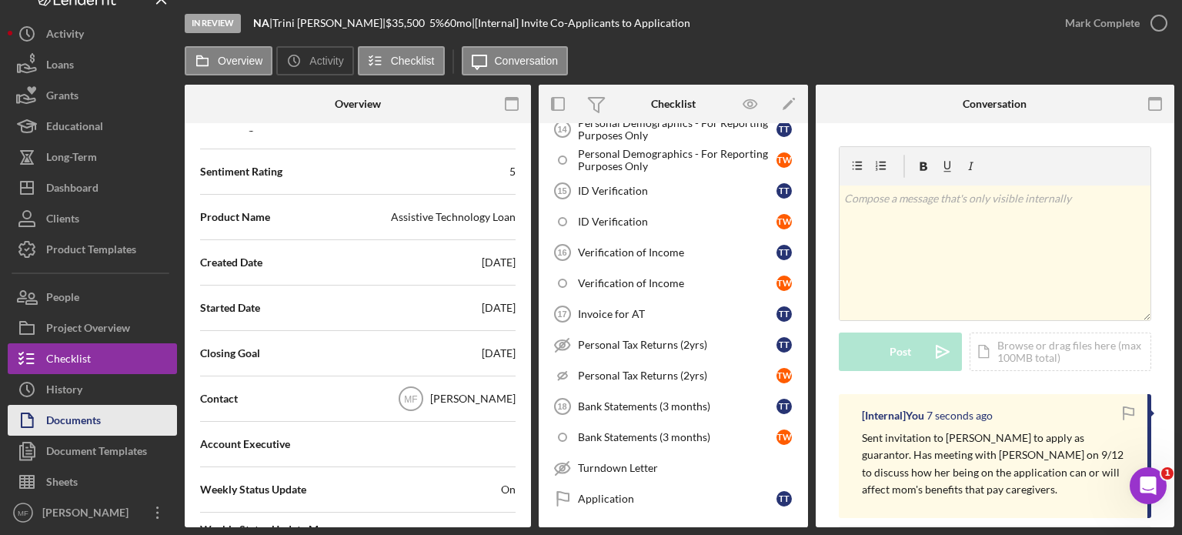
click at [83, 413] on div "Documents" at bounding box center [73, 422] width 55 height 35
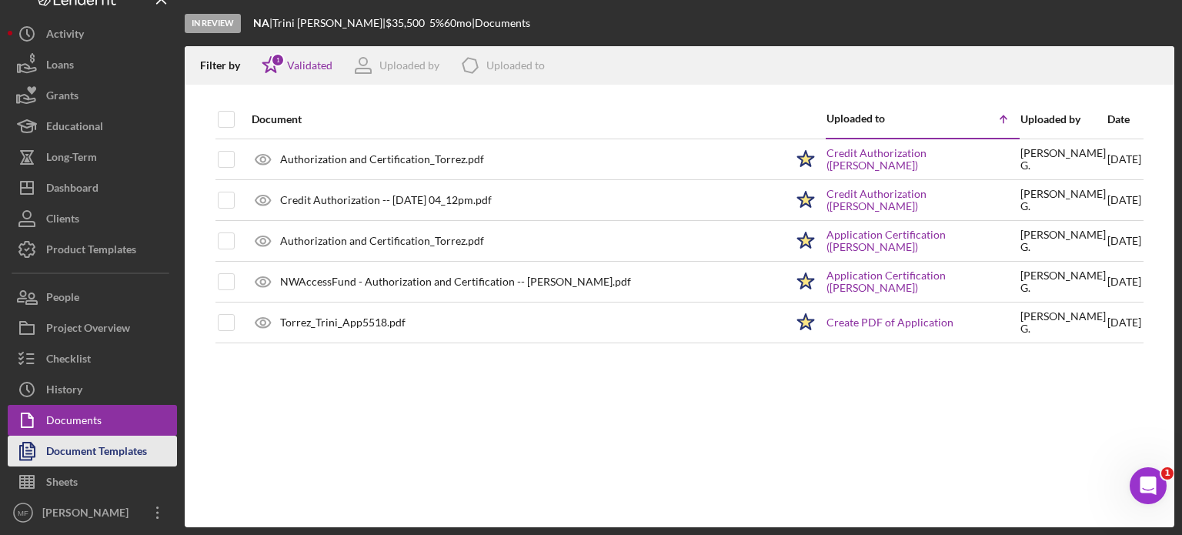
click at [106, 452] on div "Document Templates" at bounding box center [96, 453] width 101 height 35
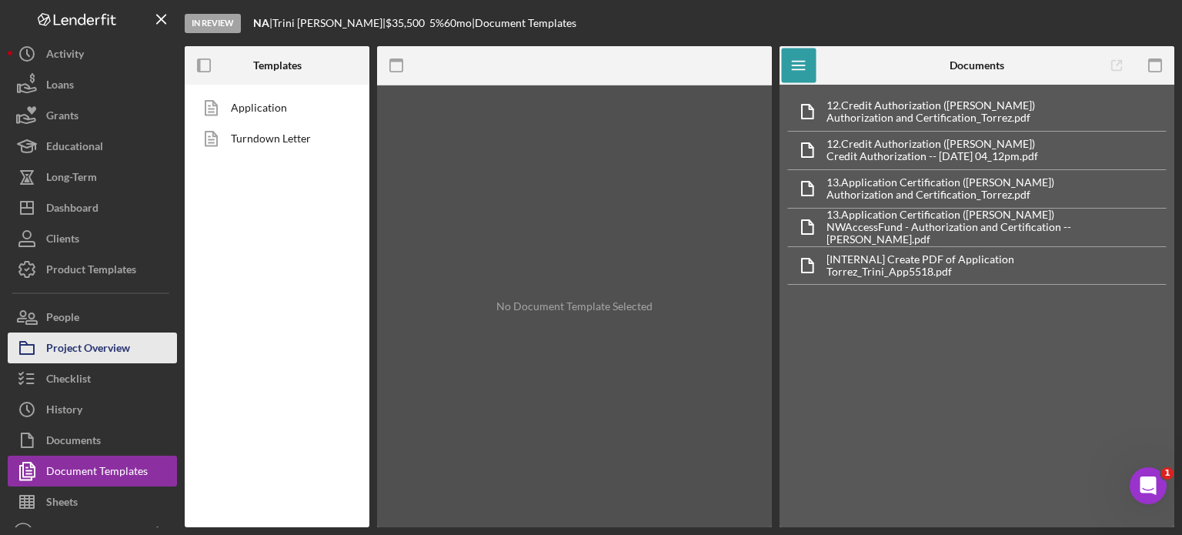
click at [111, 351] on div "Project Overview" at bounding box center [88, 350] width 84 height 35
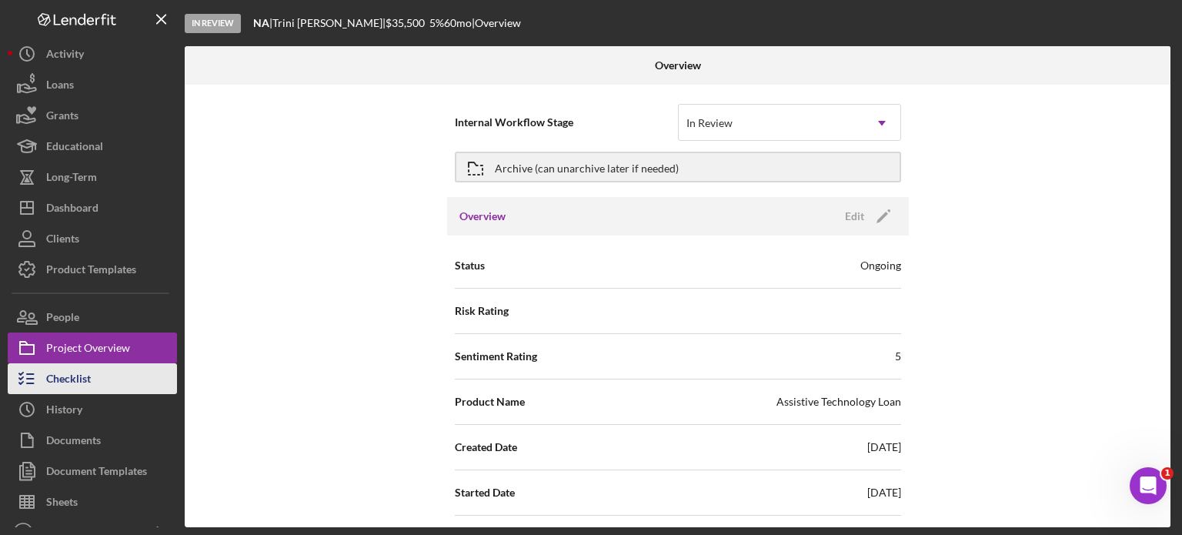
click at [60, 386] on div "Checklist" at bounding box center [68, 380] width 45 height 35
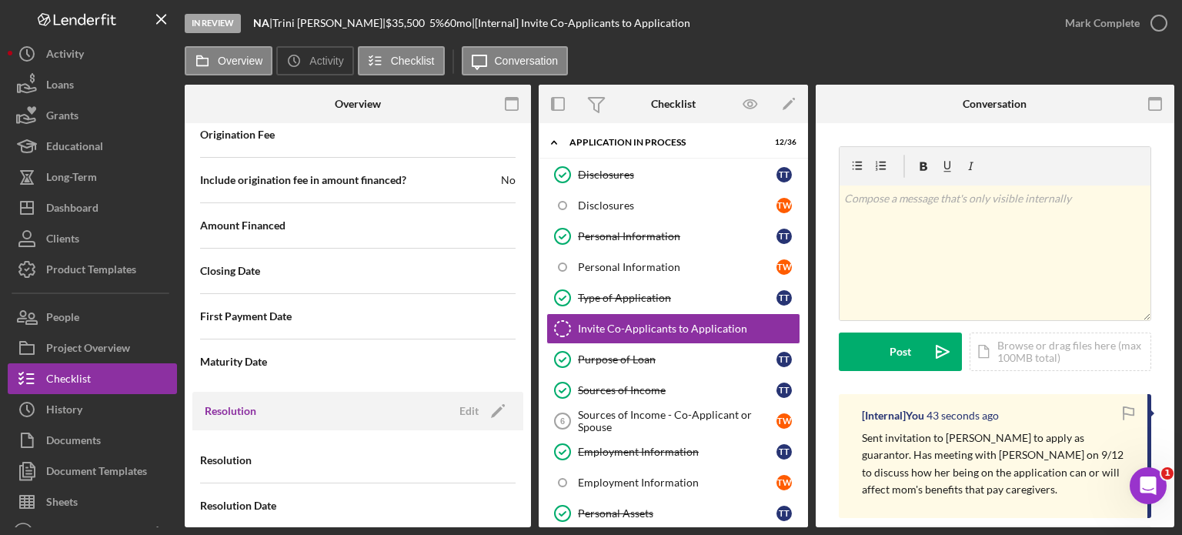
scroll to position [1886, 0]
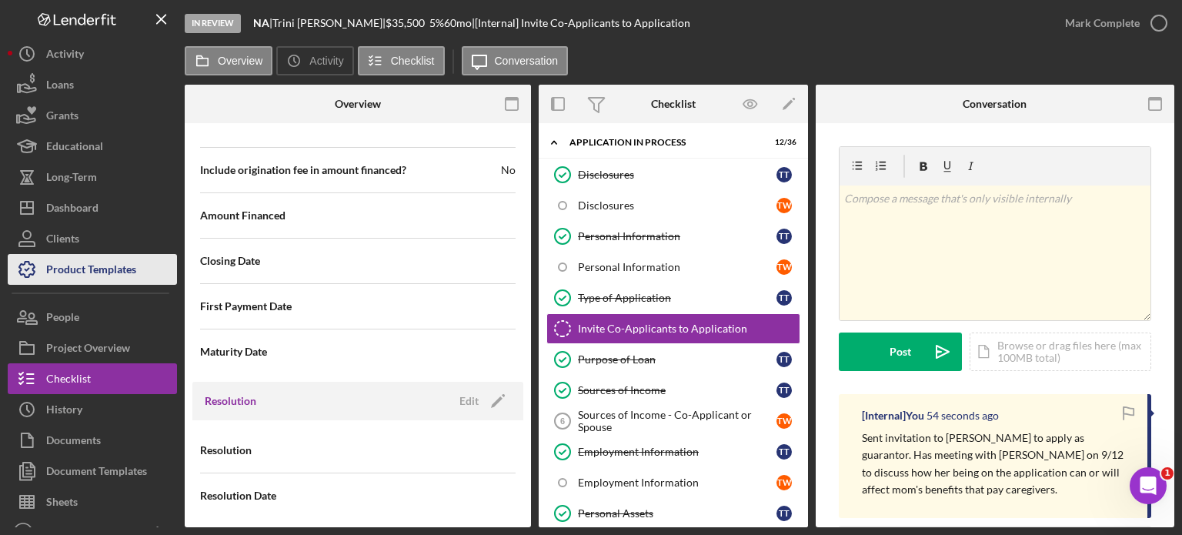
click at [79, 270] on div "Product Templates" at bounding box center [91, 271] width 90 height 35
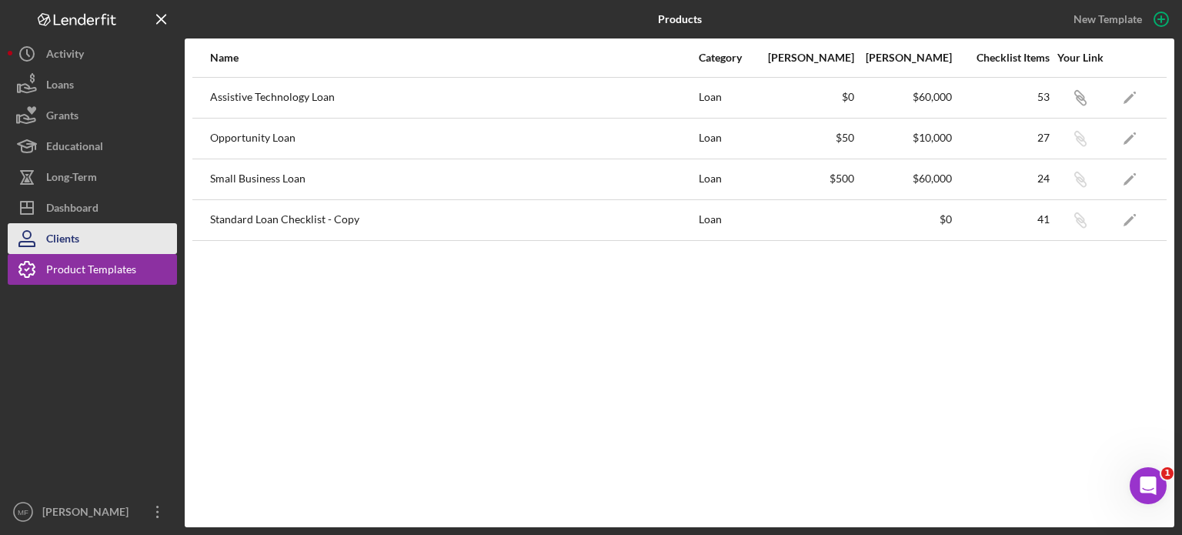
click at [102, 246] on button "Clients" at bounding box center [92, 238] width 169 height 31
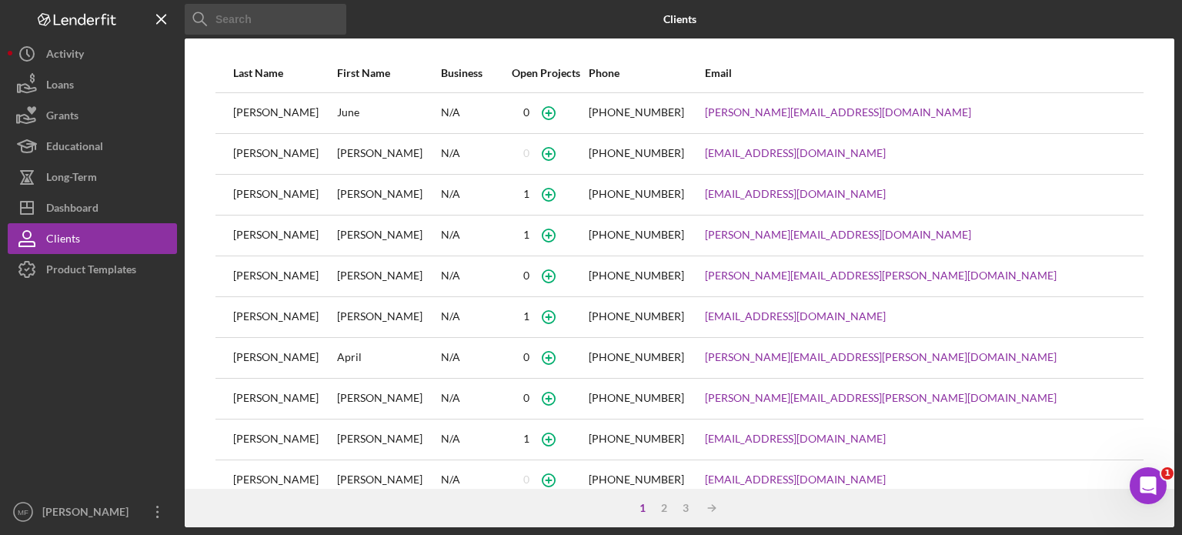
click at [240, 12] on input at bounding box center [266, 19] width 162 height 31
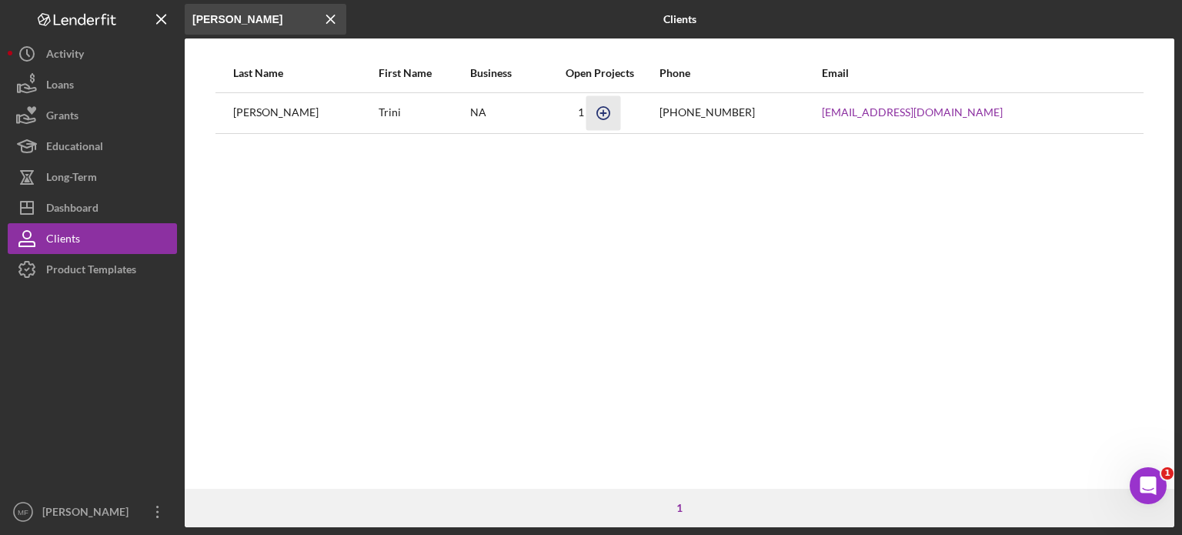
type input "[PERSON_NAME]"
click at [620, 113] on icon "button" at bounding box center [603, 112] width 35 height 35
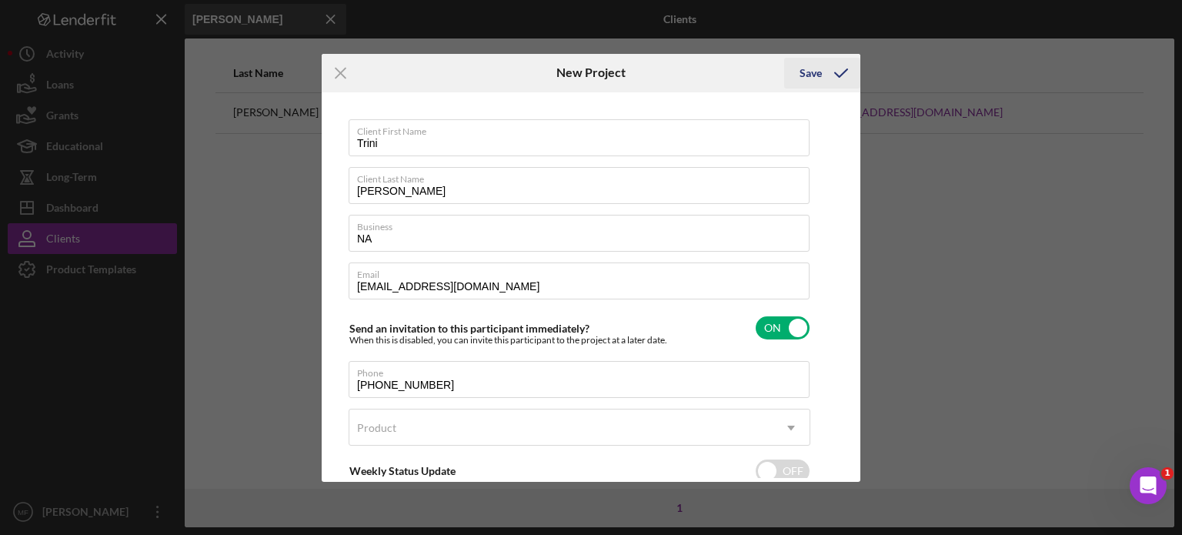
click at [807, 71] on div "Save" at bounding box center [811, 73] width 22 height 31
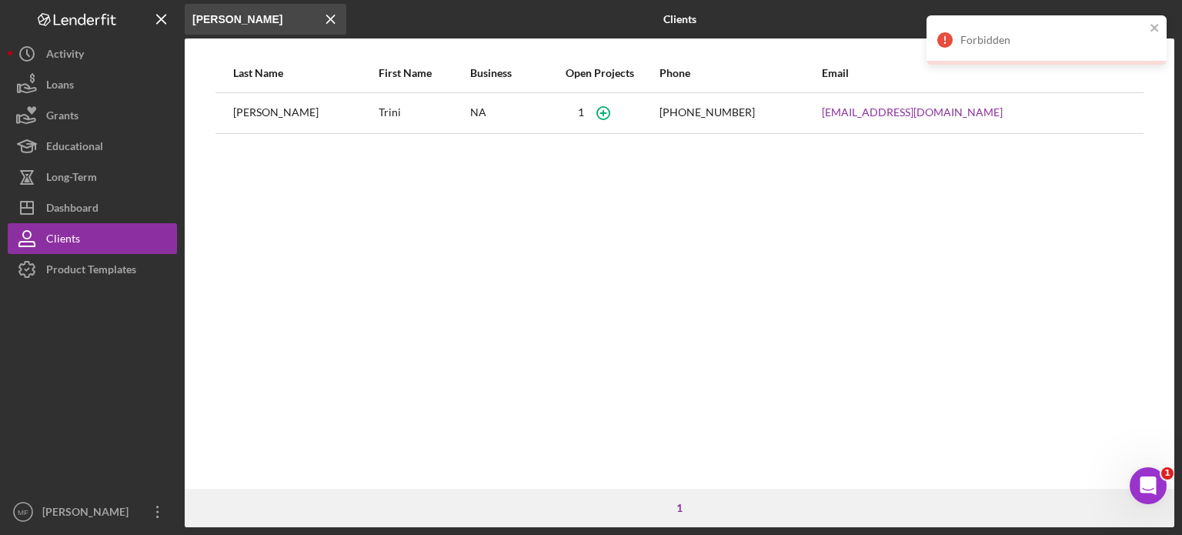
click at [261, 117] on div "[PERSON_NAME]" at bounding box center [305, 113] width 144 height 38
click at [62, 204] on div "Dashboard" at bounding box center [72, 209] width 52 height 35
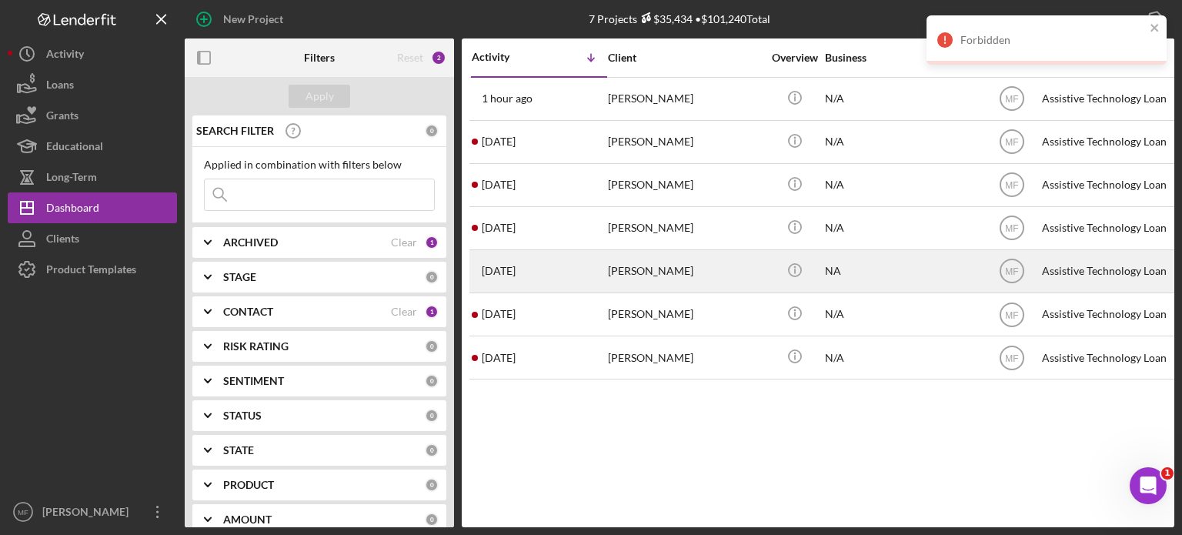
click at [862, 270] on div "NA" at bounding box center [902, 271] width 154 height 41
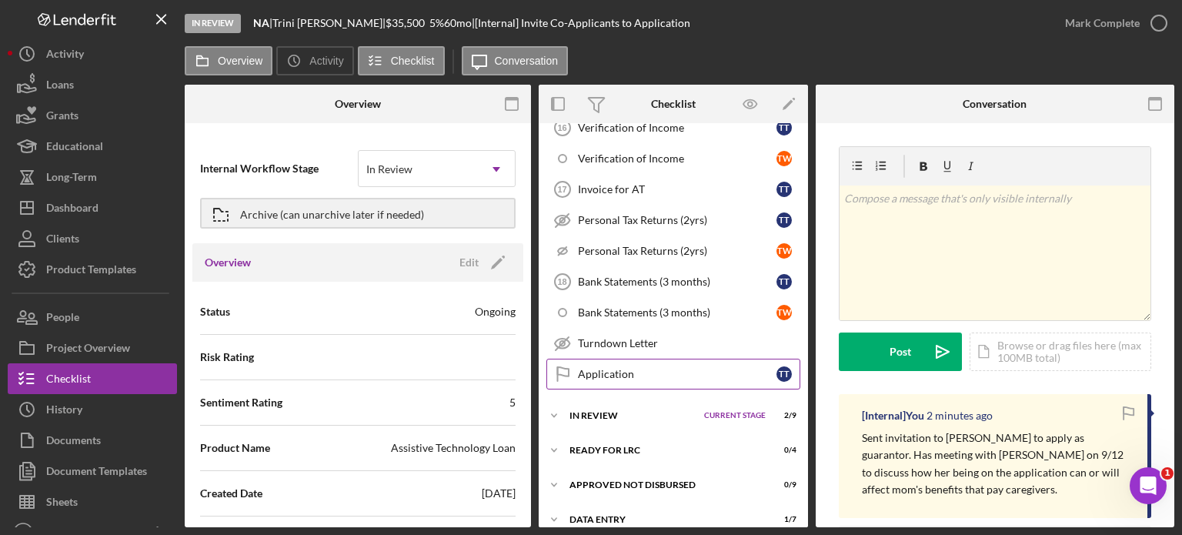
scroll to position [918, 0]
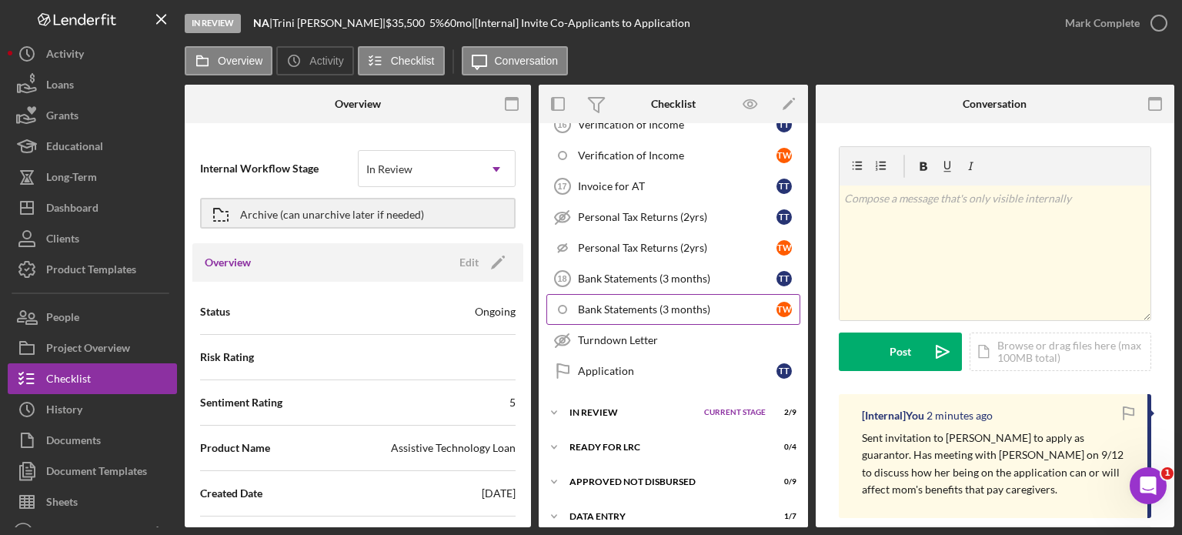
click at [687, 303] on div "Bank Statements (3 months)" at bounding box center [677, 309] width 199 height 12
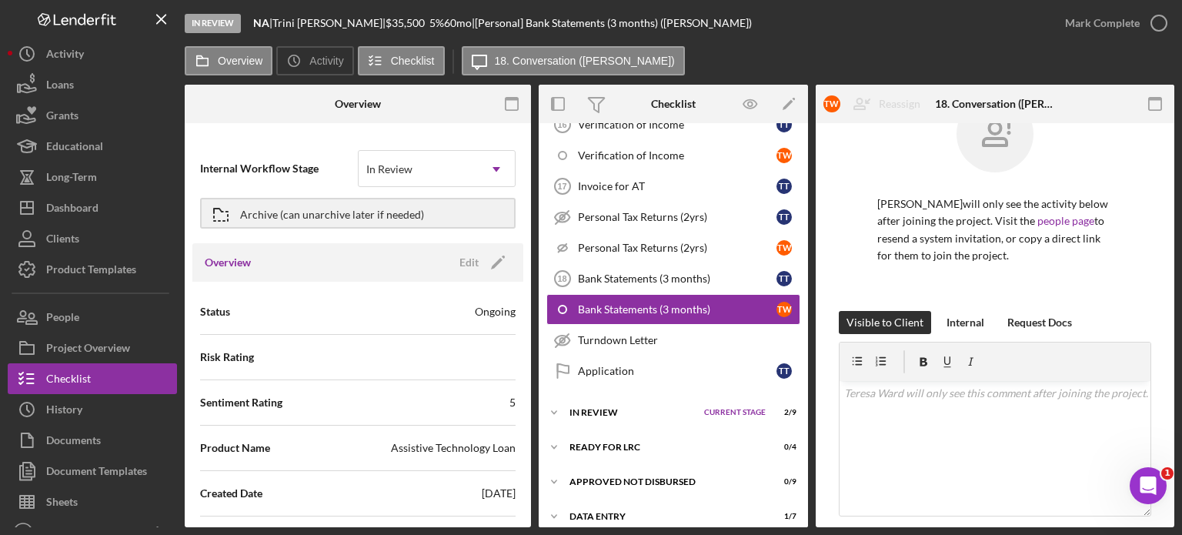
scroll to position [77, 0]
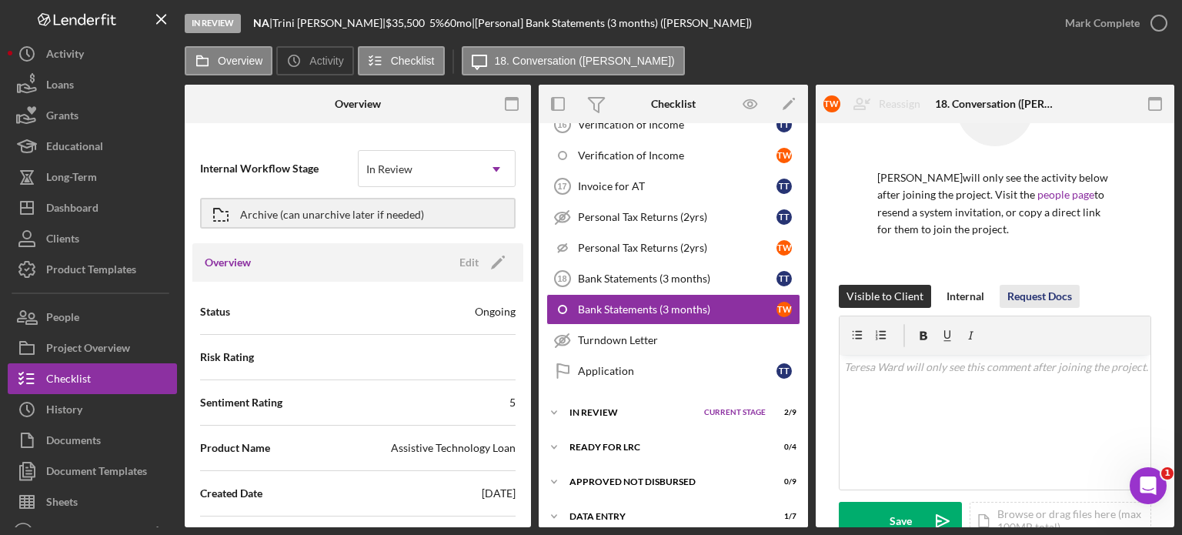
click at [1031, 293] on div "Request Docs" at bounding box center [1040, 296] width 65 height 23
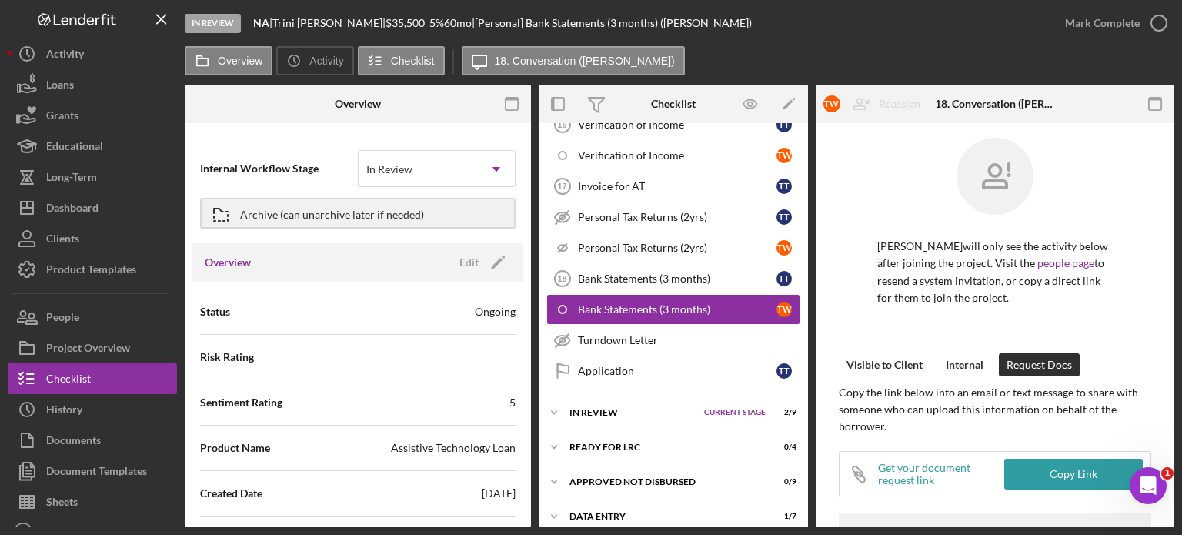
scroll to position [0, 0]
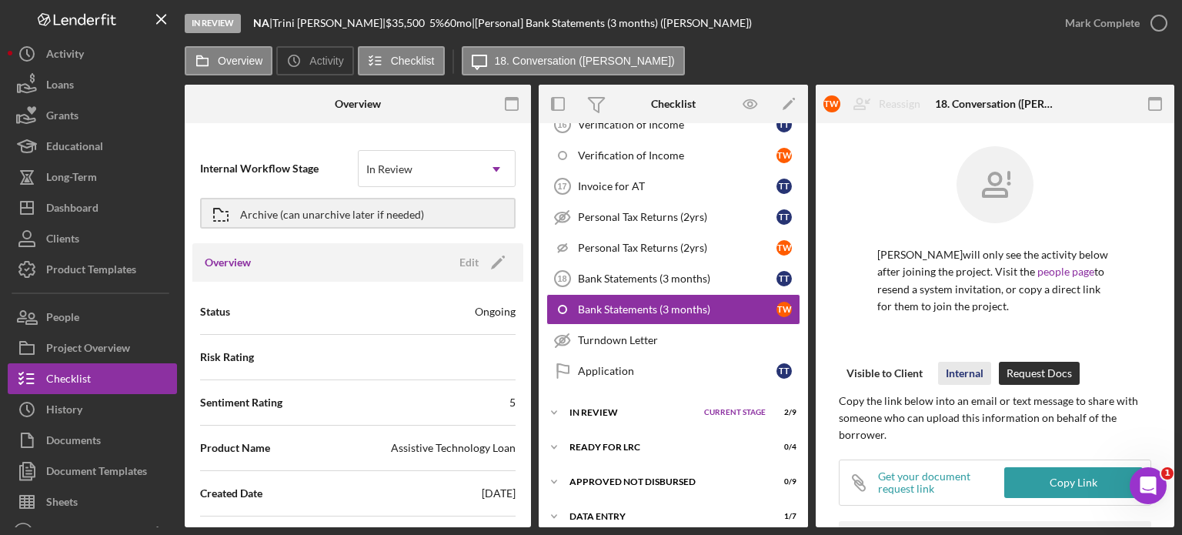
click at [963, 369] on div "Internal" at bounding box center [965, 373] width 38 height 23
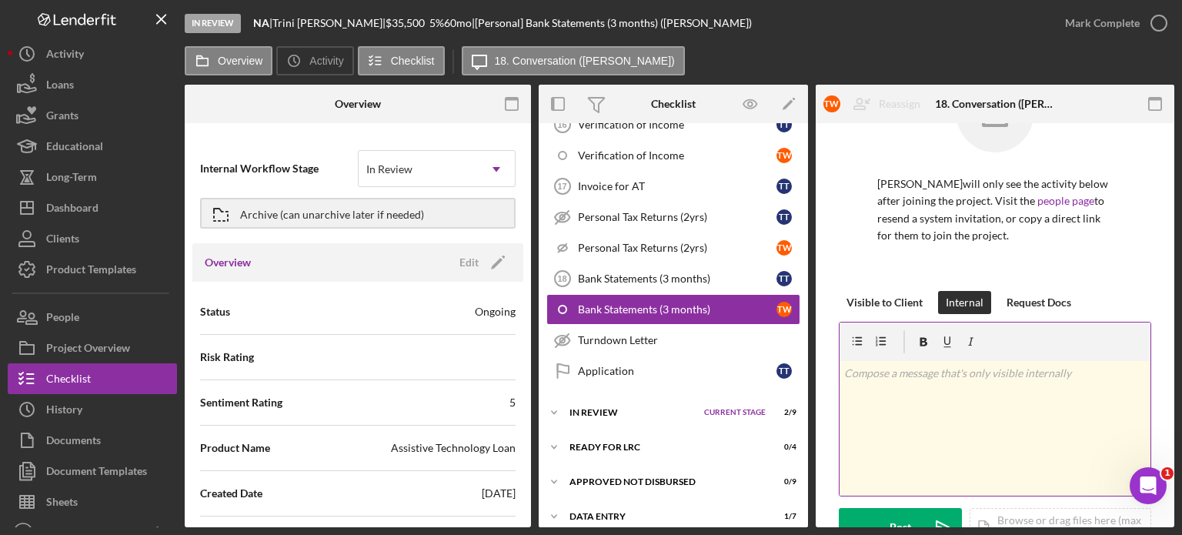
scroll to position [231, 0]
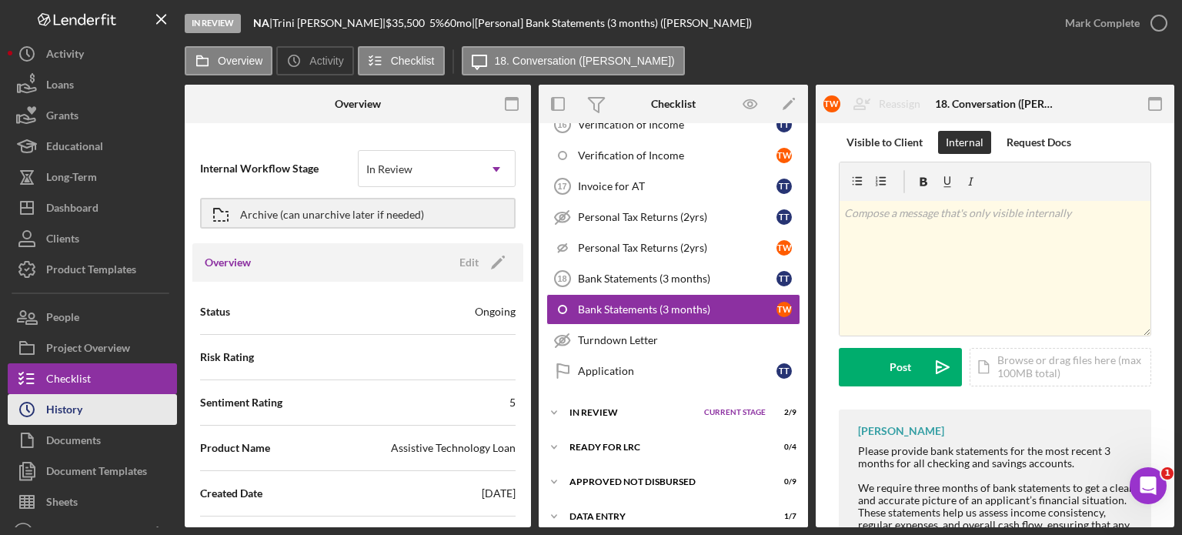
click at [65, 400] on div "History" at bounding box center [64, 411] width 36 height 35
